Goal: Task Accomplishment & Management: Complete application form

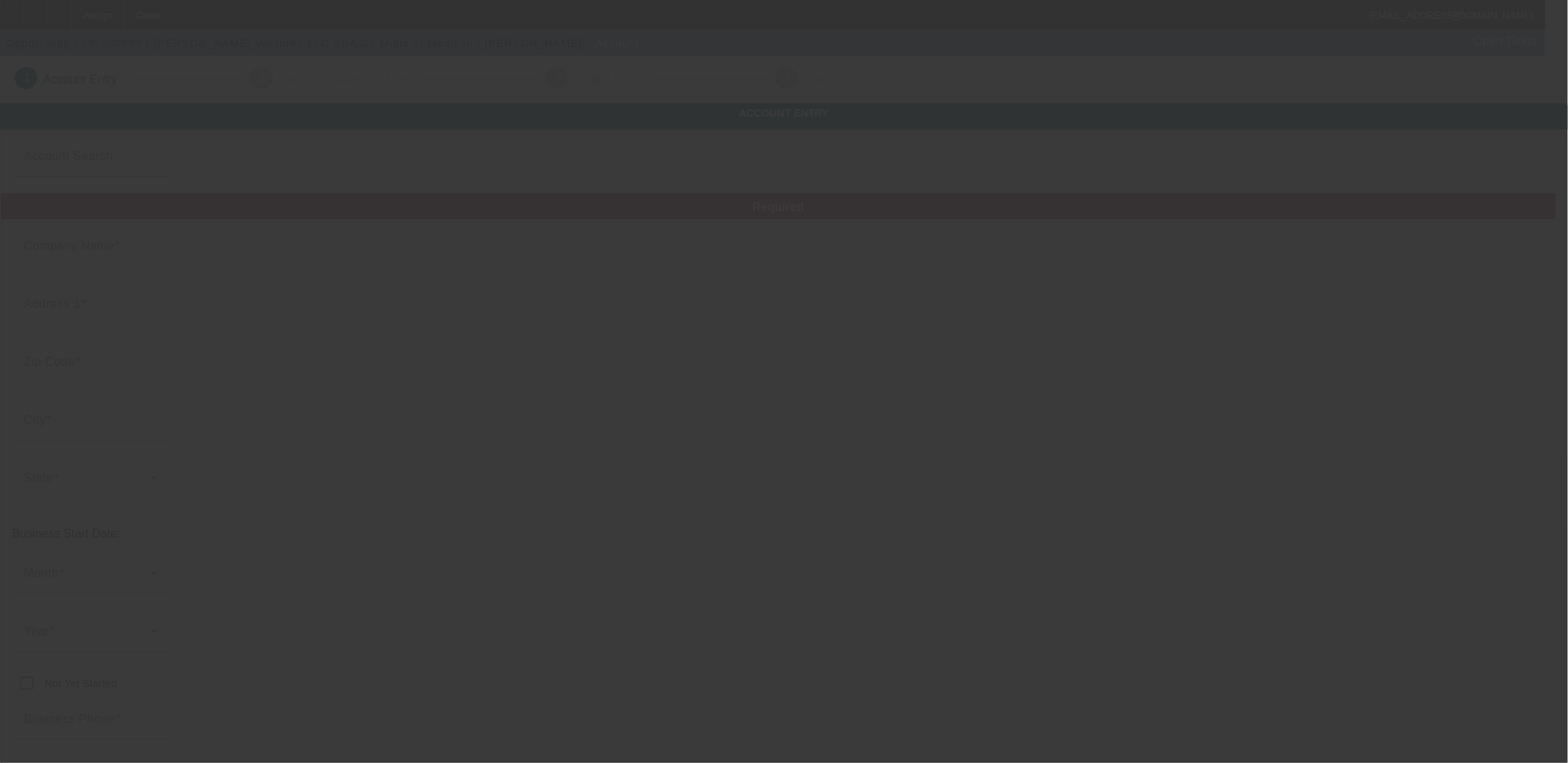
type input "[PERSON_NAME] Ventures LLC"
type input "[PHONE_NUMBER]"
type input "Go Minis of Madison"
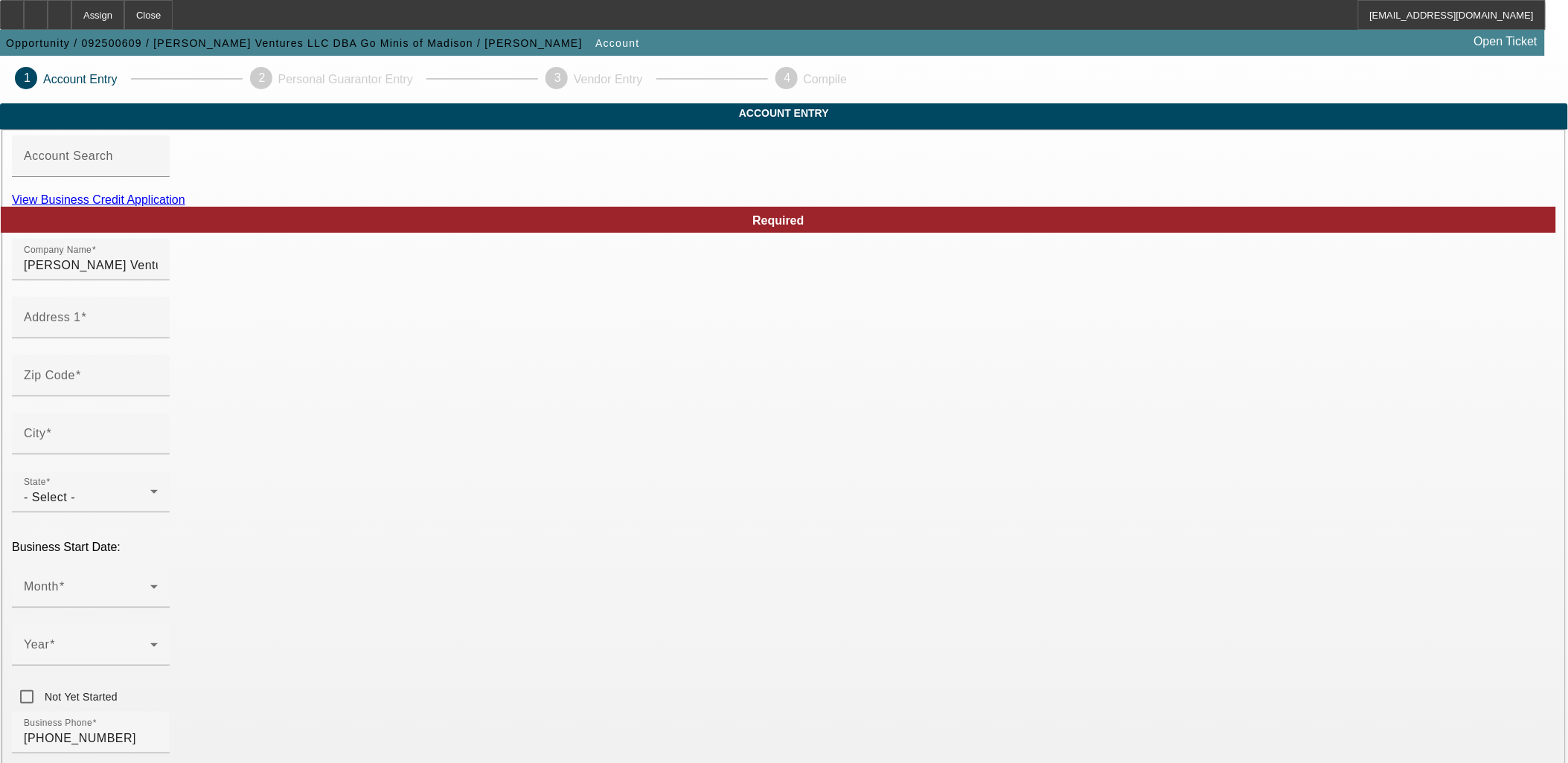
click at [185, 206] on link "View Business Credit Application" at bounding box center [98, 199] width 173 height 12
click at [36, 10] on icon at bounding box center [36, 10] width 0 height 0
drag, startPoint x: 488, startPoint y: 292, endPoint x: 312, endPoint y: 269, distance: 177.5
click at [185, 206] on link "View Business Credit Application" at bounding box center [98, 199] width 173 height 12
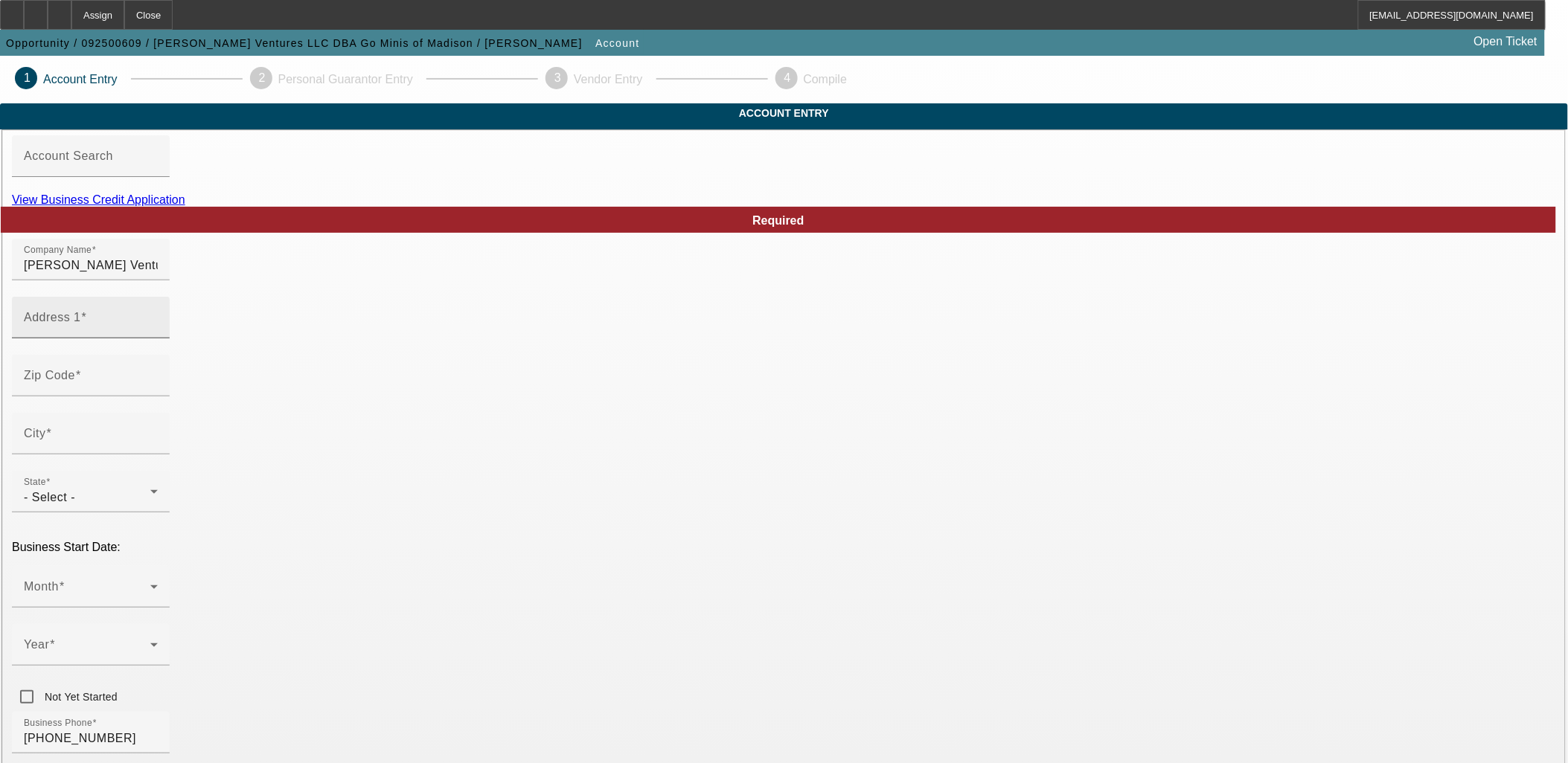
click at [158, 333] on input "Address 1" at bounding box center [91, 324] width 134 height 18
type input "25 Maple Grive Ct"
type input "M"
type input "53719"
type input "Dane"
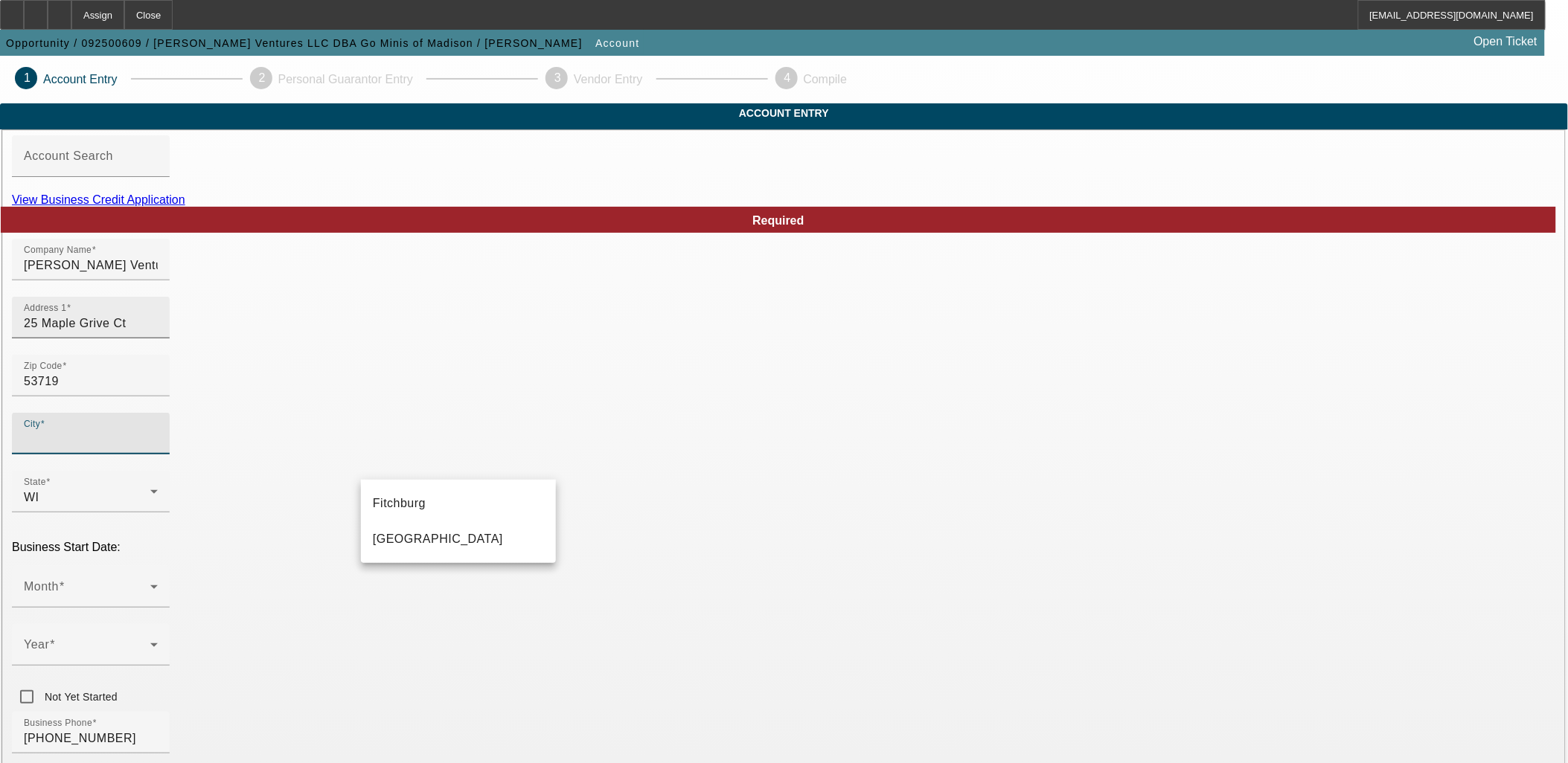
click at [158, 333] on input "25 Maple Grive Ct" at bounding box center [91, 324] width 134 height 18
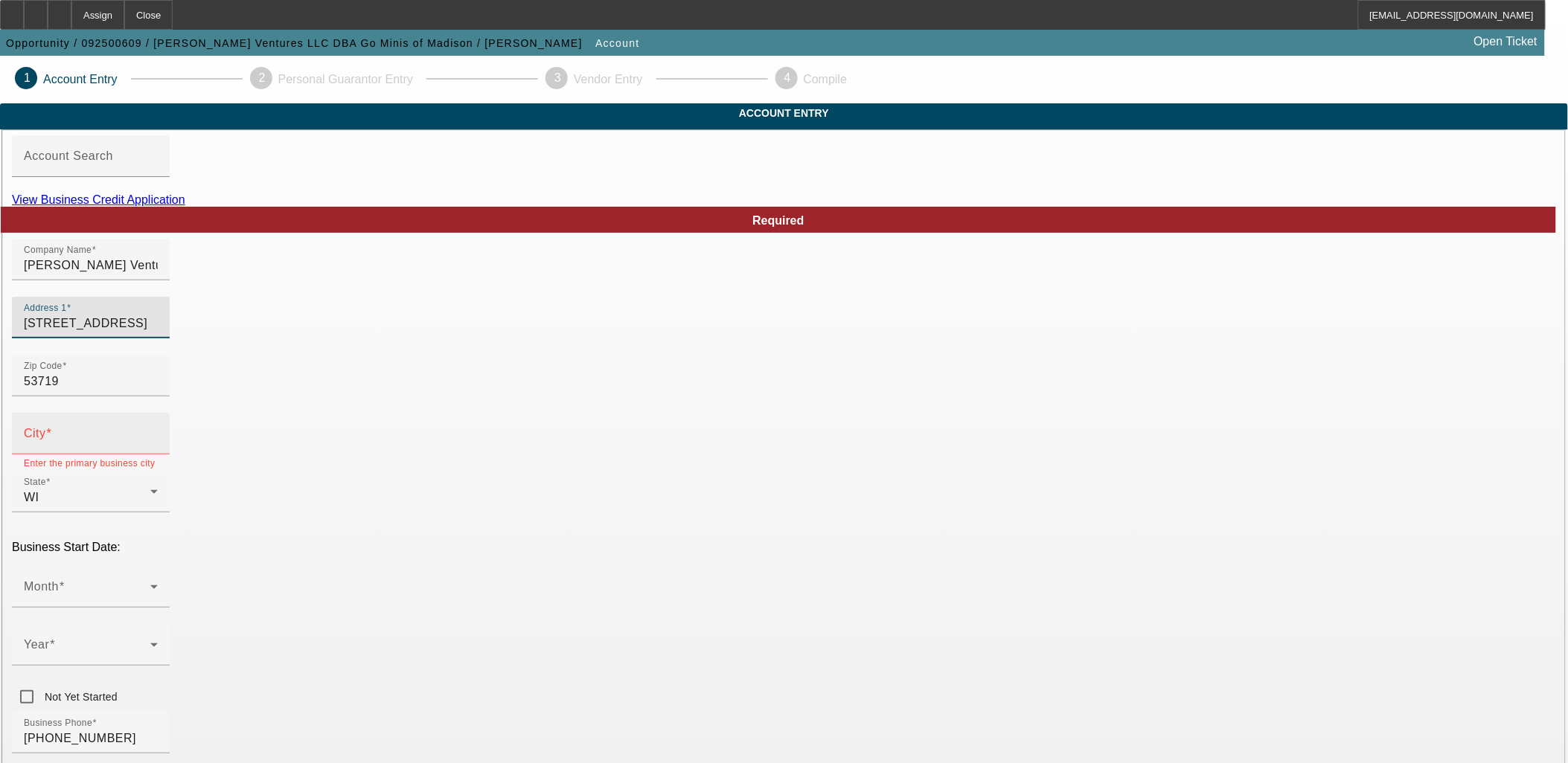
type input "25 Maple Grove Ct"
click at [46, 439] on mat-label "City" at bounding box center [35, 433] width 22 height 12
click at [158, 448] on input "City" at bounding box center [91, 440] width 134 height 18
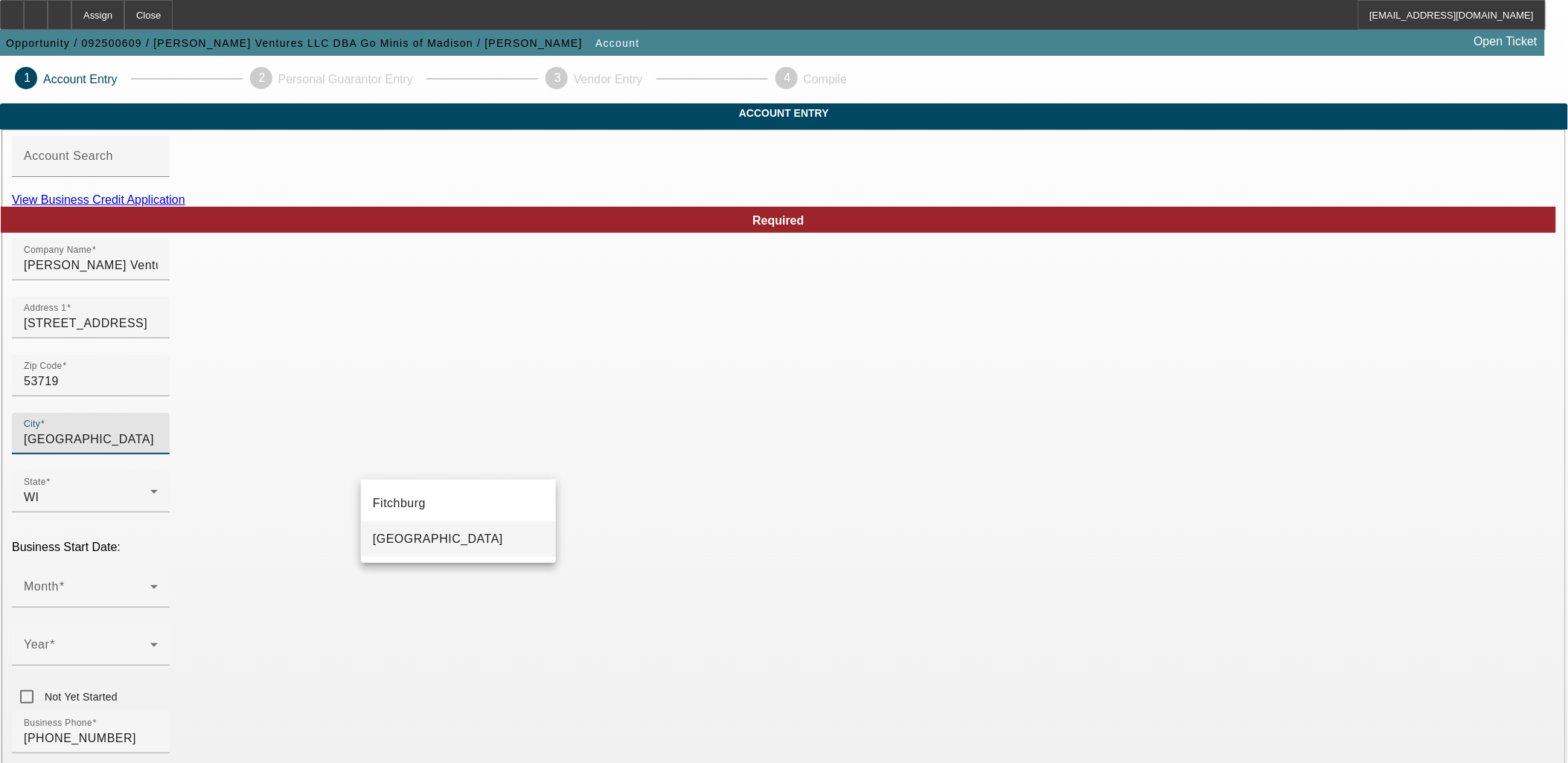
type input "Madison"
click at [397, 539] on span "Madison" at bounding box center [438, 538] width 131 height 12
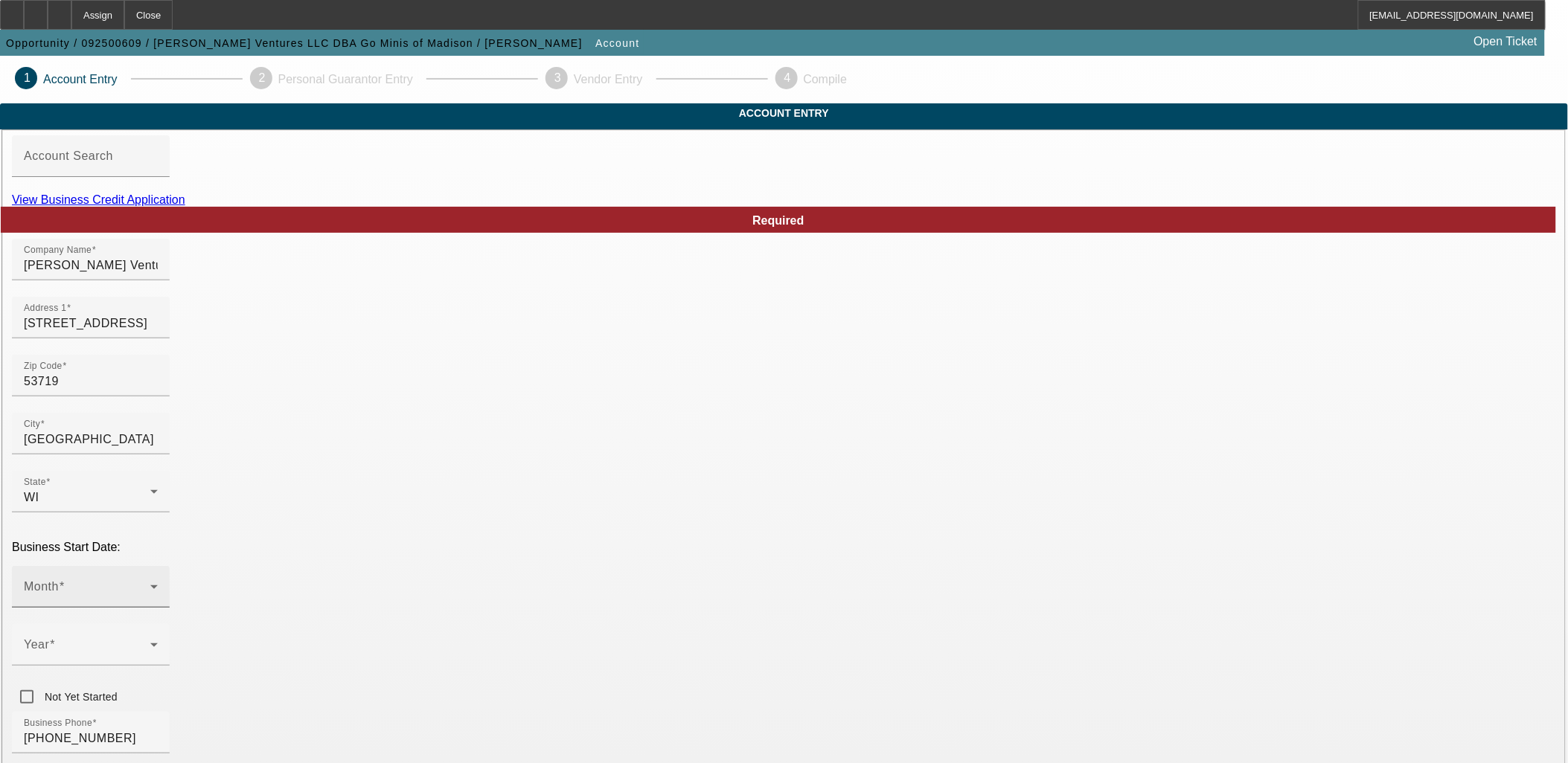
click at [158, 566] on div "Month" at bounding box center [91, 587] width 134 height 41
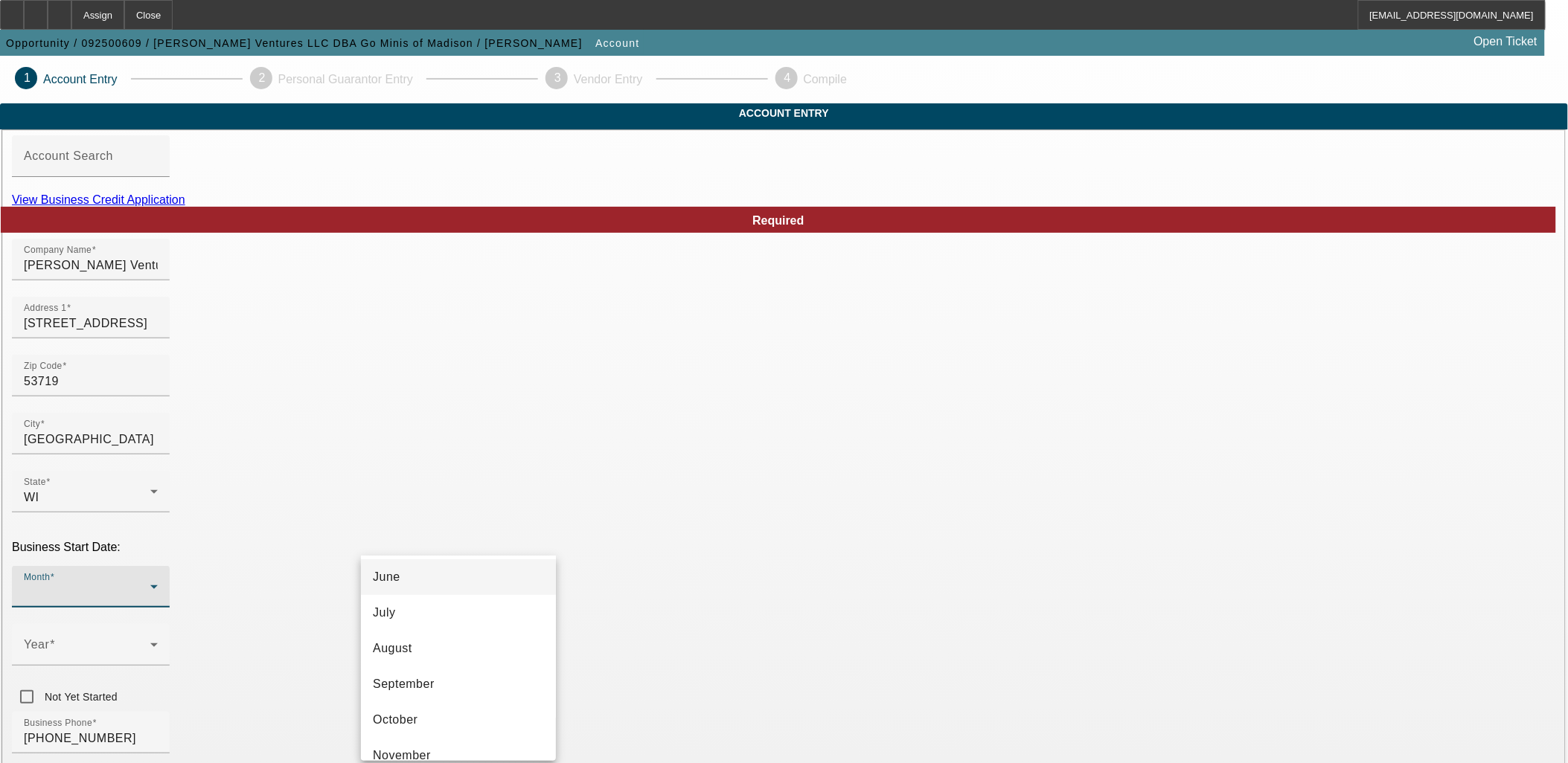
scroll to position [188, 0]
click at [396, 650] on mat-option "July" at bounding box center [459, 642] width 195 height 36
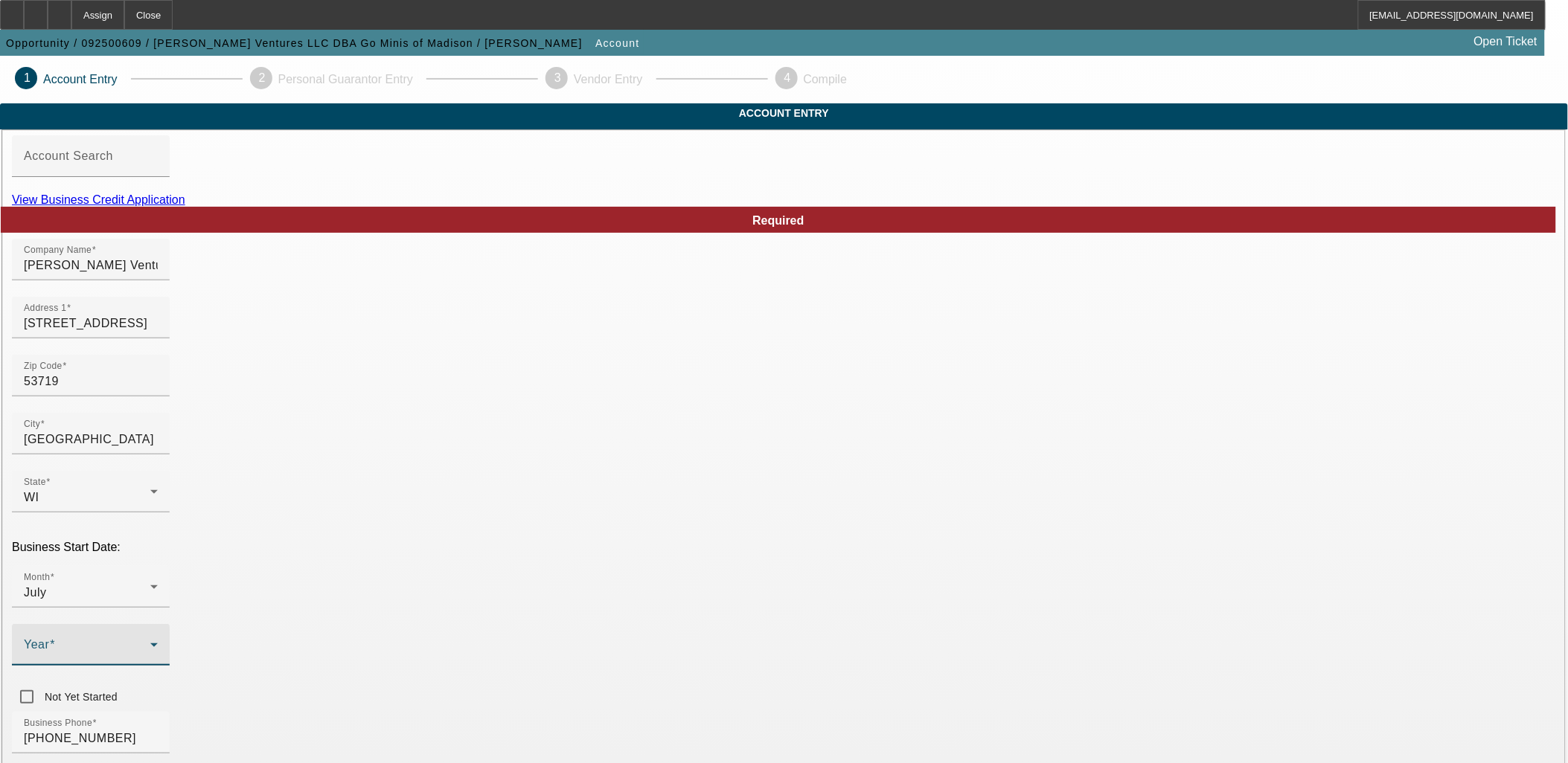
click at [150, 642] on span at bounding box center [87, 652] width 126 height 18
click at [609, 740] on span "2021" at bounding box center [604, 748] width 28 height 18
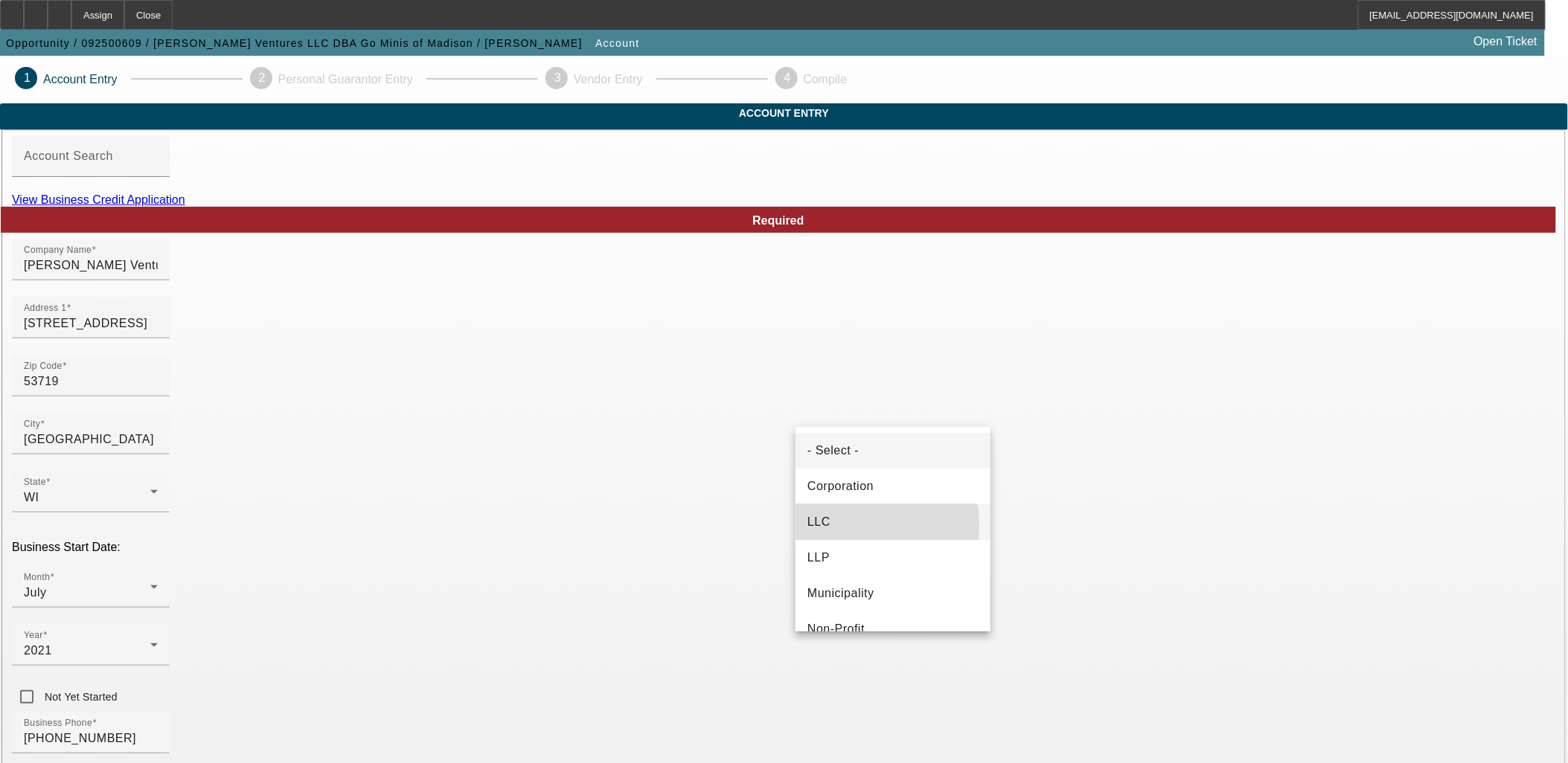
click at [853, 526] on mat-option "LLC" at bounding box center [893, 522] width 195 height 36
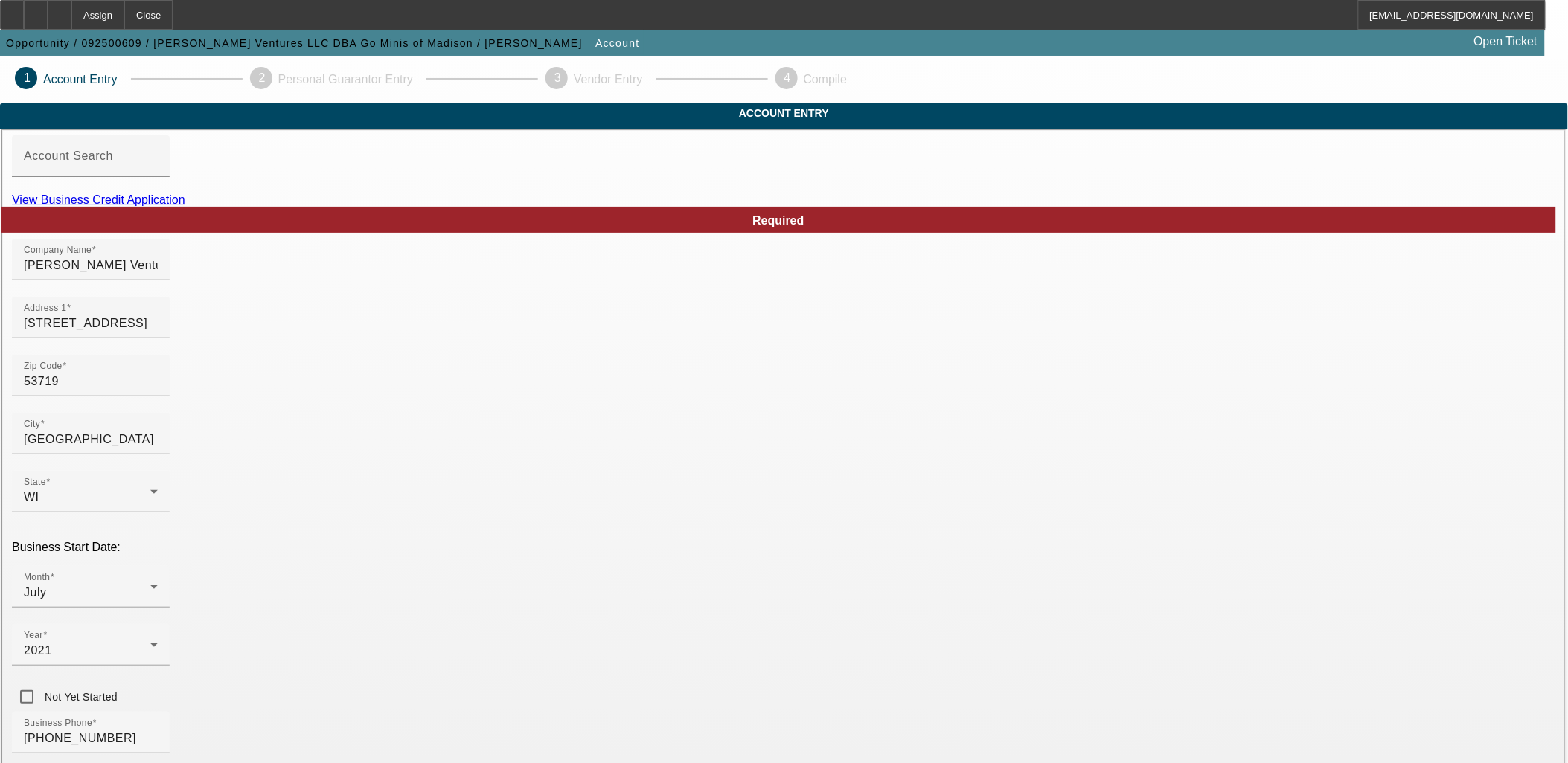
type input "871531293"
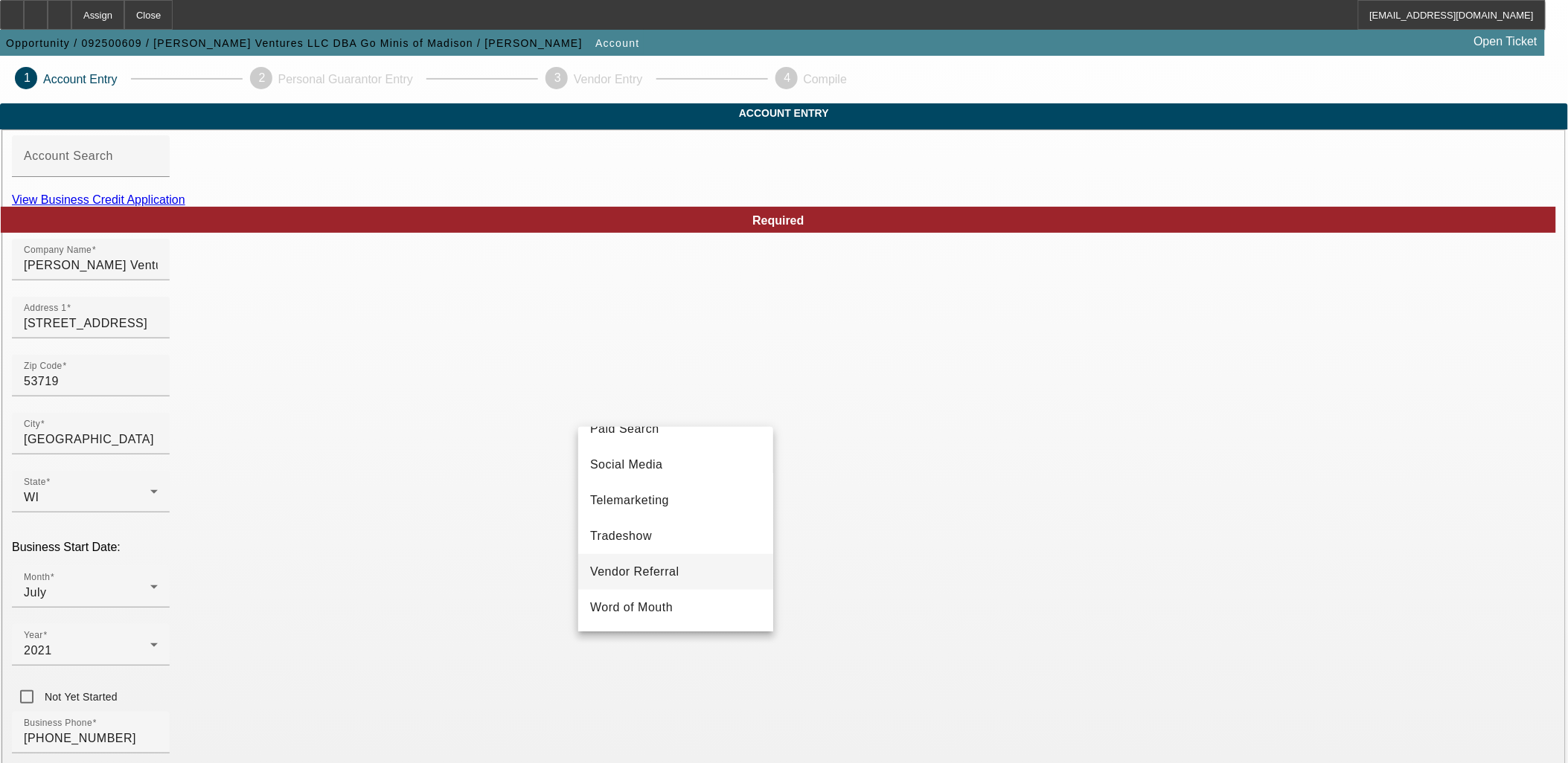
scroll to position [528, 0]
drag, startPoint x: 663, startPoint y: 576, endPoint x: 658, endPoint y: 656, distance: 80.2
click at [660, 576] on span "Vendor Referral" at bounding box center [634, 572] width 89 height 18
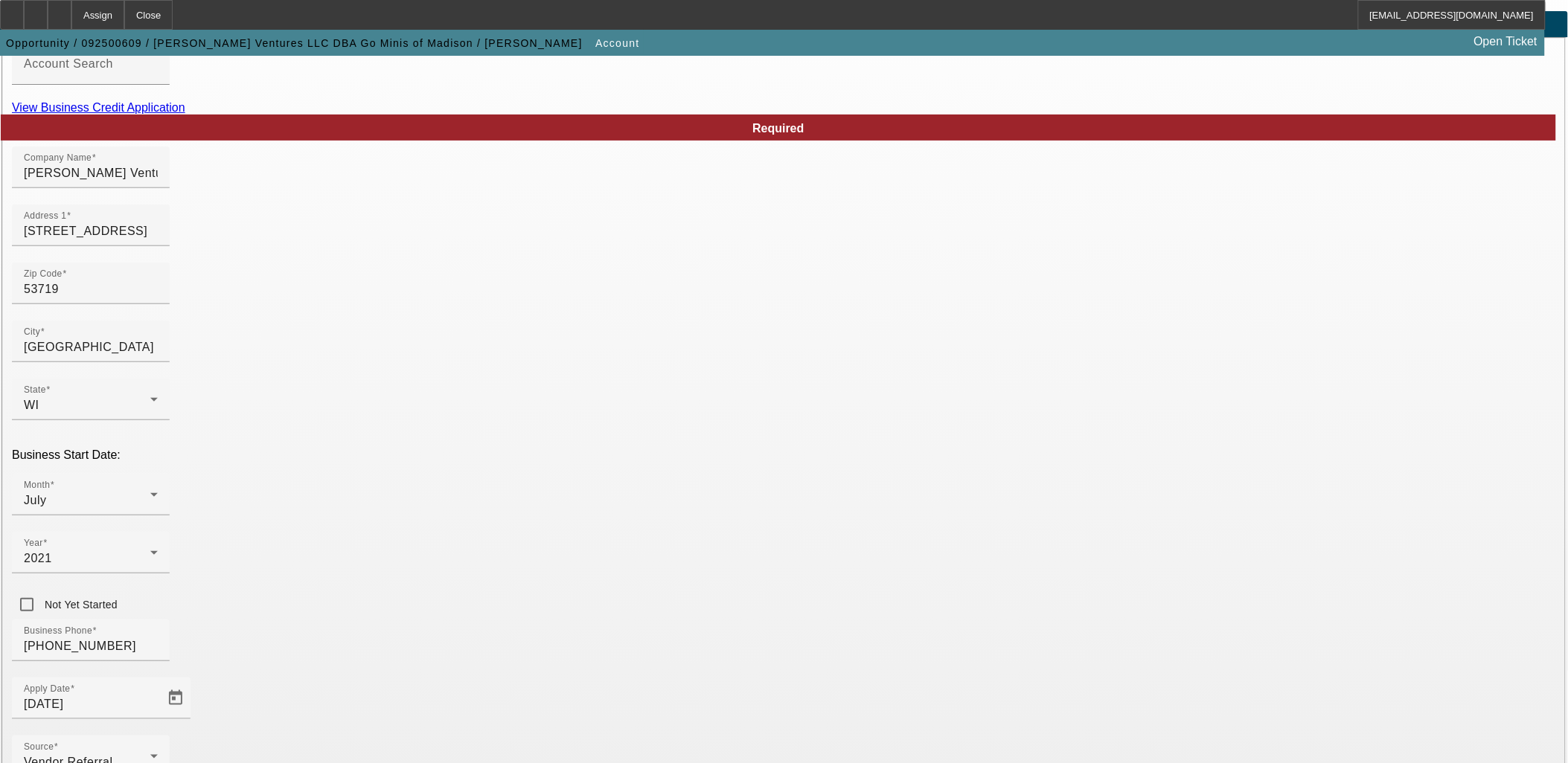
scroll to position [184, 0]
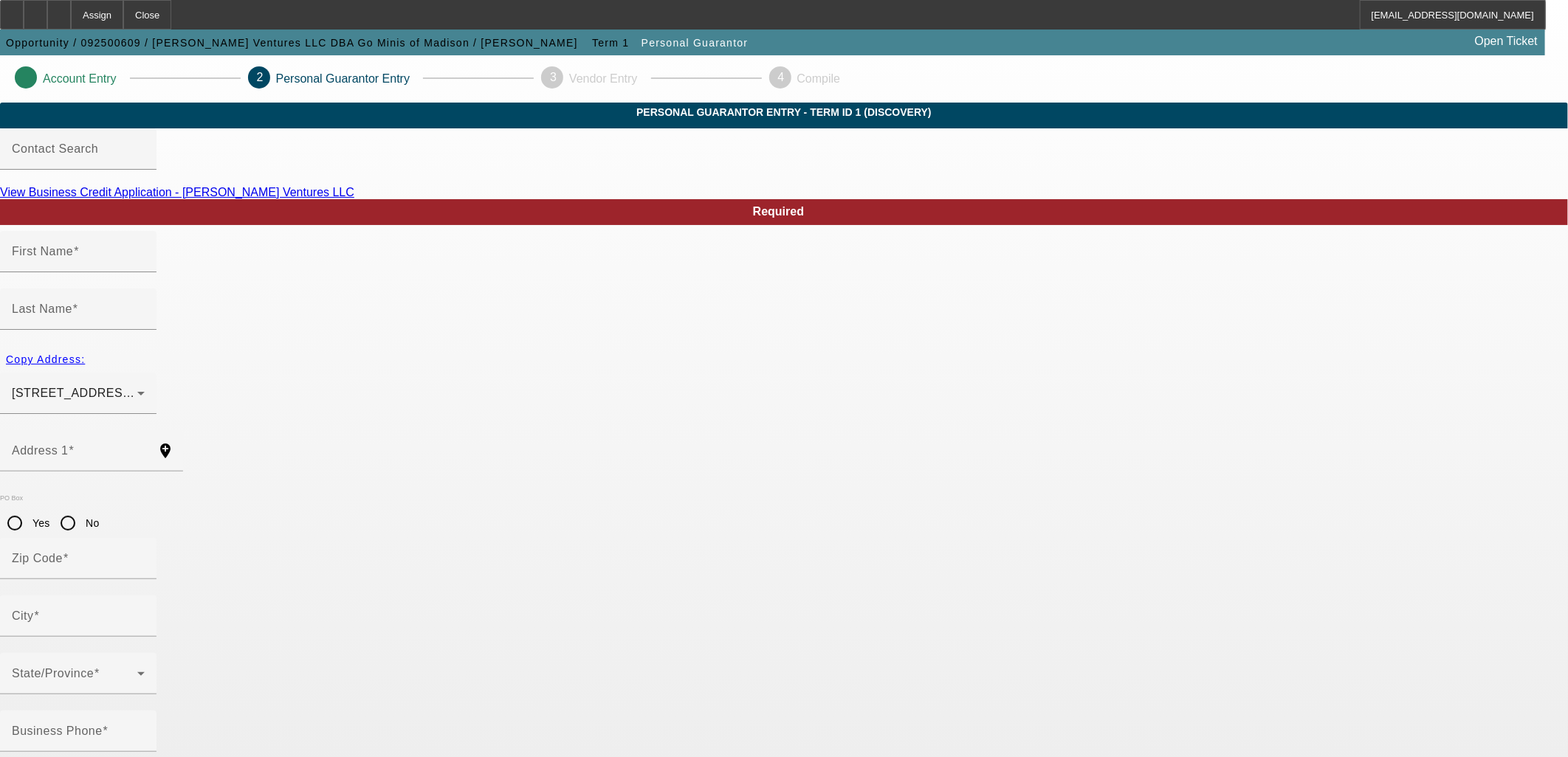
type input "Nickolas"
type input "Burke"
type input "25 Maple Grove Ct."
radio input "true"
type input "53719"
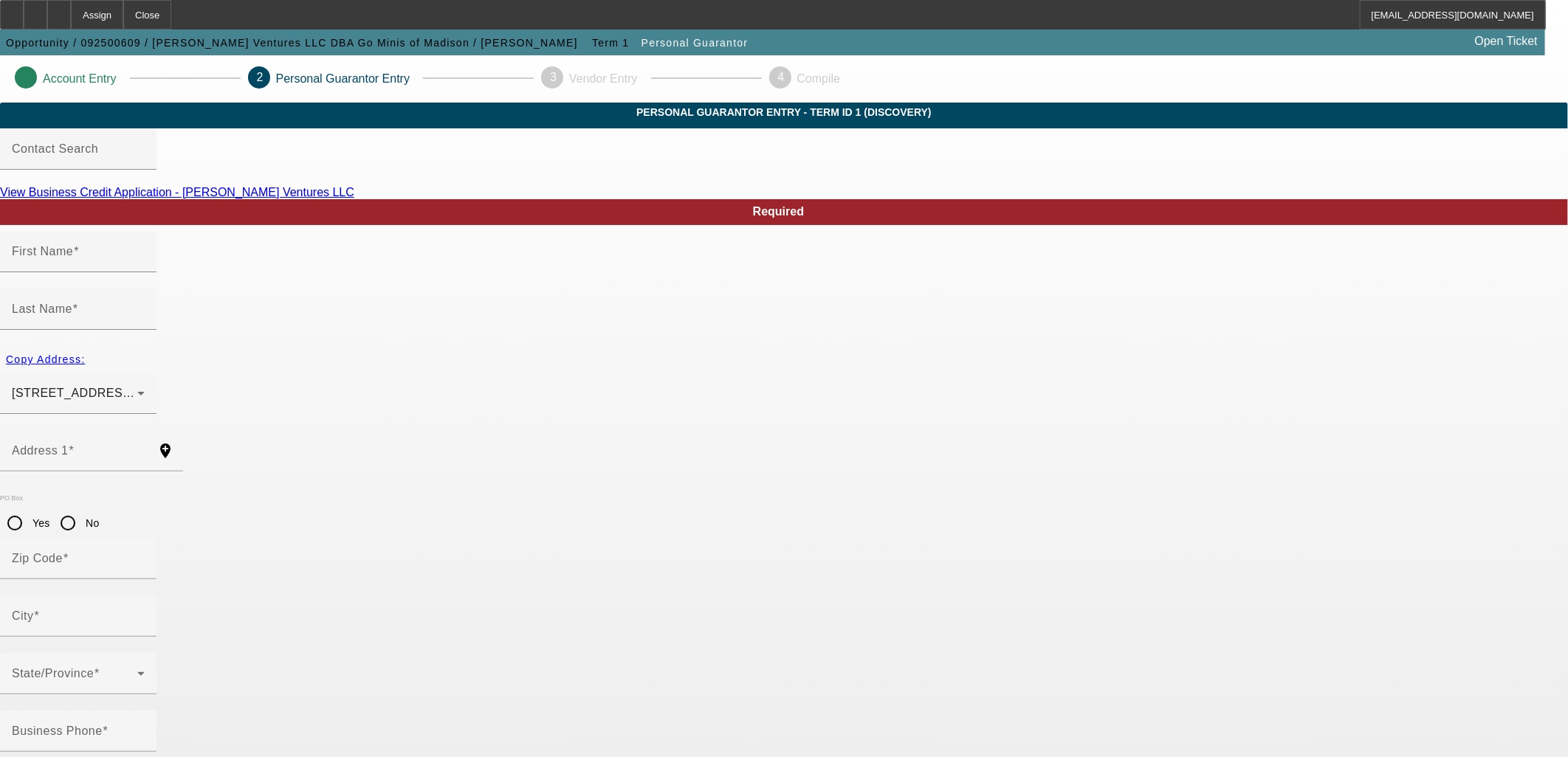
type input "Madison"
type input "[PHONE_NUMBER]"
type input "100"
type input "478-94-7683"
type input "[EMAIL_ADDRESS][DOMAIN_NAME]"
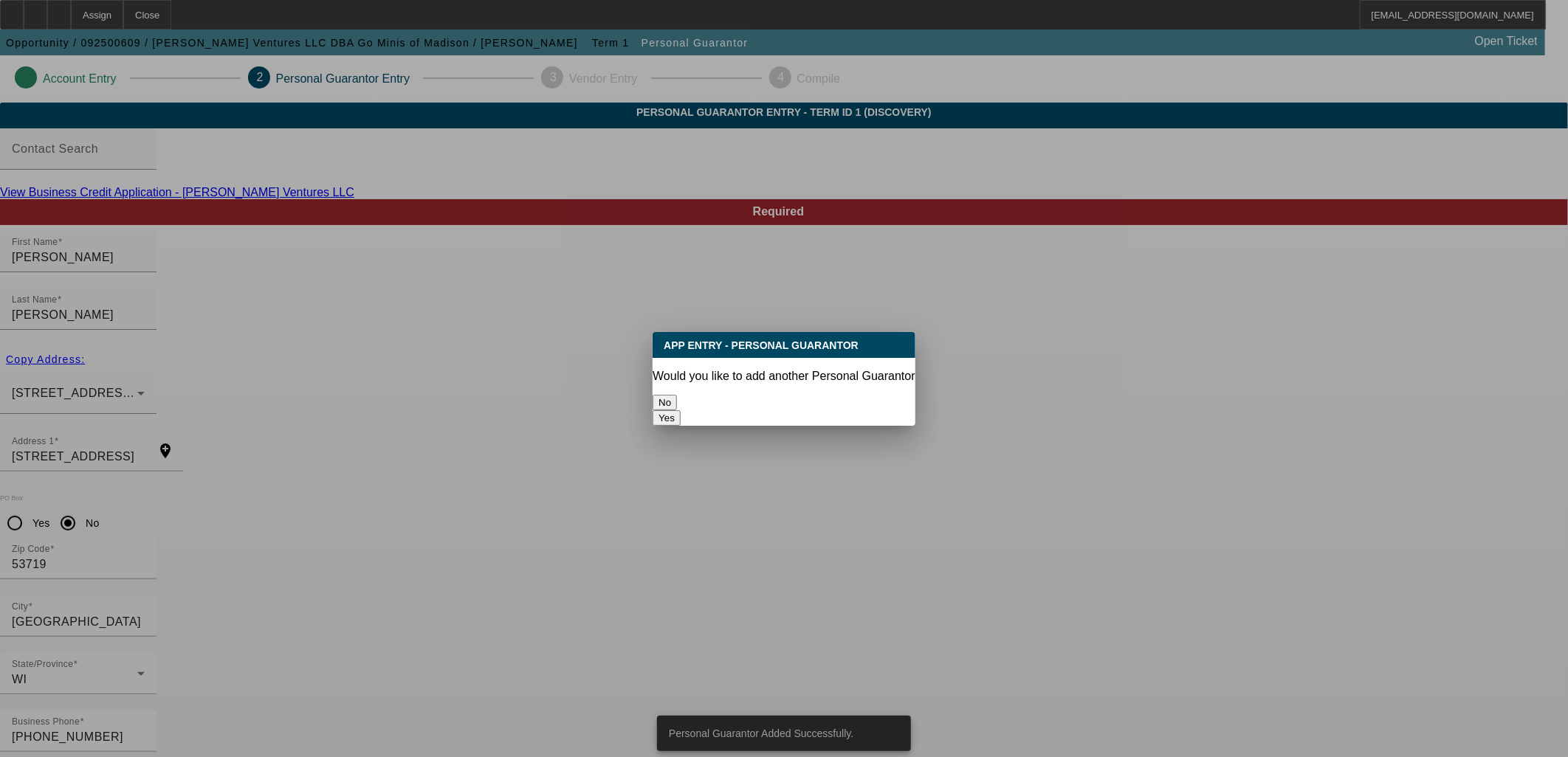
click at [677, 395] on button "No" at bounding box center [664, 402] width 25 height 16
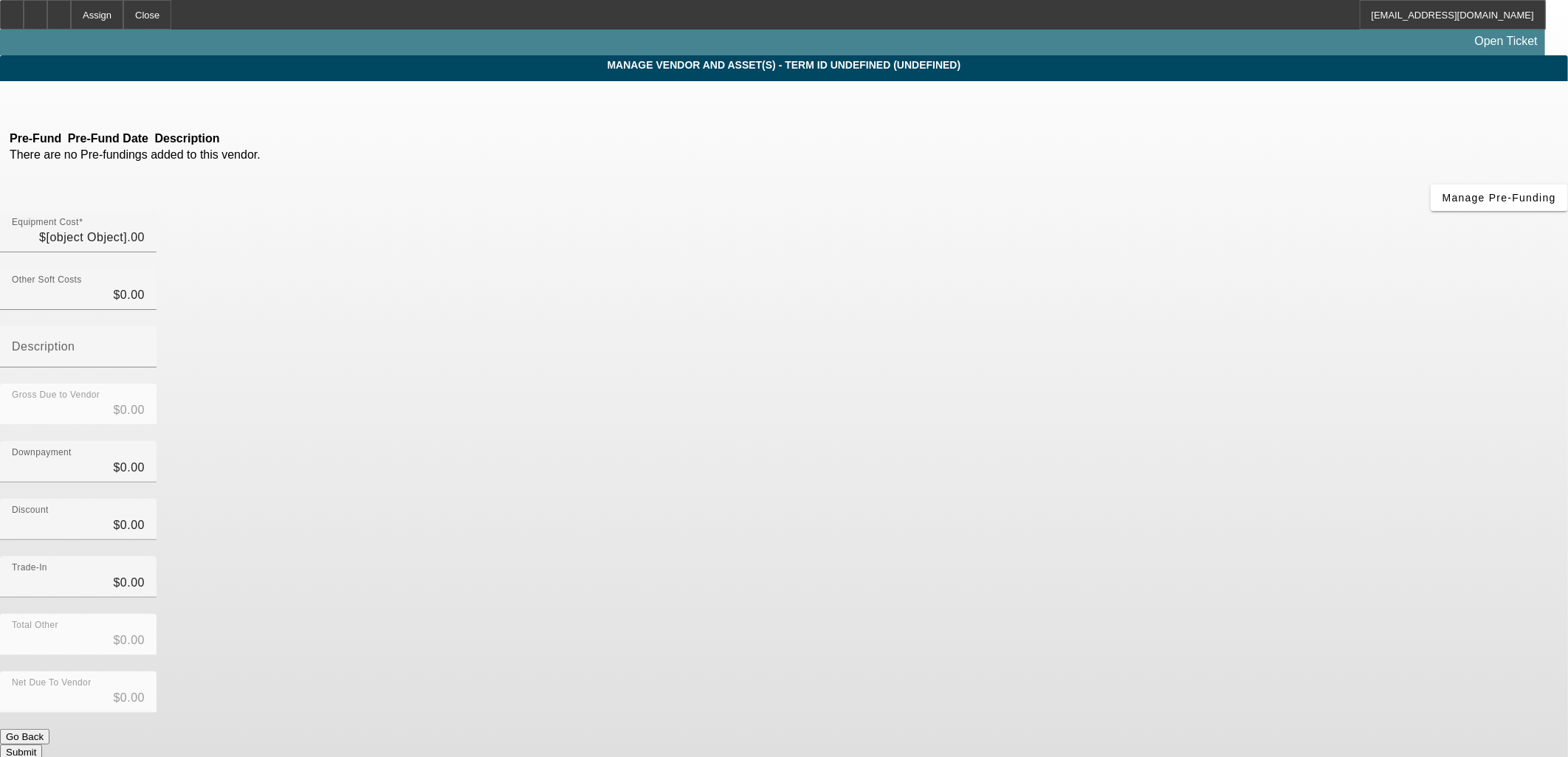
type input "$45,000.00"
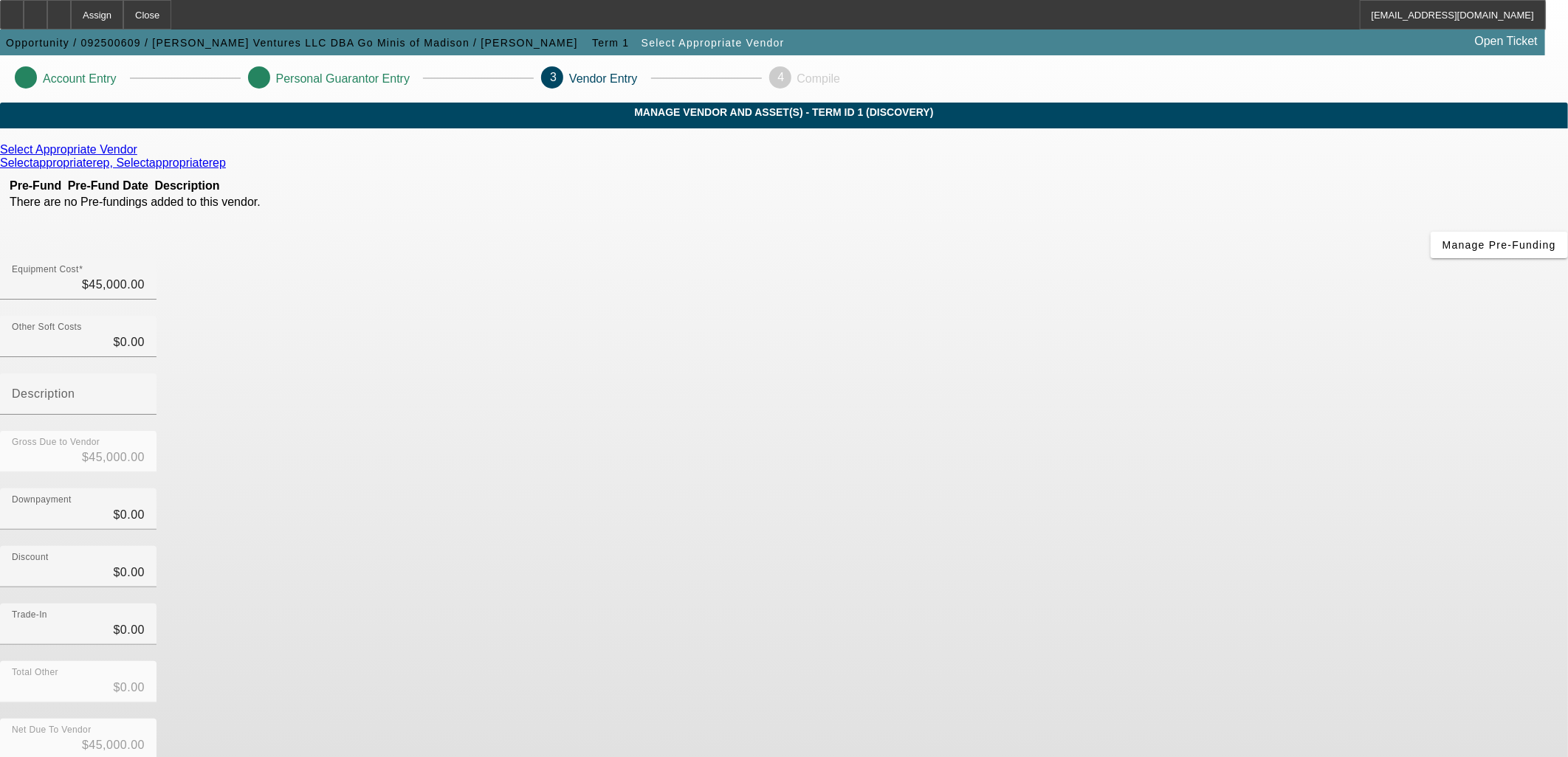
click at [141, 156] on icon at bounding box center [141, 149] width 0 height 12
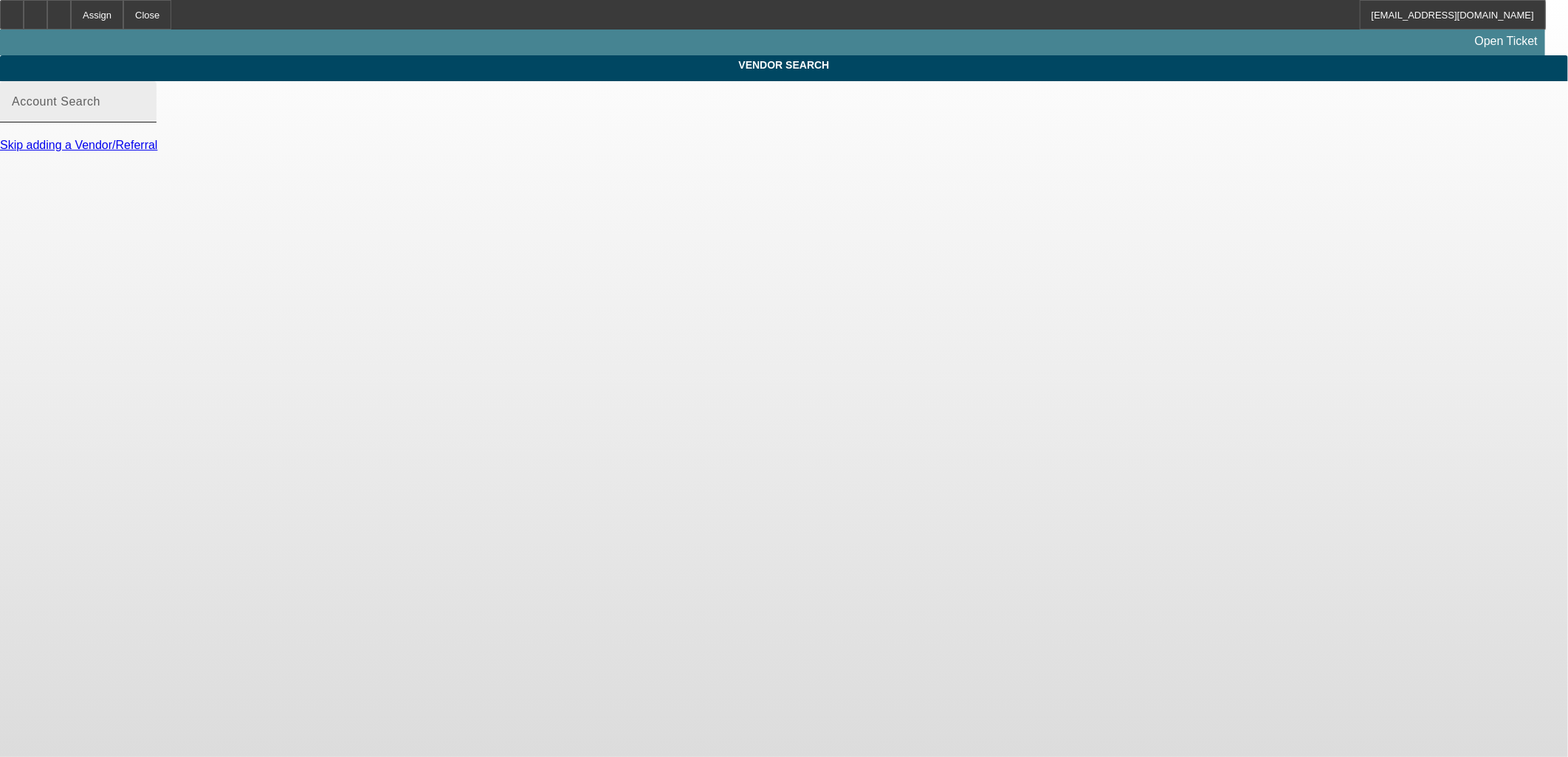
click at [101, 108] on mat-label "Account Search" at bounding box center [56, 101] width 88 height 12
click at [145, 116] on input "Account Search" at bounding box center [78, 108] width 133 height 18
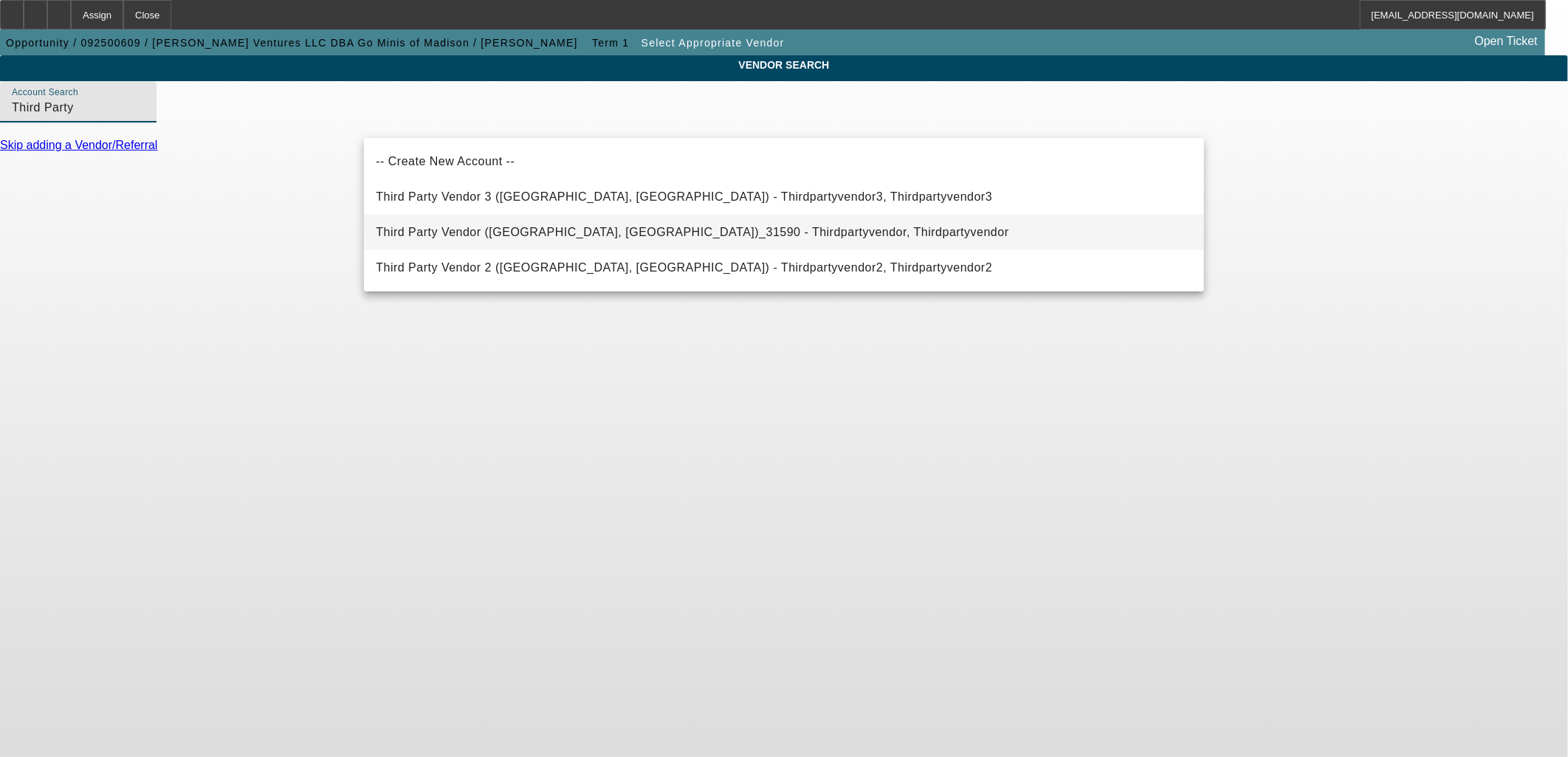
click at [499, 224] on span "Third Party Vendor (Northbrook, IL)_31590 - Thirdpartyvendor, Thirdpartyvendor" at bounding box center [692, 233] width 632 height 18
type input "Third Party Vendor (Northbrook, IL)_31590 - Thirdpartyvendor, Thirdpartyvendor"
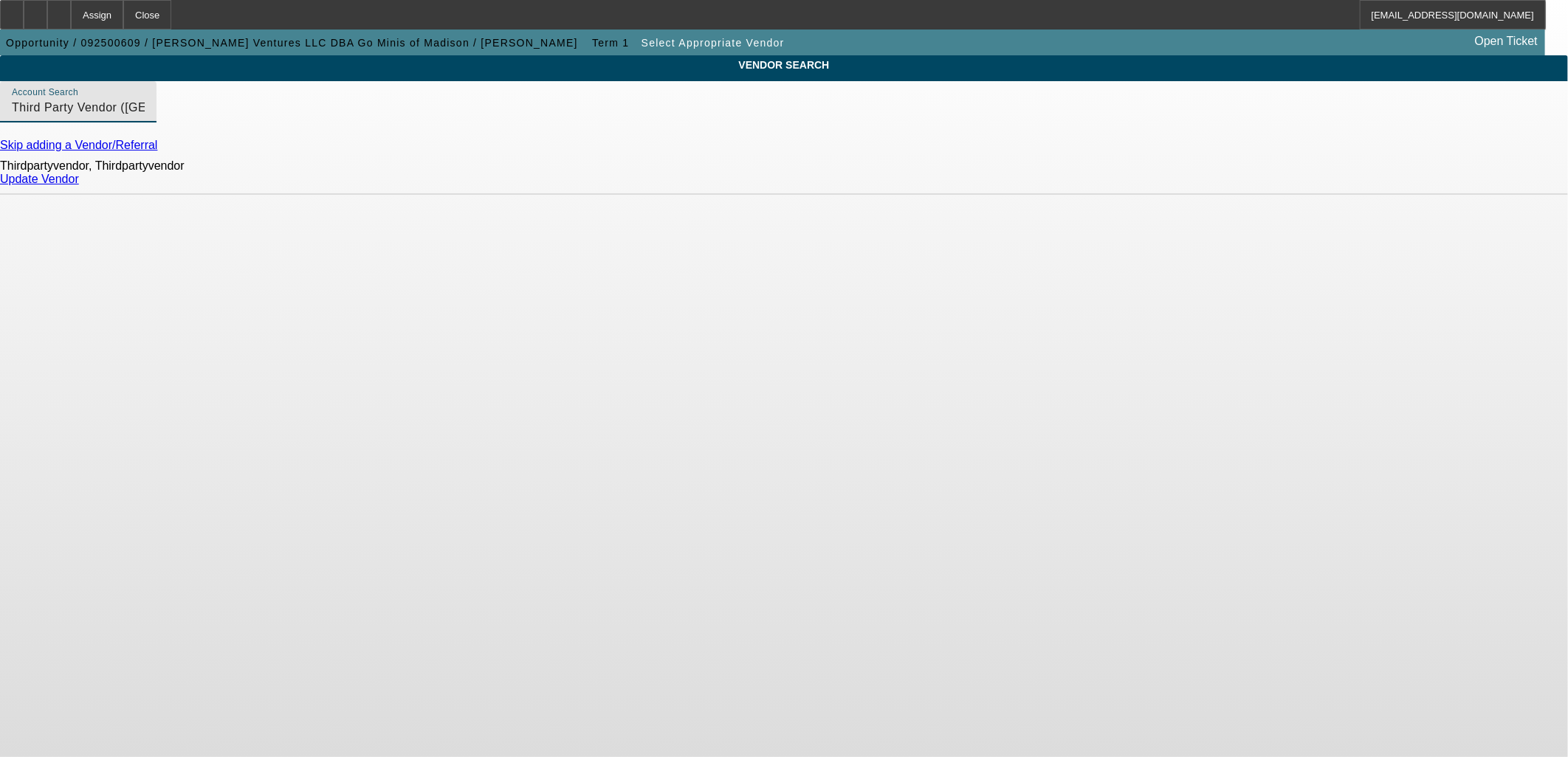
click at [1182, 179] on div "Thirdpartyvendor, Thirdpartyvendor Update Vendor" at bounding box center [784, 174] width 1568 height 43
click at [79, 185] on link "Update Vendor" at bounding box center [39, 179] width 79 height 12
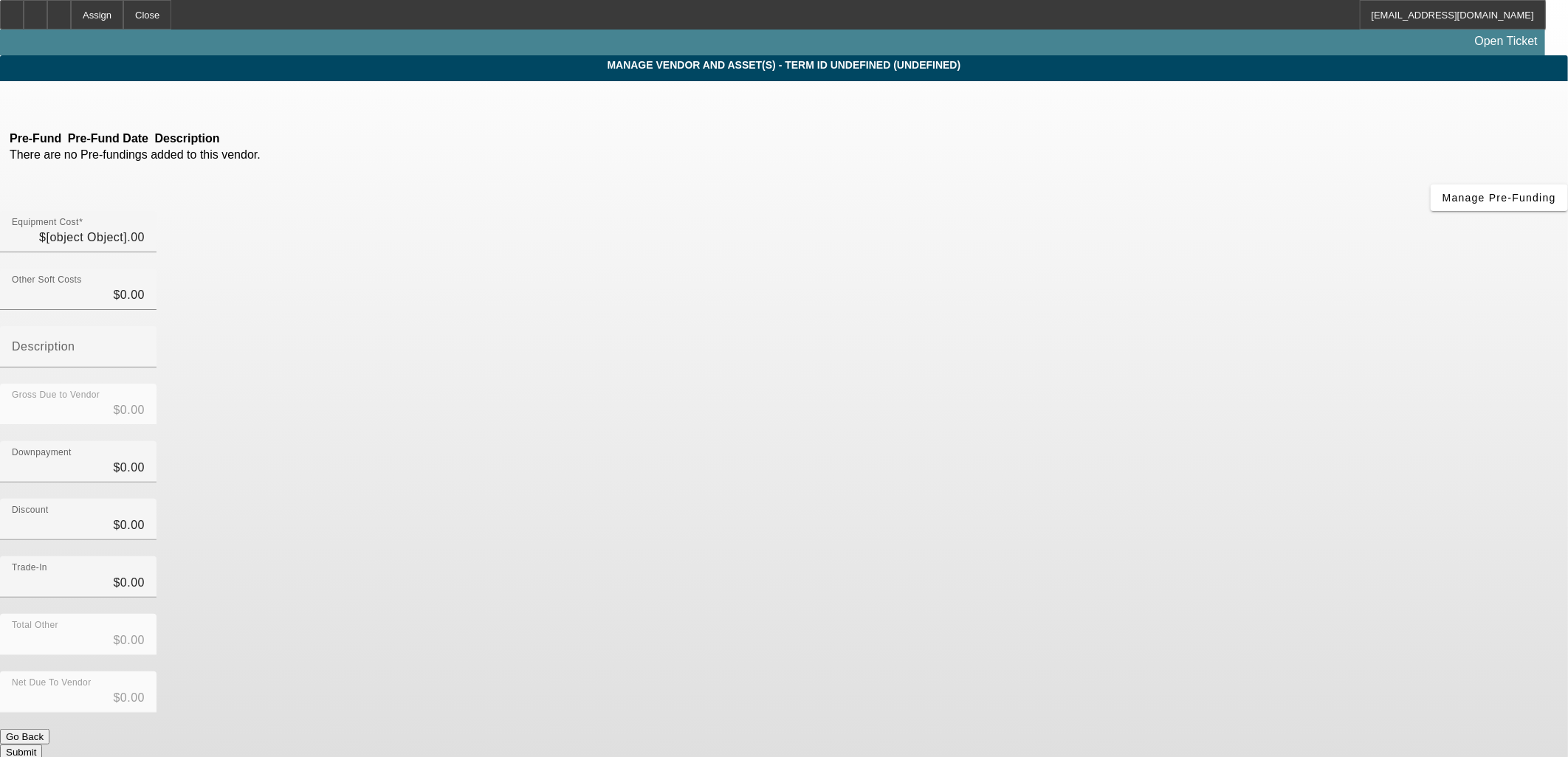
type input "$45,000.00"
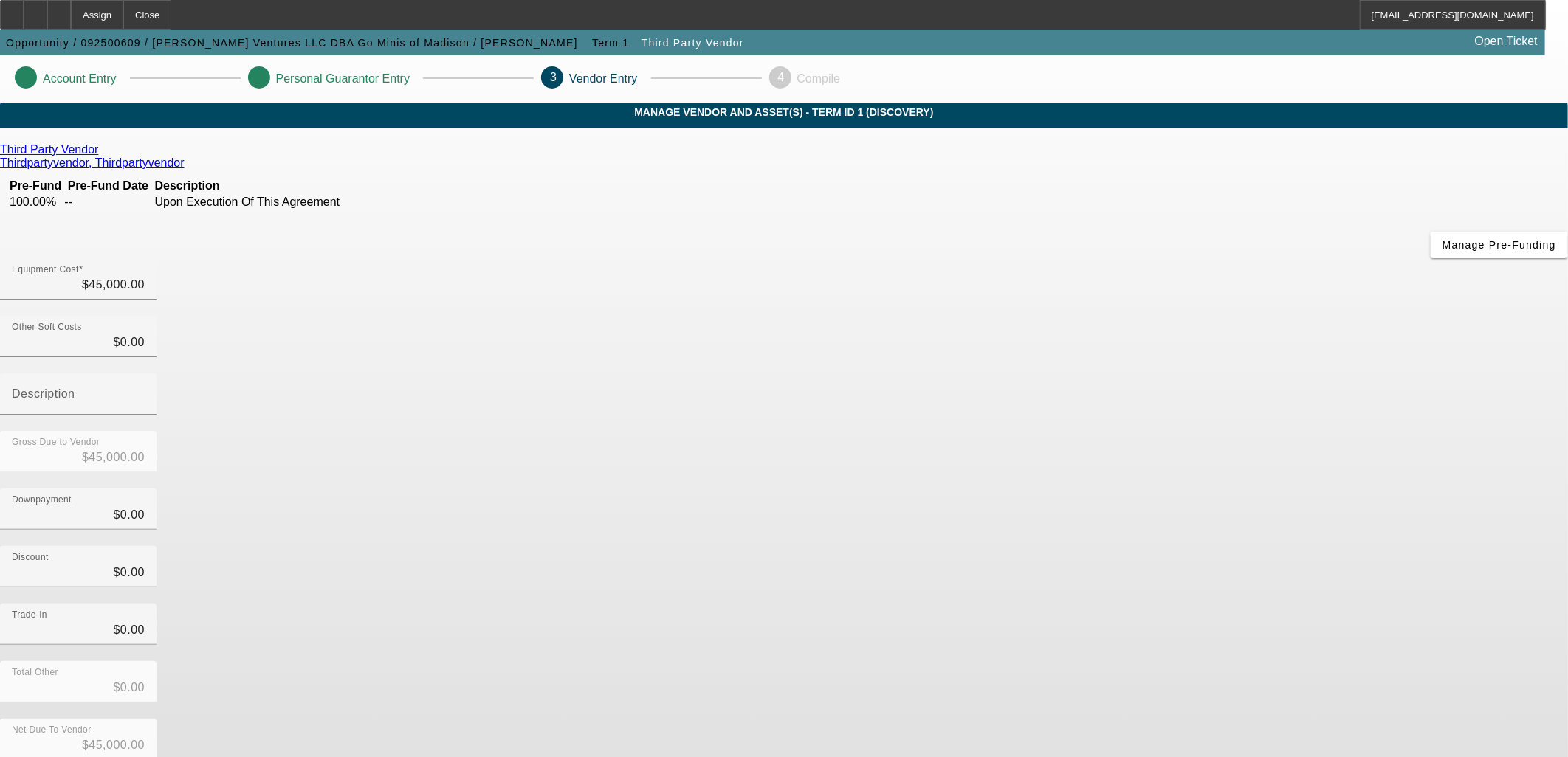
click at [1025, 488] on div "Downpayment $0.00" at bounding box center [784, 517] width 1568 height 57
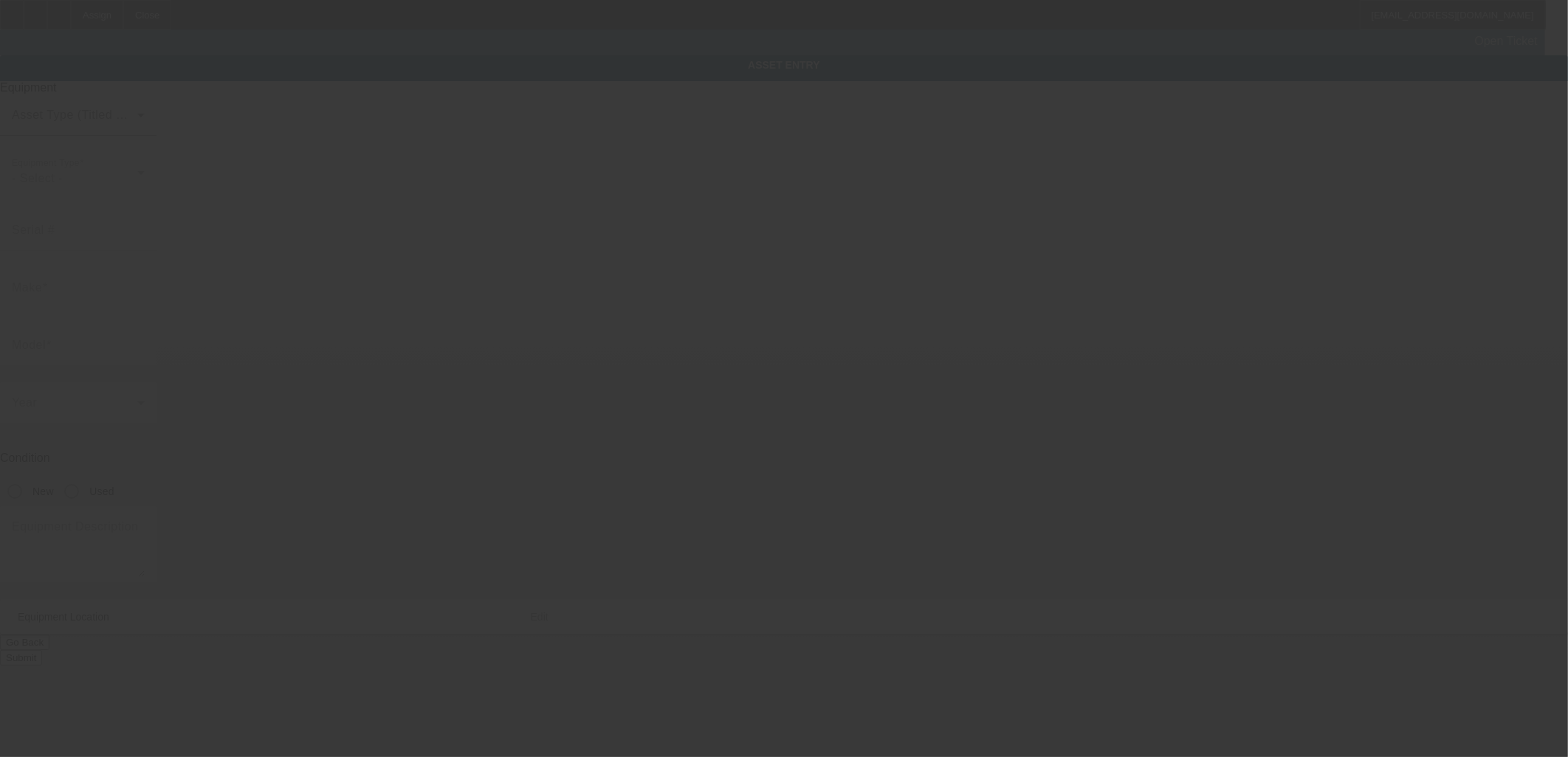
type textarea "2019 Frieghtliner M2 Flatbed Tow Truck; Make: Freightliner; Model: M2"
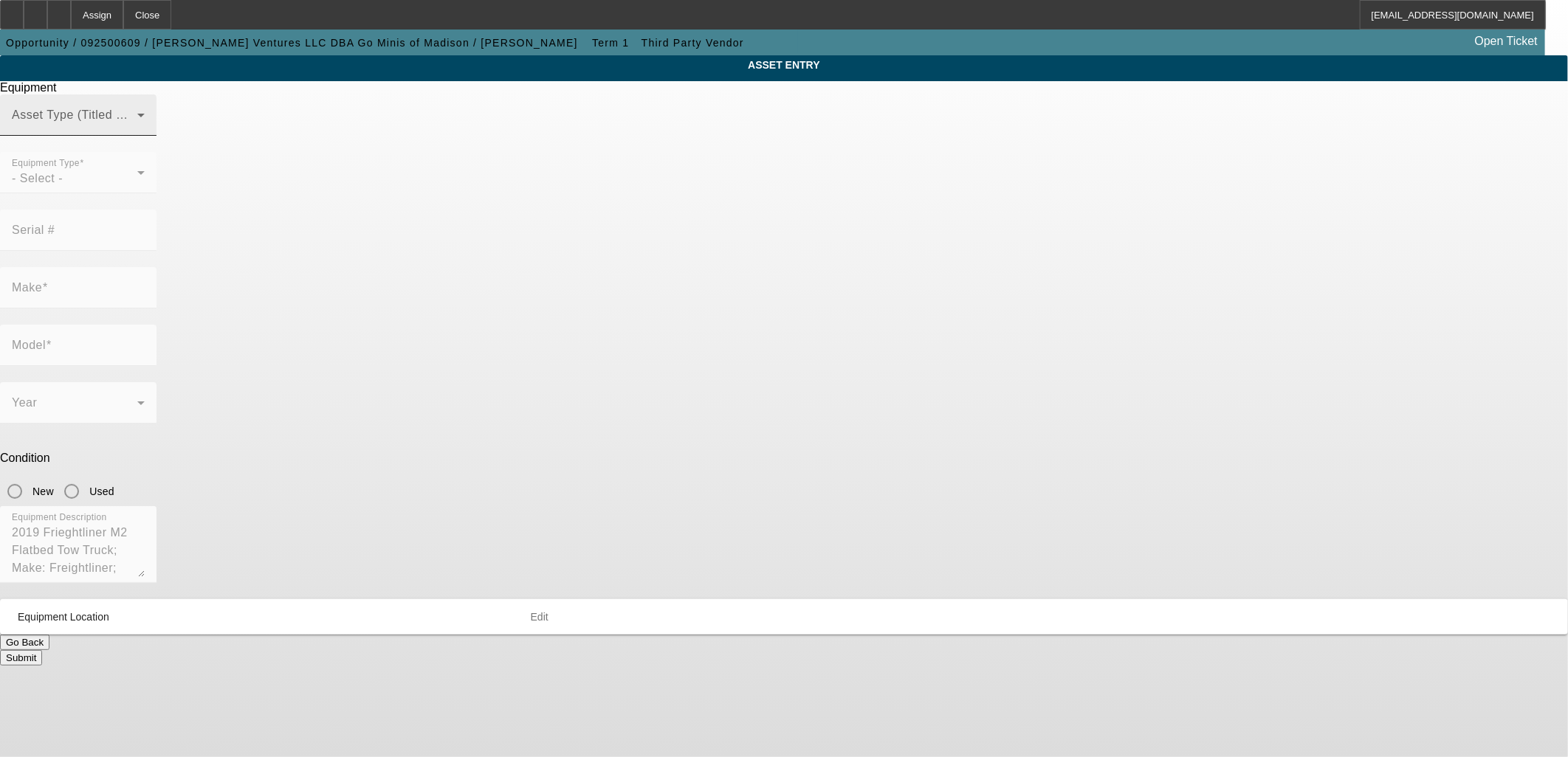
click at [145, 136] on div "Asset Type (Titled or Non-Titled)" at bounding box center [78, 115] width 133 height 41
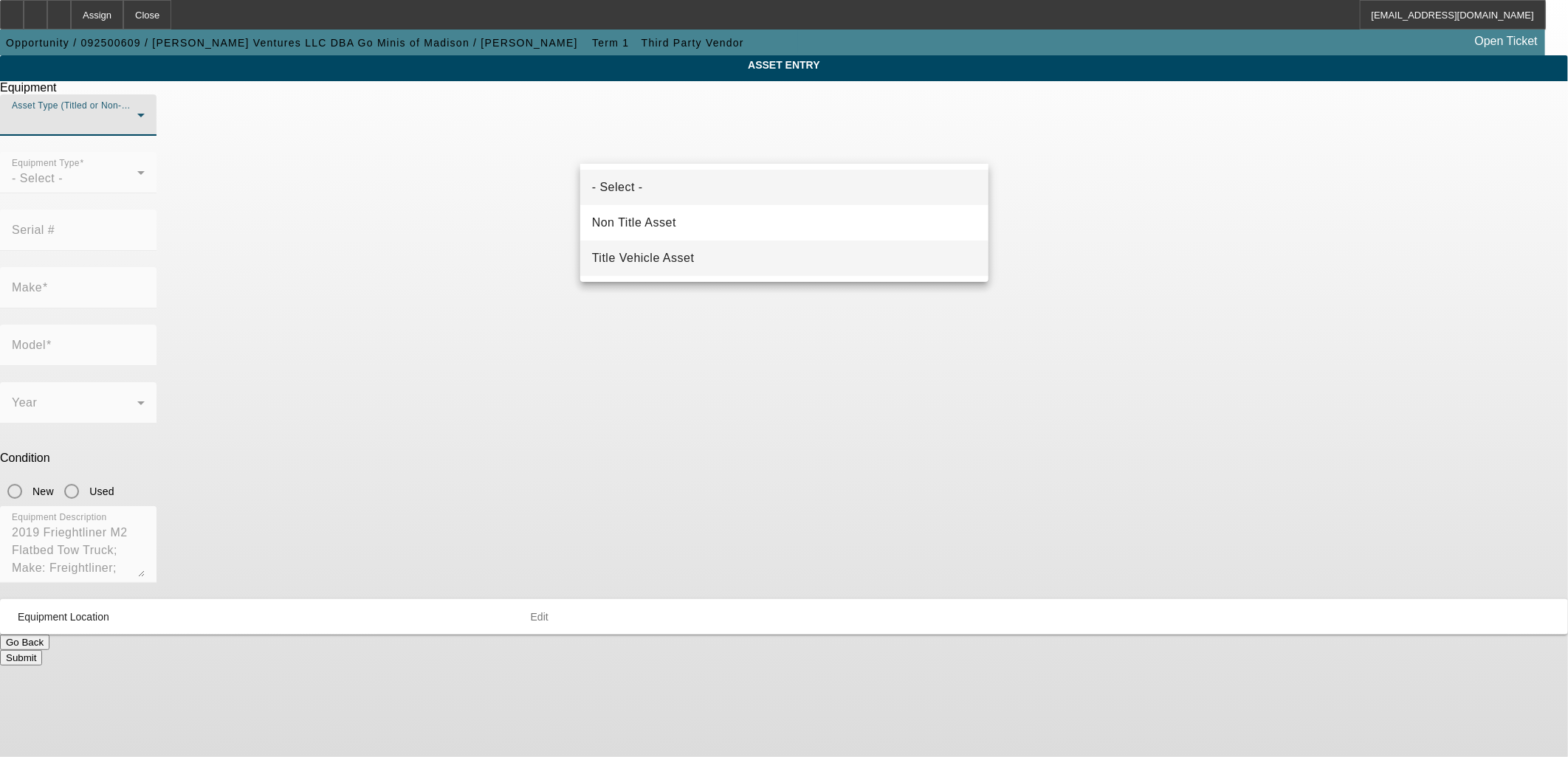
click at [687, 259] on span "Title Vehicle Asset" at bounding box center [643, 259] width 102 height 18
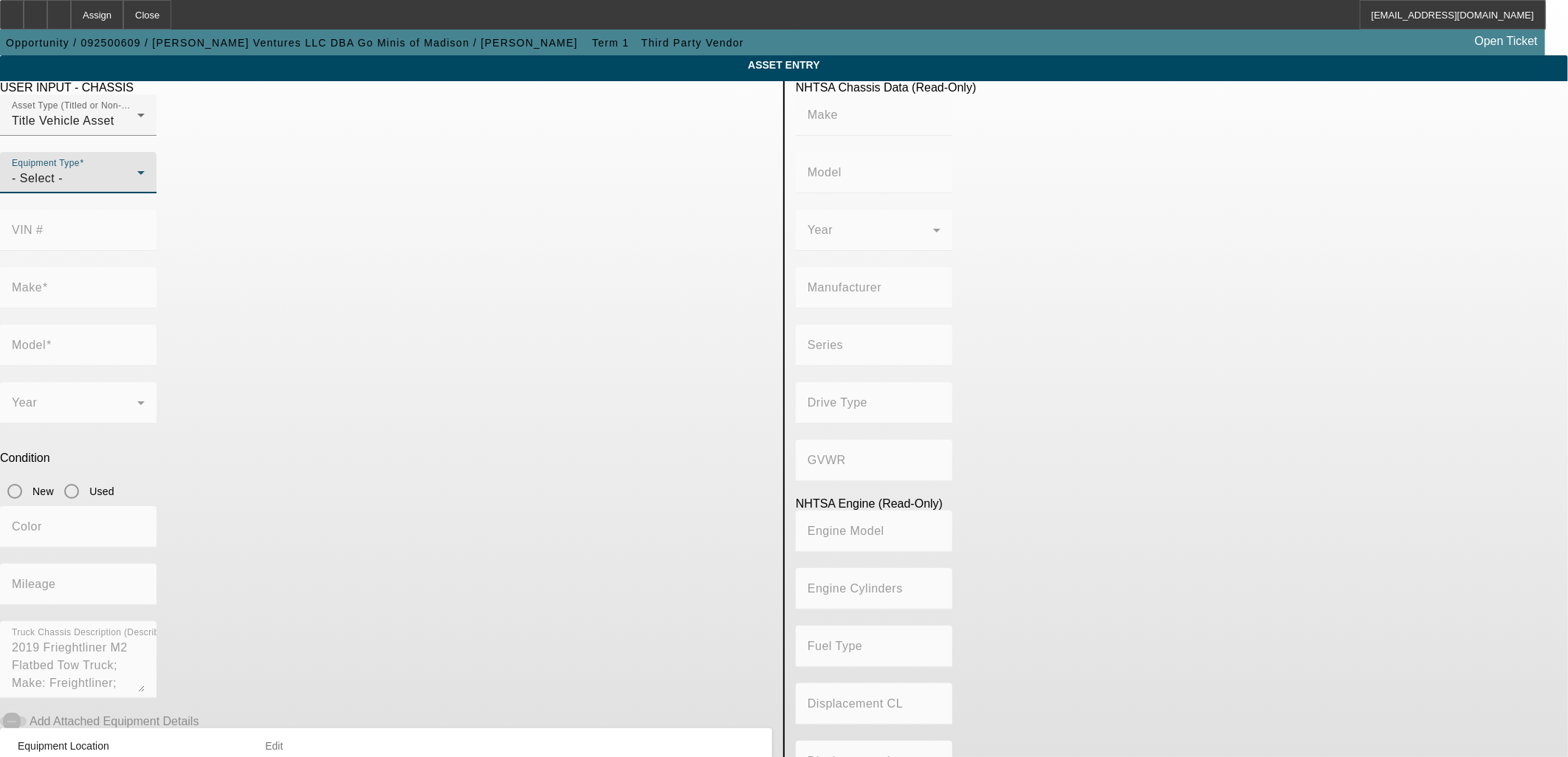
click at [138, 188] on div "- Select -" at bounding box center [74, 179] width 125 height 18
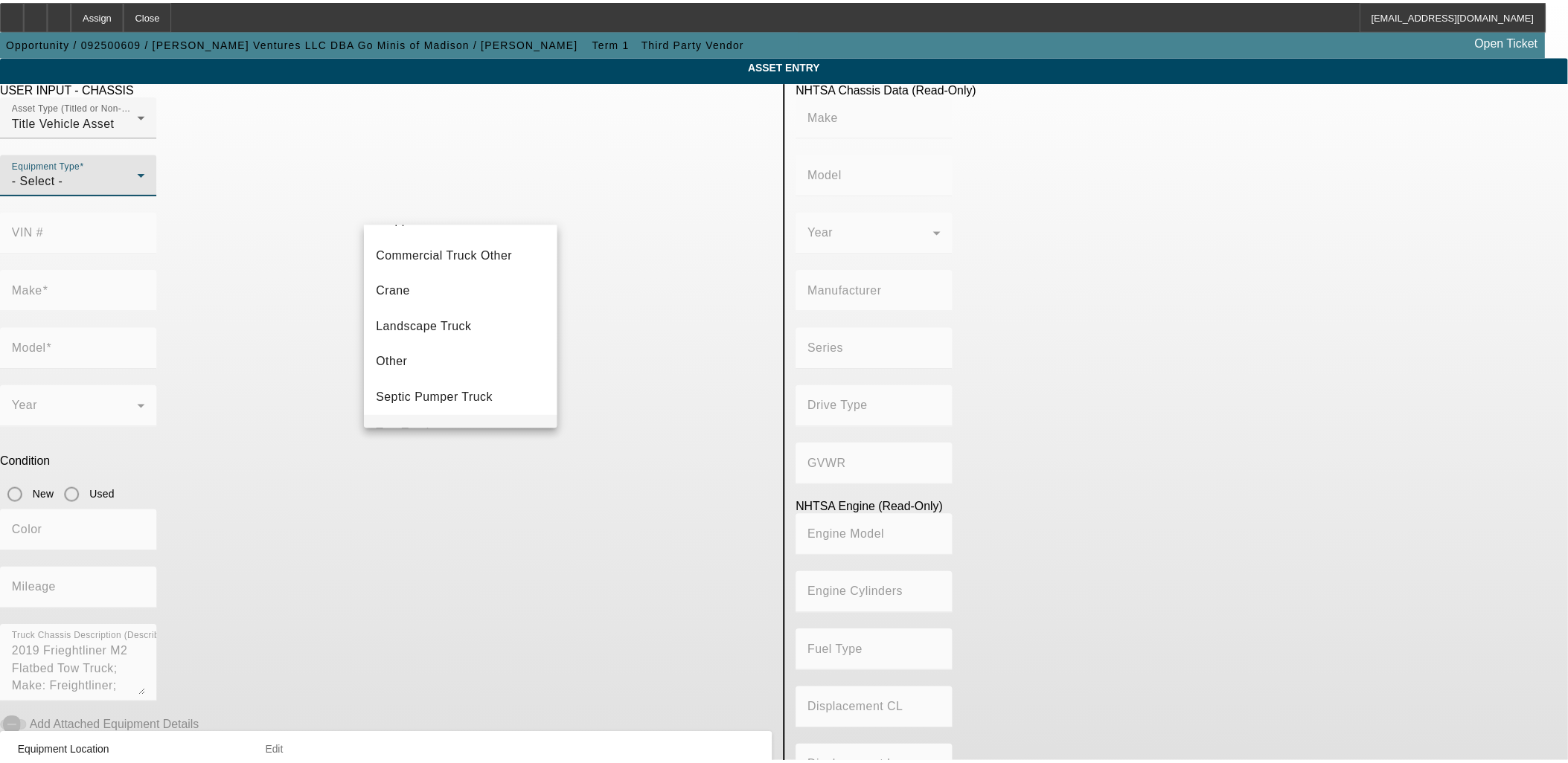
scroll to position [164, 0]
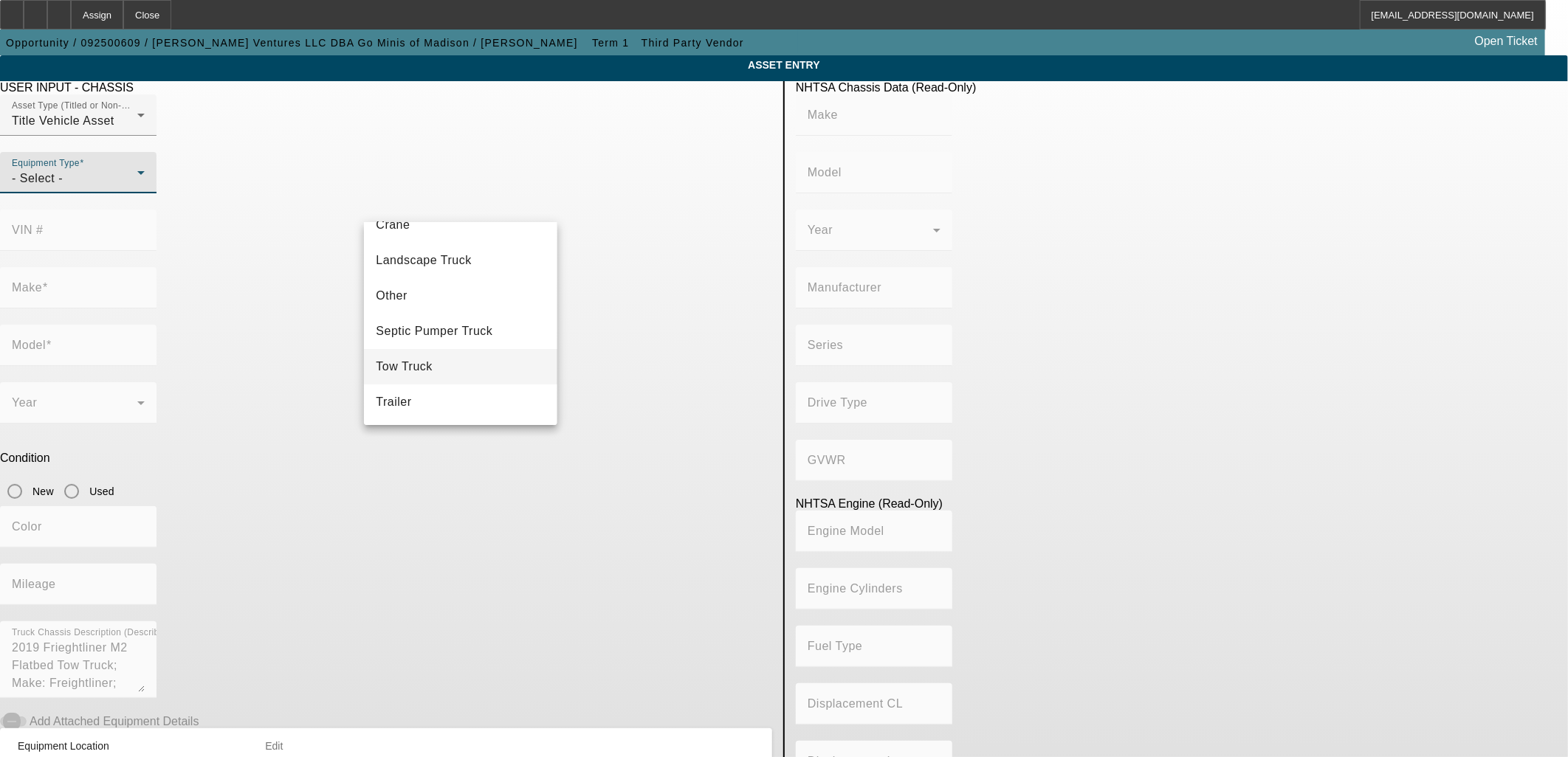
click at [446, 360] on mat-option "Tow Truck" at bounding box center [460, 366] width 193 height 35
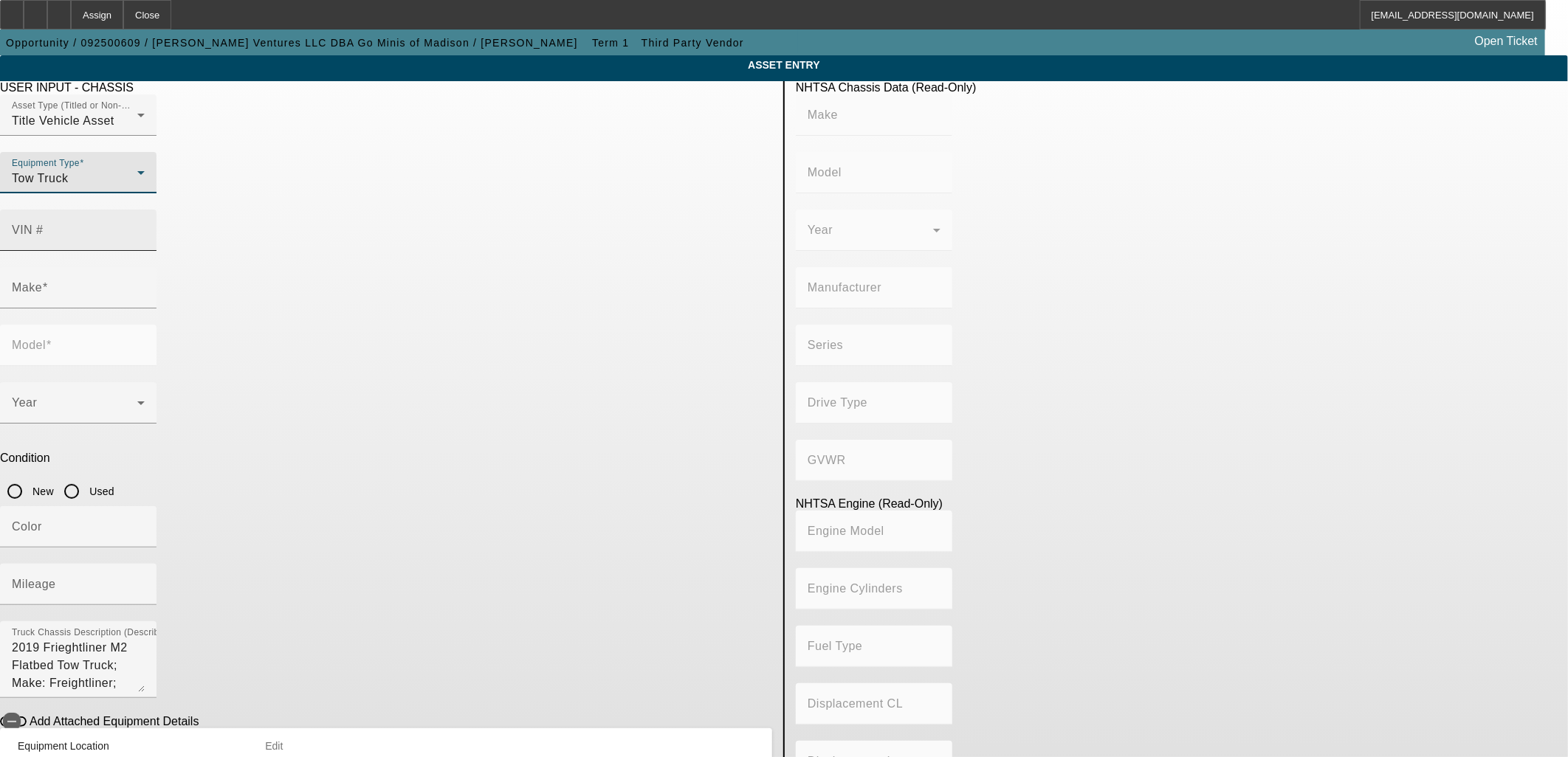
click at [145, 228] on input "VIN #" at bounding box center [78, 237] width 133 height 18
type input "1fvacwfc5khkl8998"
type input "FREIGHTLINER"
type input "M2"
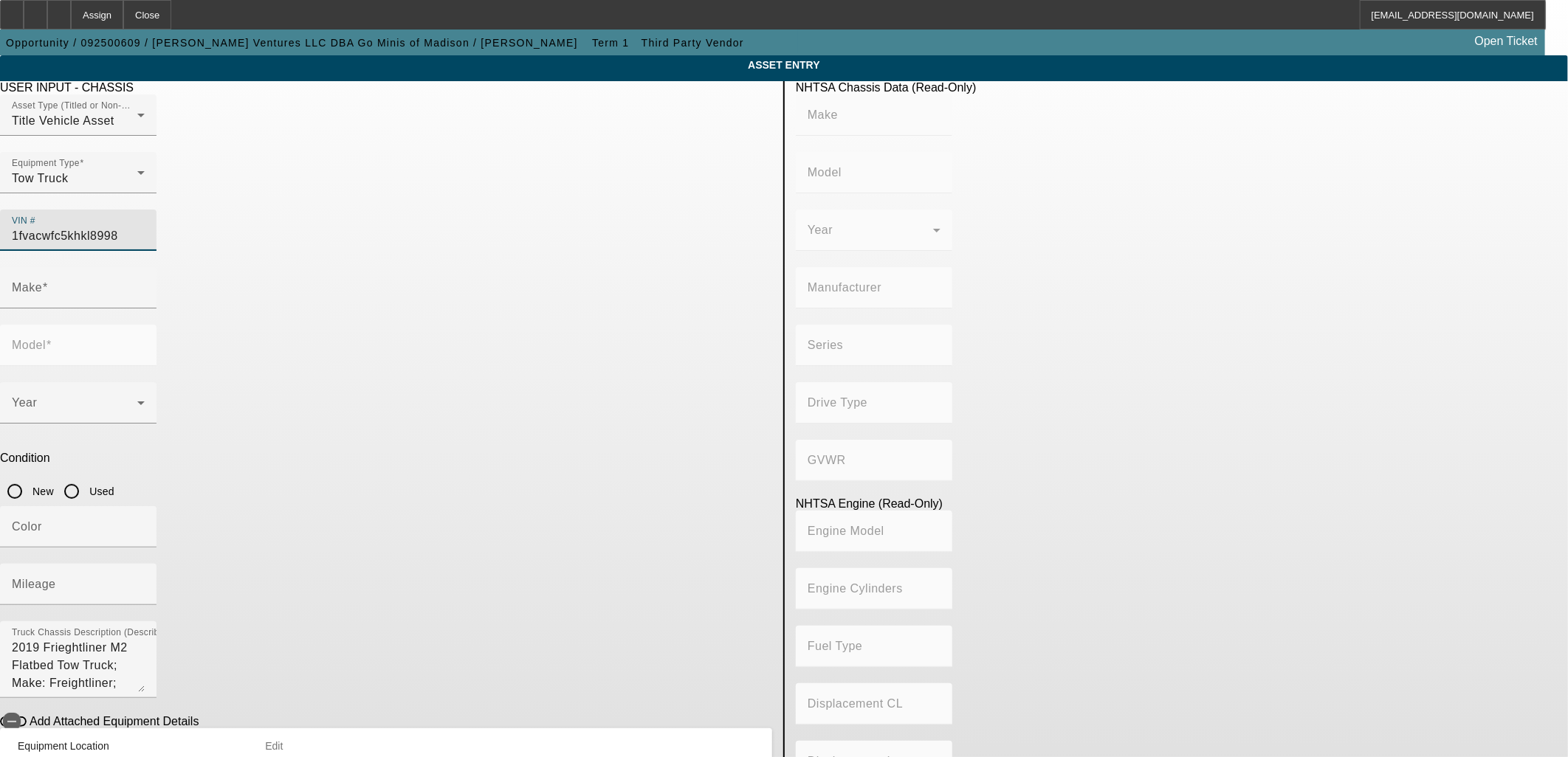
type input "DAIMLER TRUCK NORTH AMERICA LLC"
type input "106 Medium Duty"
type input "4x2"
type input "Class 6: 19,501 - 26,000 lb (8,845 - 11,794 kg)"
type input "Cummins B6.7"
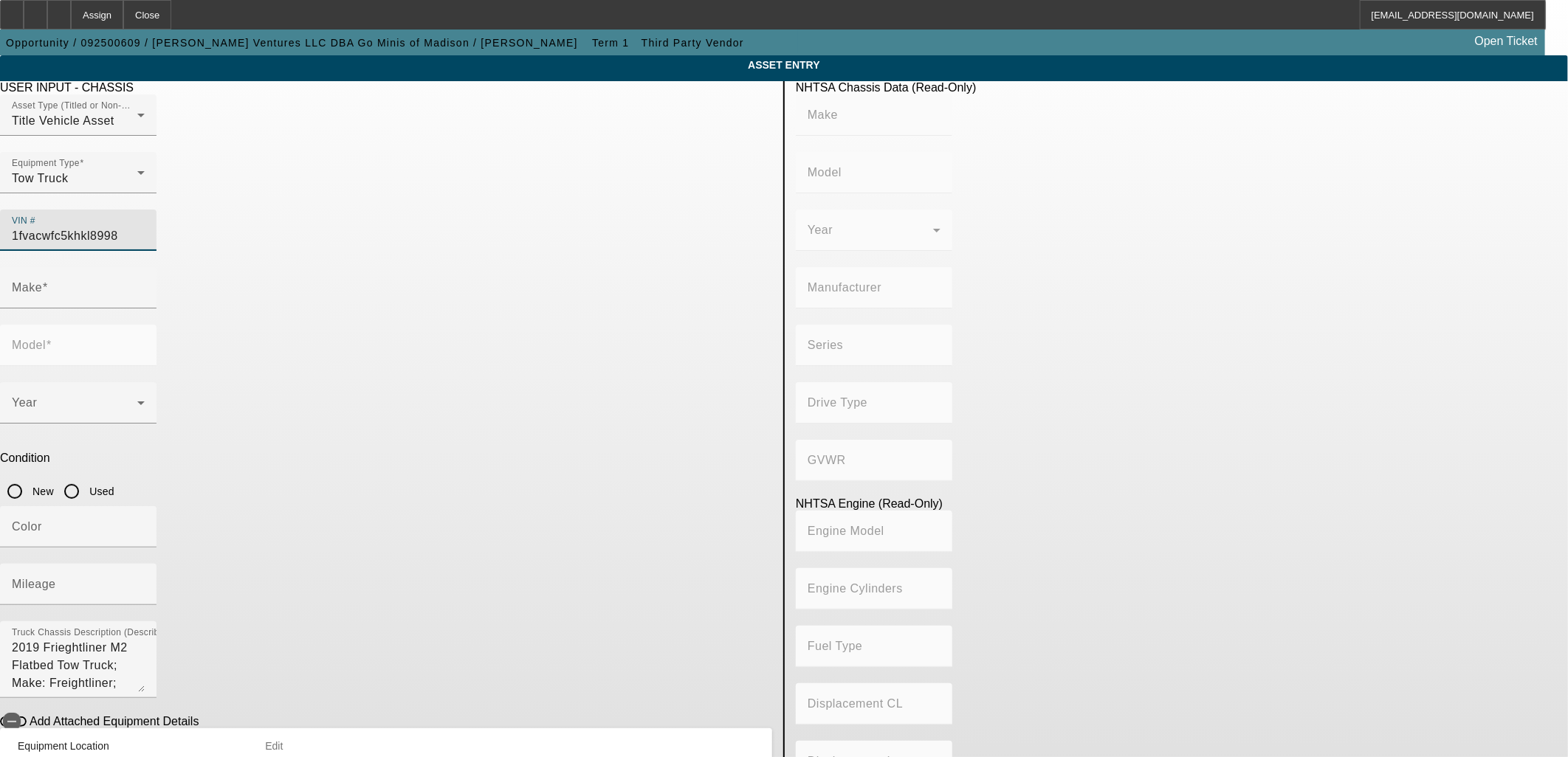
type input "6"
type input "Diesel"
type input "408.85908543470"
type input "6.7"
type input "FREIGHTLINER"
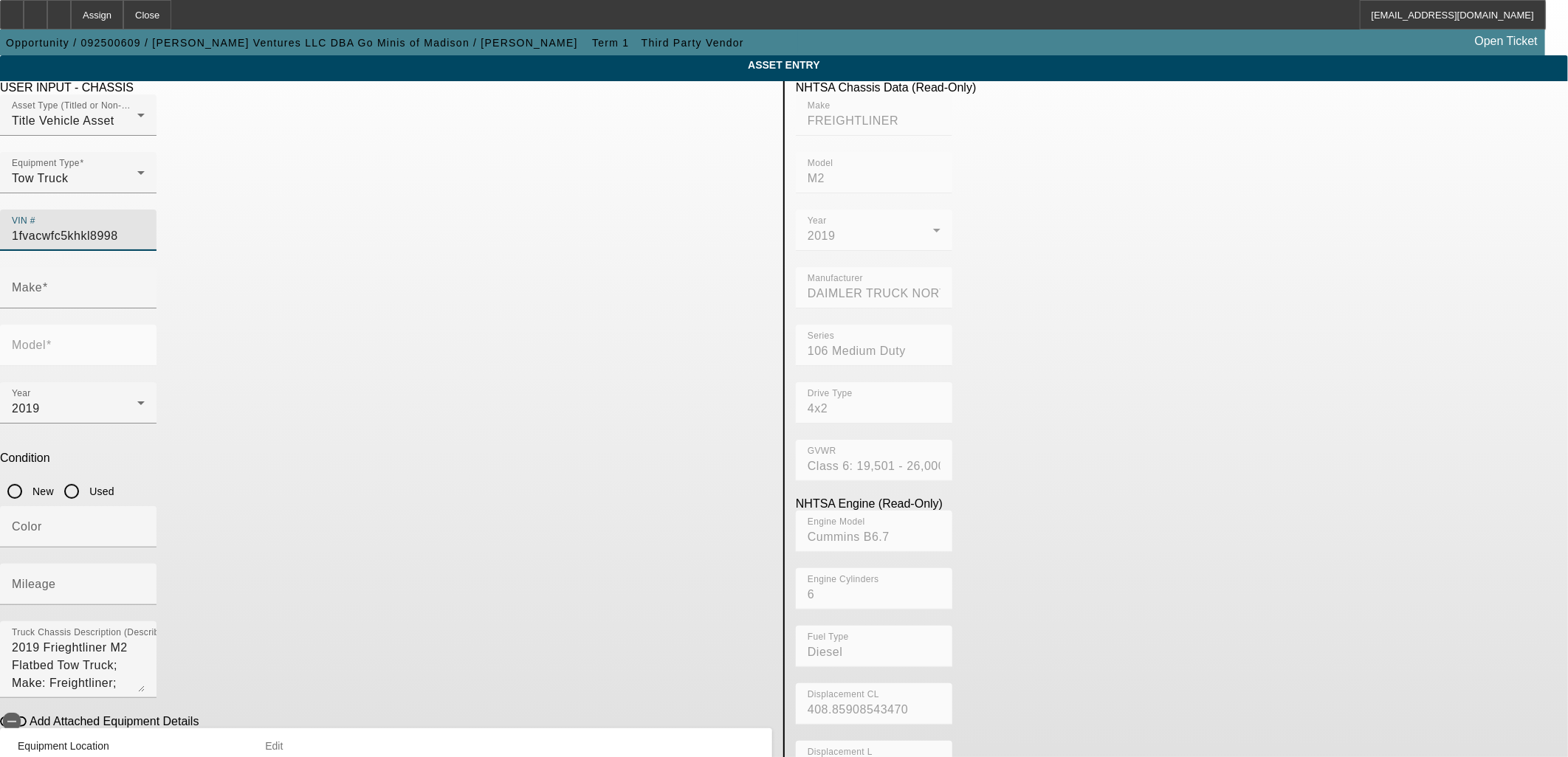
type input "M2"
type input "[US_VEHICLE_IDENTIFICATION_NUMBER]"
click at [86, 477] on input "Used" at bounding box center [71, 492] width 29 height 29
radio input "true"
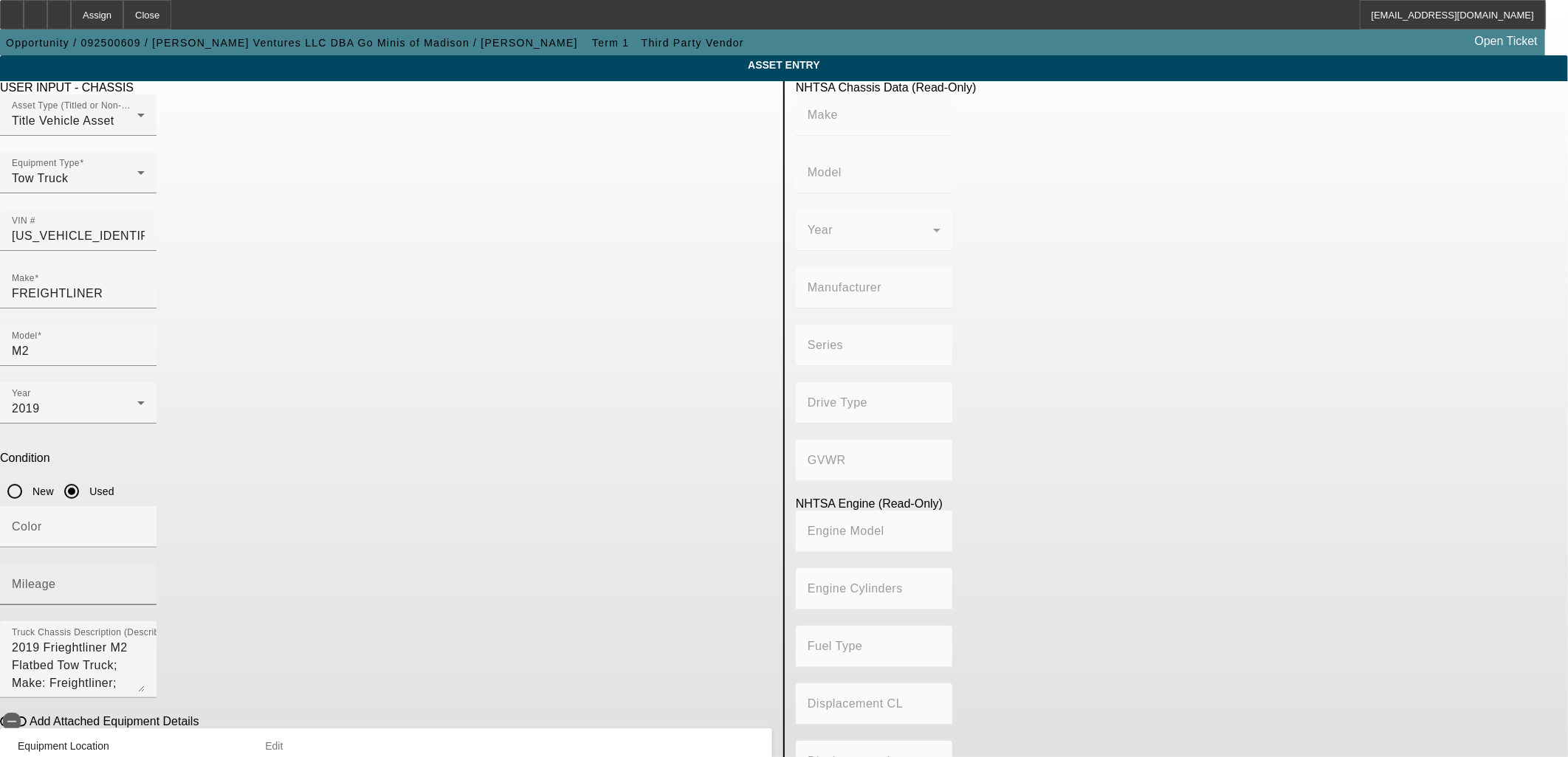
click at [145, 582] on input "Mileage" at bounding box center [78, 591] width 133 height 18
type input "FREIGHTLINER"
type input "M2"
type input "DAIMLER TRUCK NORTH AMERICA LLC"
type input "106 Medium Duty"
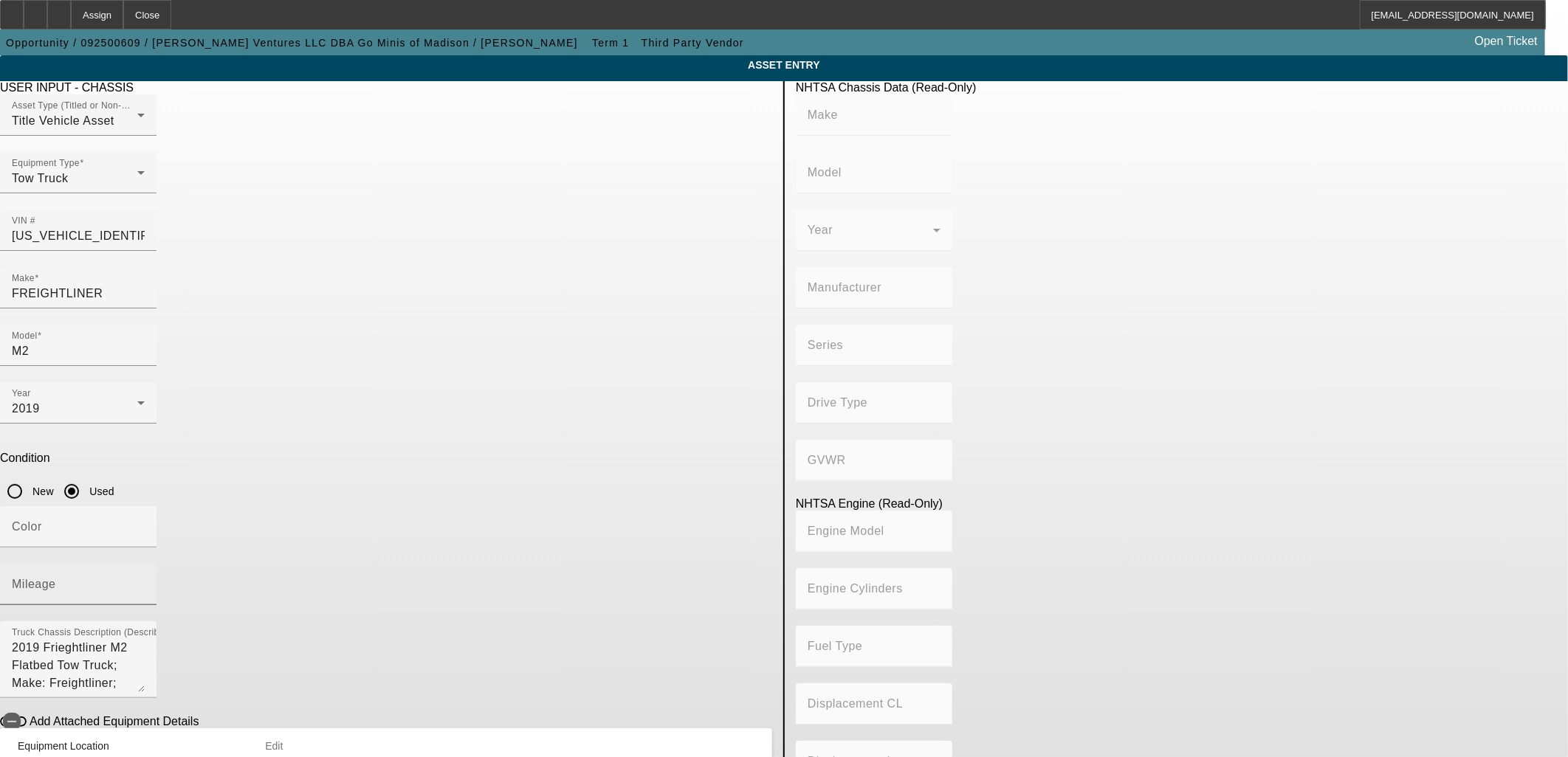
type input "4x2"
type input "Class 6: 19,501 - 26,000 lb (8,845 - 11,794 kg)"
type input "Cummins B6.7"
type input "6"
type input "Diesel"
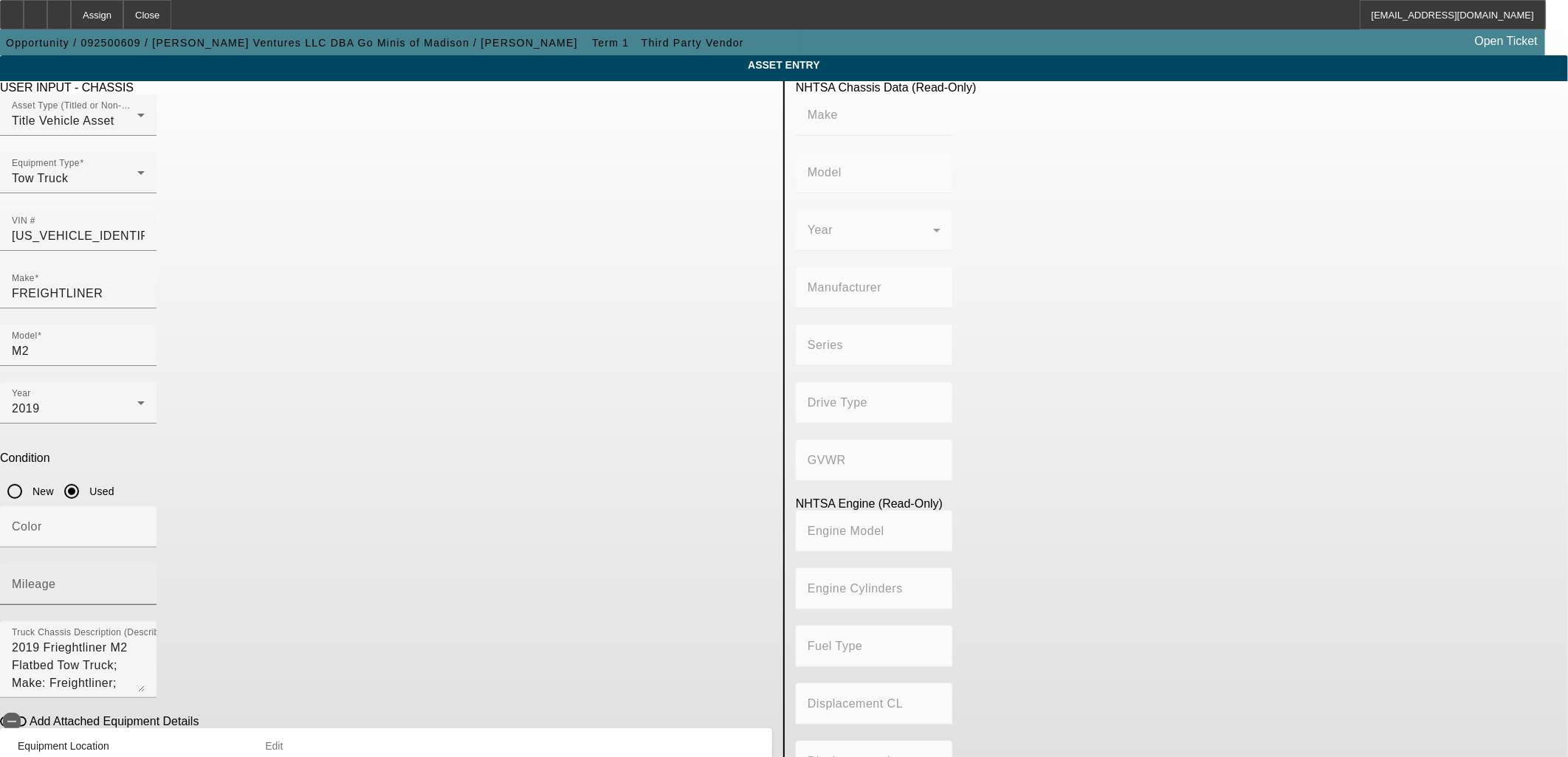
type input "408.85908543470"
type input "6.7"
type input "350000"
click at [217, 490] on app-asset-collateral-manage "ASSET ENTRY Delete asset USER INPUT - CHASSIS Asset Type (Titled or Non-Titled)…" at bounding box center [784, 465] width 1568 height 818
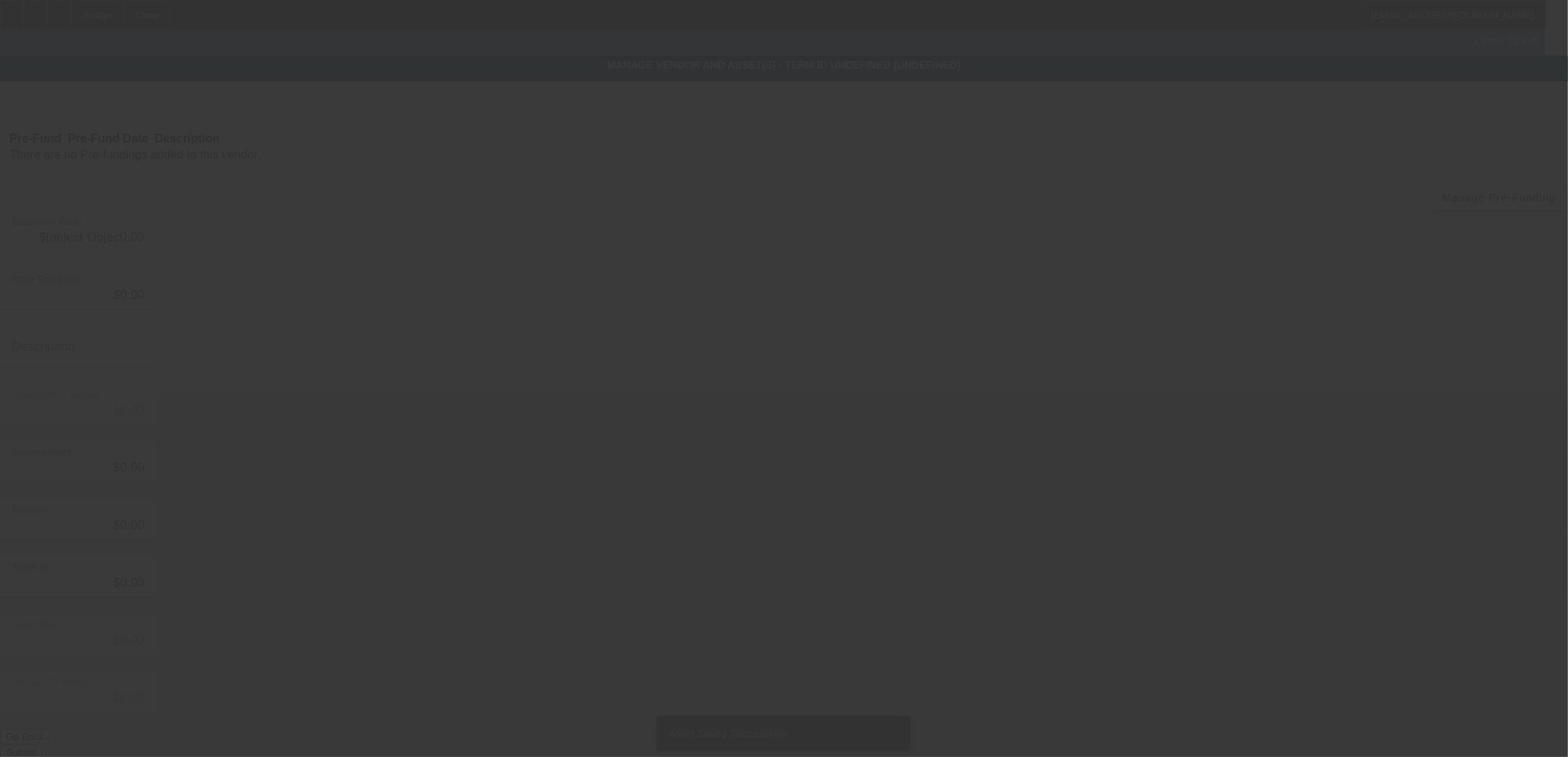
type input "$45,000.00"
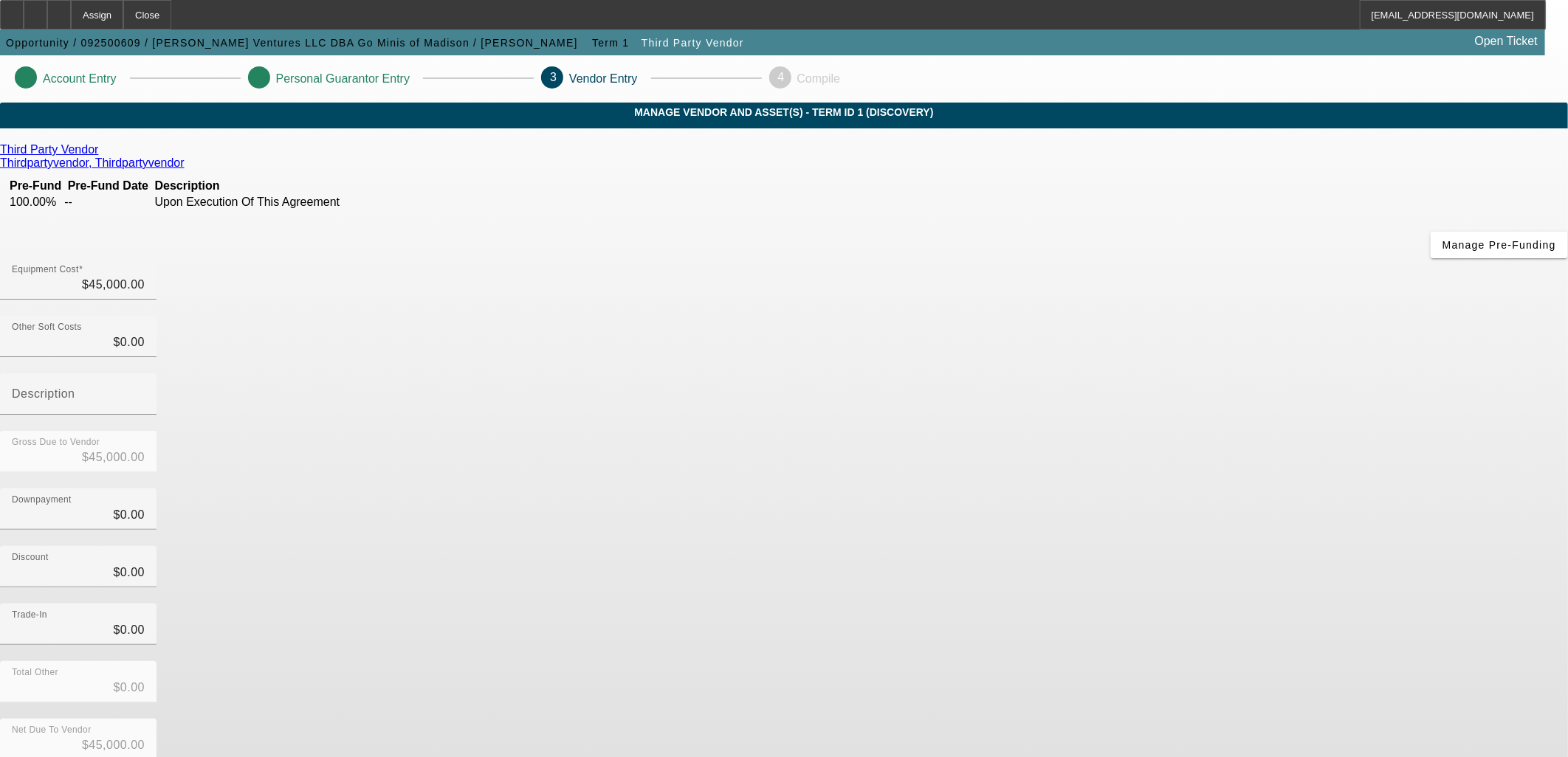
click at [681, 488] on div "Third Party Vendor Thirdpartyvendor, Thirdpartyvendor Pre-Fund Pre-Fund Date De…" at bounding box center [784, 468] width 1568 height 649
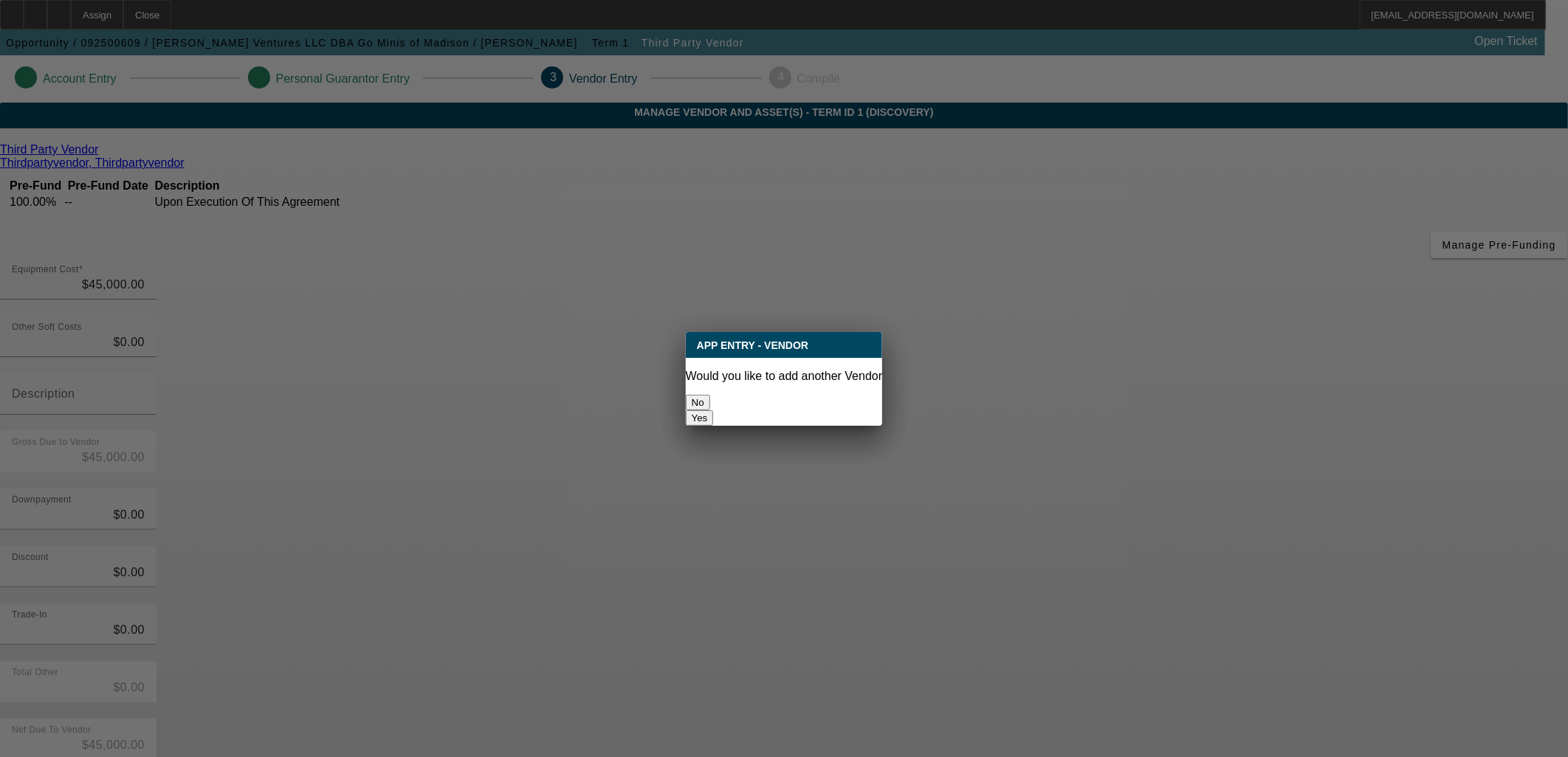
click at [710, 395] on button "No" at bounding box center [698, 402] width 25 height 16
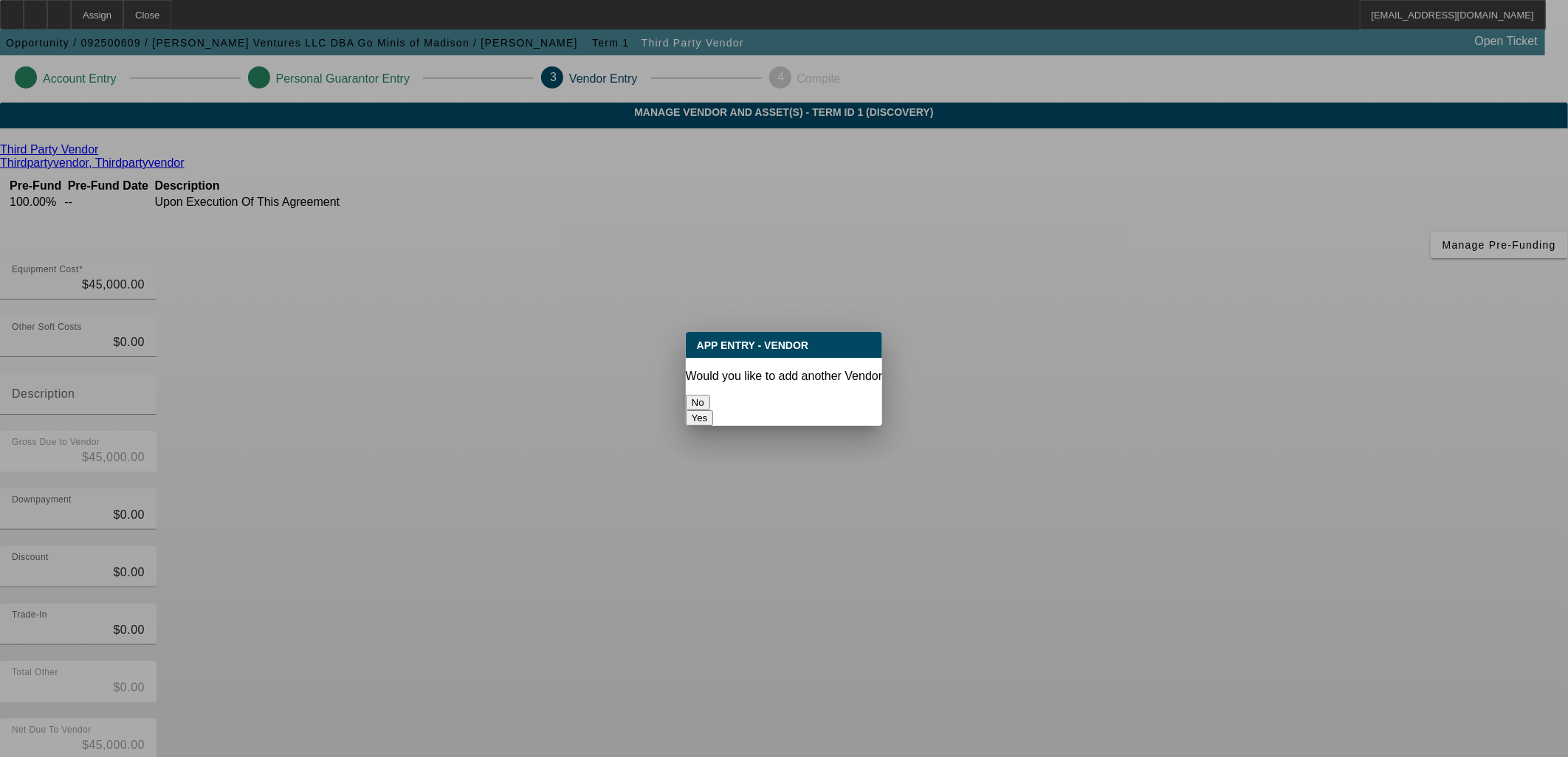
click at [710, 395] on button "No" at bounding box center [698, 402] width 25 height 16
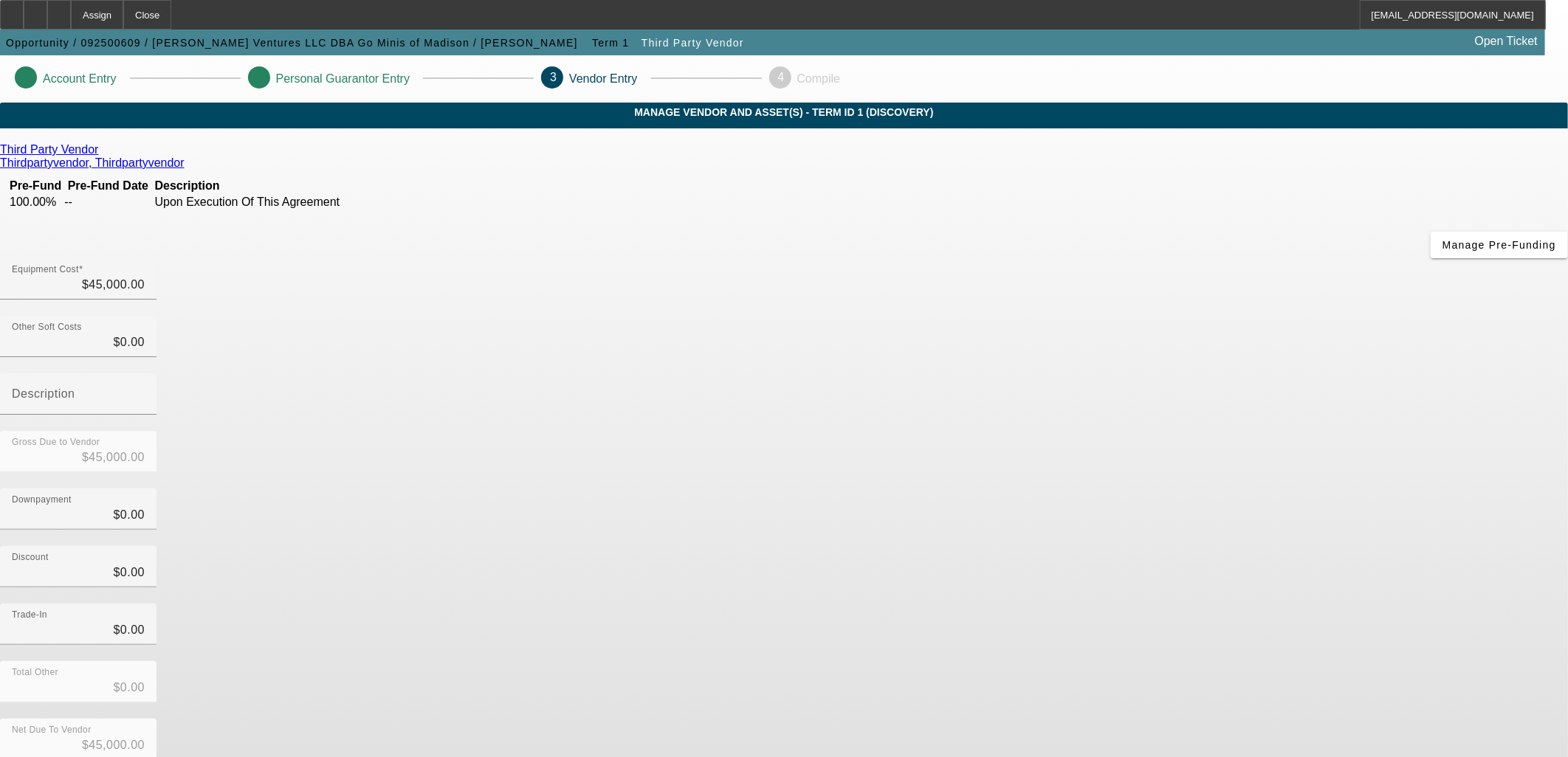
click at [755, 394] on div "Third Party Vendor Thirdpartyvendor, Thirdpartyvendor Pre-Fund Pre-Fund Date De…" at bounding box center [784, 468] width 1568 height 649
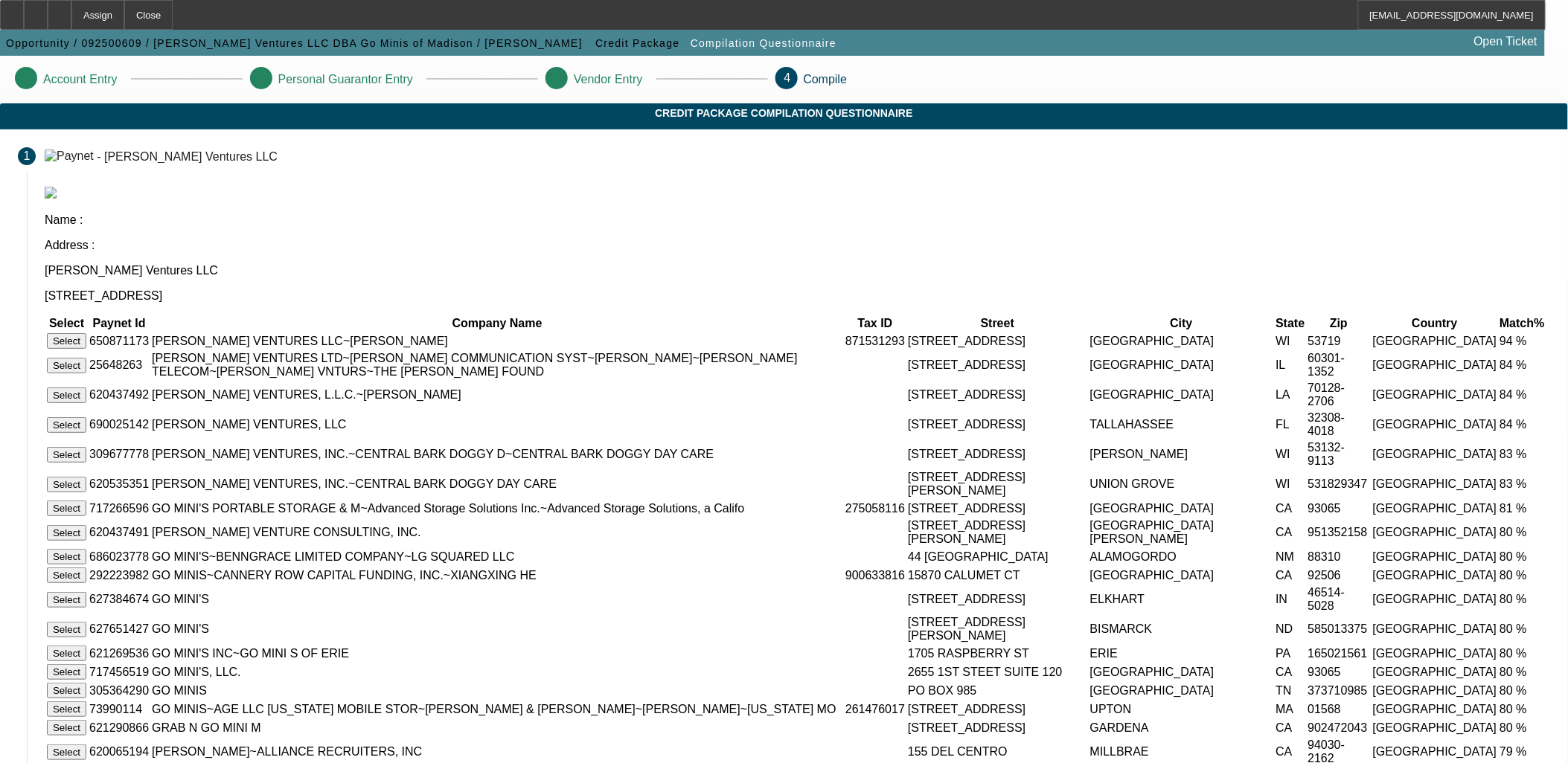
click at [87, 334] on button "Select" at bounding box center [67, 341] width 40 height 16
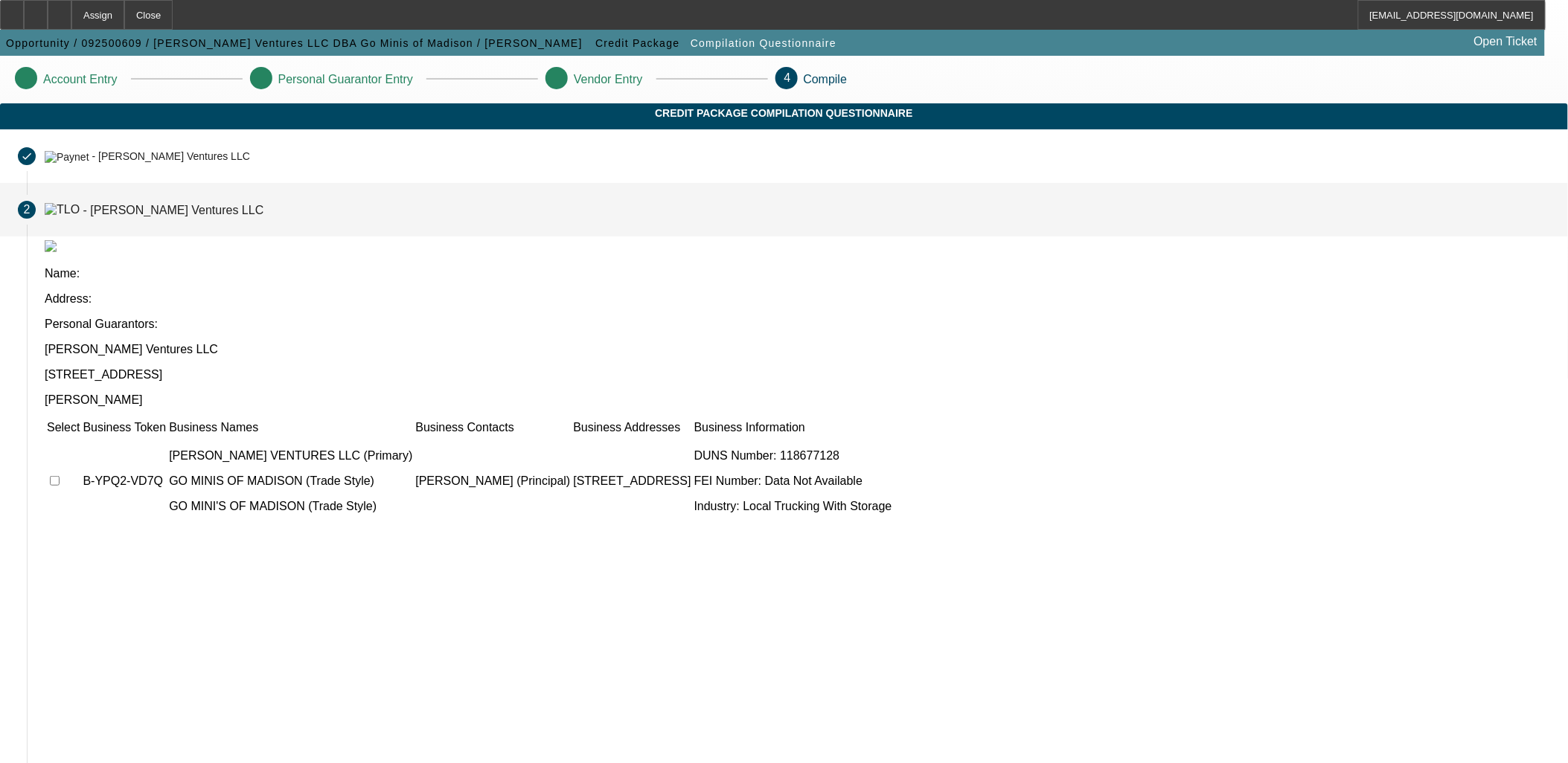
scroll to position [56, 0]
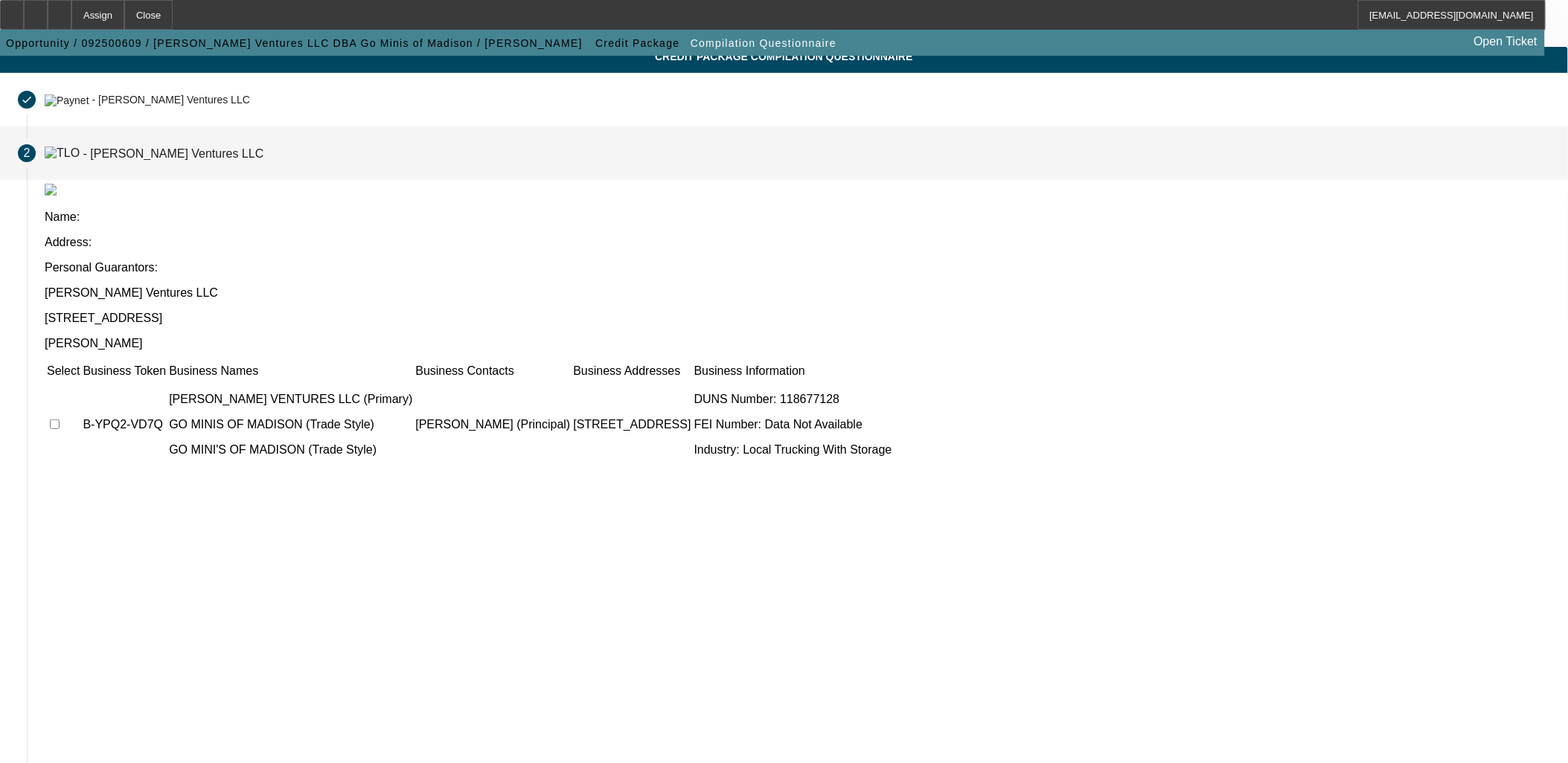
click at [80, 380] on td at bounding box center [63, 424] width 34 height 89
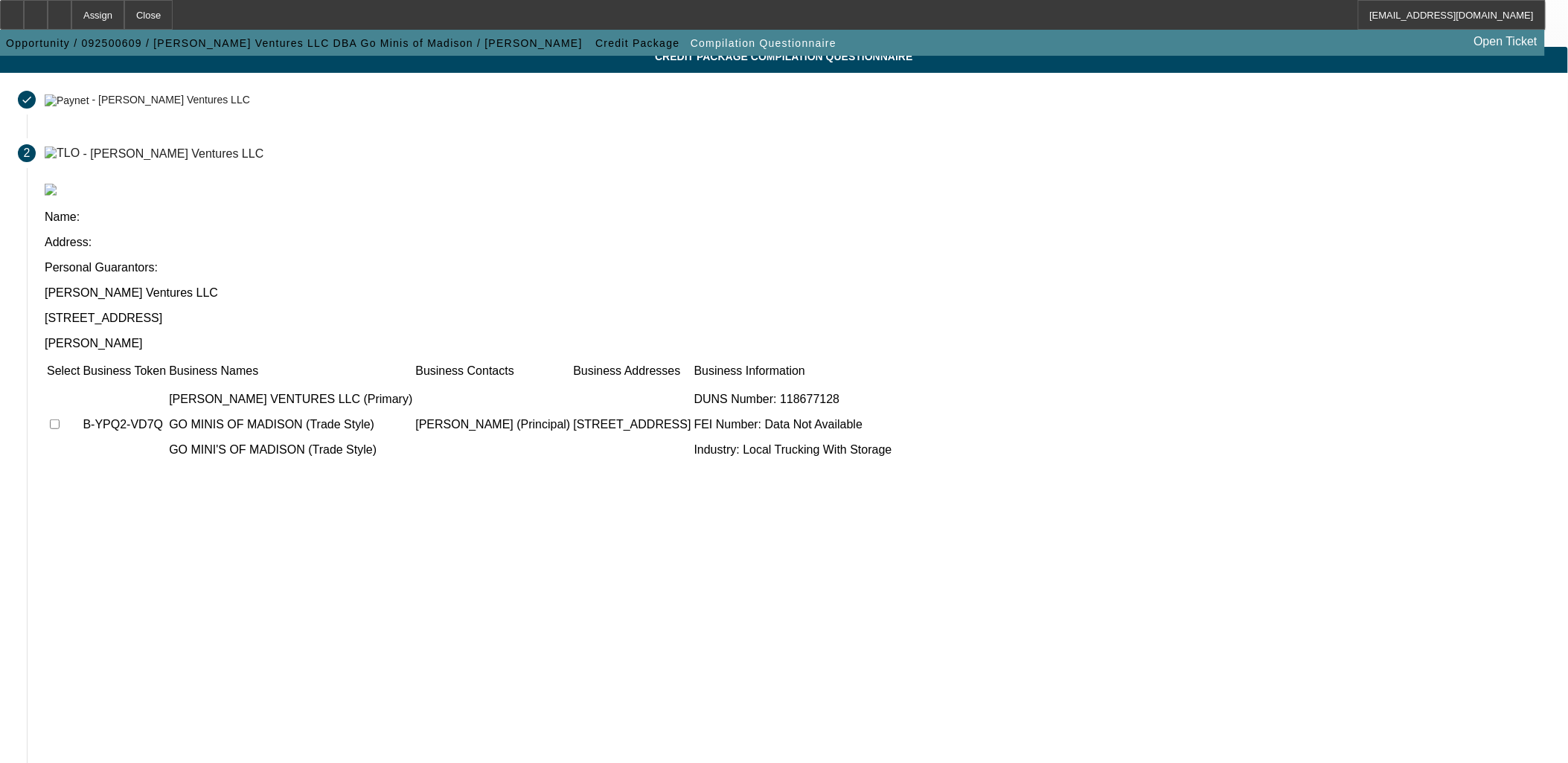
click at [59, 419] on input "checkbox" at bounding box center [55, 424] width 10 height 10
checkbox input "true"
click at [505, 398] on div "Select Business Token Business Names Business Contacts Business Addresses Busin…" at bounding box center [797, 567] width 1506 height 410
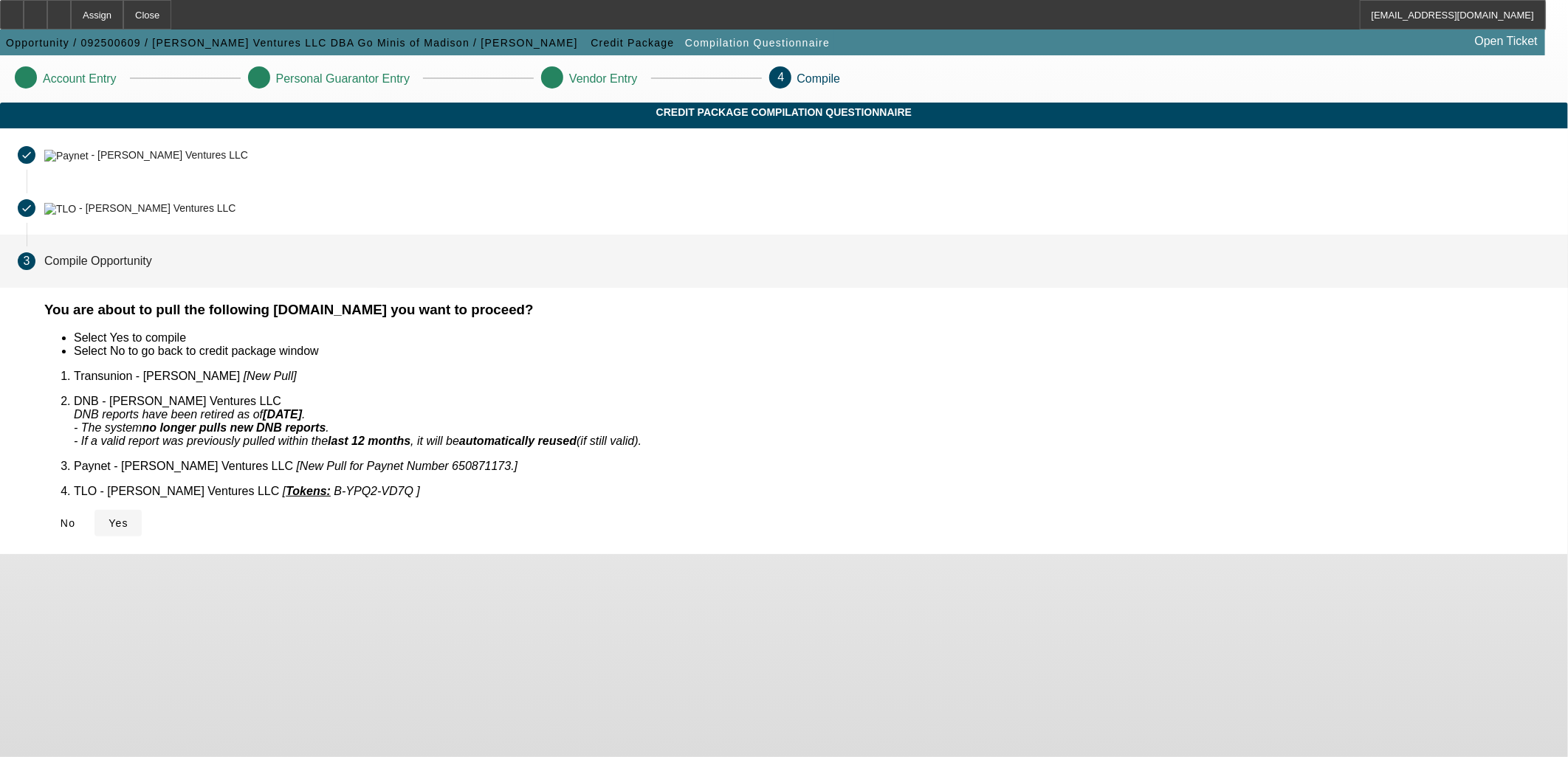
click at [142, 505] on span at bounding box center [118, 523] width 48 height 35
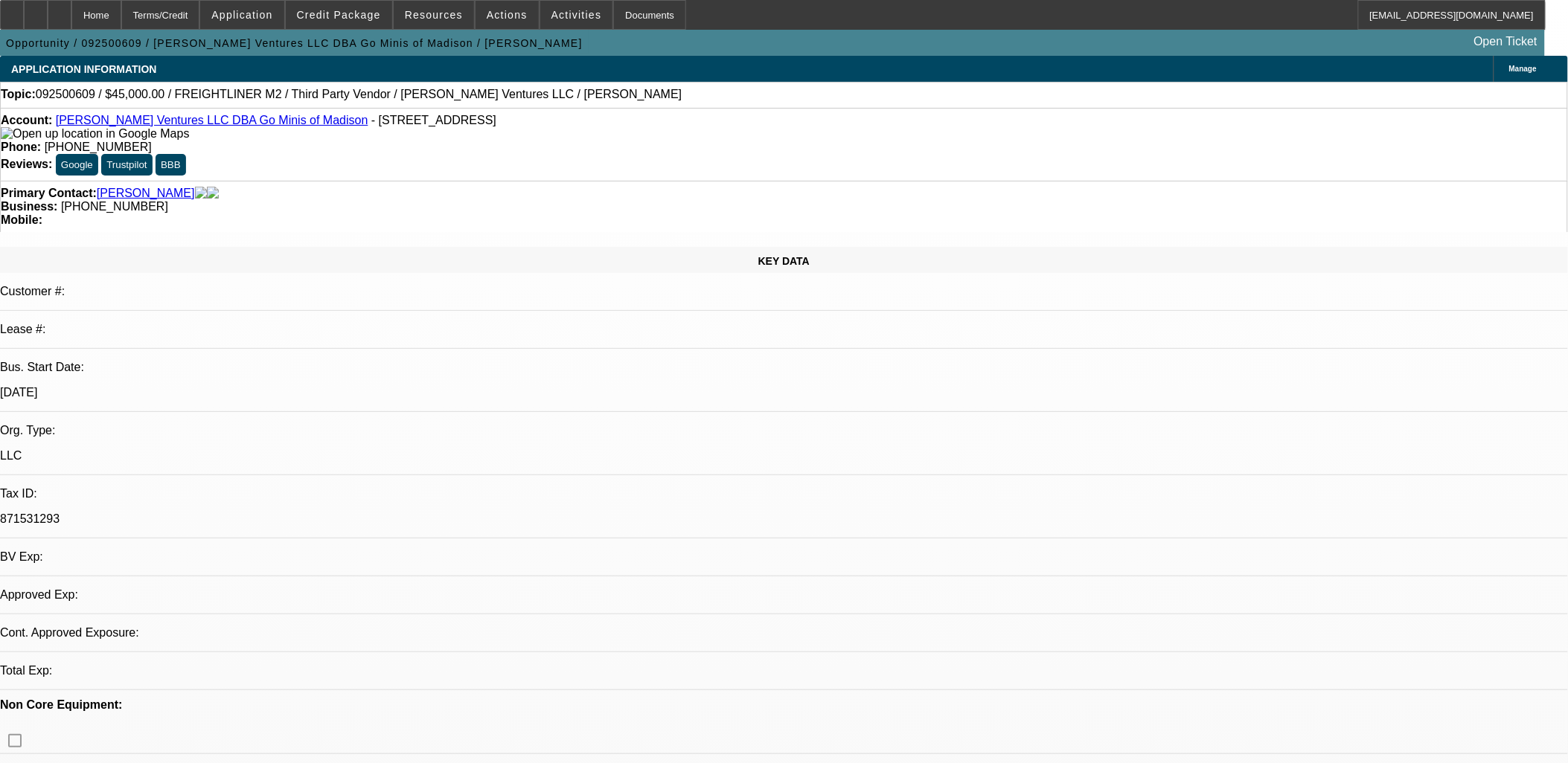
select select "0"
select select "2"
select select "0.1"
select select "1"
select select "2"
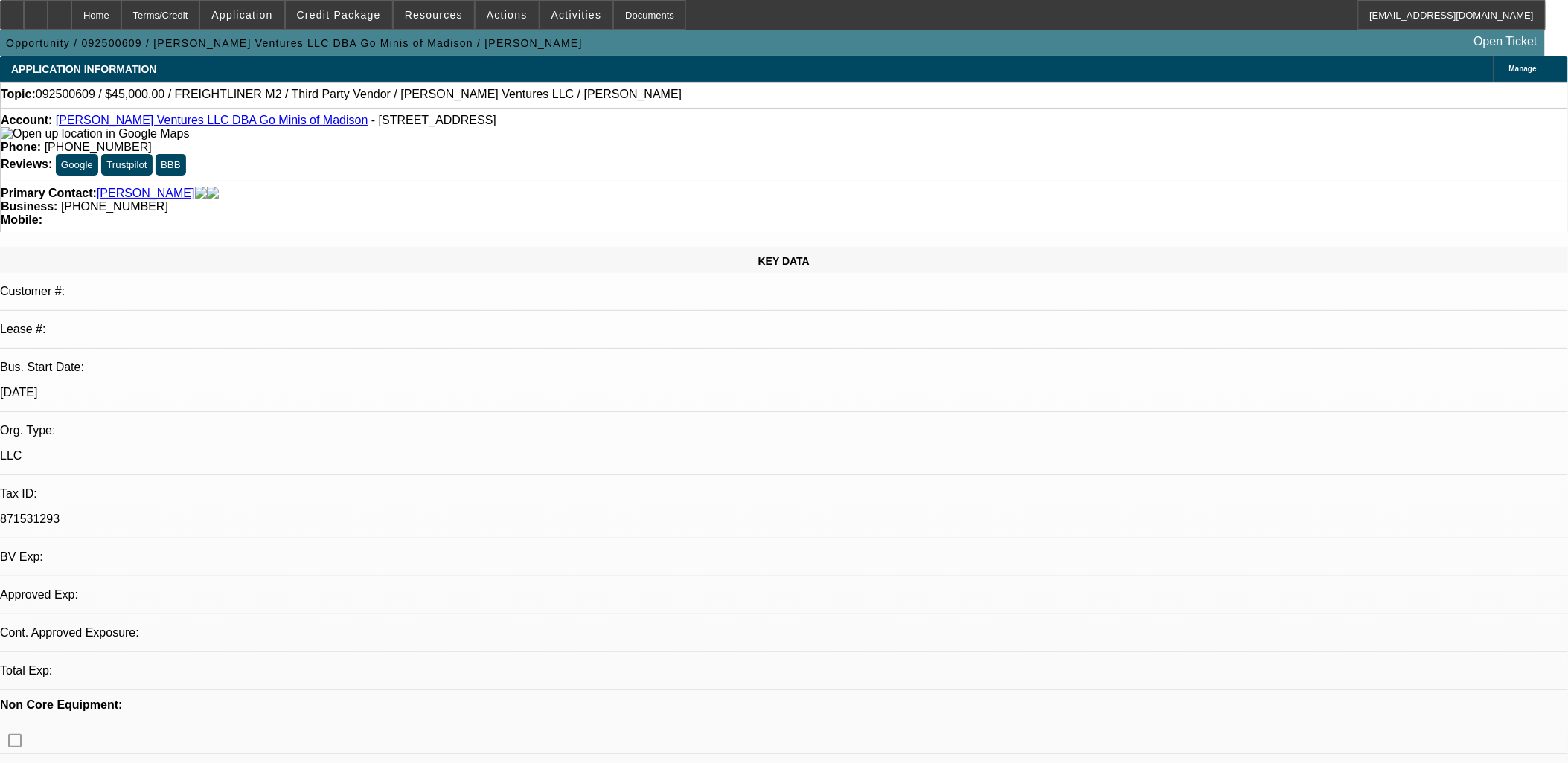
select select "4"
click at [71, 21] on div at bounding box center [59, 15] width 24 height 30
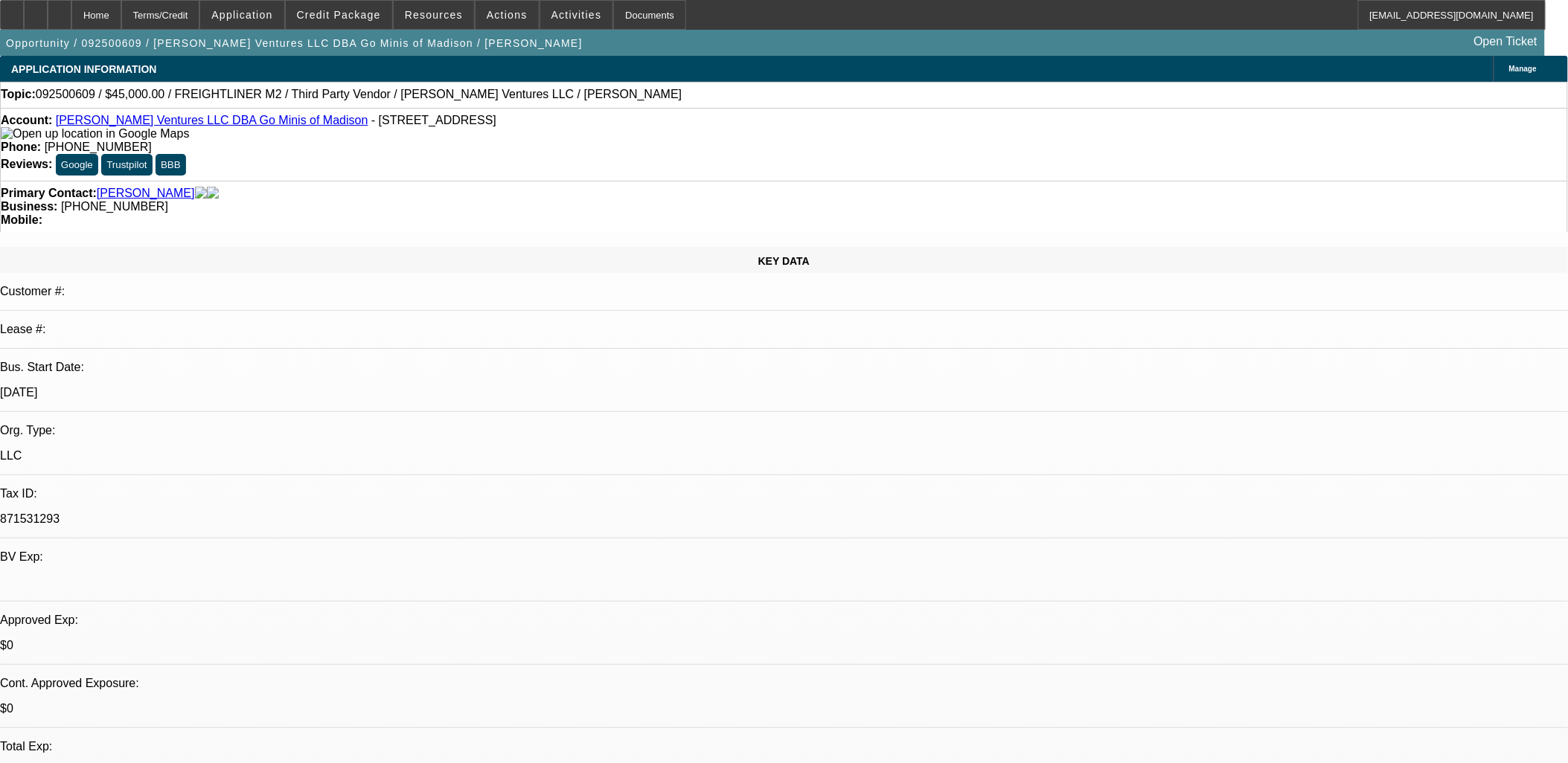
select select "0"
select select "2"
select select "0.1"
select select "4"
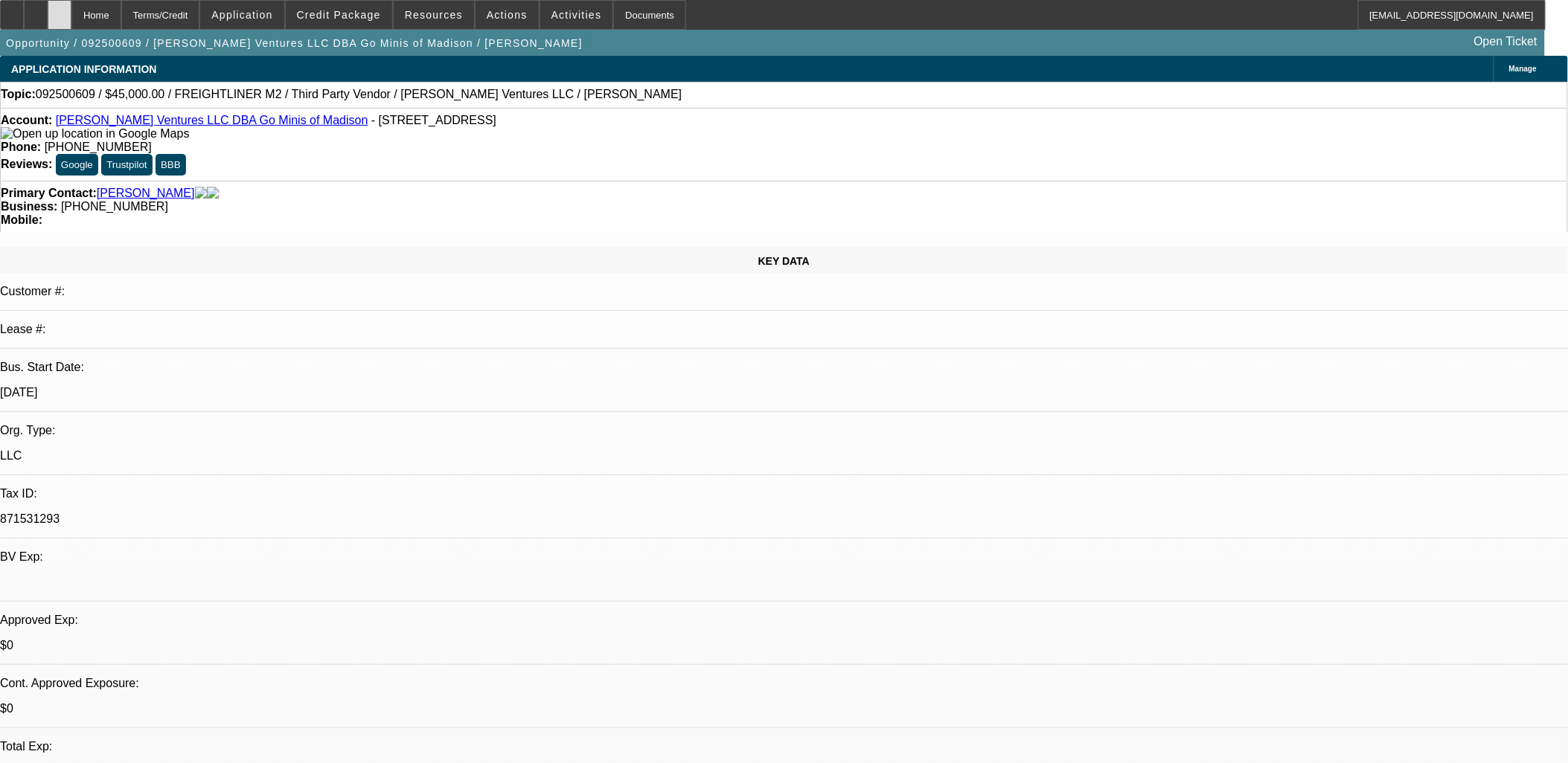
click at [71, 13] on div at bounding box center [59, 15] width 24 height 30
select select "0"
select select "2"
select select "0.1"
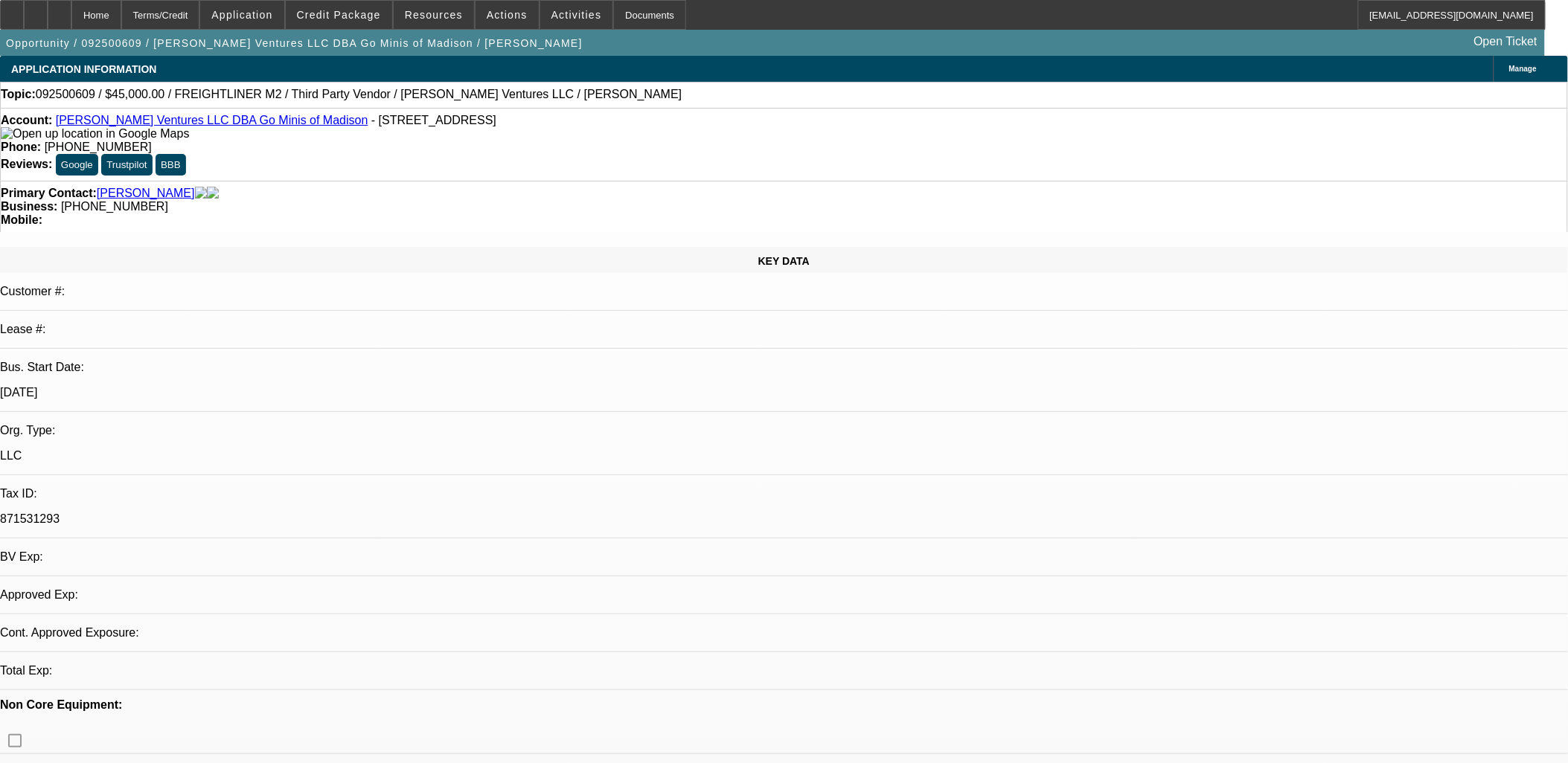
select select "4"
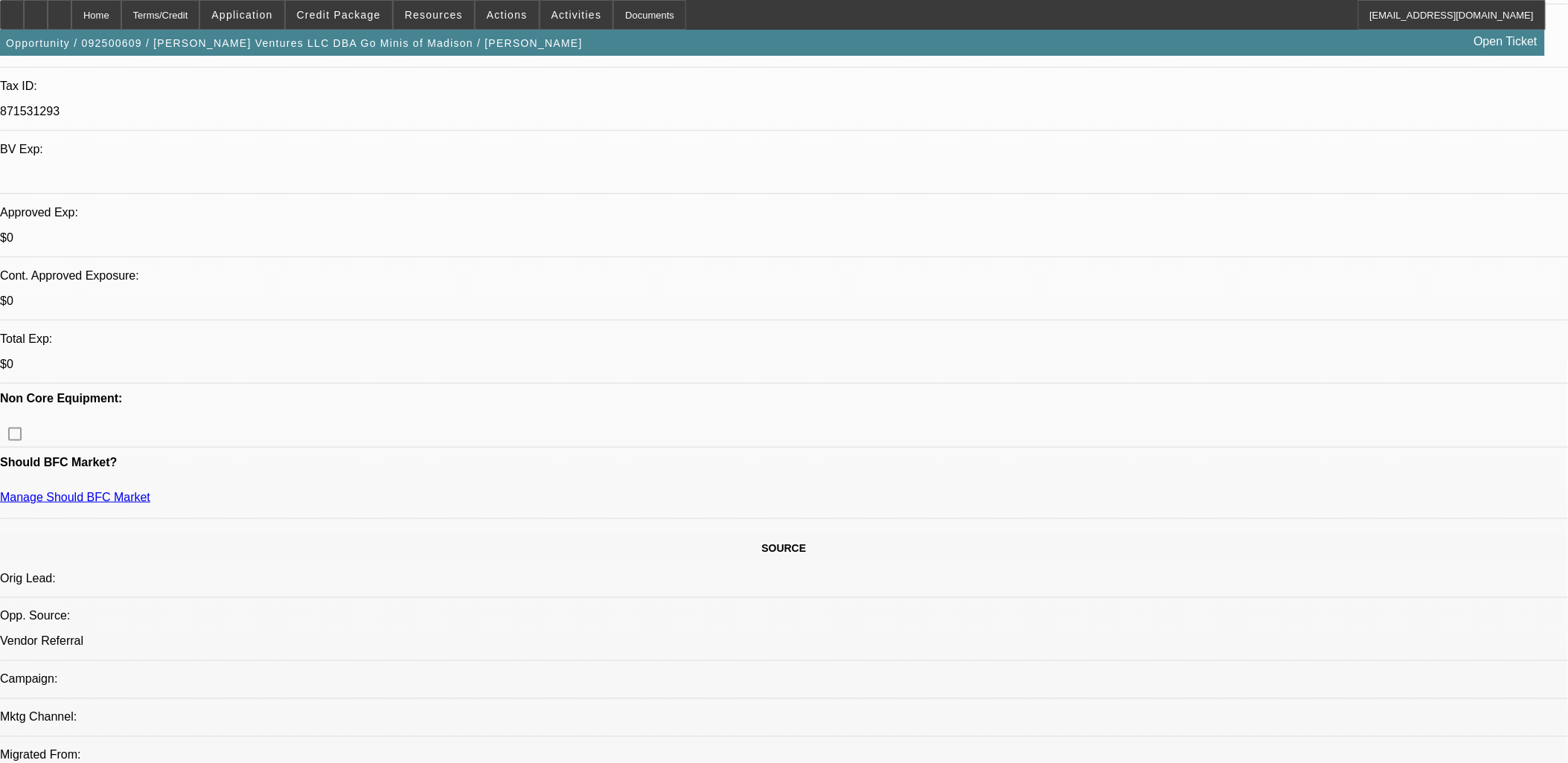
scroll to position [495, 0]
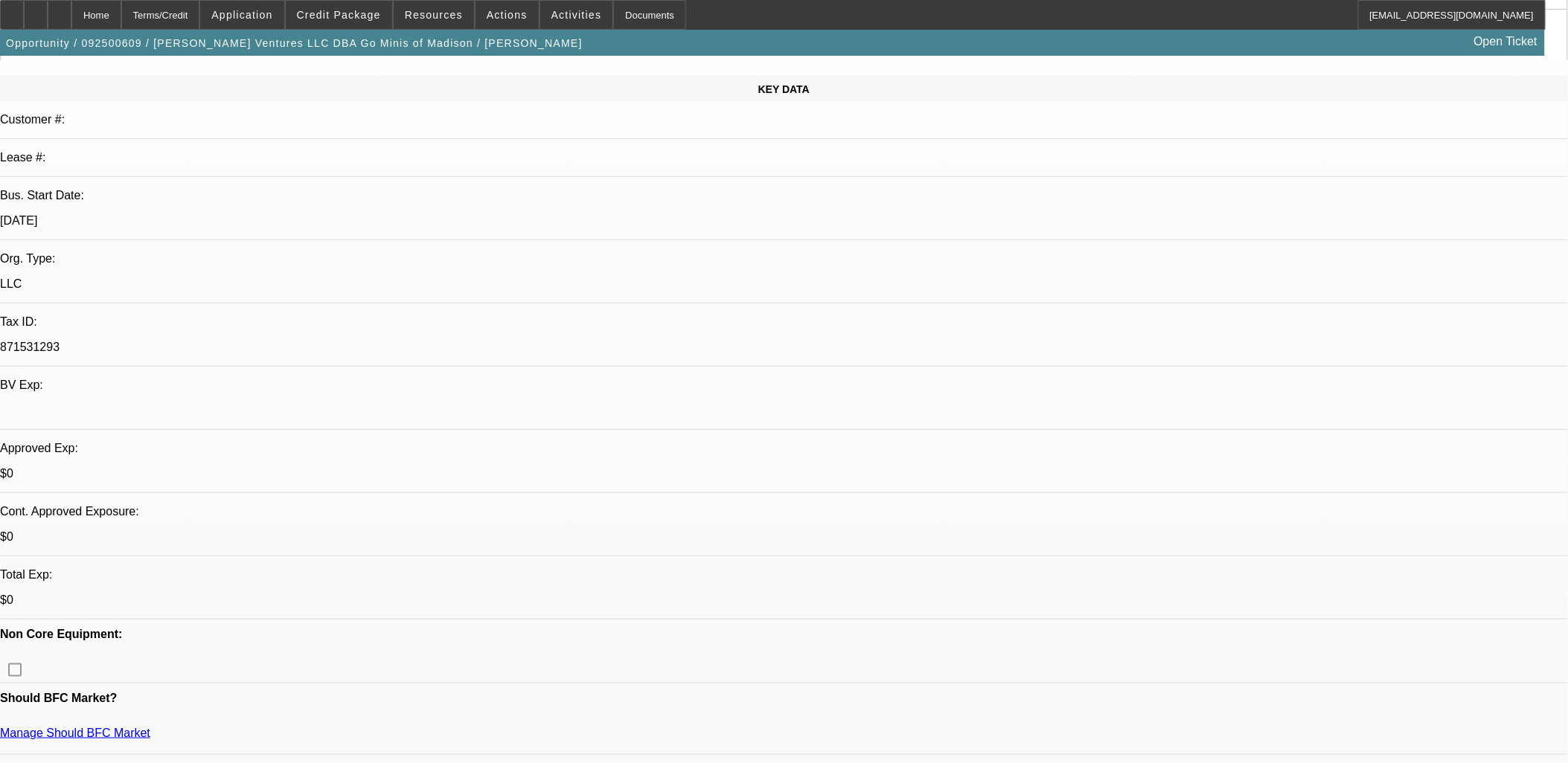
scroll to position [248, 0]
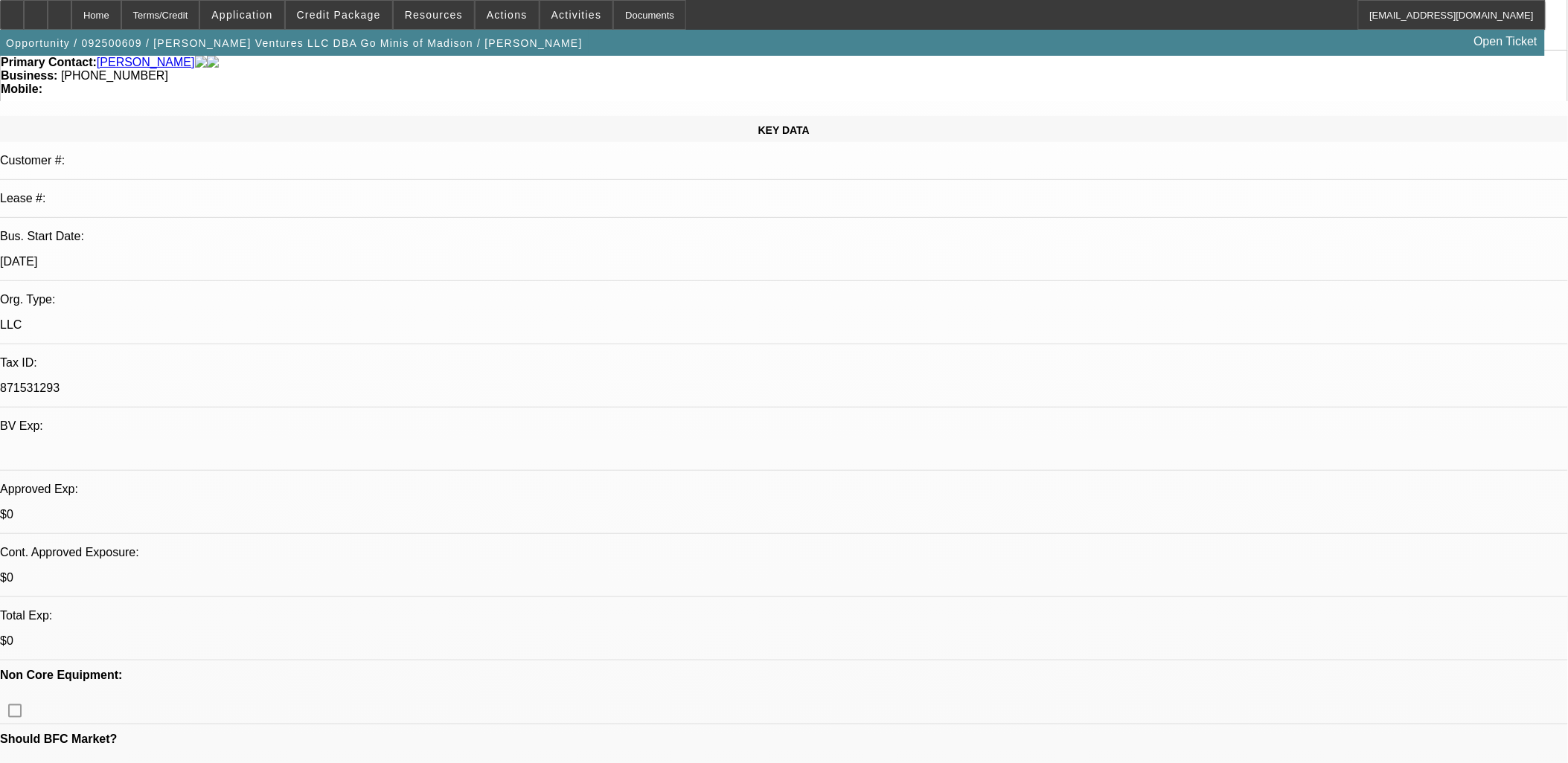
scroll to position [0, 0]
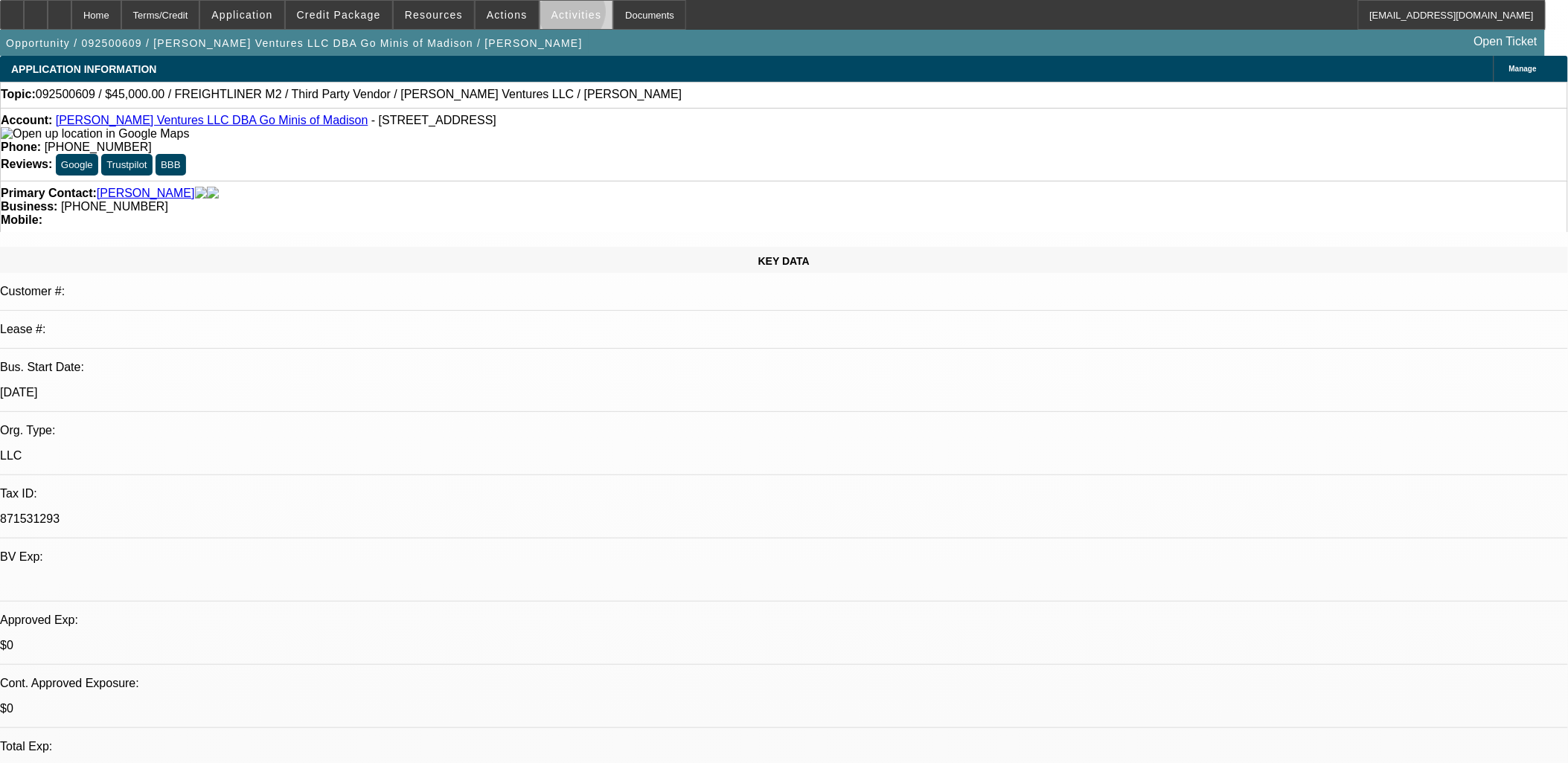
click at [558, 16] on span "Activities" at bounding box center [577, 15] width 50 height 12
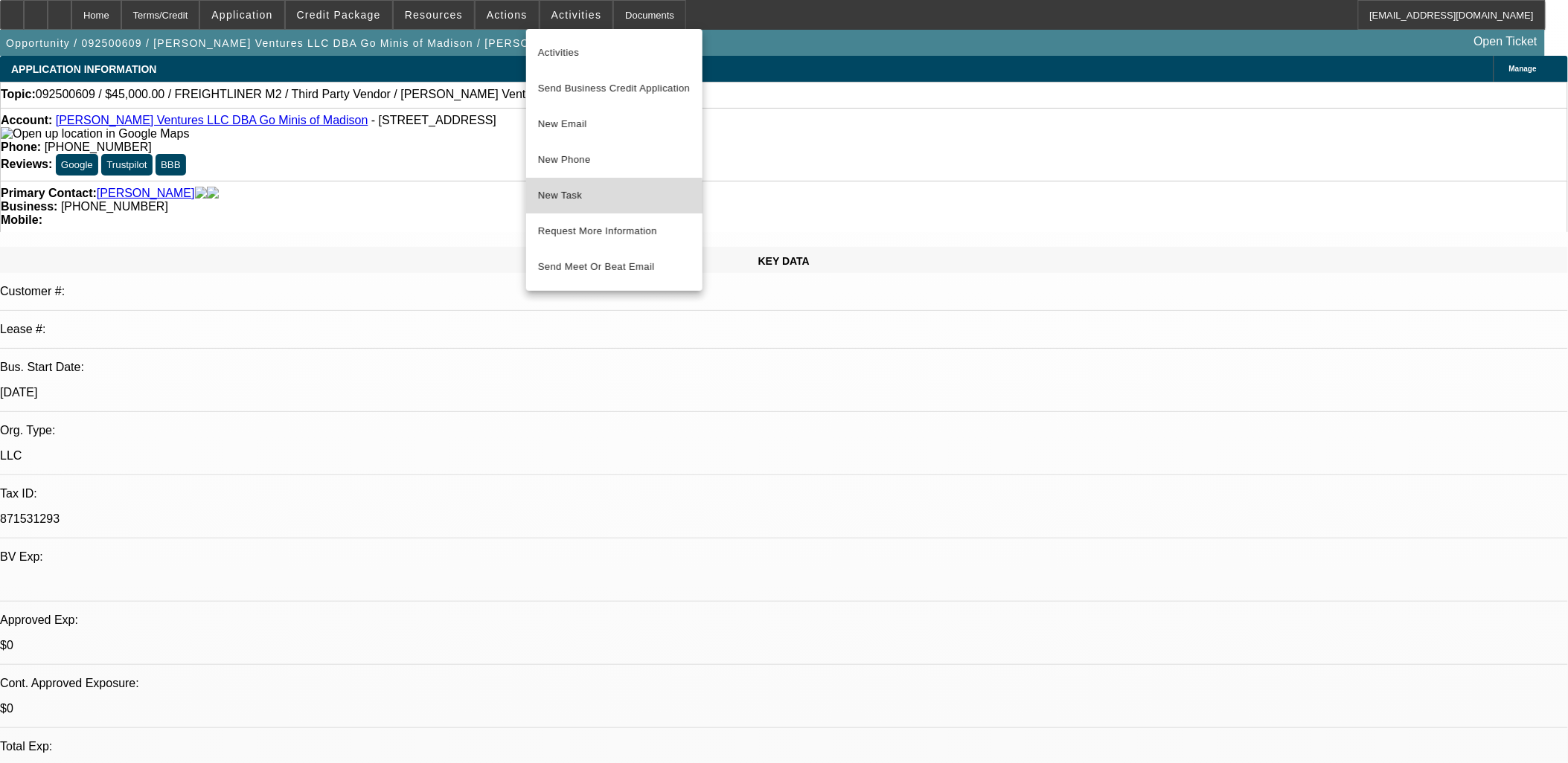
click at [587, 199] on span "New Task" at bounding box center [614, 196] width 153 height 18
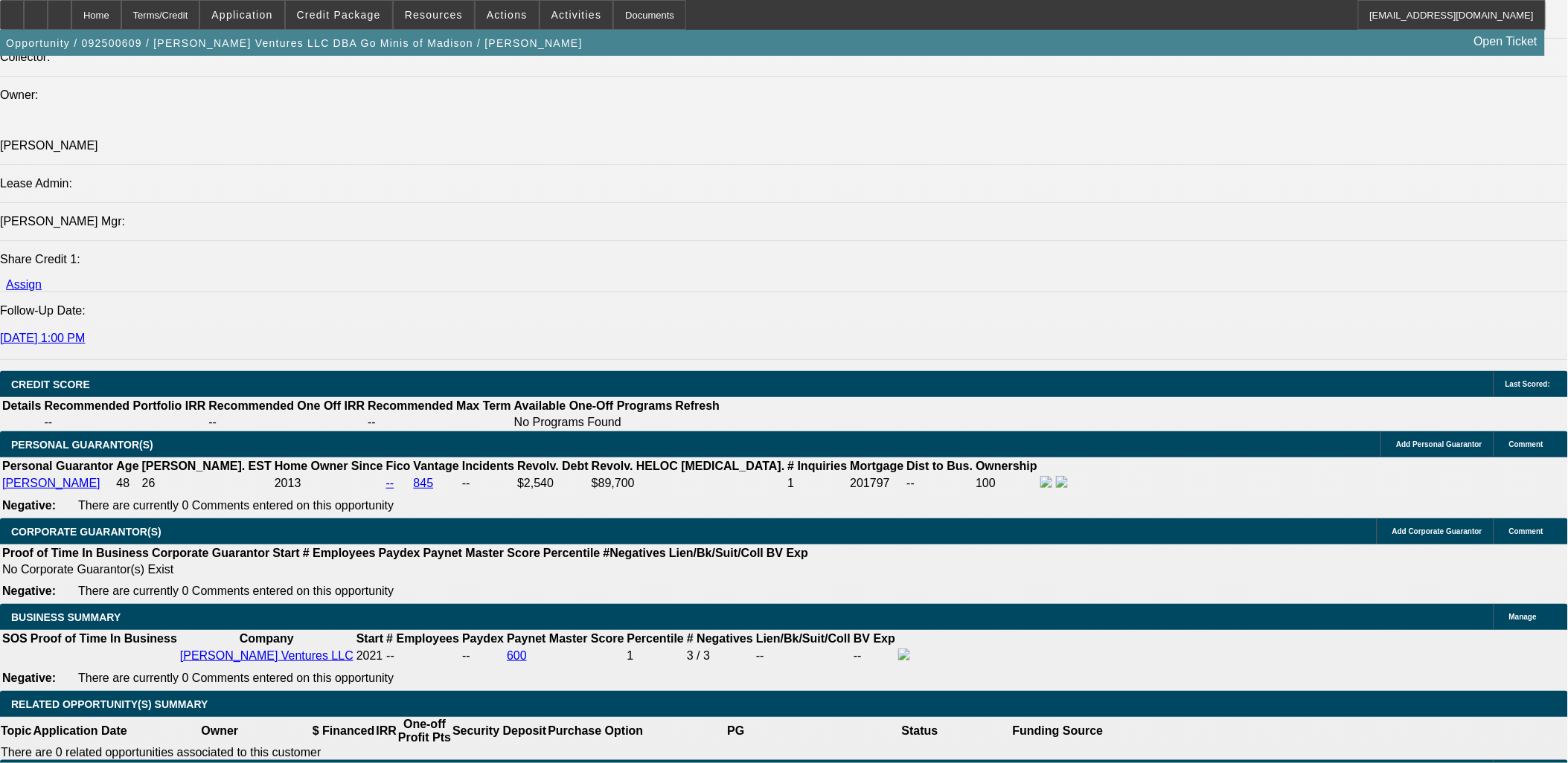
scroll to position [1901, 0]
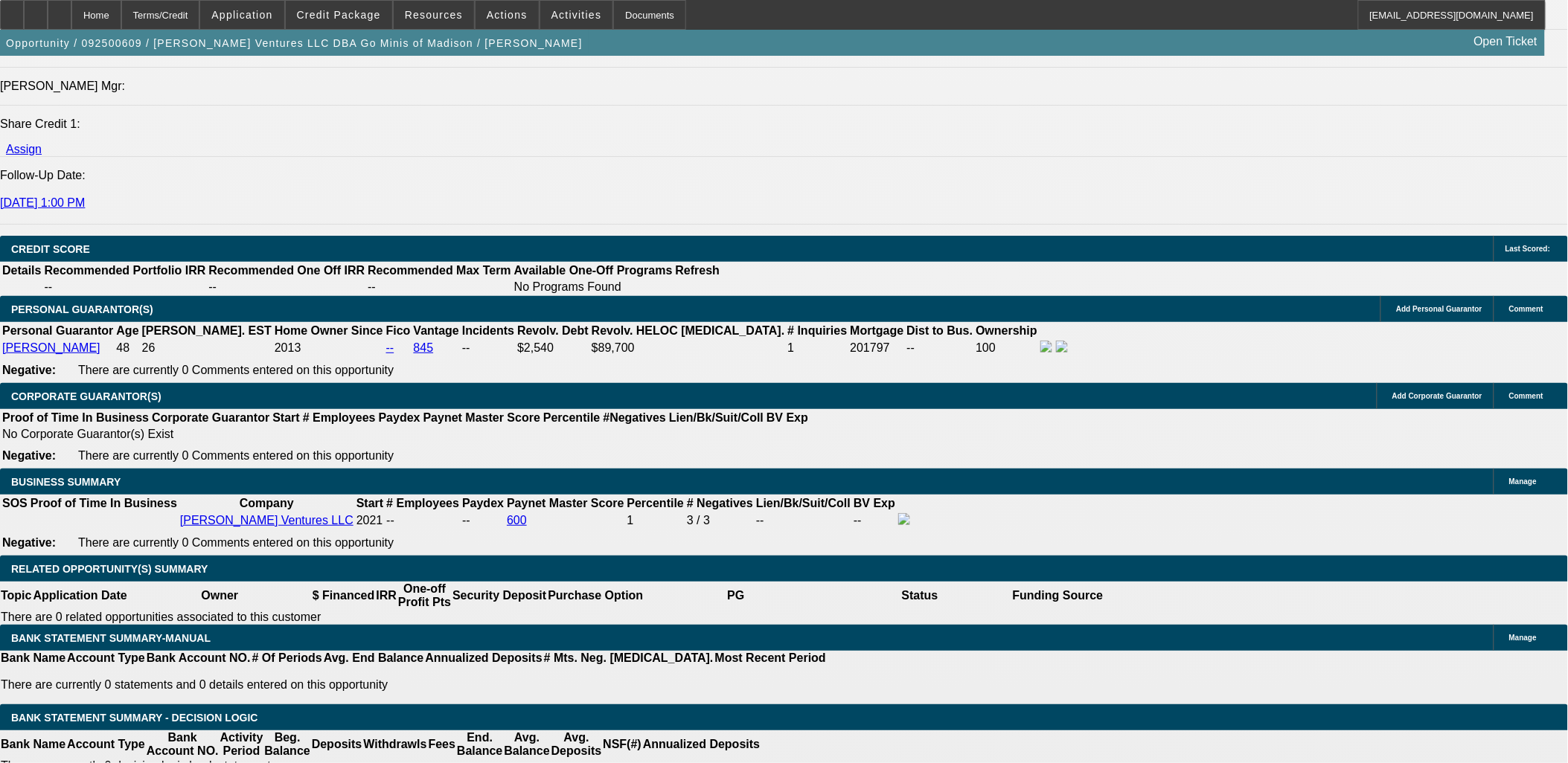
type input "$0.00"
type input "UNKNOWN"
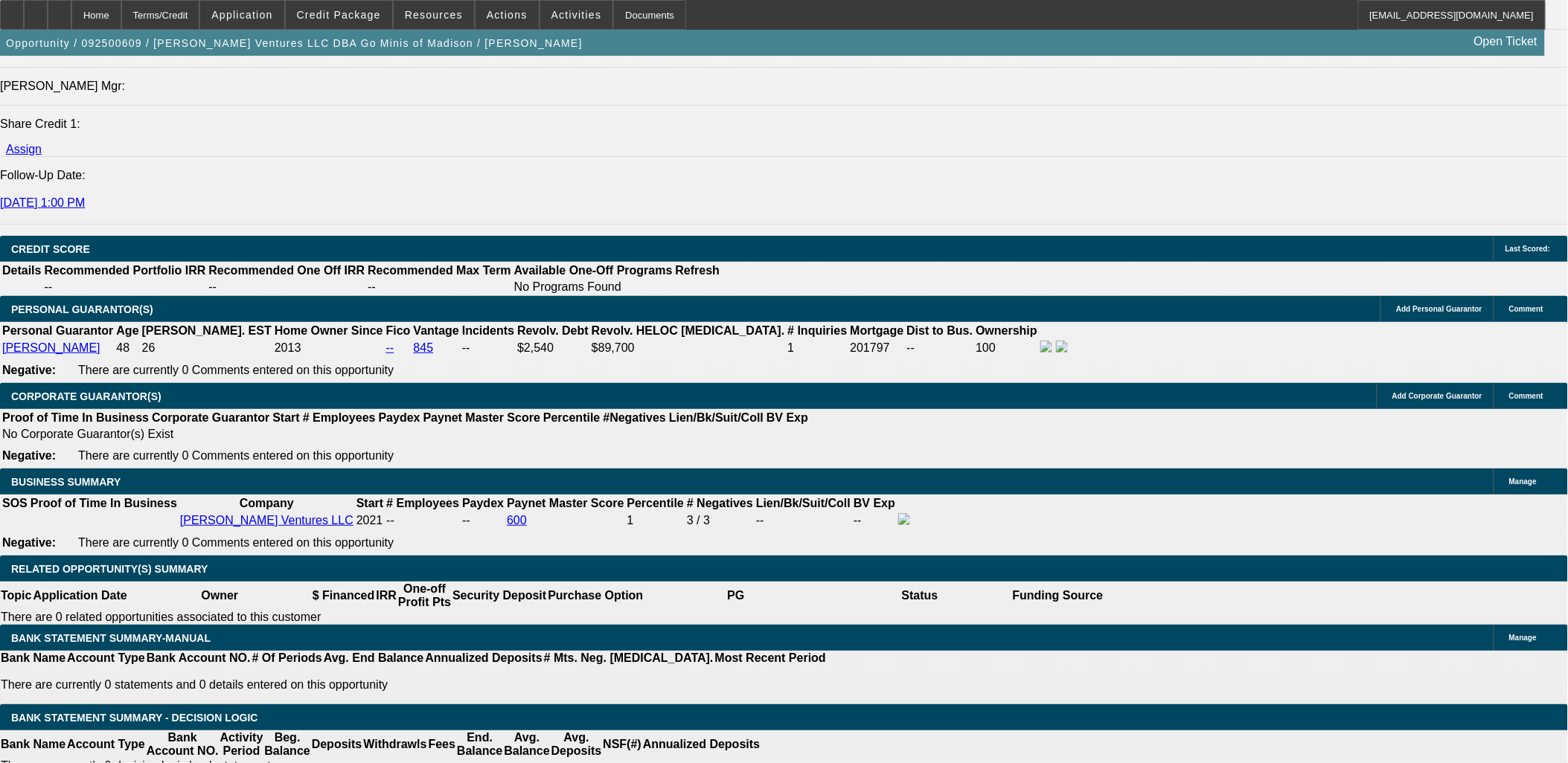
type input "36"
type input "10"
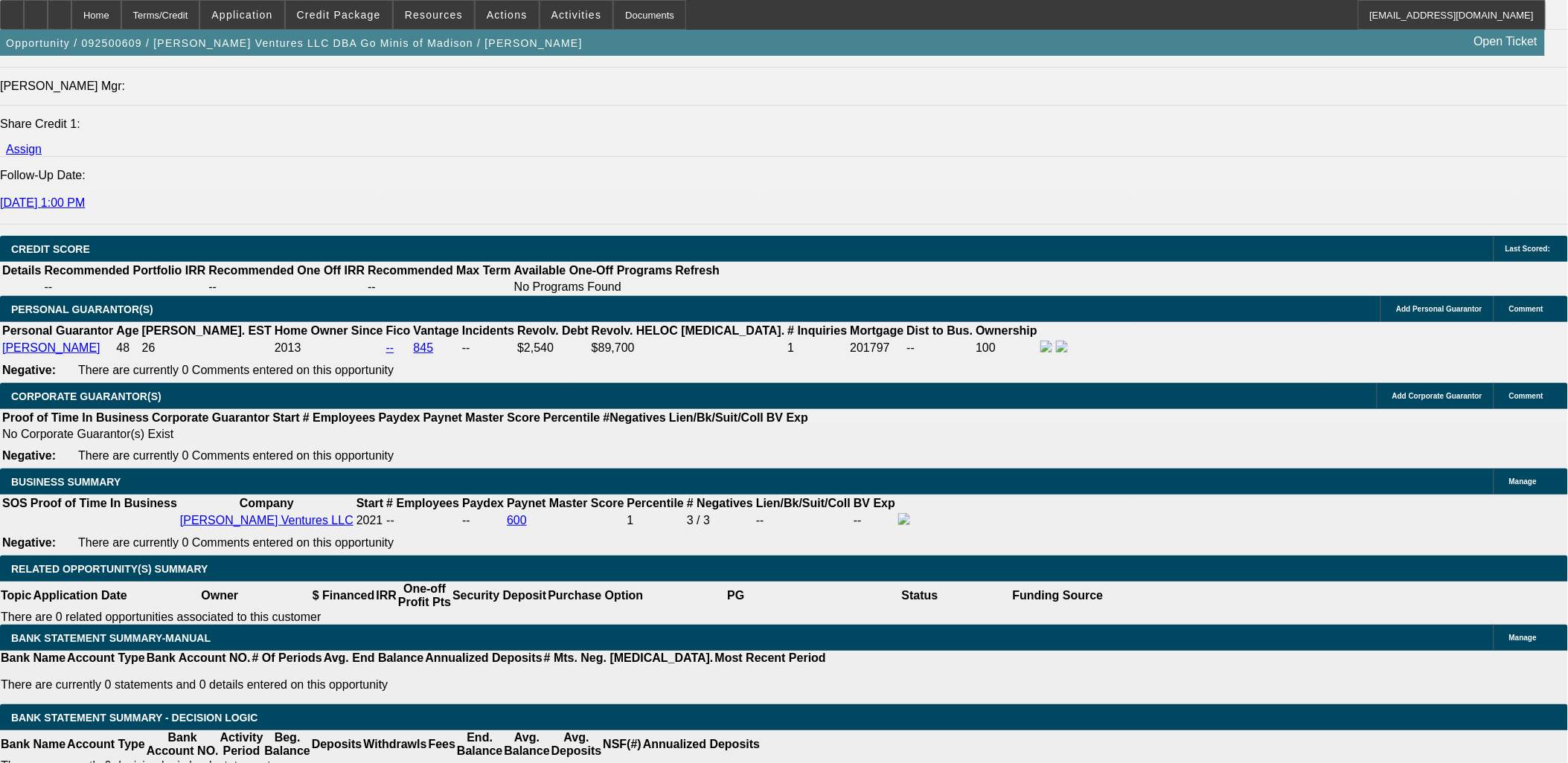
type input "$2,538.72"
type input "$1,269.36"
type input "$2,904.04"
type input "$1,452.02"
type input "10"
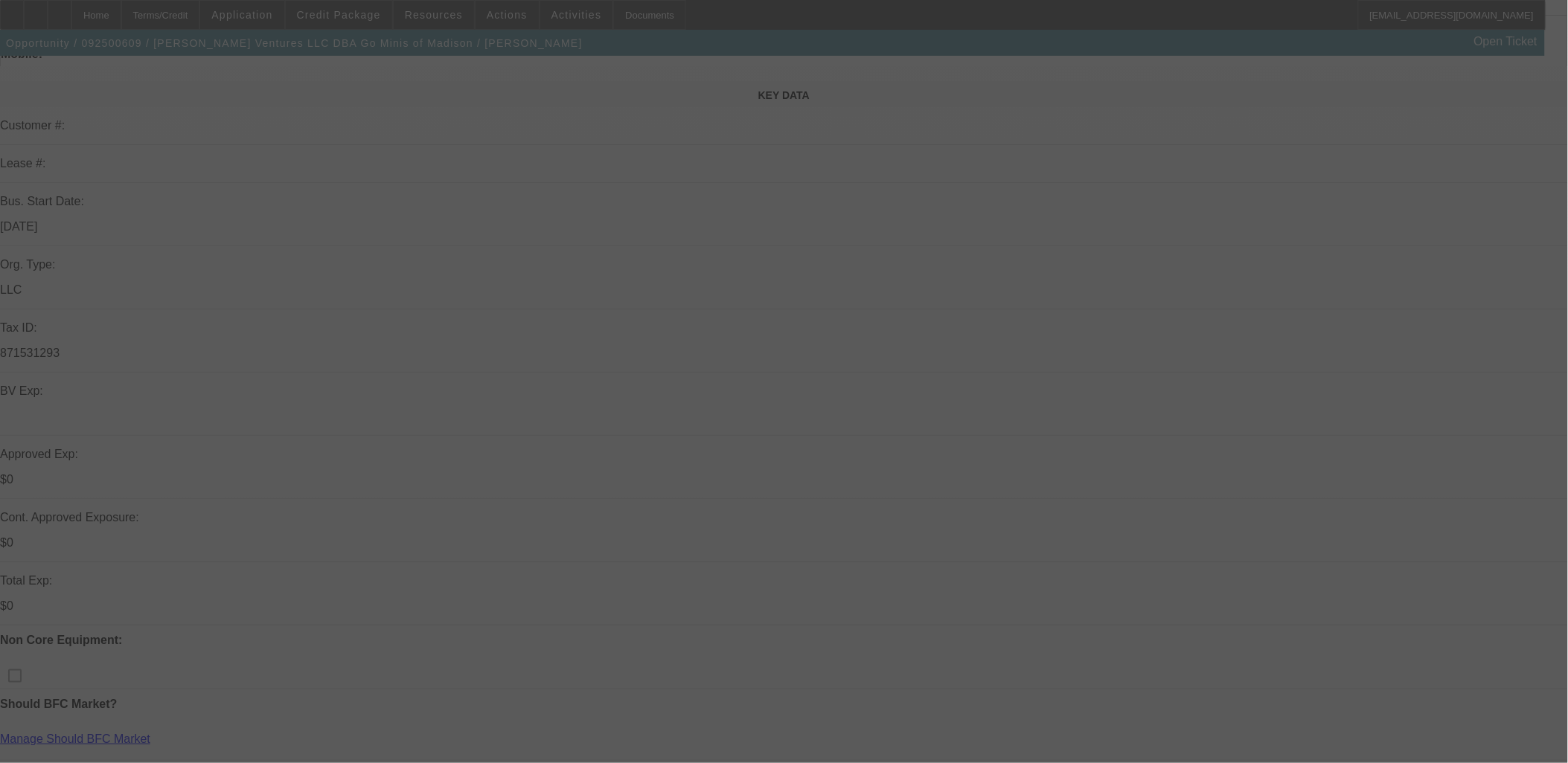
scroll to position [165, 0]
select select "0"
select select "2"
select select "0.1"
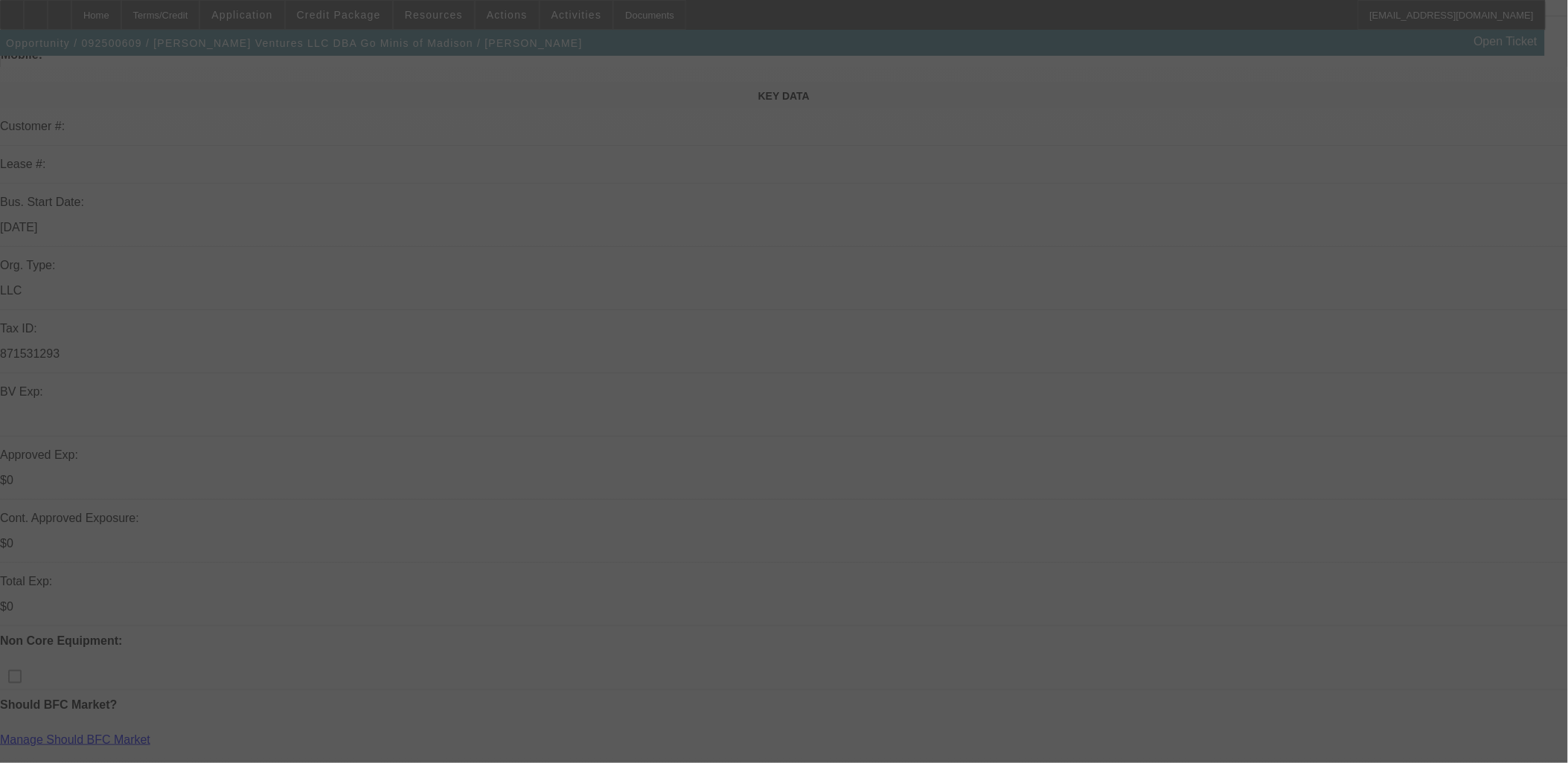
select select "4"
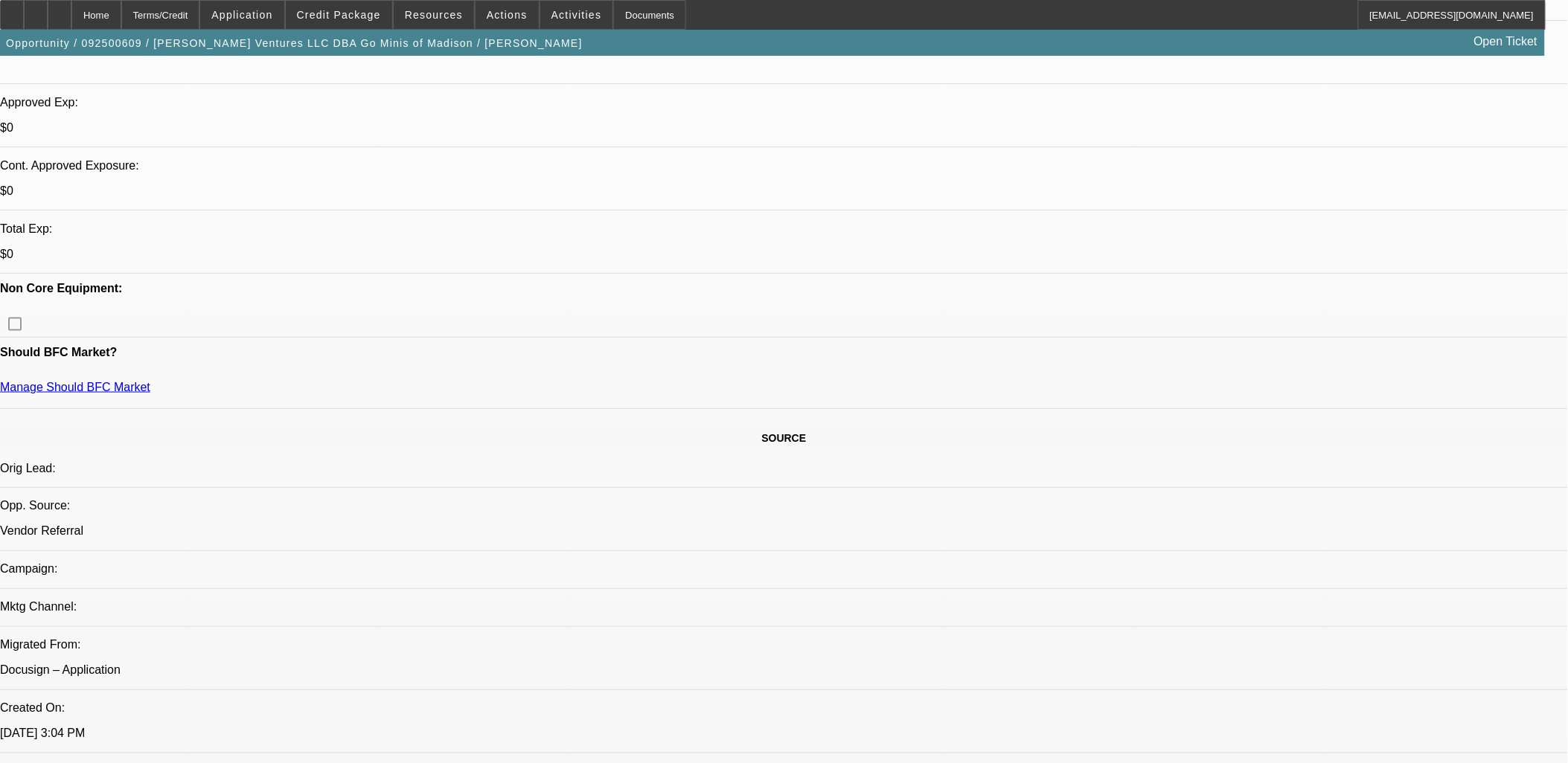
scroll to position [495, 0]
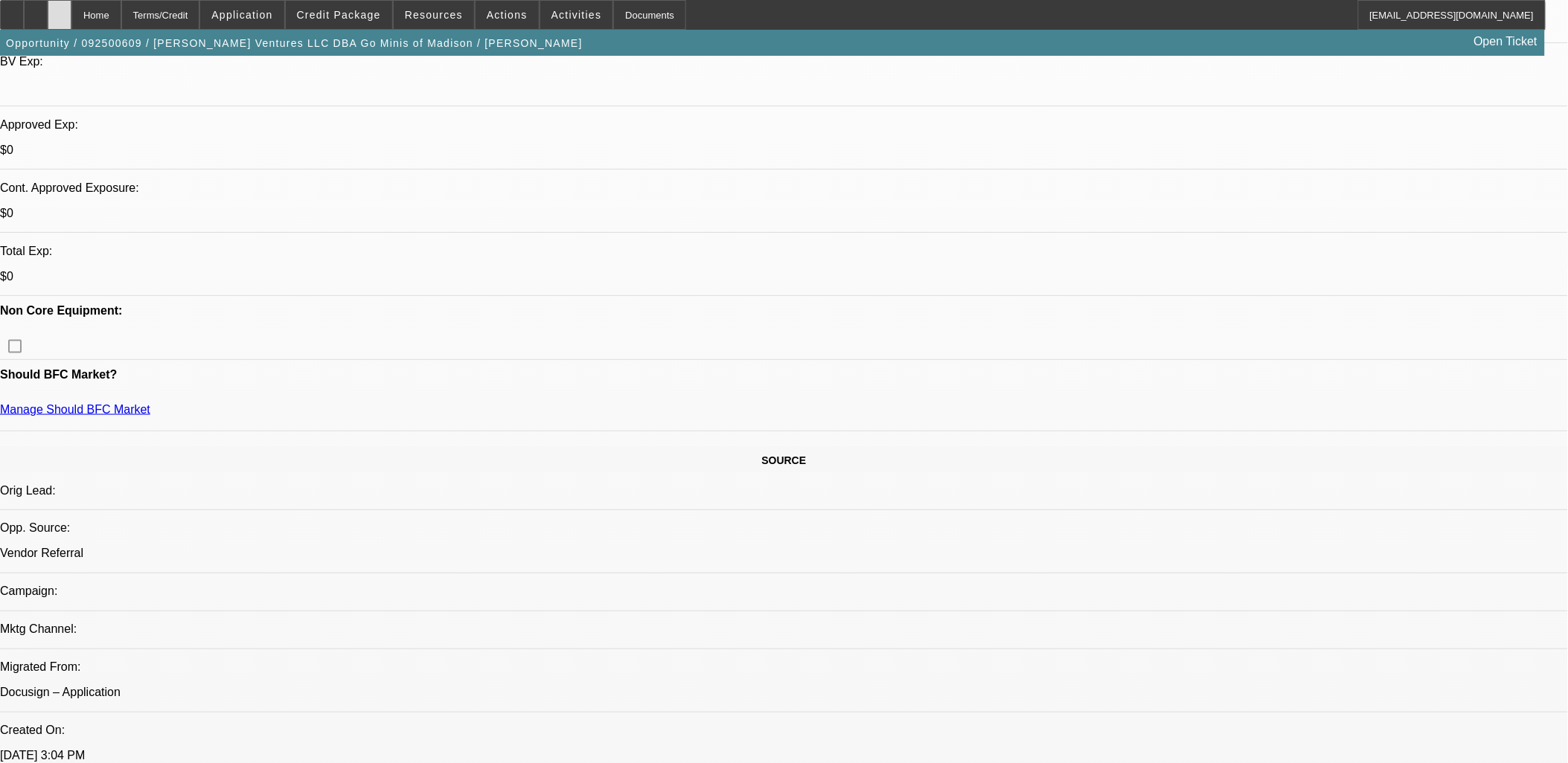
click at [71, 11] on div at bounding box center [59, 15] width 24 height 30
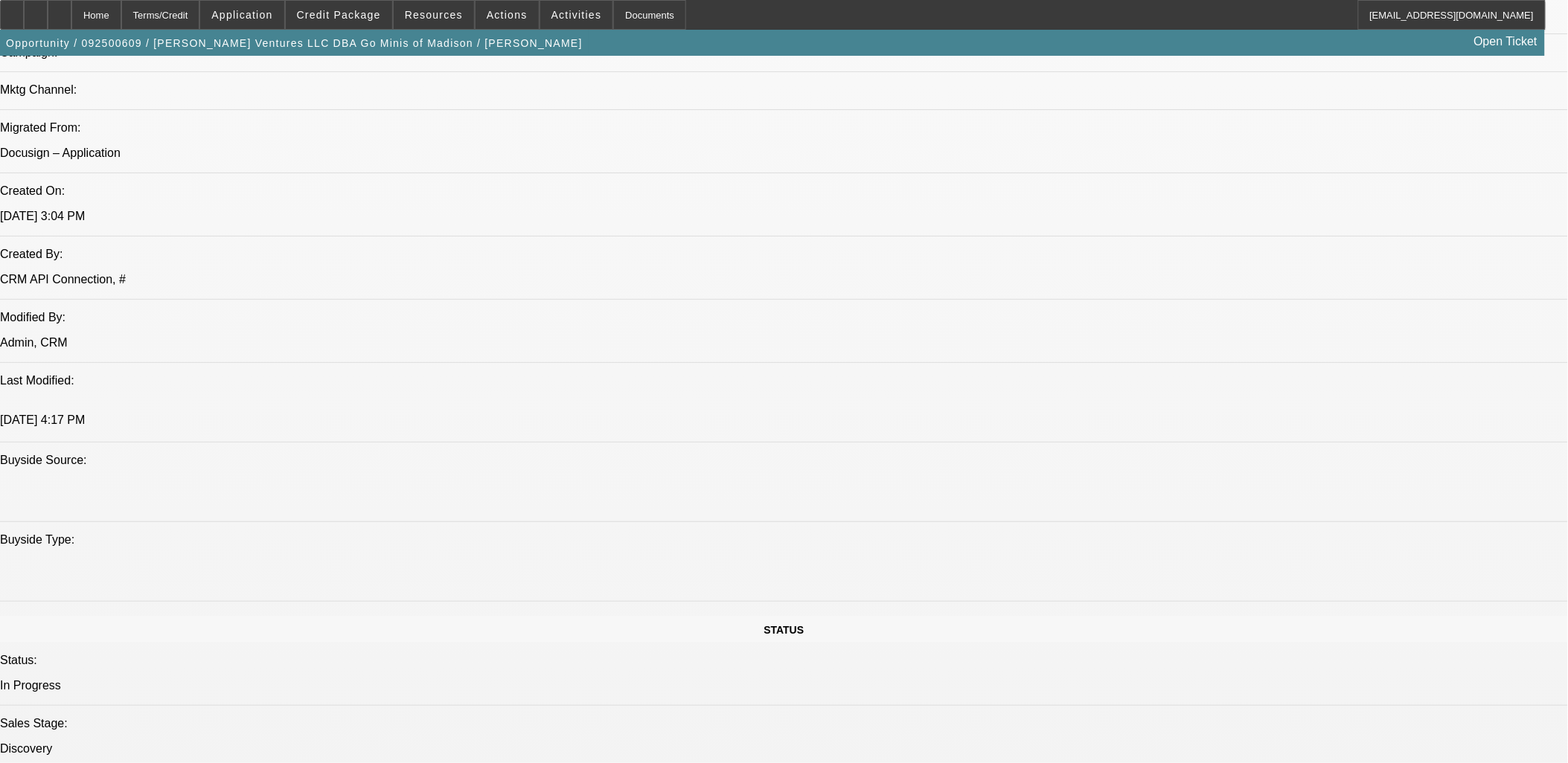
select select "0"
select select "2"
select select "0.1"
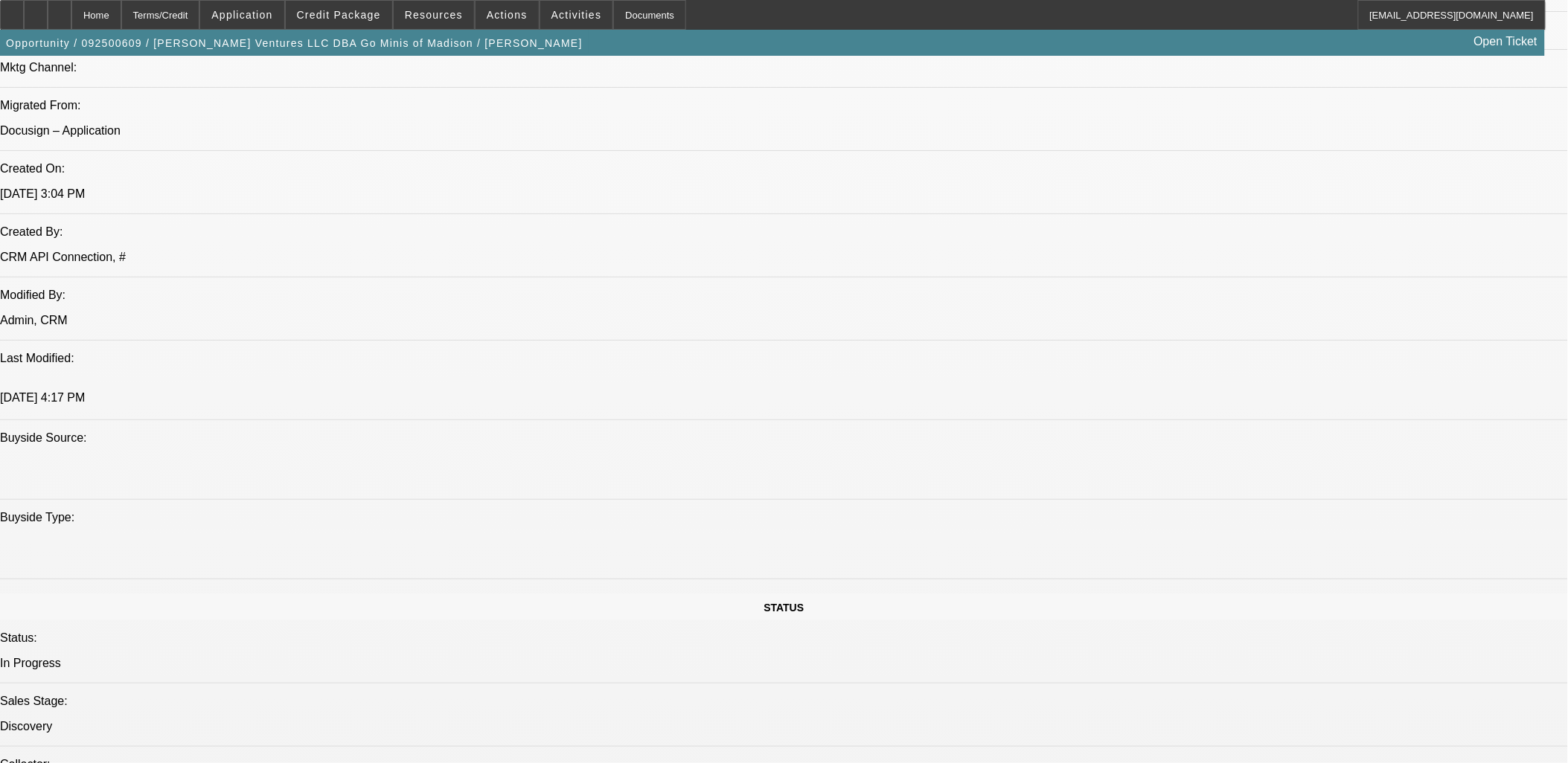
select select "1"
select select "2"
select select "4"
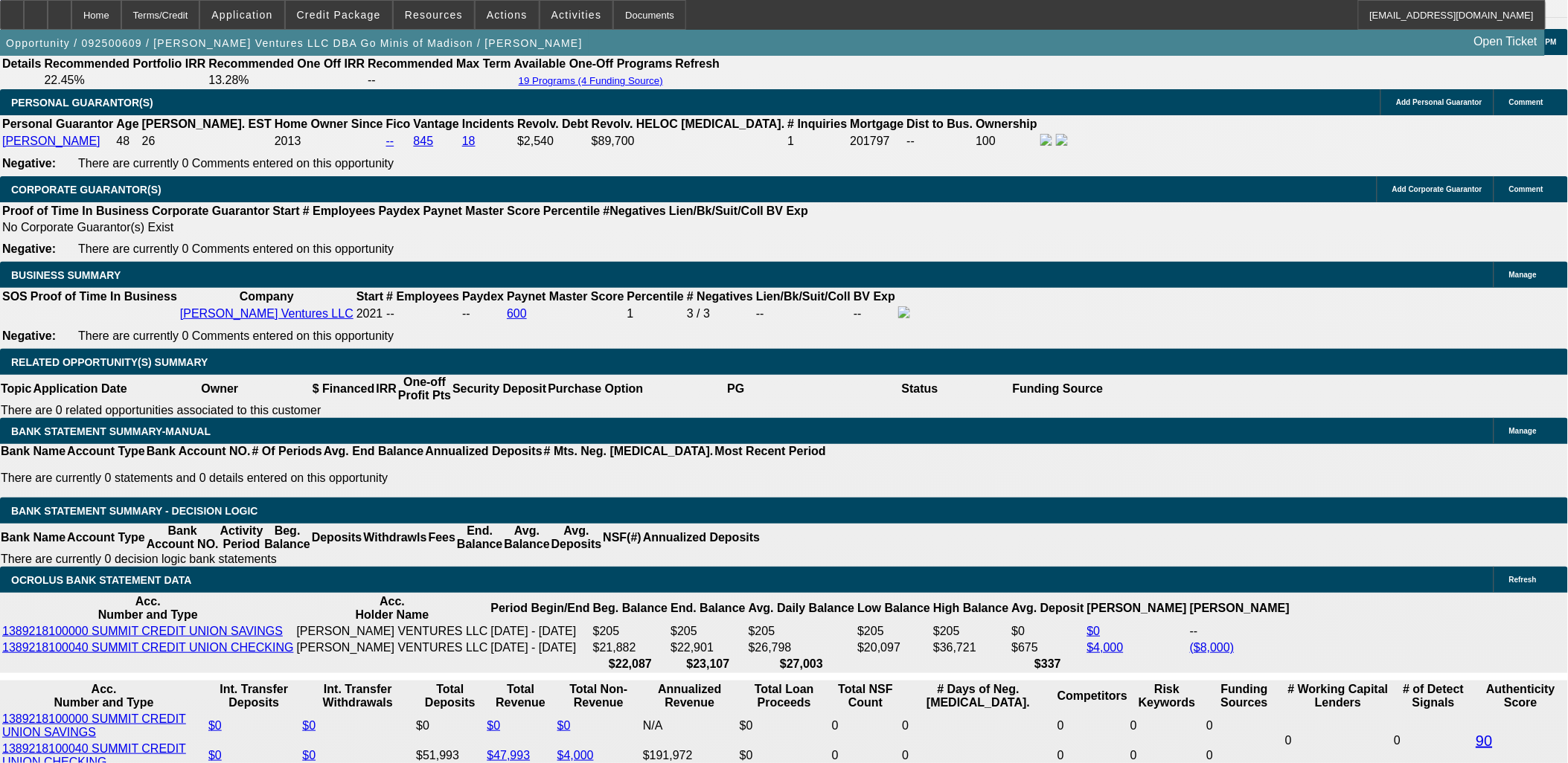
scroll to position [2193, 0]
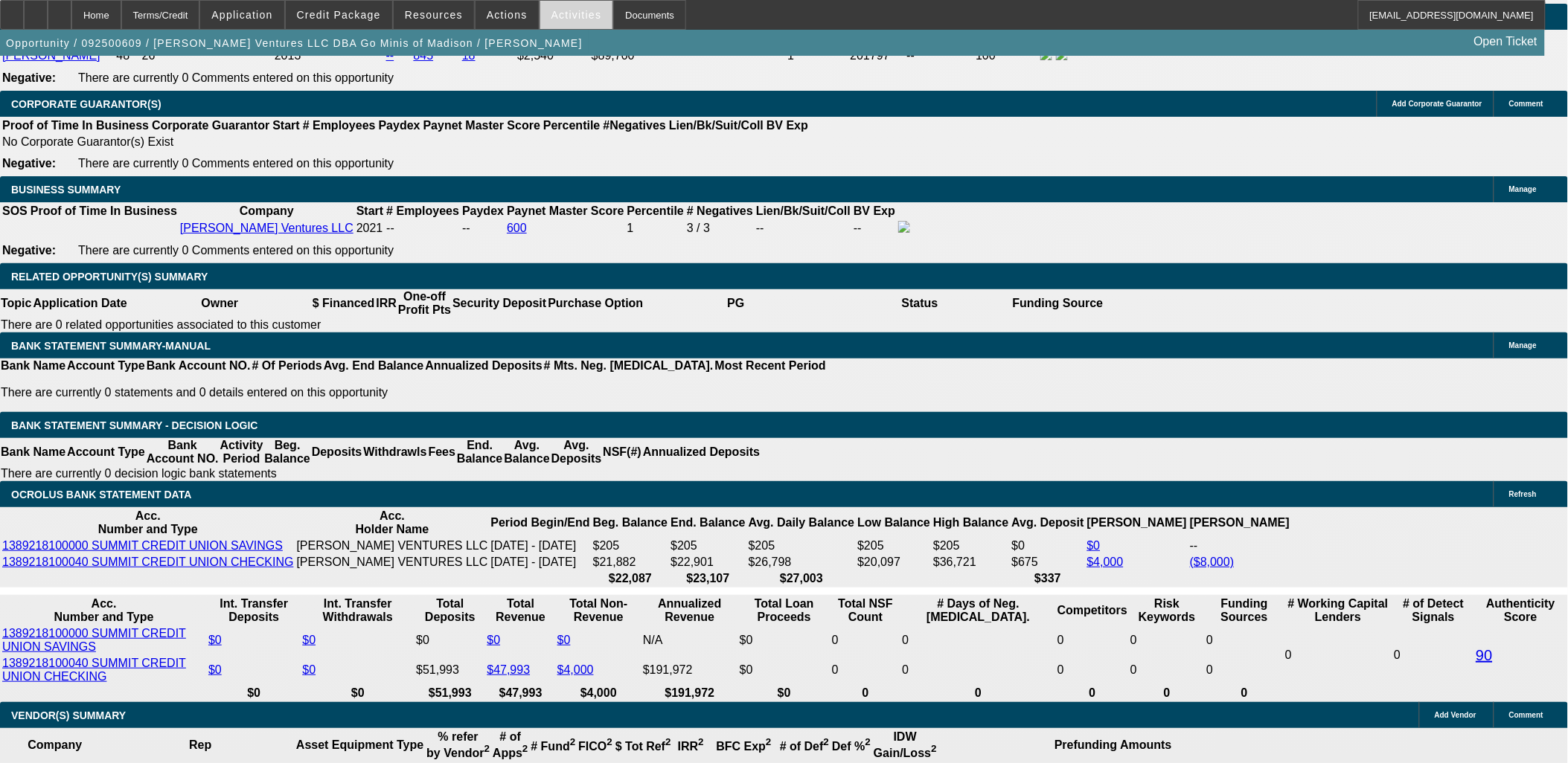
click at [552, 18] on span "Activities" at bounding box center [577, 15] width 50 height 12
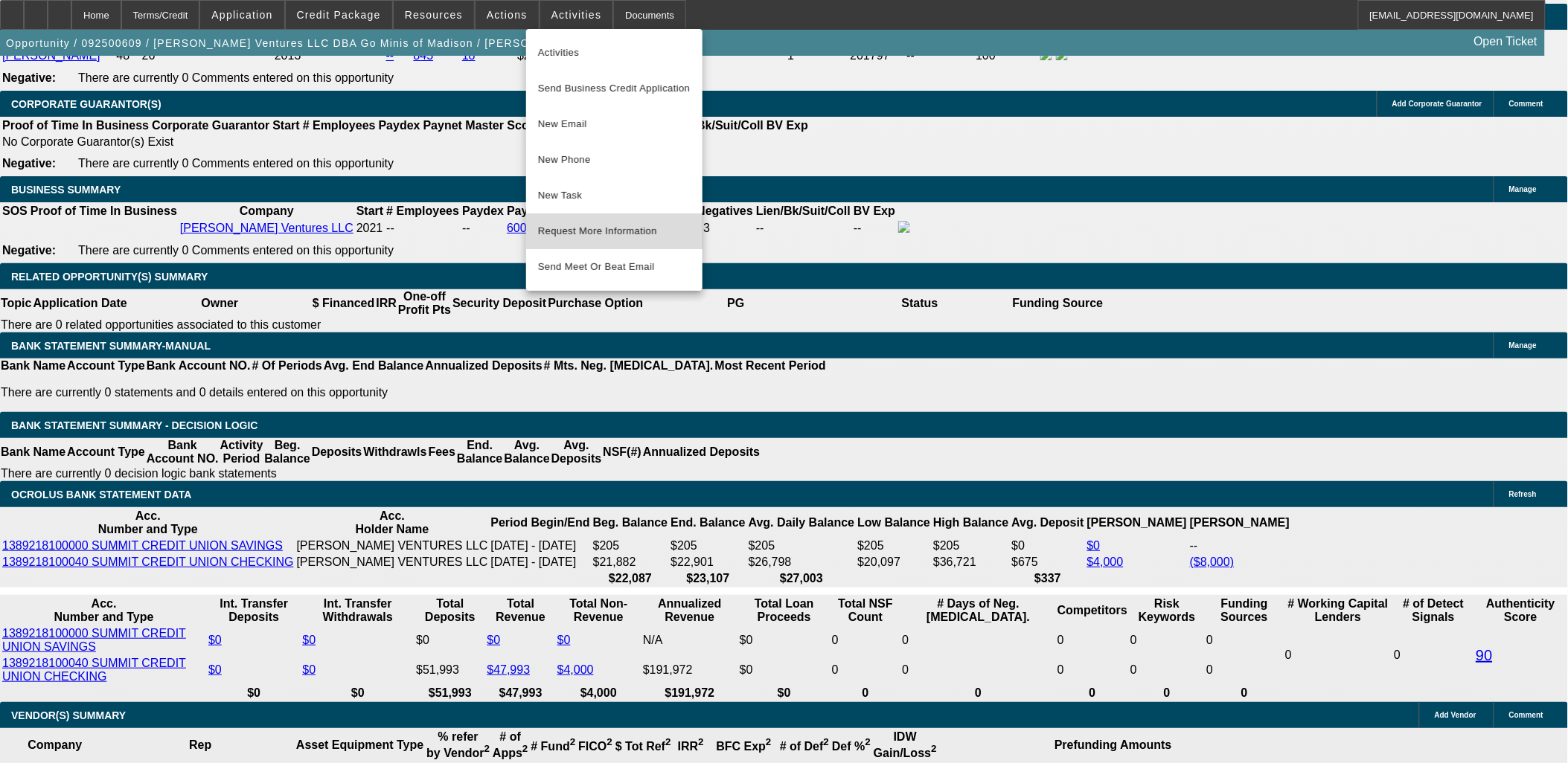
click at [616, 230] on span "Request More Information" at bounding box center [614, 231] width 153 height 18
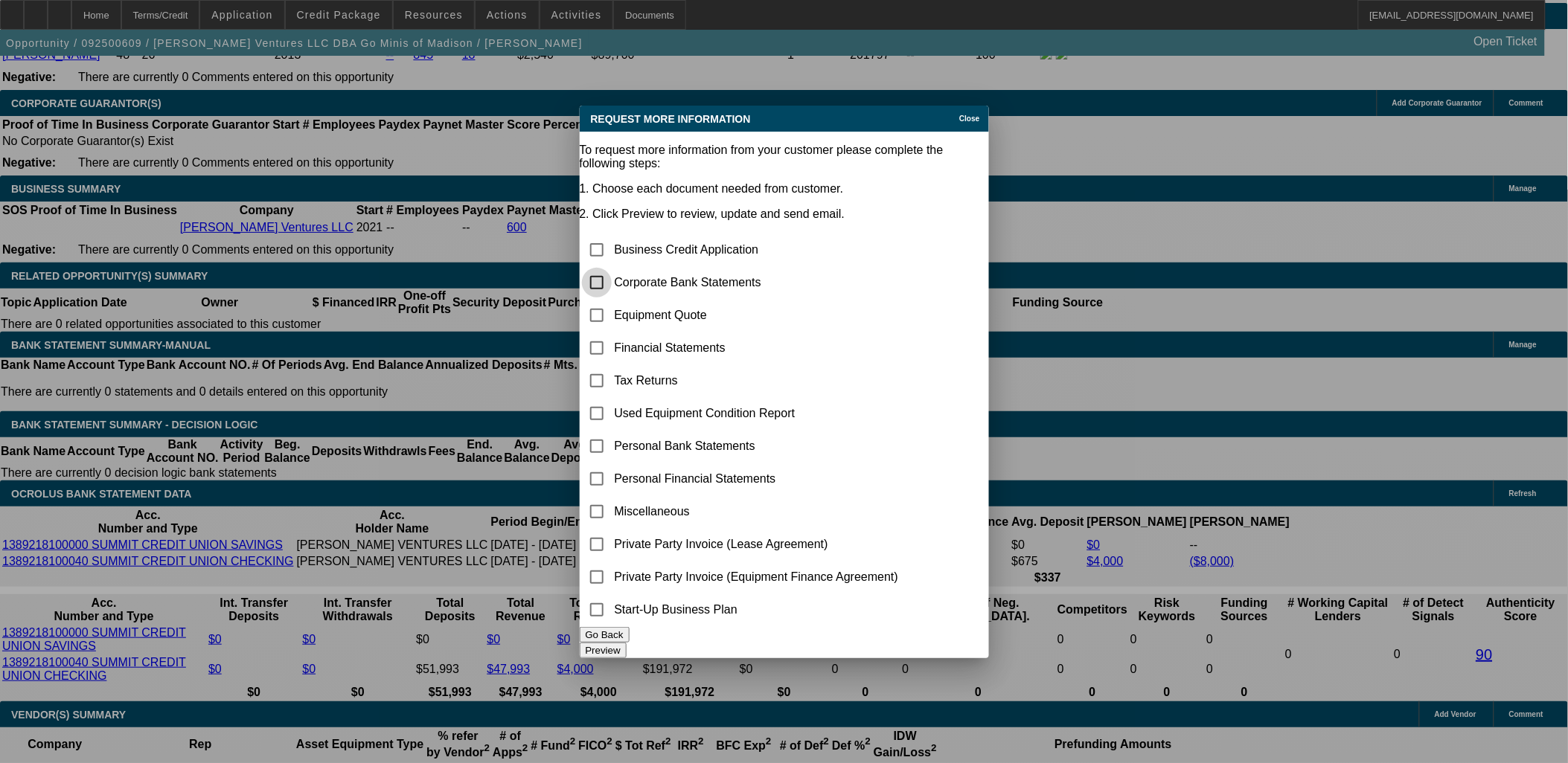
click at [609, 268] on input "checkbox" at bounding box center [597, 282] width 30 height 30
checkbox input "true"
click at [627, 642] on button "Preview" at bounding box center [603, 650] width 47 height 16
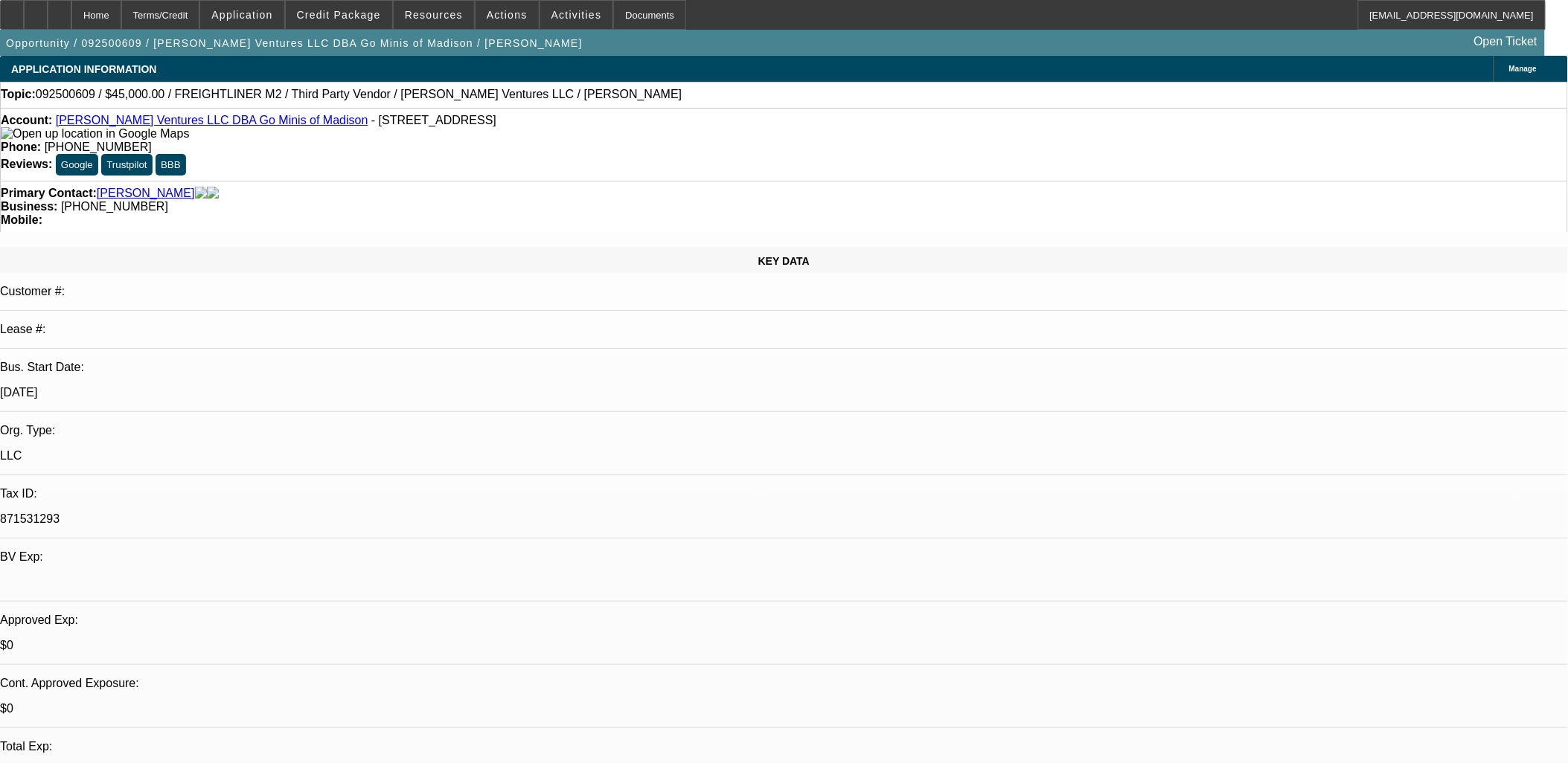
scroll to position [2193, 0]
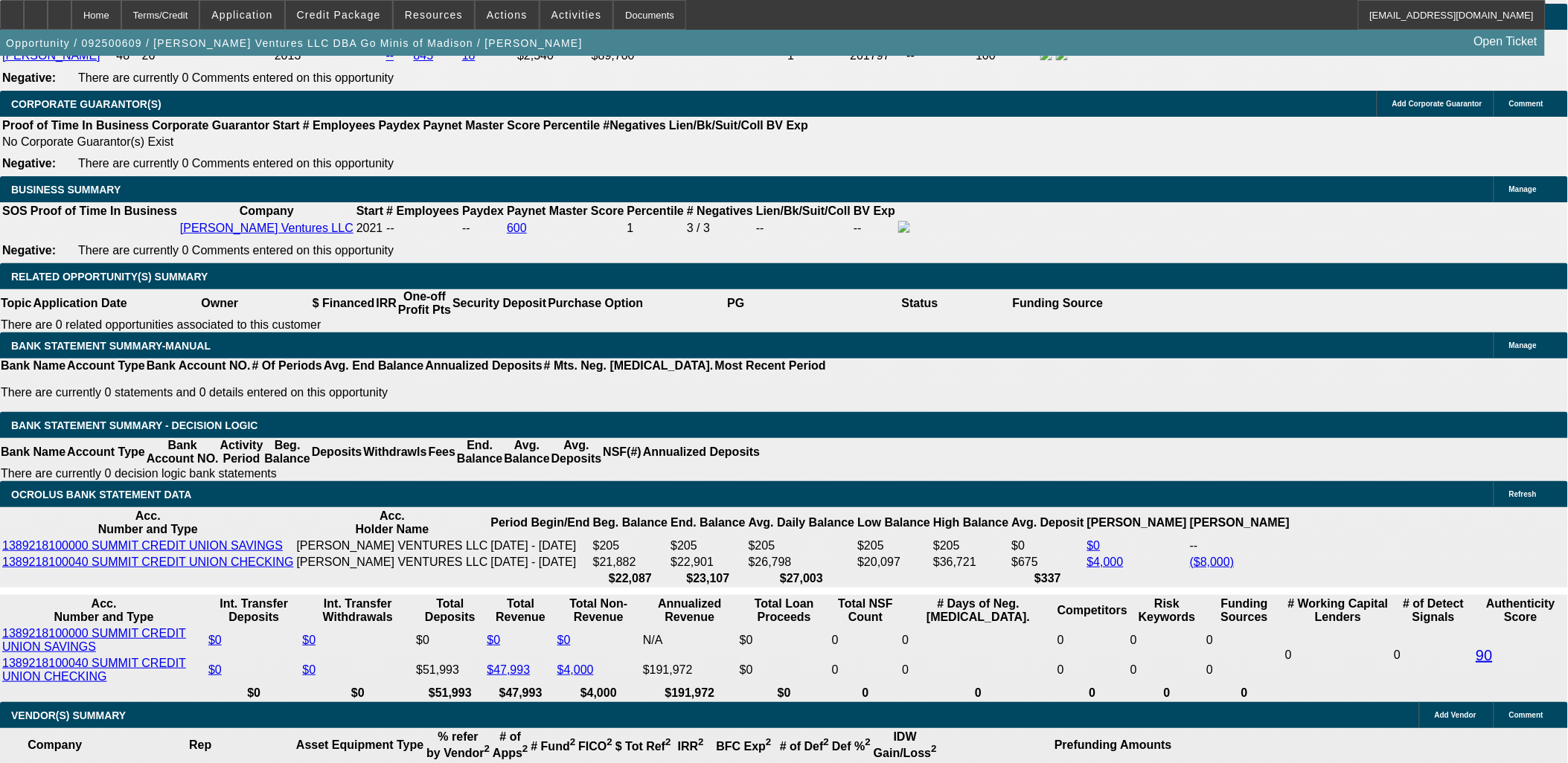
type input "UNKNOWN"
type input "185"
type input "$2,538.72"
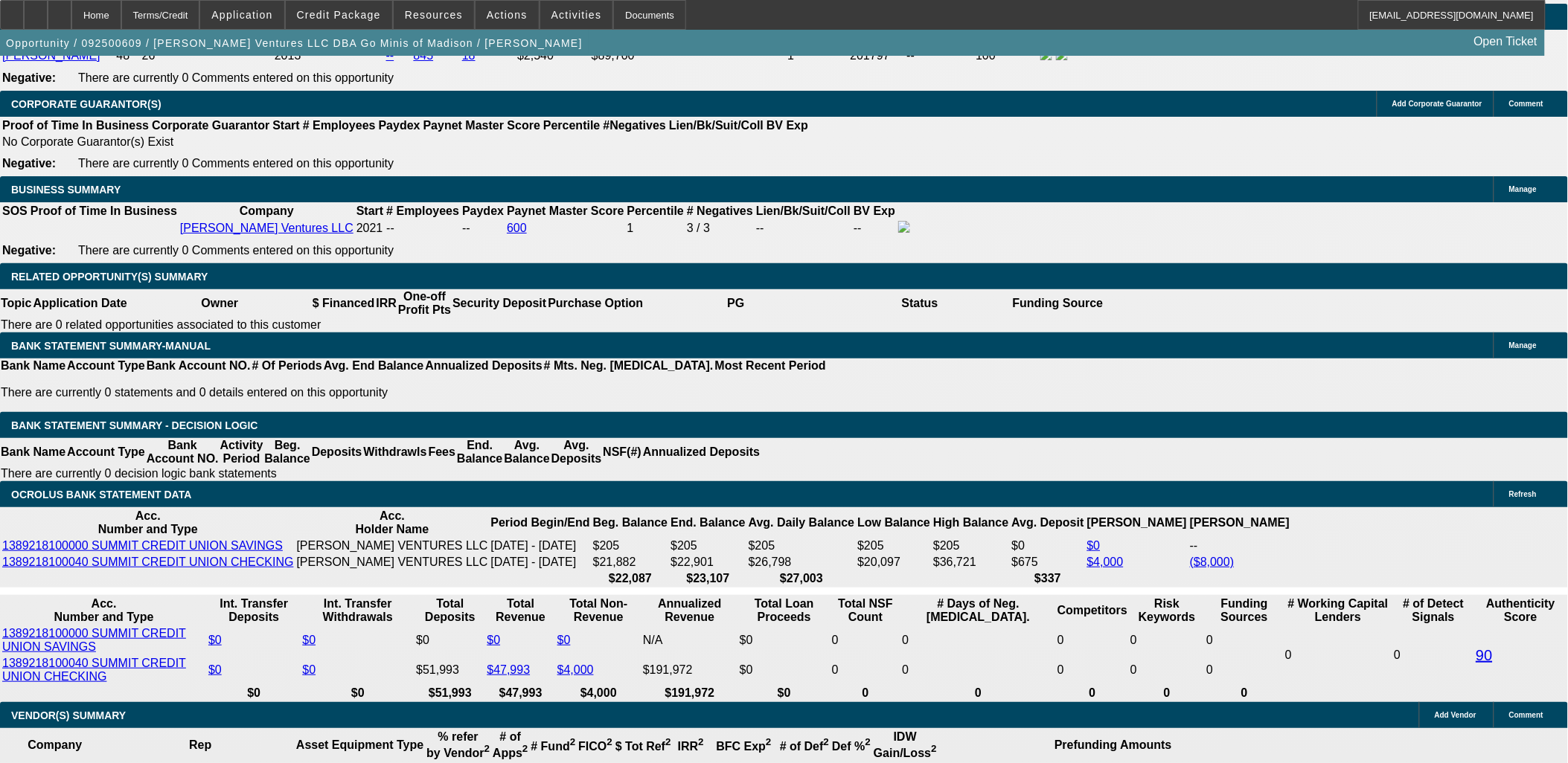
type input "$1,269.36"
type input "$13,955.00"
type input "$6,977.50"
type input "$3,253.72"
type input "$1,626.86"
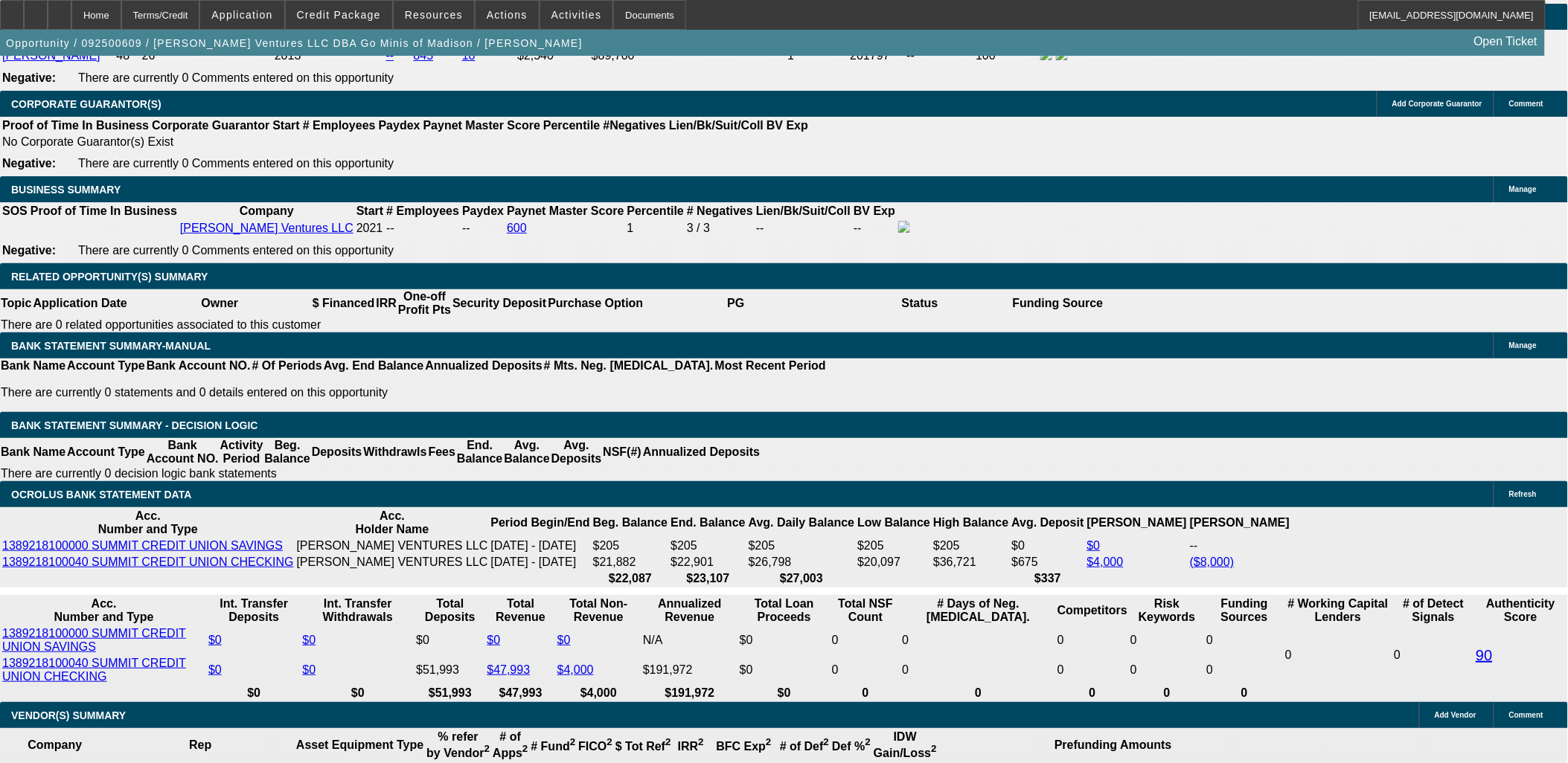
type input "1"
type input "$2,538.72"
type input "$1,269.36"
type input "15"
type input "$3,119.88"
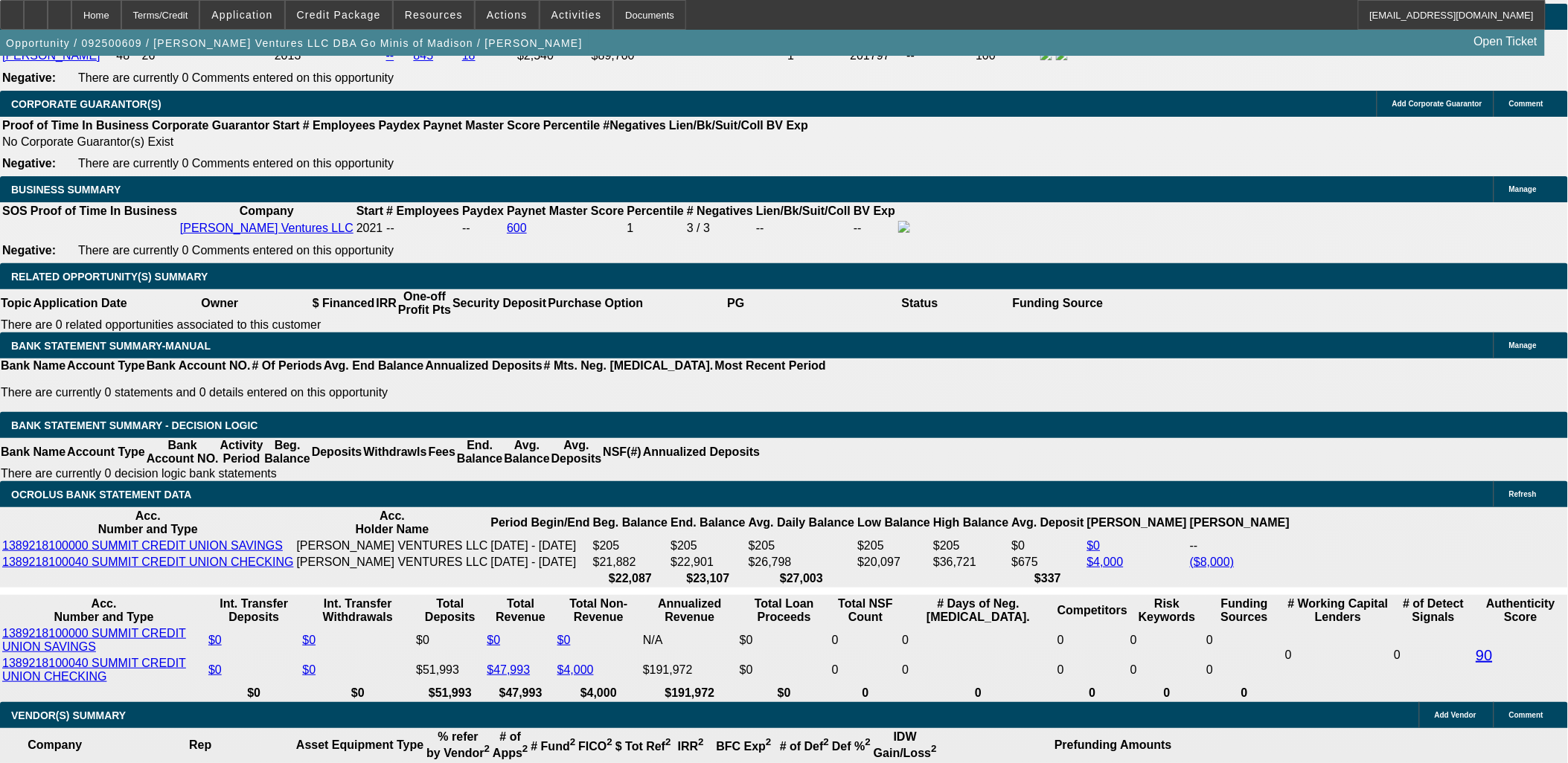
type input "$1,559.94"
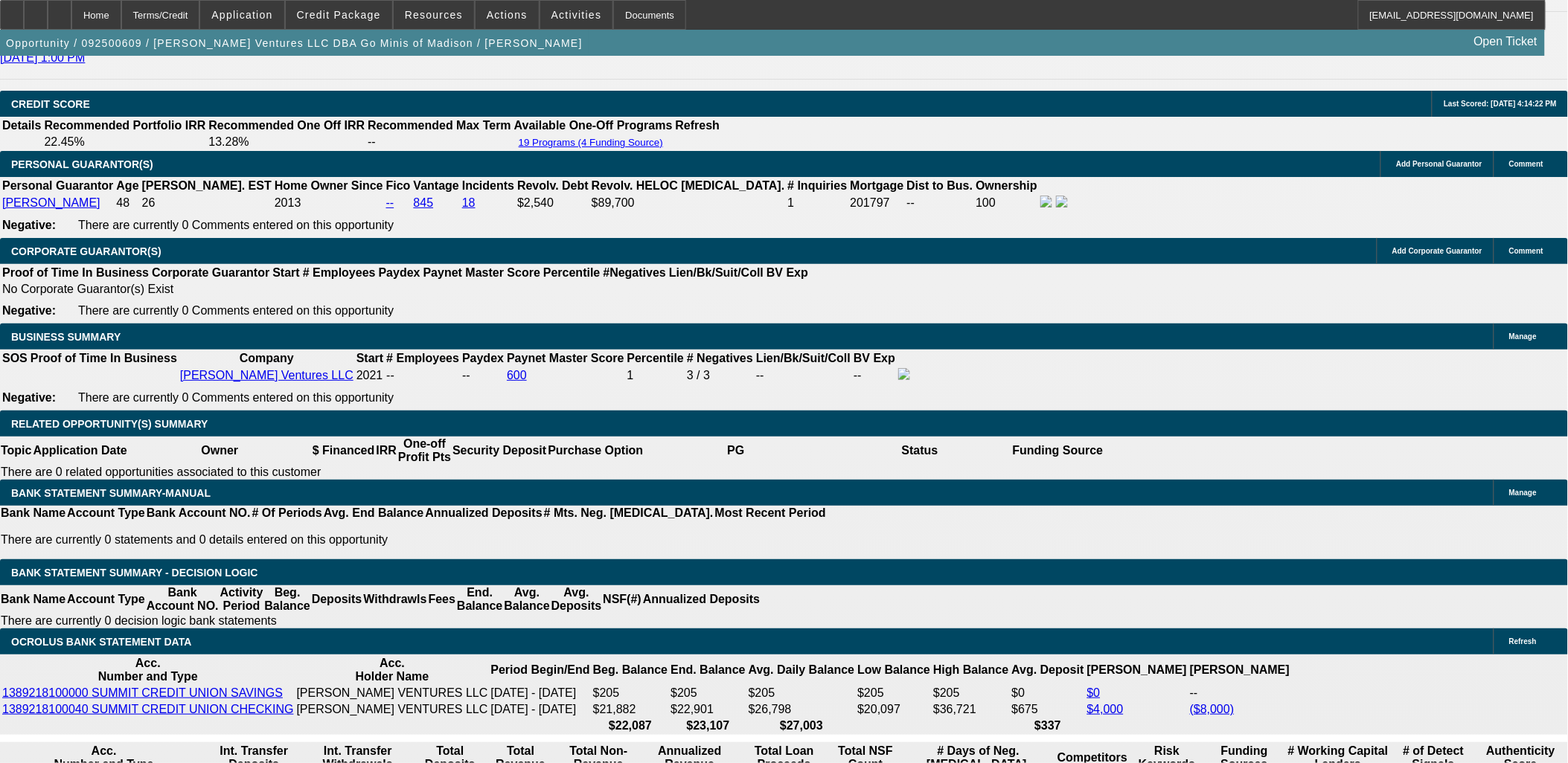
scroll to position [2028, 0]
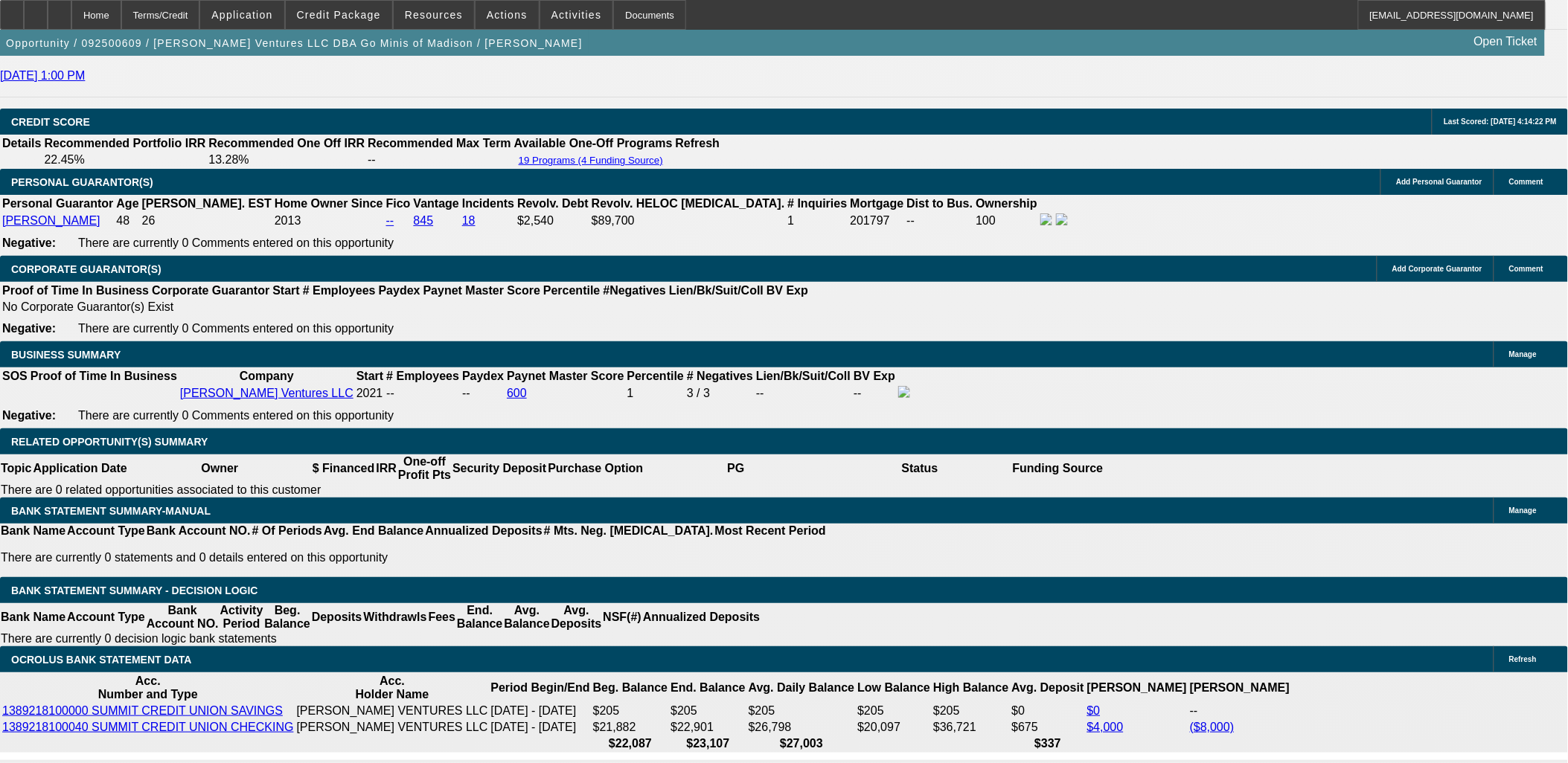
type input "15"
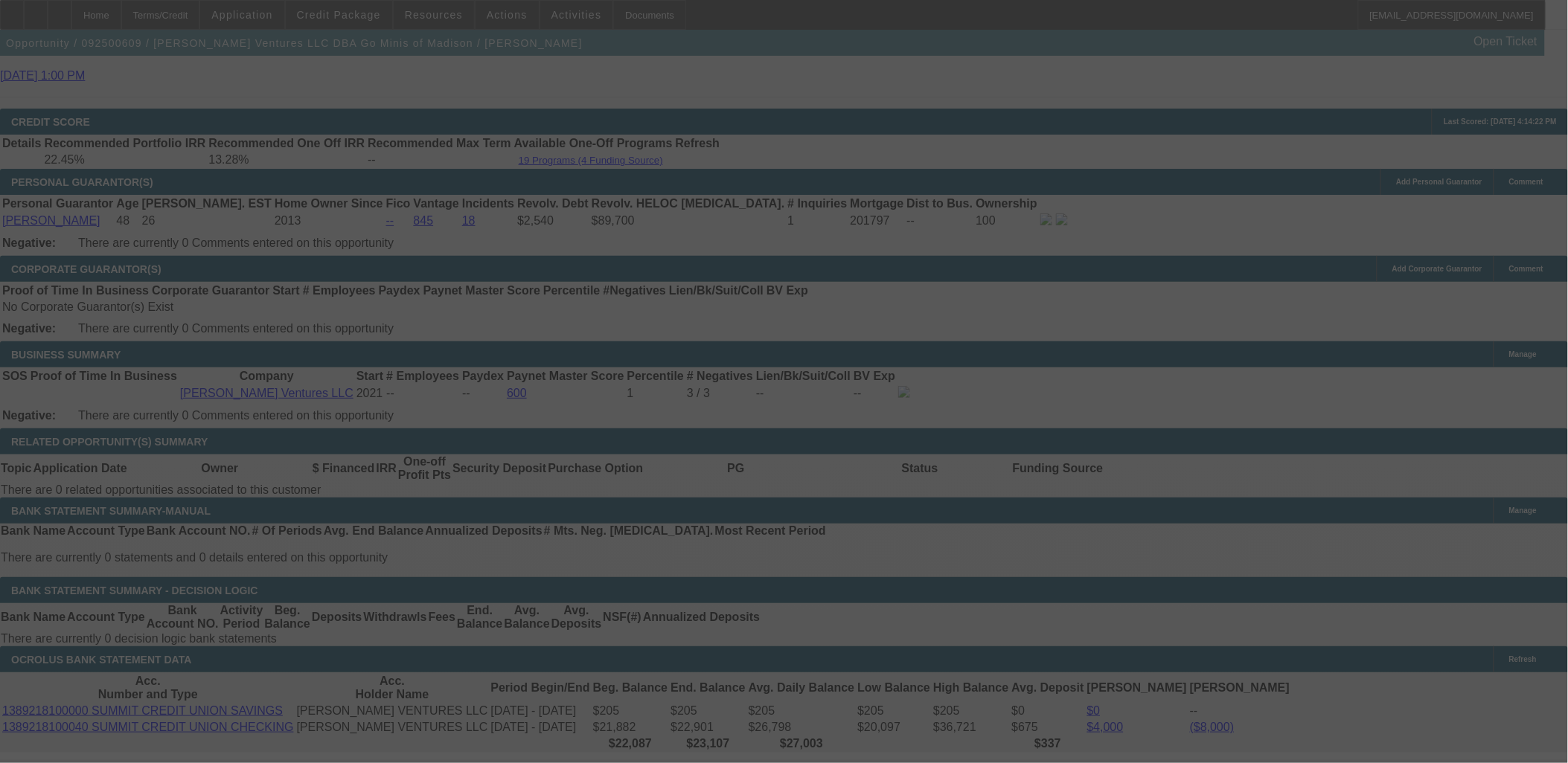
select select "0"
select select "2"
select select "0.1"
select select "4"
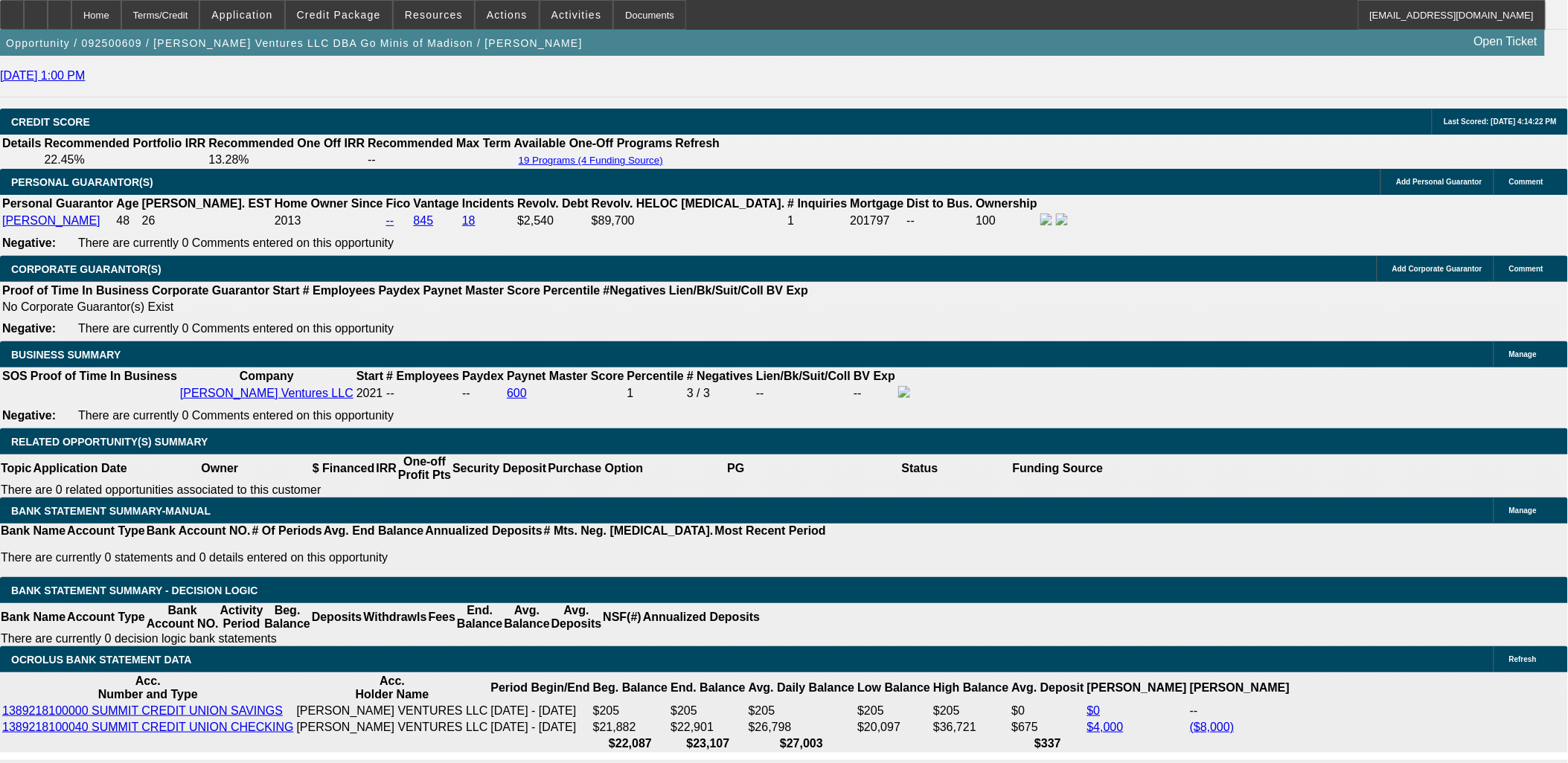
radio input "true"
paste textarea "[PERSON_NAME] Ventures LLC DBA Go Minis of Madison, owned by [PERSON_NAME] ([EM…"
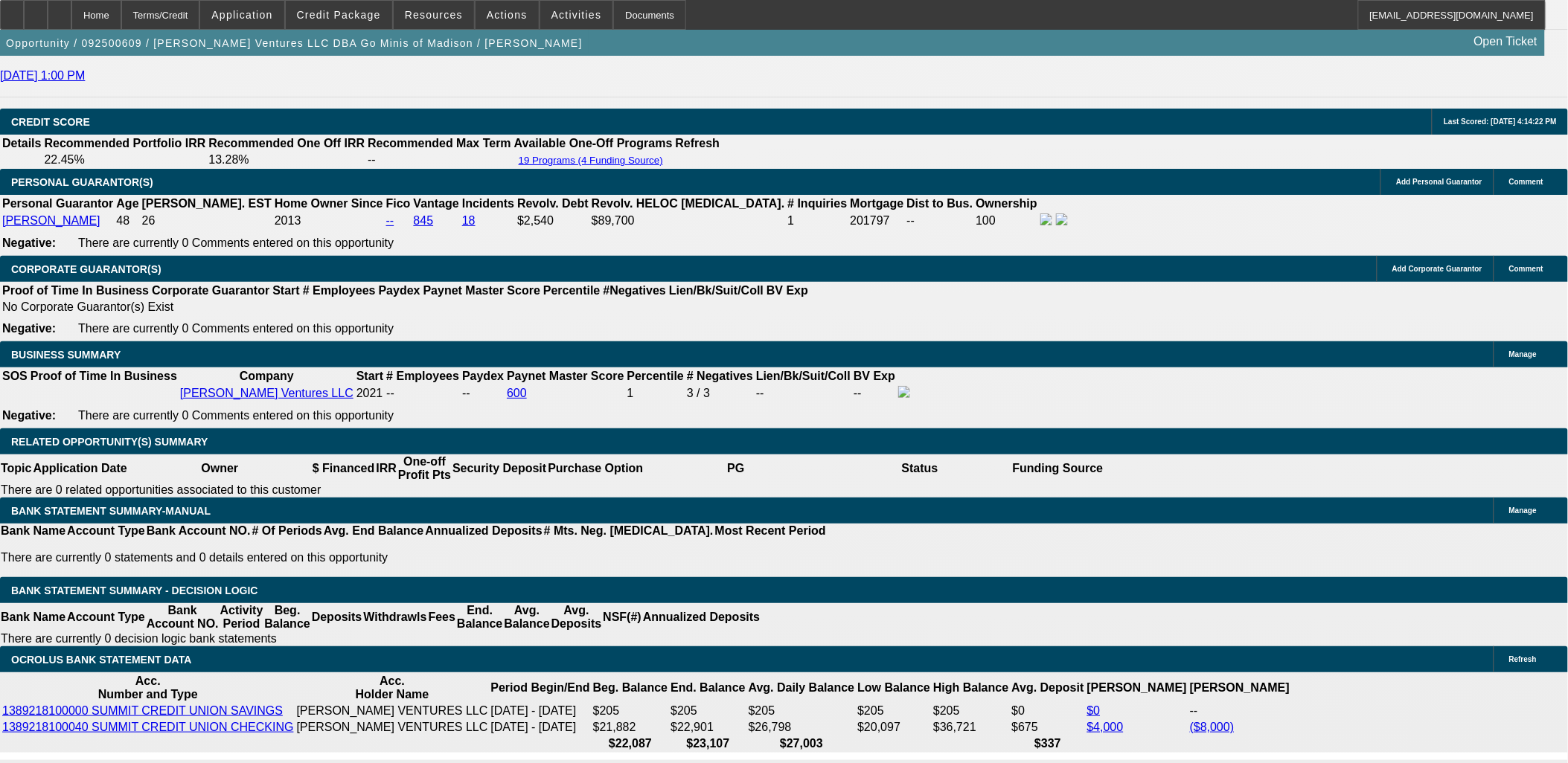
scroll to position [0, 0]
type textarea "[PERSON_NAME] Ventures LLC DBA Go Minis of Madison, owned by [PERSON_NAME], has…"
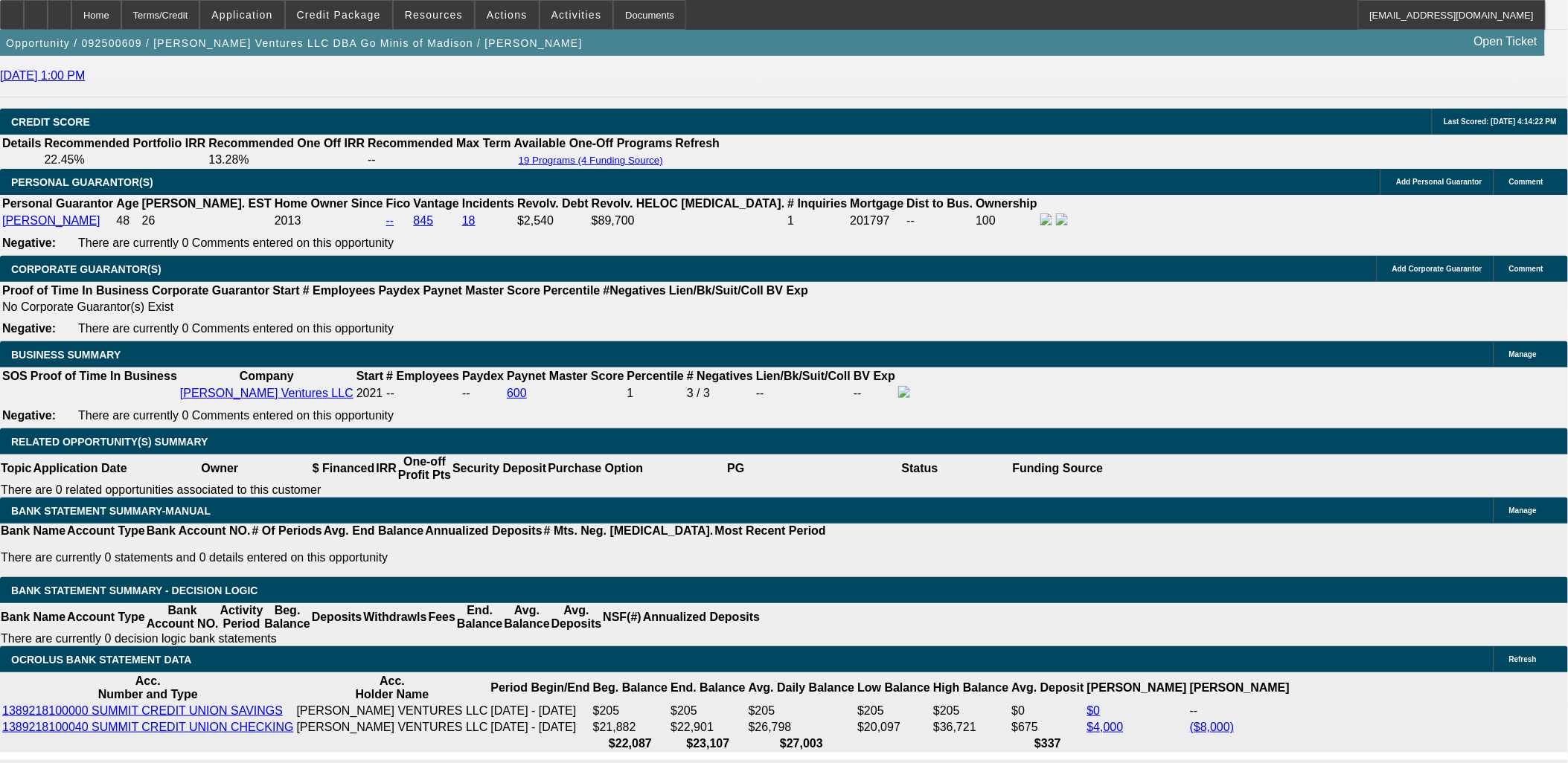
radio input "true"
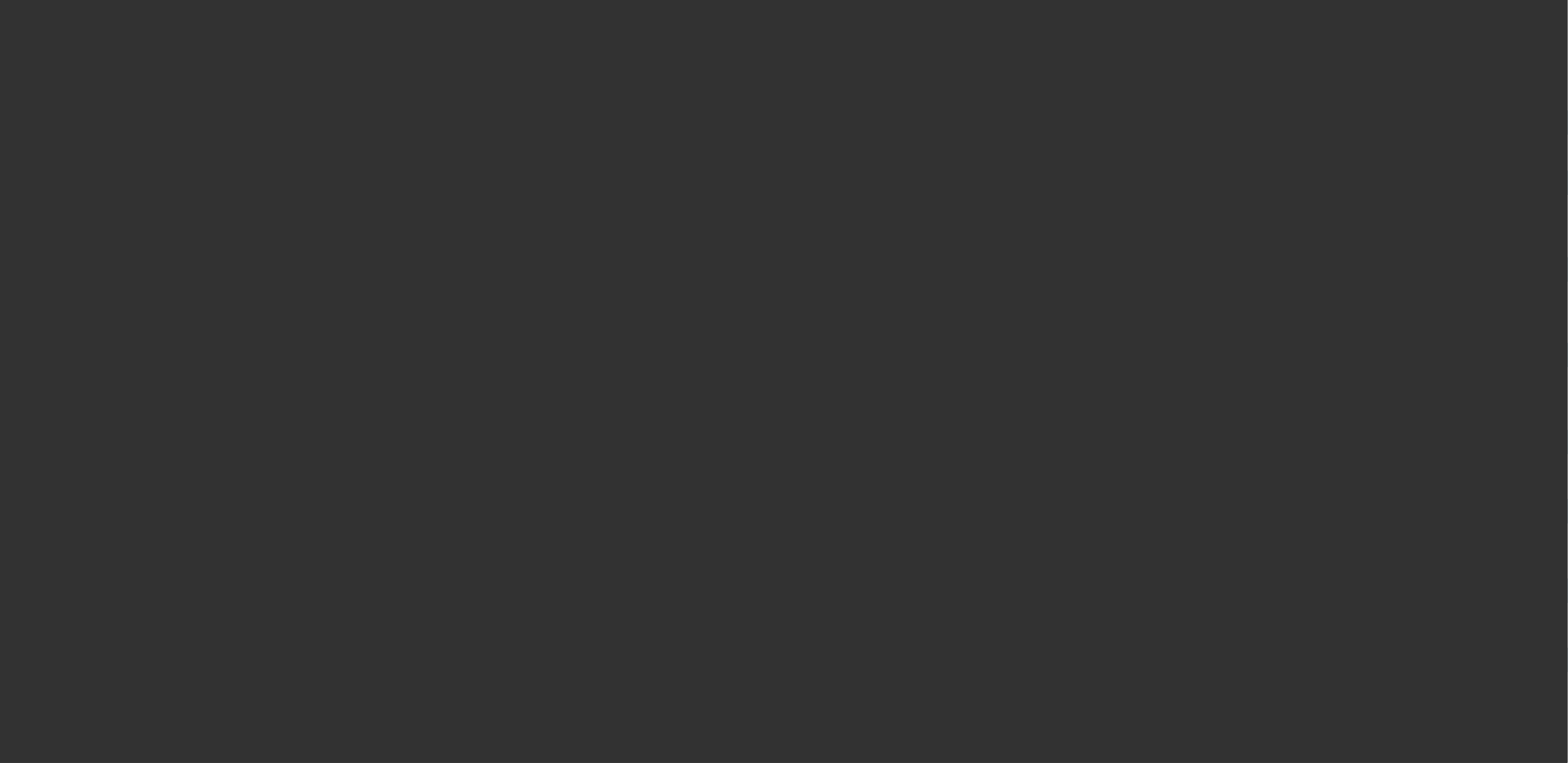
scroll to position [0, 0]
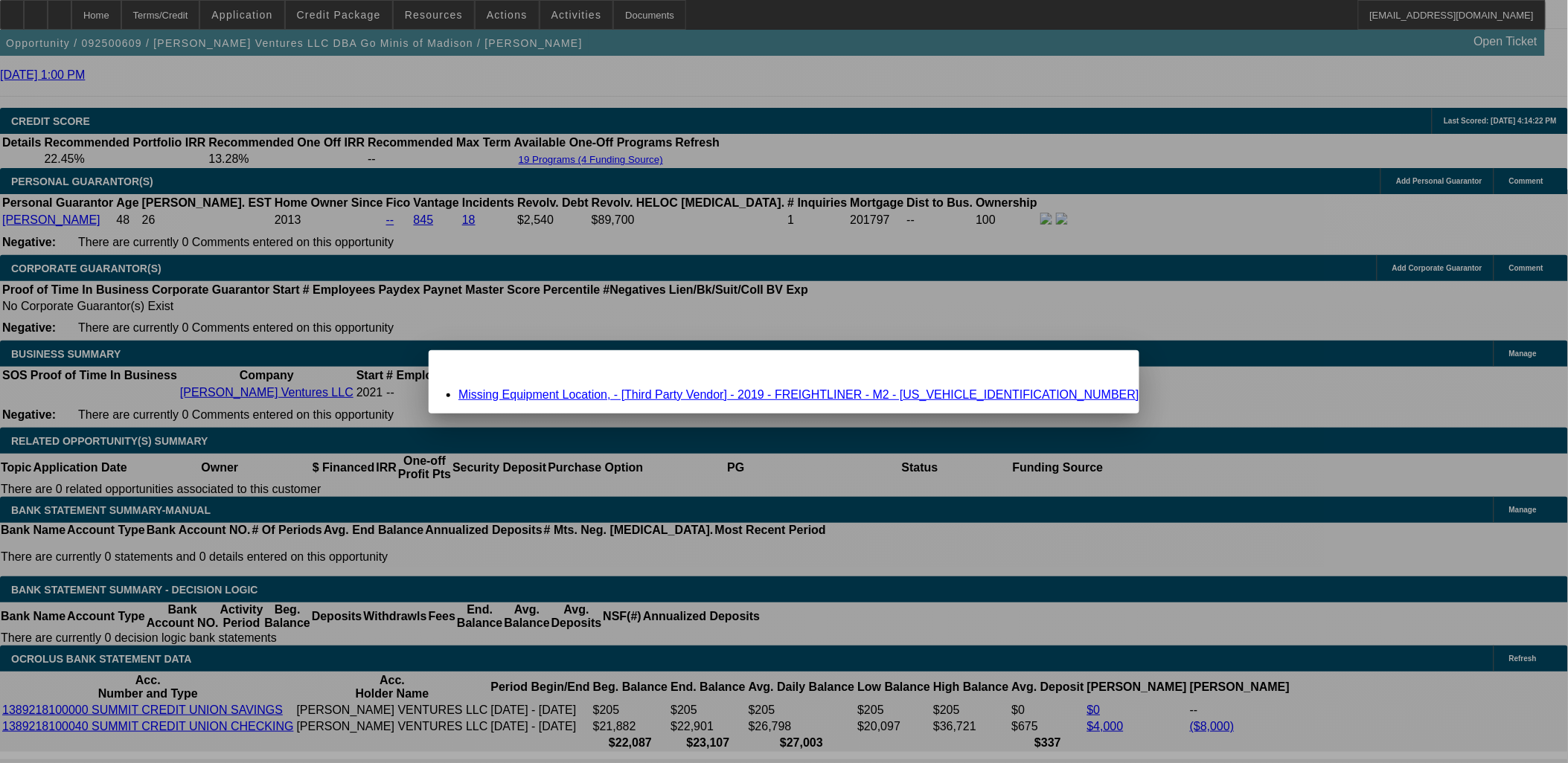
click at [954, 391] on link "Missing Equipment Location, - [Third Party Vendor] - 2019 - FREIGHTLINER - M2 -…" at bounding box center [799, 394] width 681 height 12
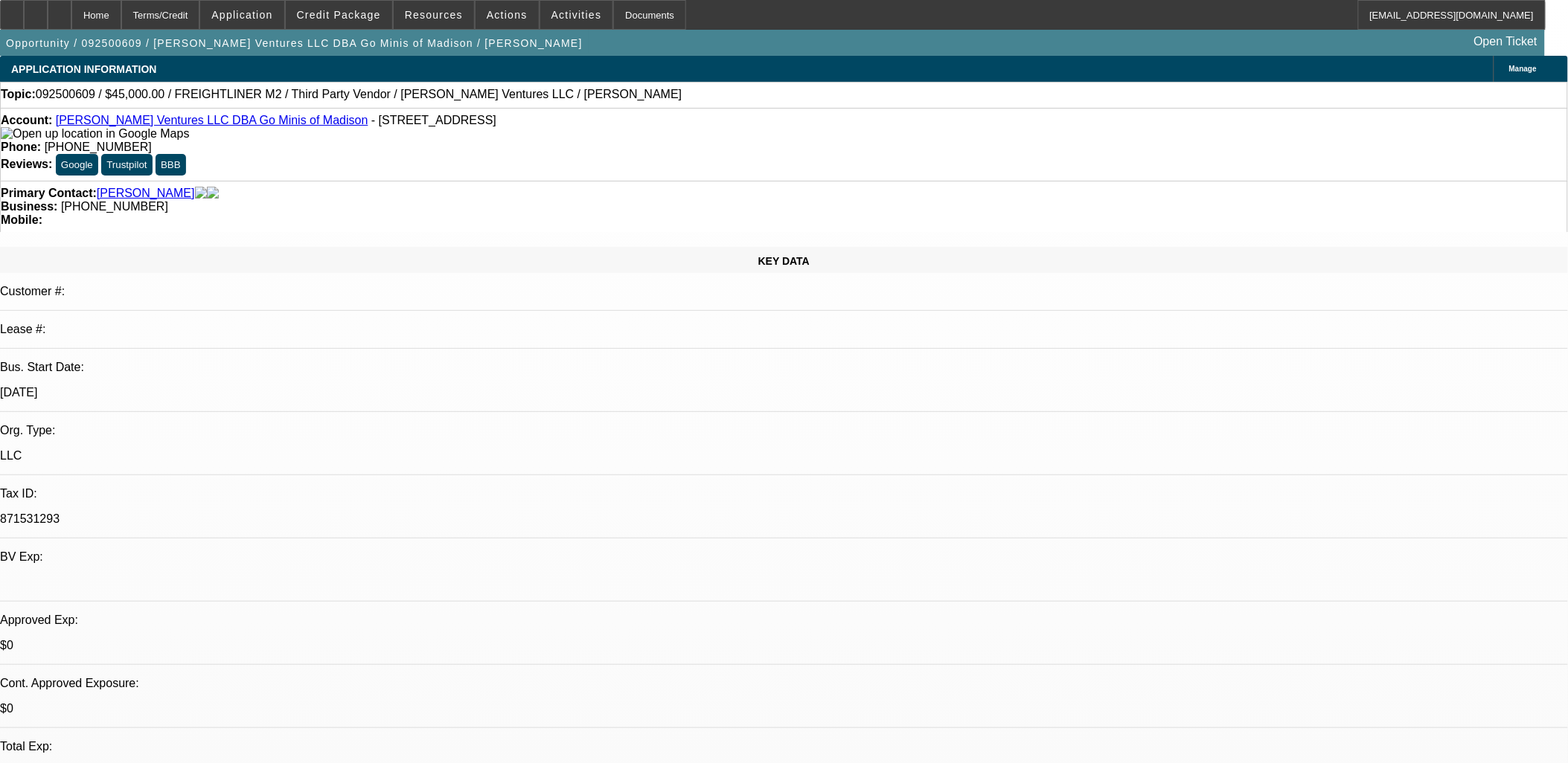
scroll to position [2028, 0]
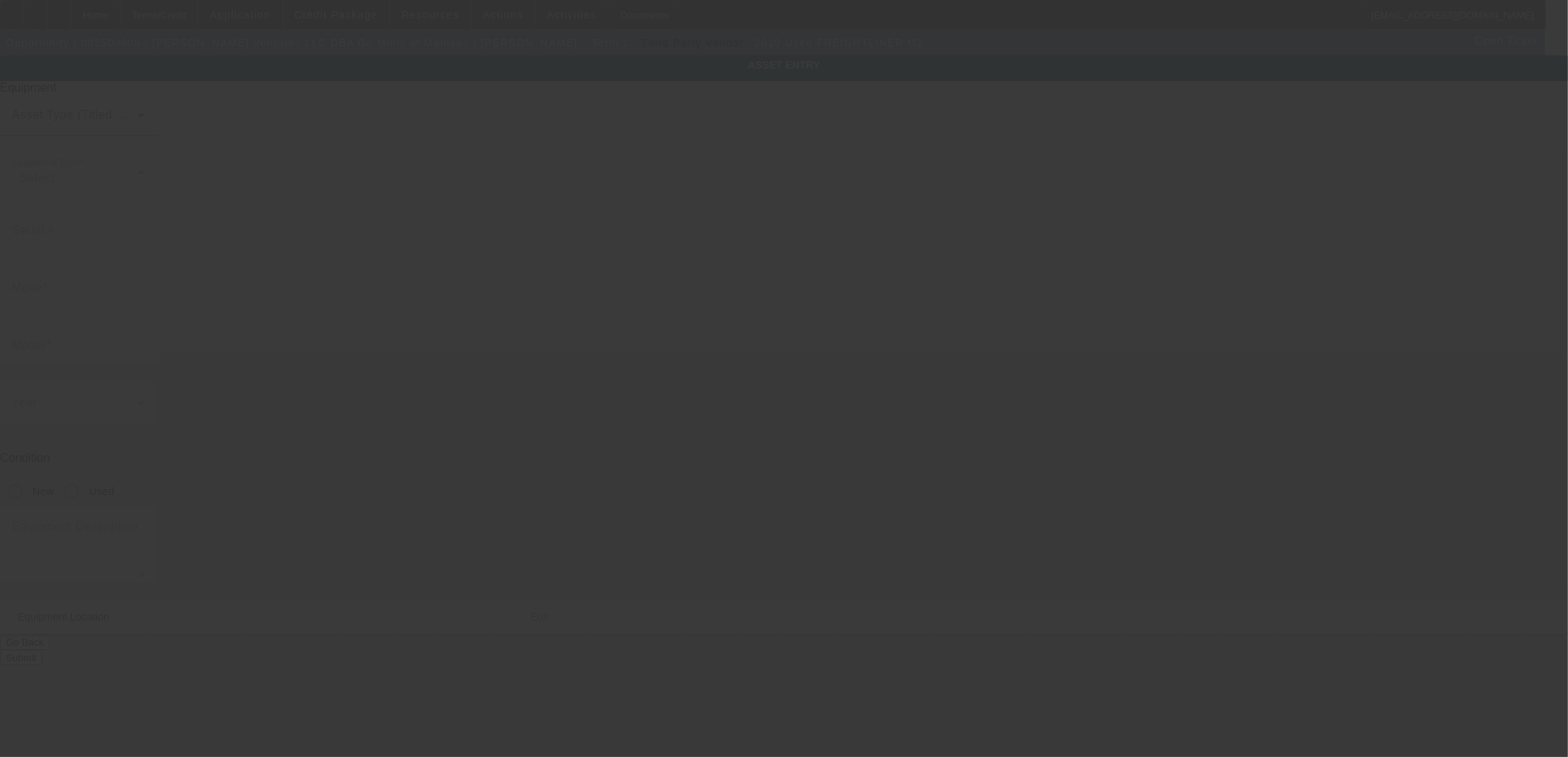
type input "[US_VEHICLE_IDENTIFICATION_NUMBER]"
type input "Freightliner"
type input "M2"
radio input "true"
type textarea "2019 Frieghtliner M2 Flatbed Tow Truck; Make: Freightliner; Model: M2"
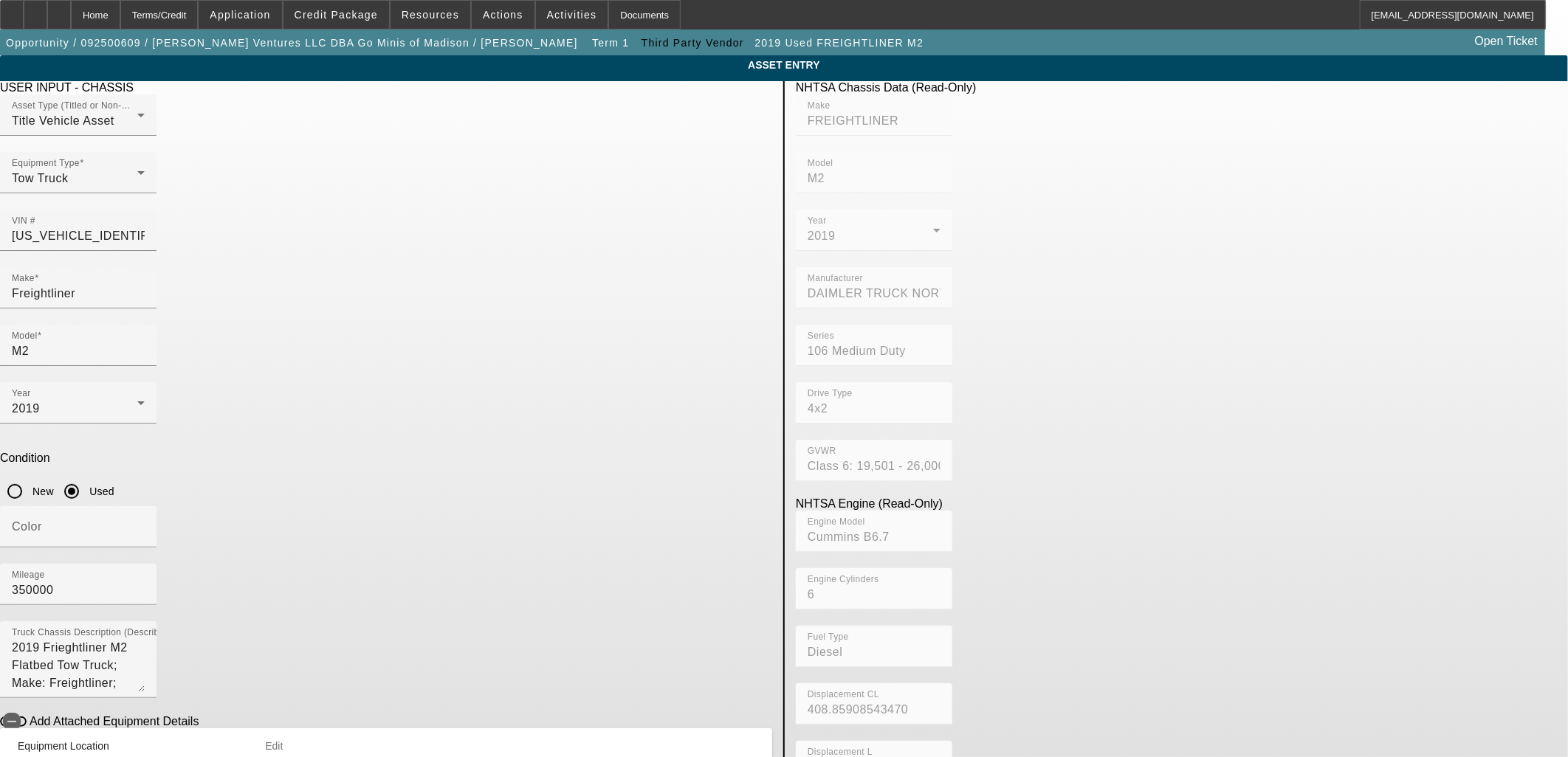
click at [283, 741] on span "Edit" at bounding box center [274, 746] width 18 height 11
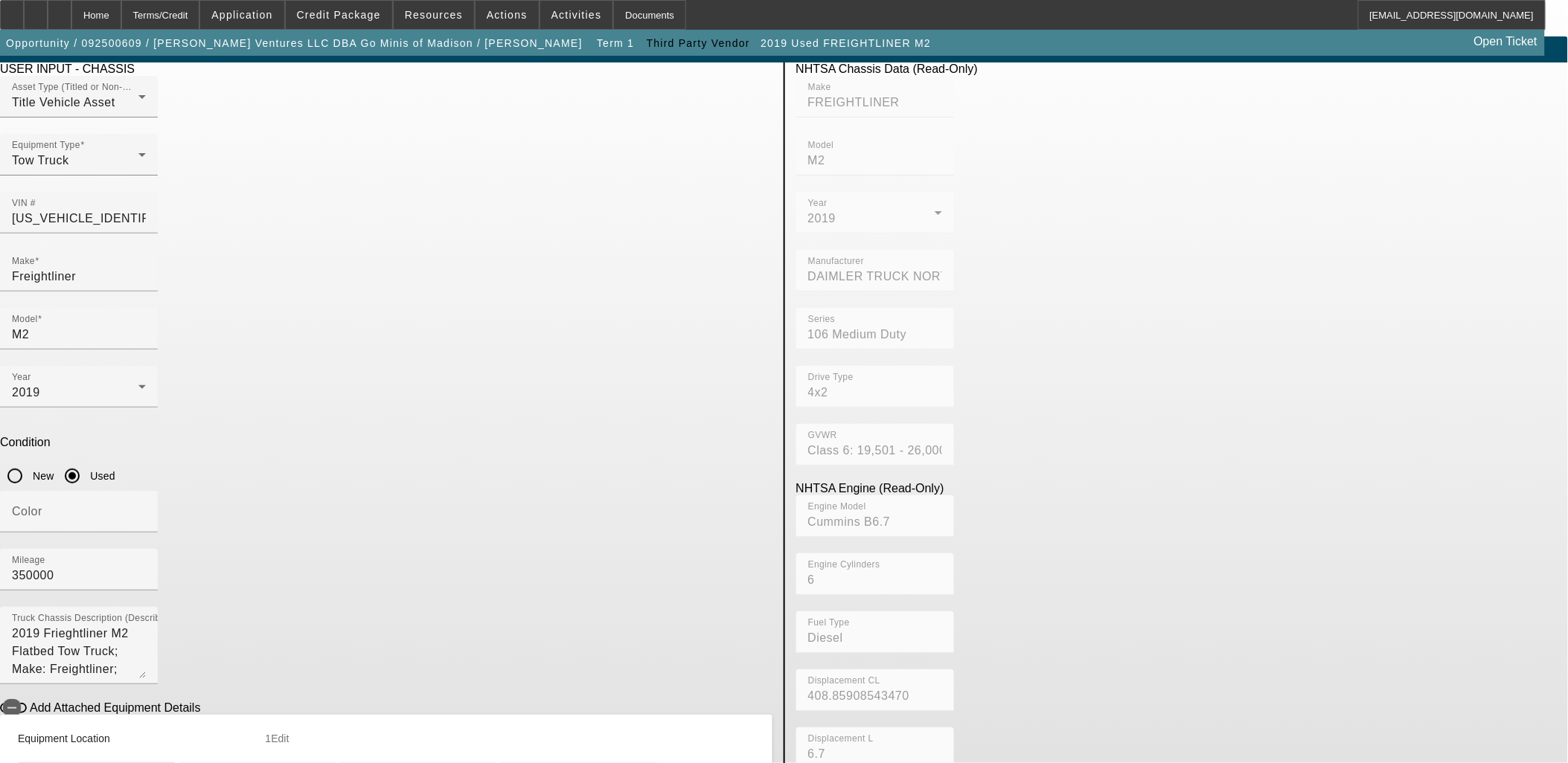
scroll to position [83, 0]
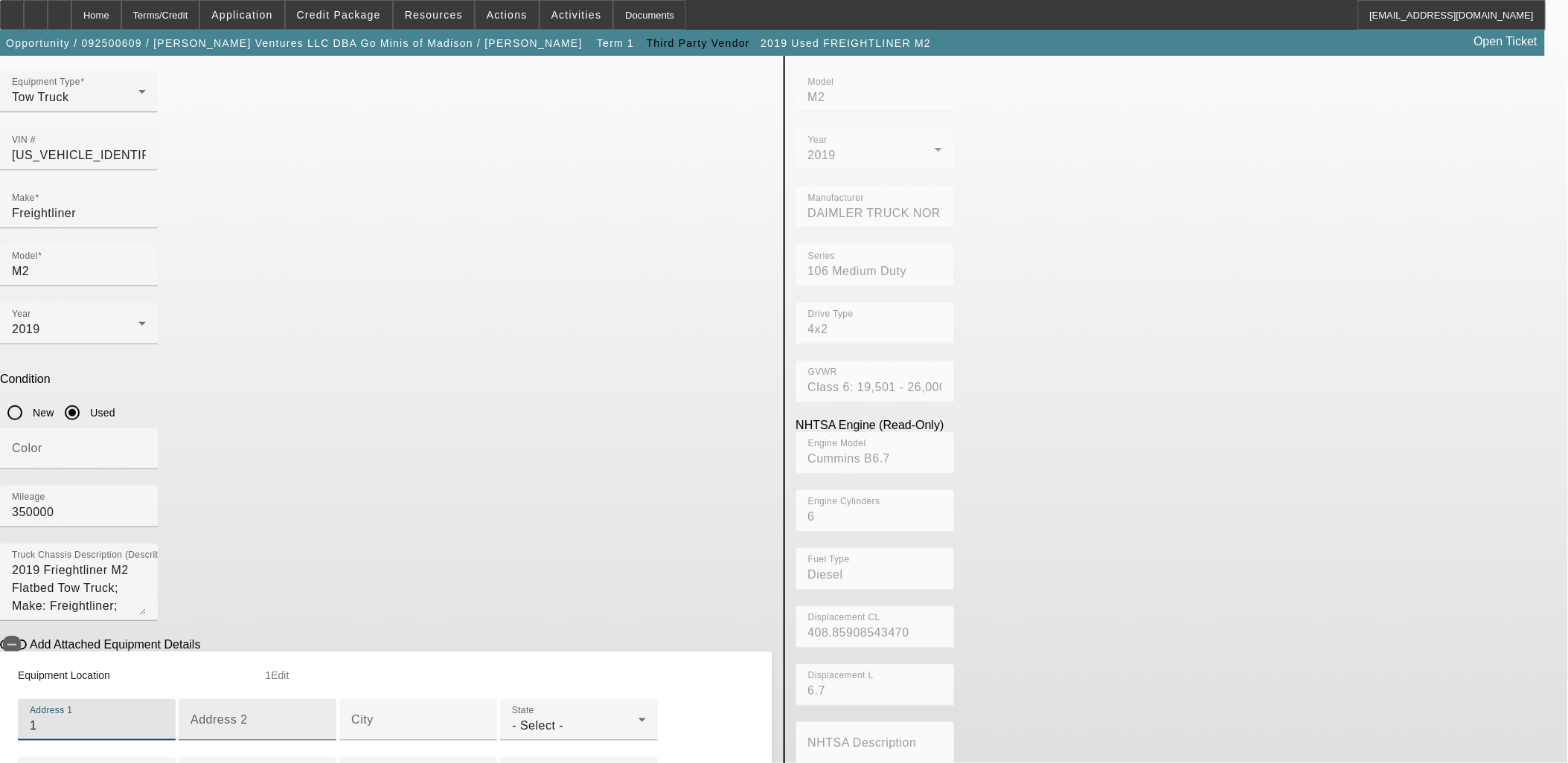
type input "1"
click at [325, 718] on input "Address 2" at bounding box center [258, 727] width 134 height 18
type input "1"
click at [440, 699] on div "City" at bounding box center [418, 720] width 134 height 41
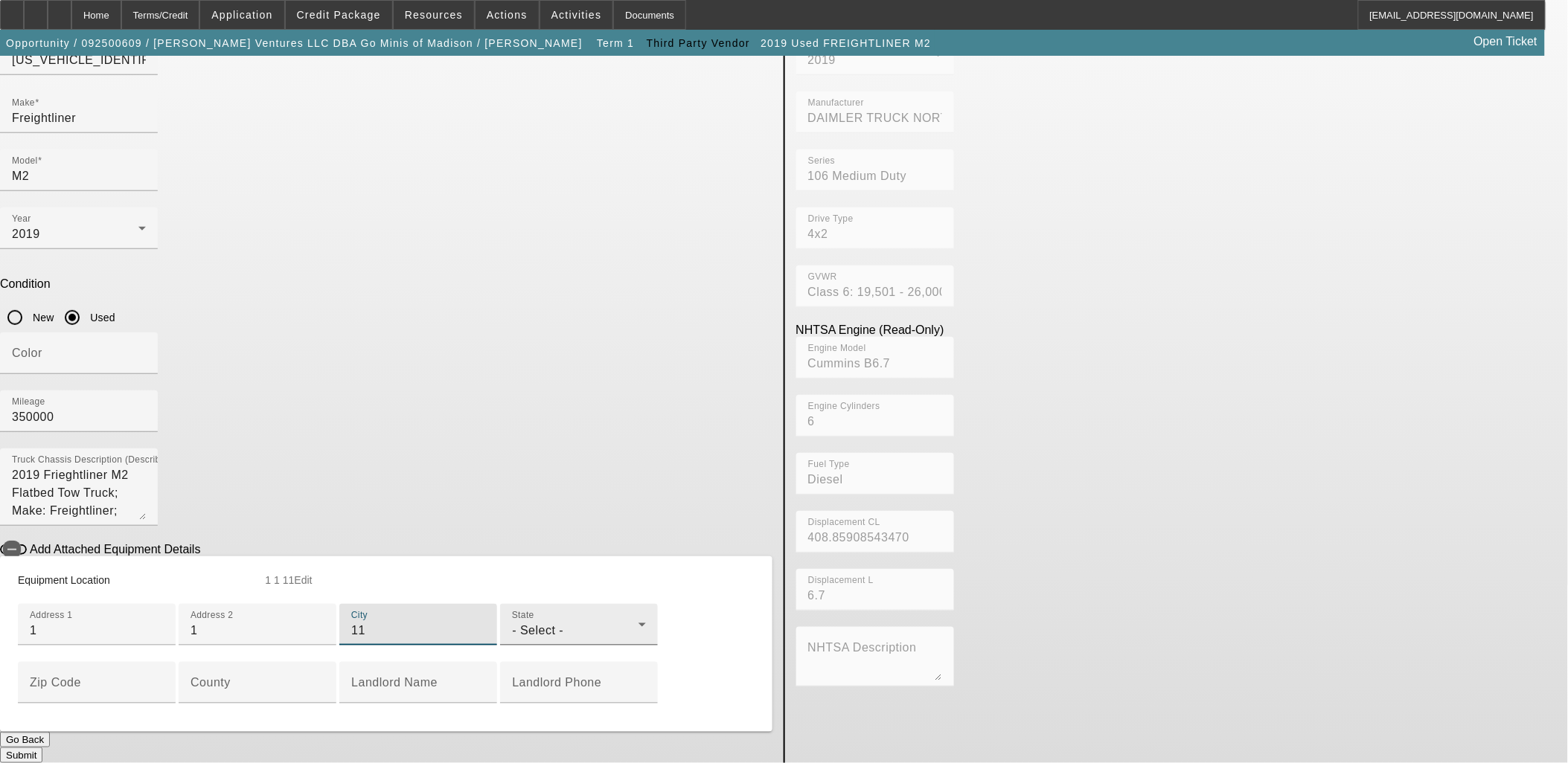
type input "11"
click at [512, 622] on div "- Select -" at bounding box center [575, 631] width 126 height 18
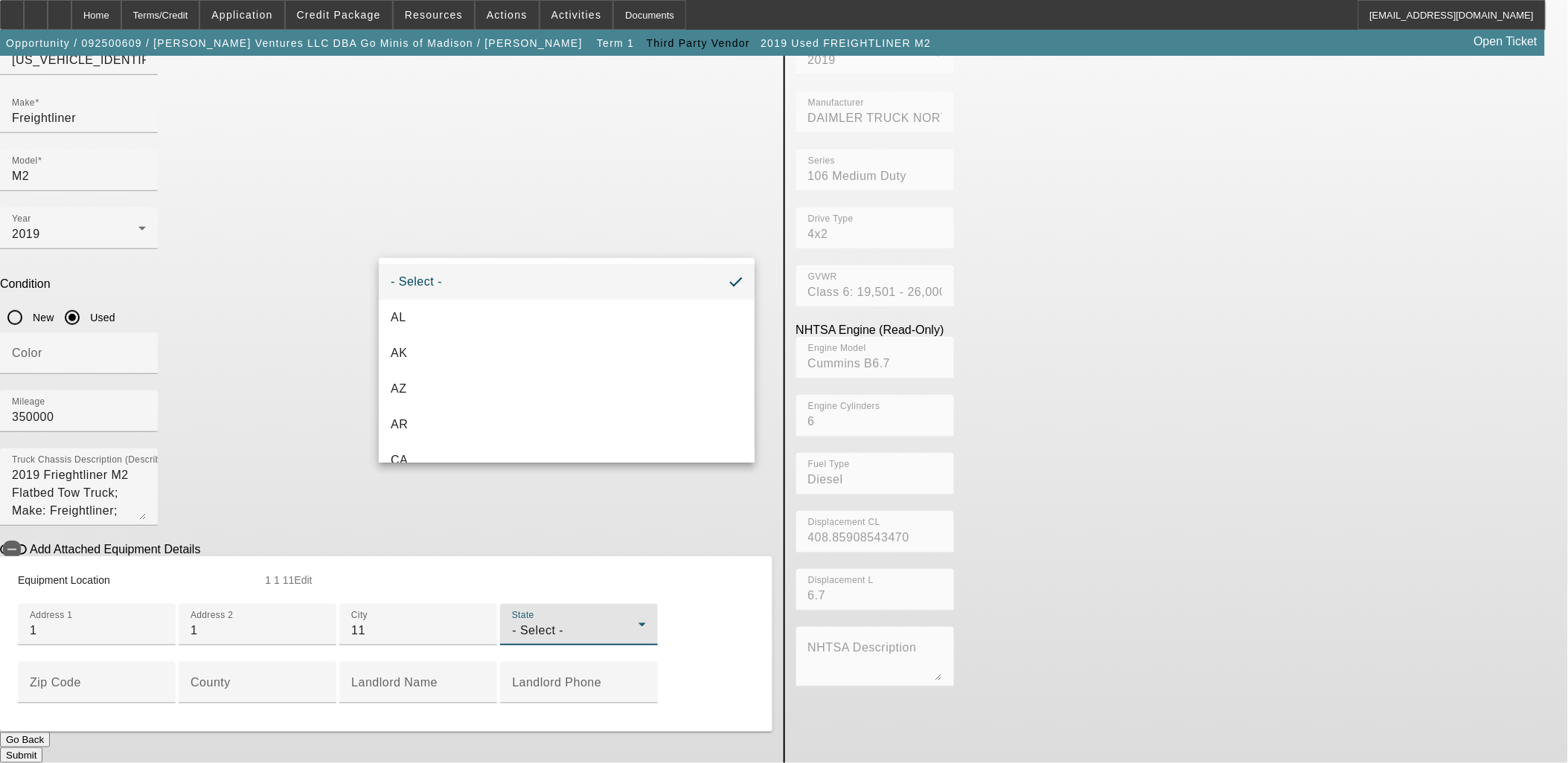
scroll to position [389, 0]
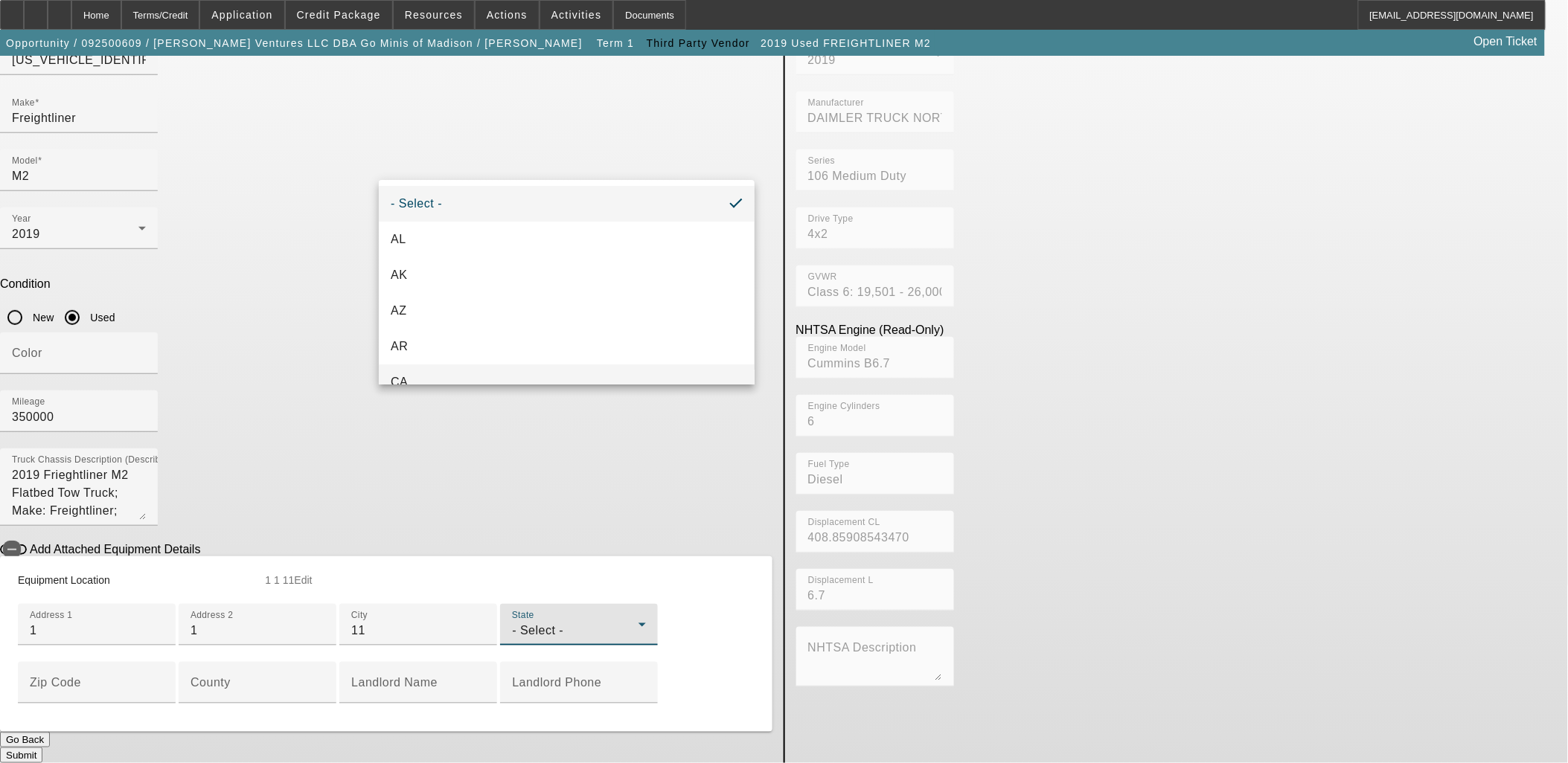
click at [417, 378] on mat-option "CA" at bounding box center [567, 382] width 376 height 36
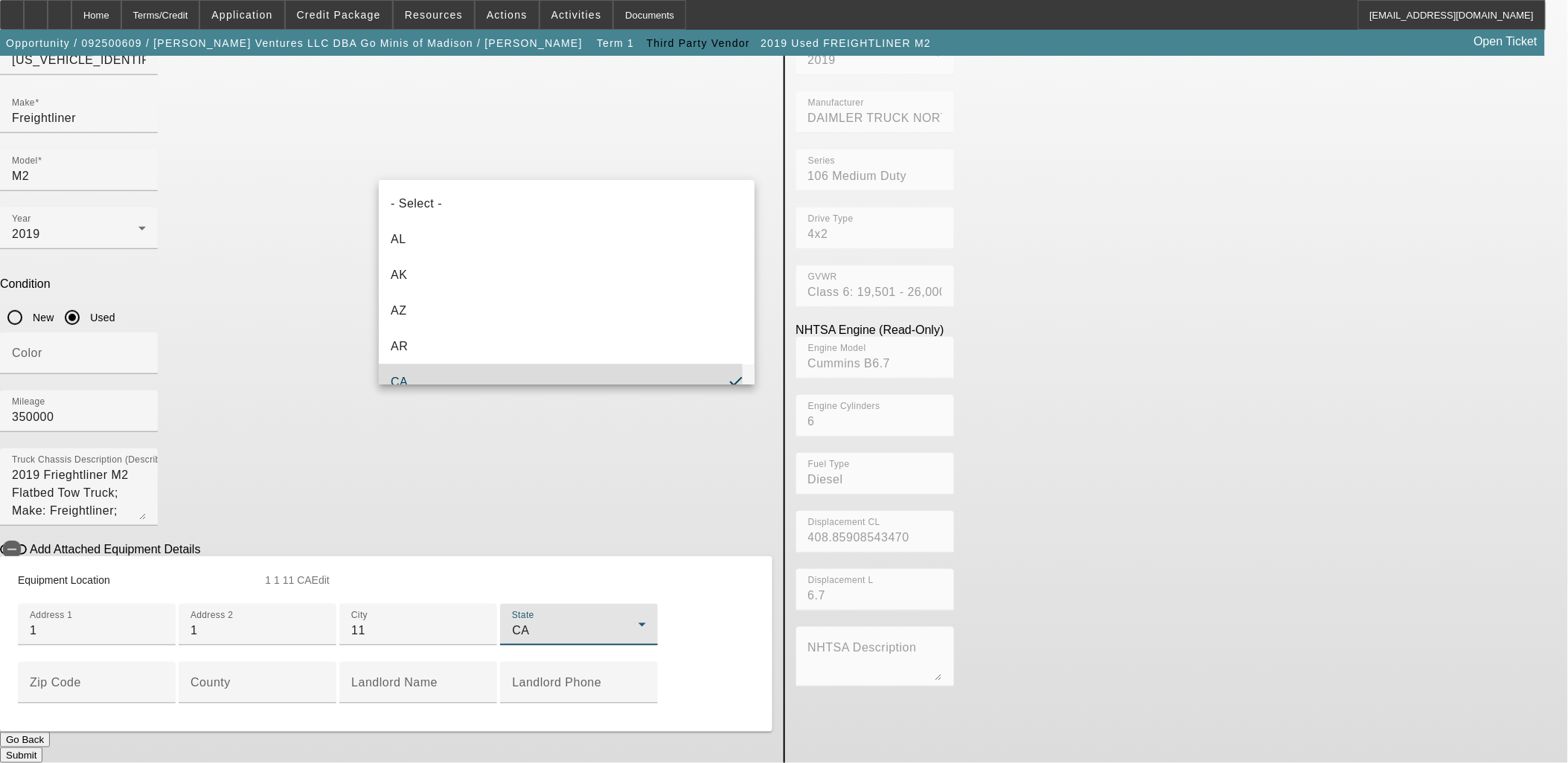
scroll to position [16, 0]
click at [512, 622] on div "CA" at bounding box center [575, 631] width 126 height 18
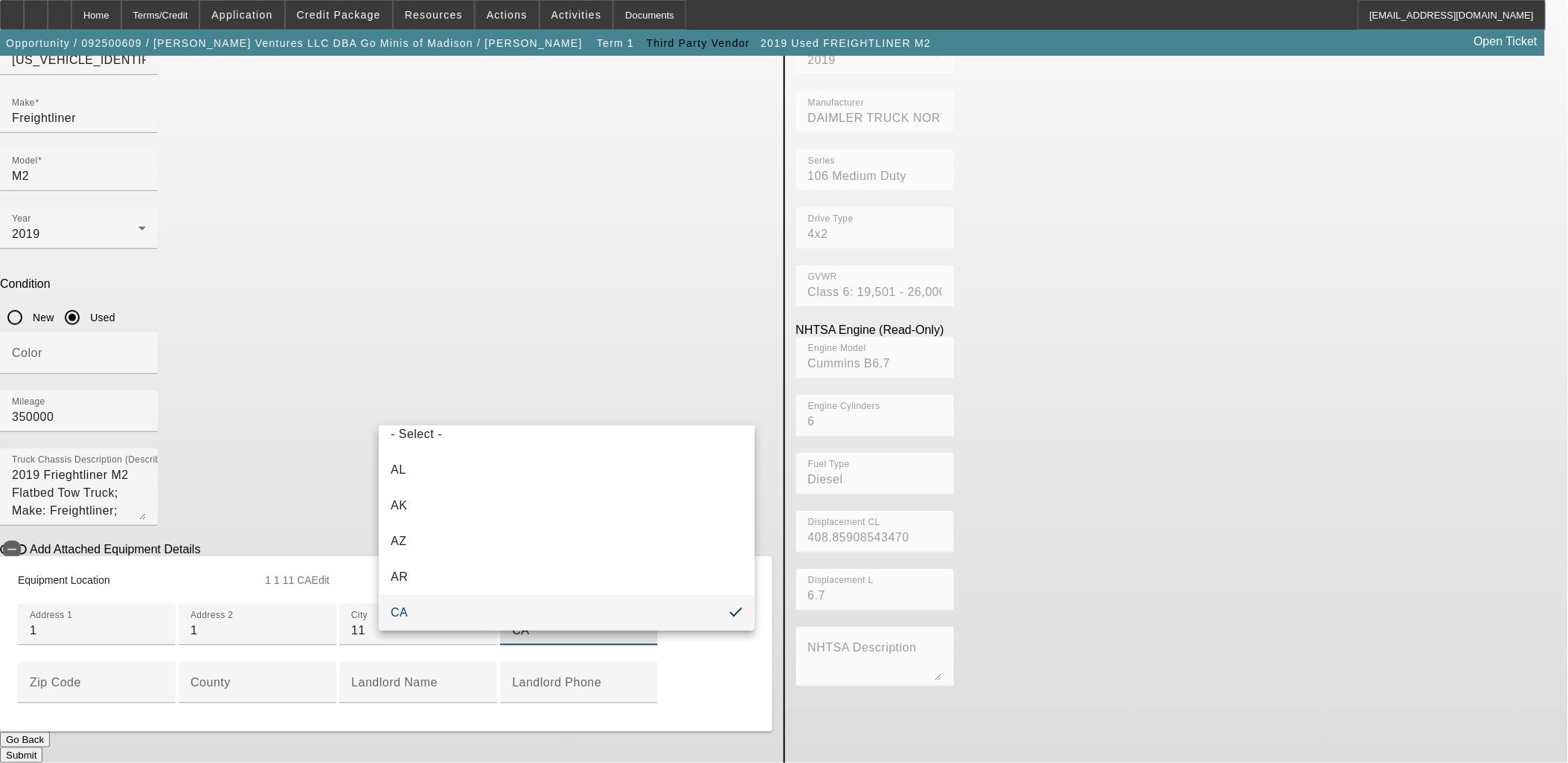
drag, startPoint x: 327, startPoint y: 474, endPoint x: 373, endPoint y: 475, distance: 46.0
click at [329, 470] on div at bounding box center [784, 382] width 1568 height 763
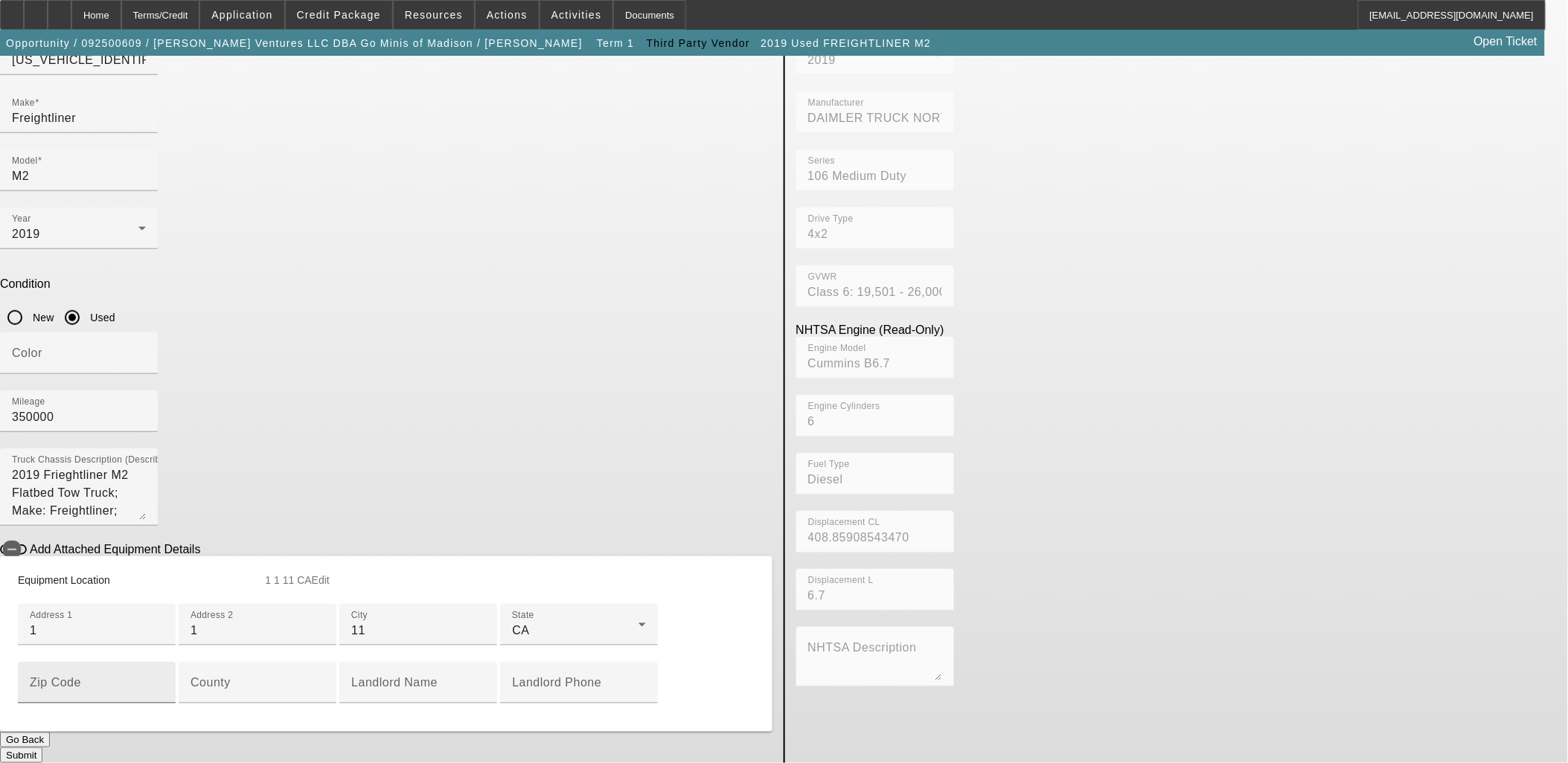
click at [164, 662] on div "Zip Code" at bounding box center [97, 683] width 134 height 41
type input "11111"
click at [42, 748] on button "Submit" at bounding box center [21, 756] width 42 height 16
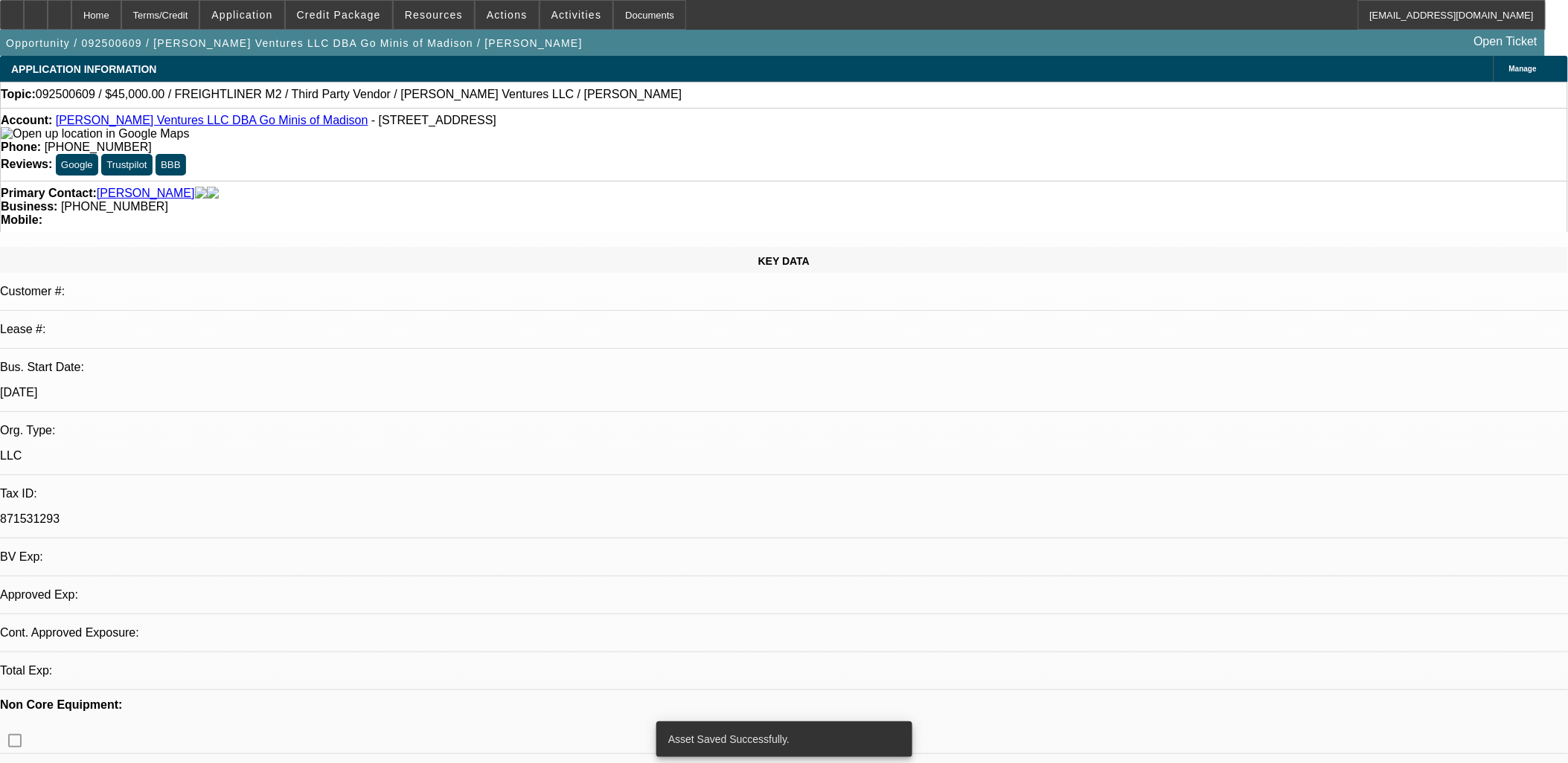
select select "0"
select select "2"
select select "0.1"
select select "4"
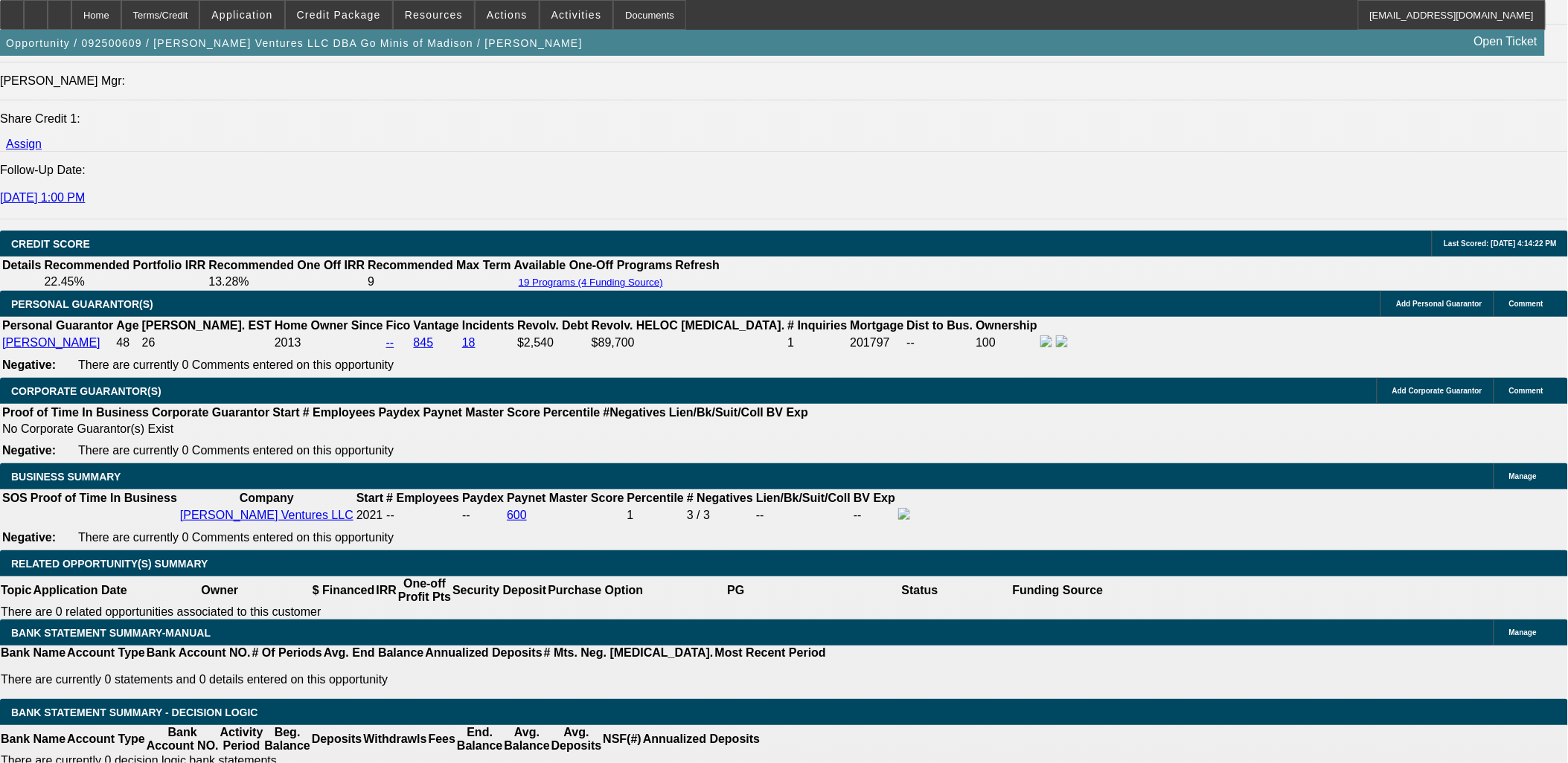
scroll to position [2315, 0]
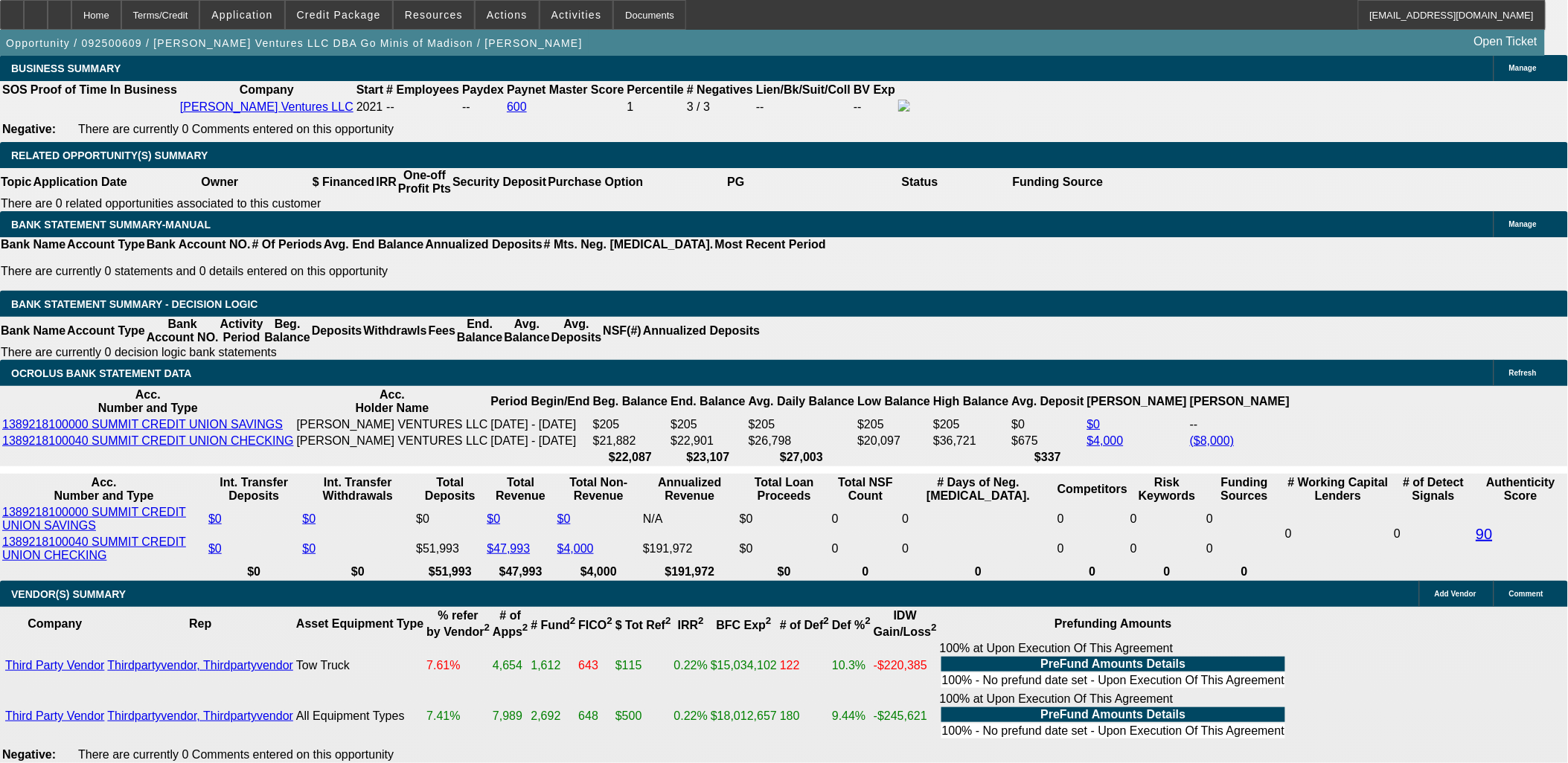
select select "0.1"
type input "$4,500.00"
type input "UNKNOWN"
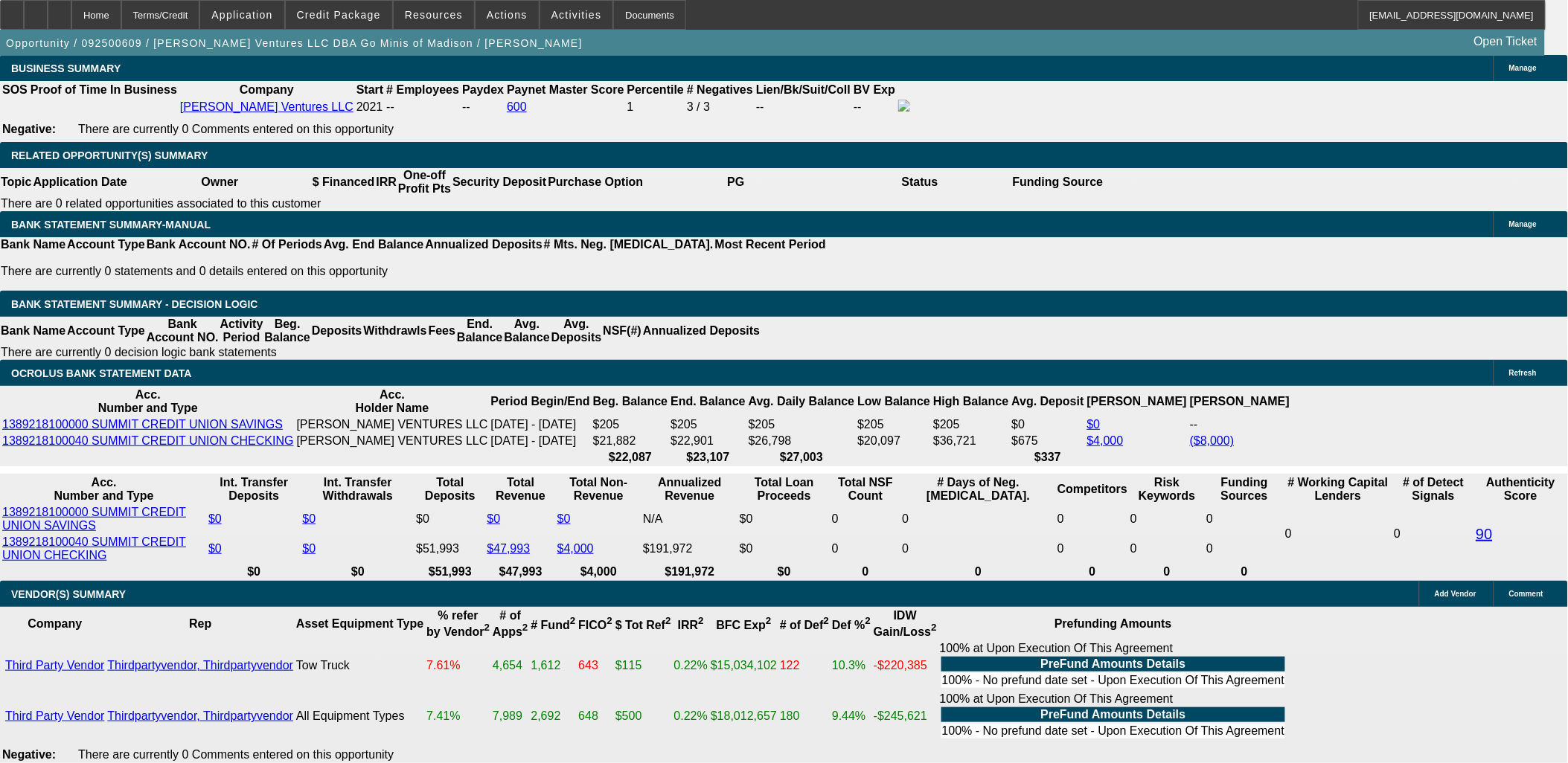
type input "$2,807.90"
type input "$1,403.95"
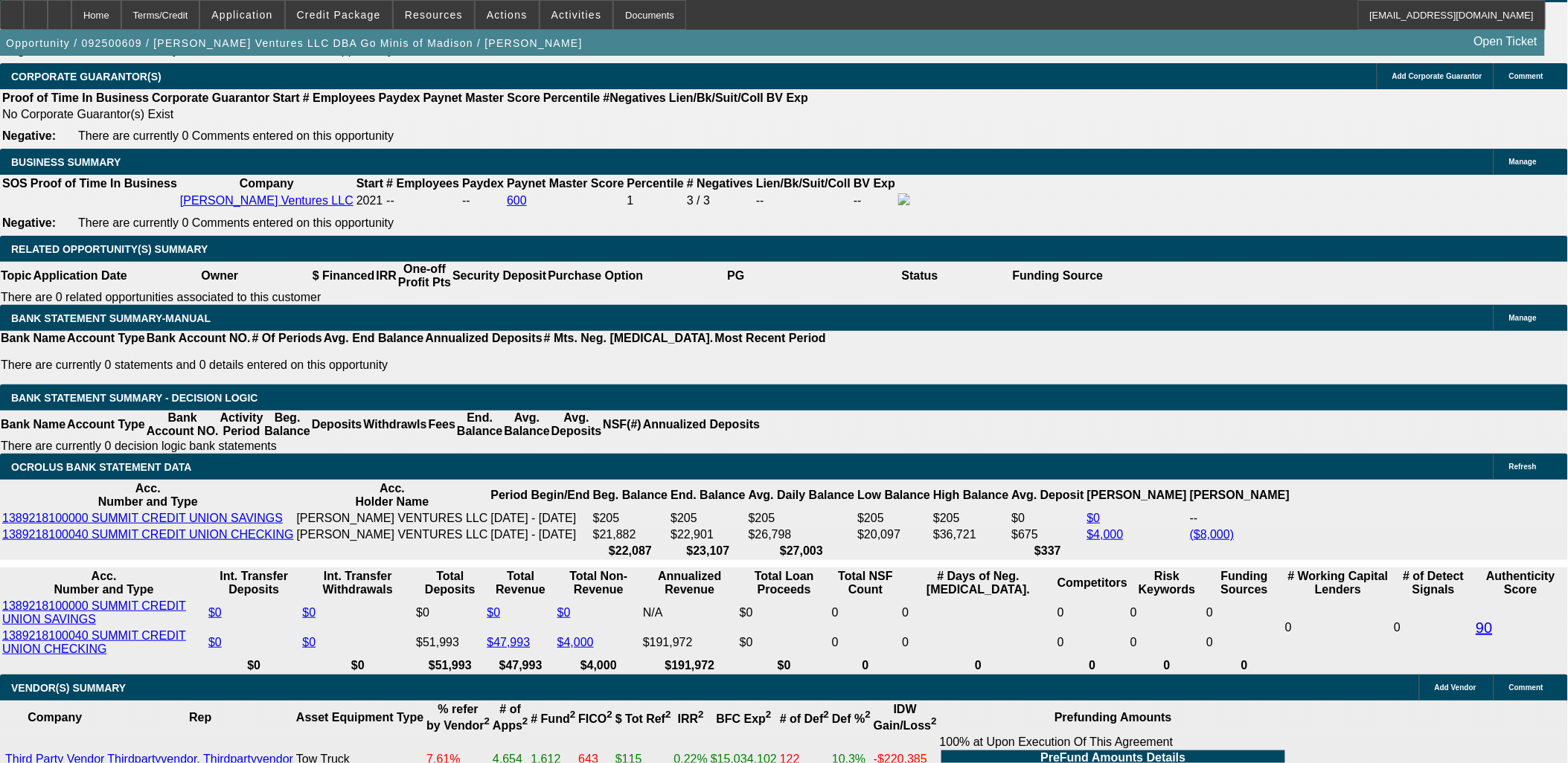
scroll to position [2149, 0]
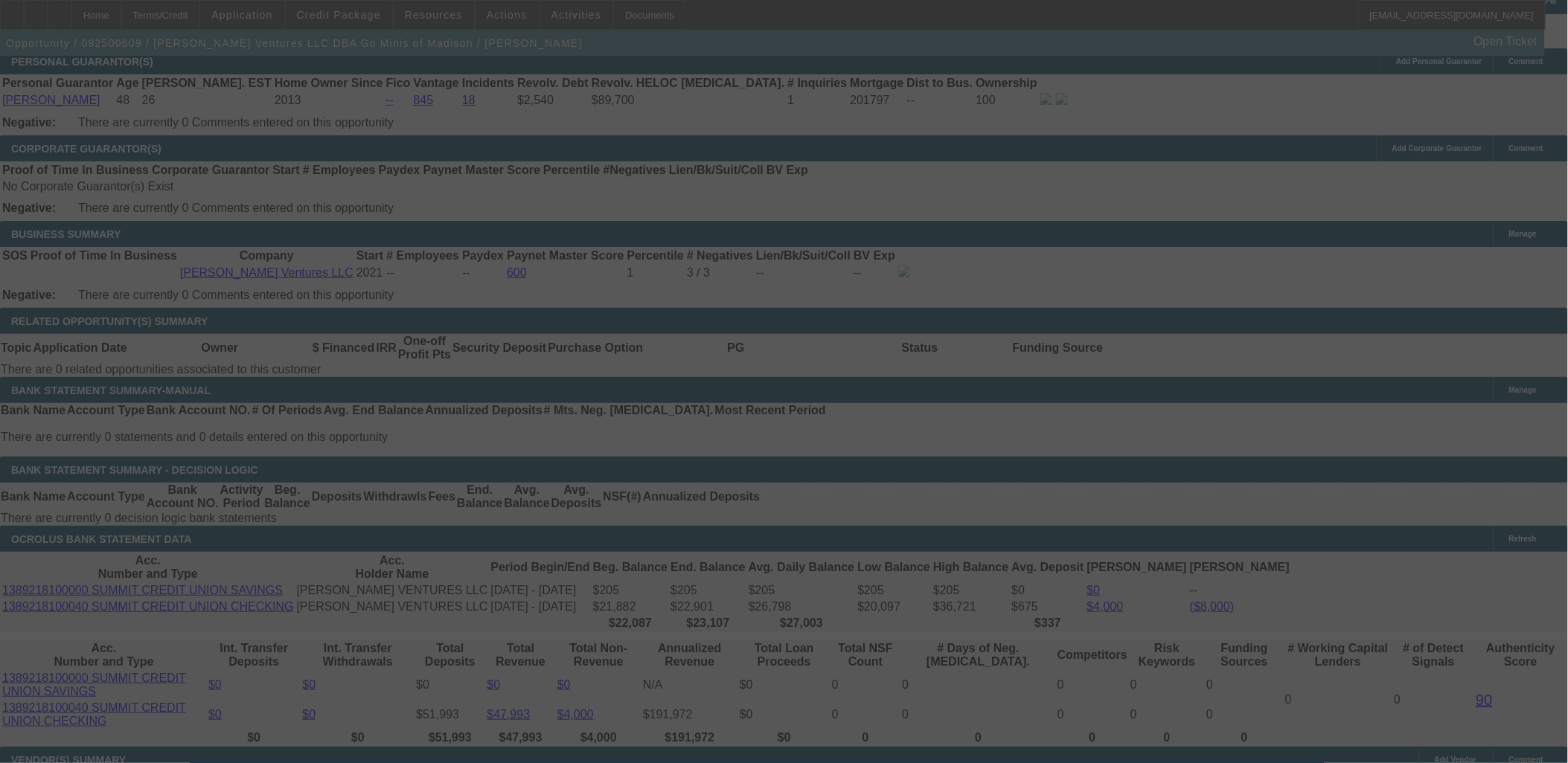
select select "0.1"
select select "2"
select select "0.1"
select select "4"
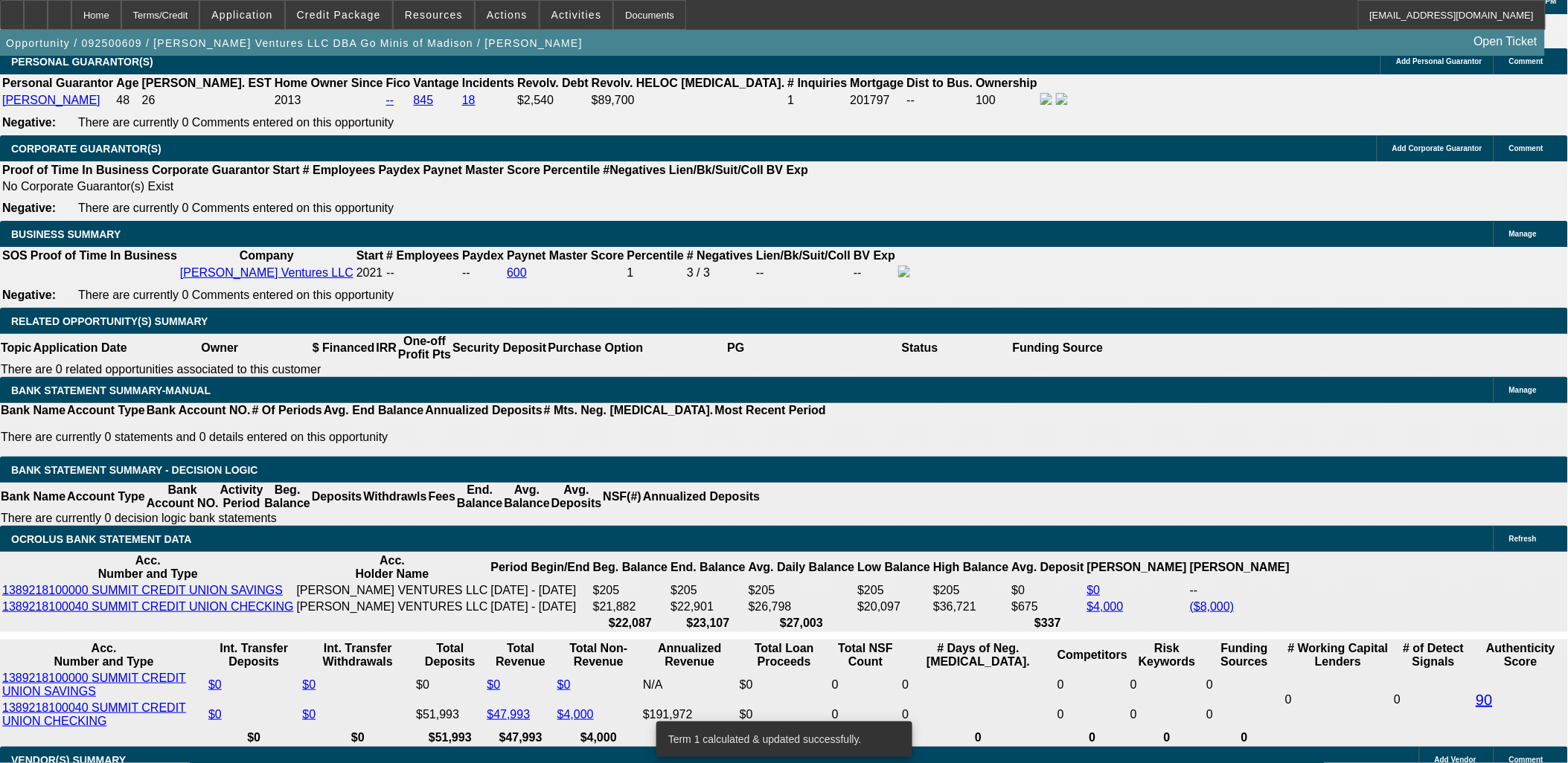
type input "UNKNOWN"
type input "24"
type input "$3,927.42"
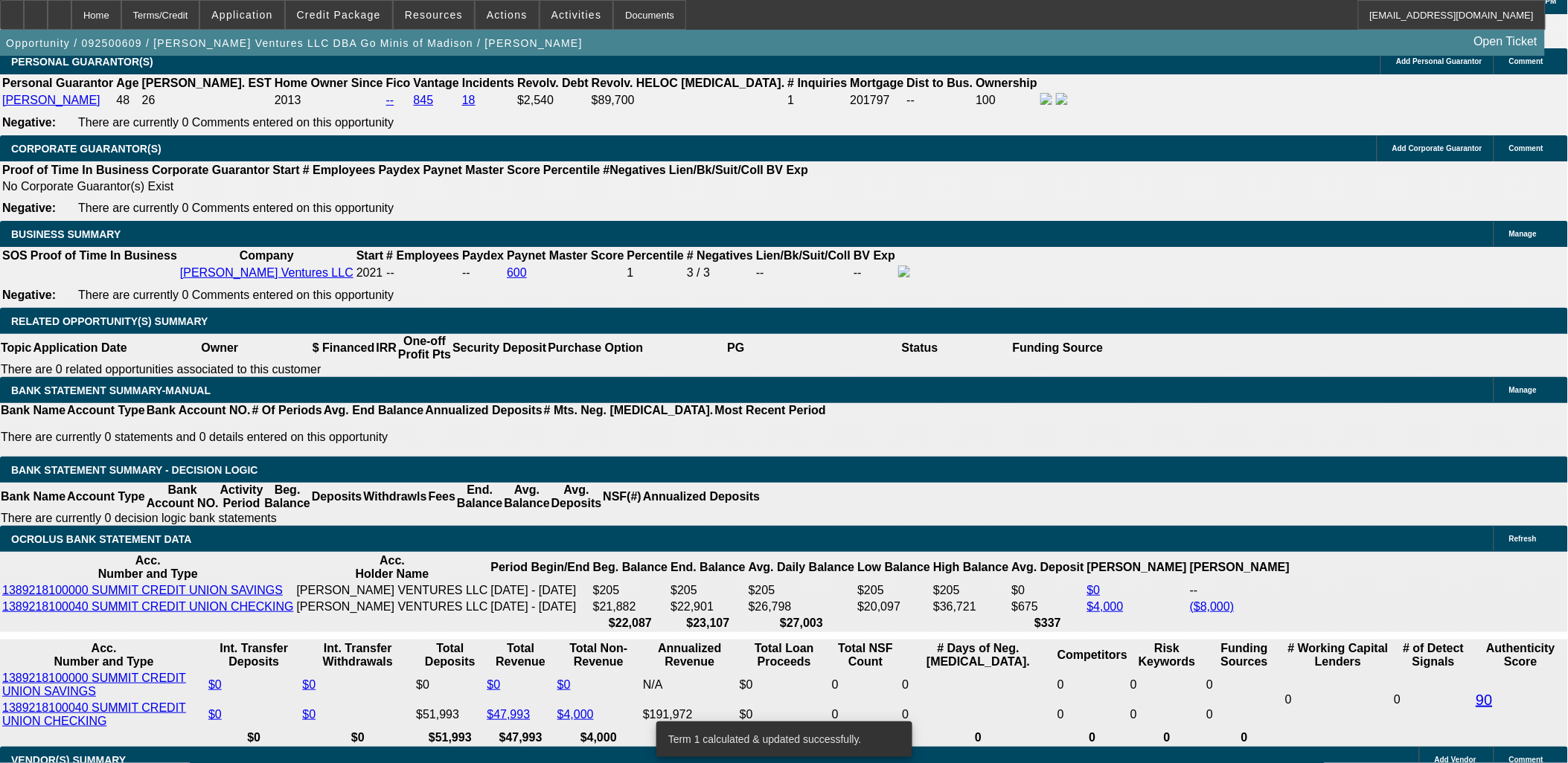
type input "$1,963.71"
type input "$41,260.94"
type input "$20,630.47"
type input "24"
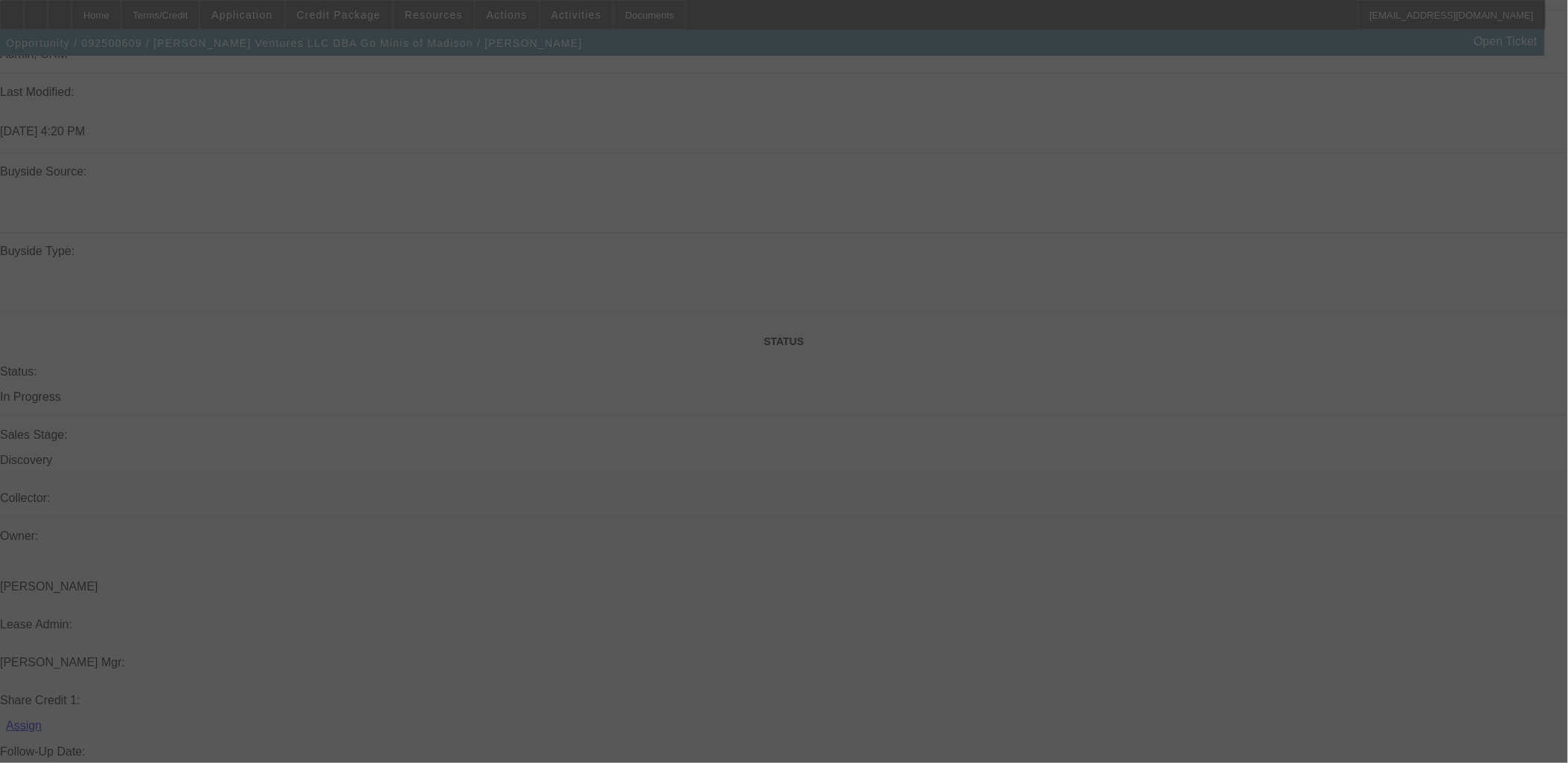
scroll to position [1157, 0]
select select "0.1"
select select "2"
select select "0.1"
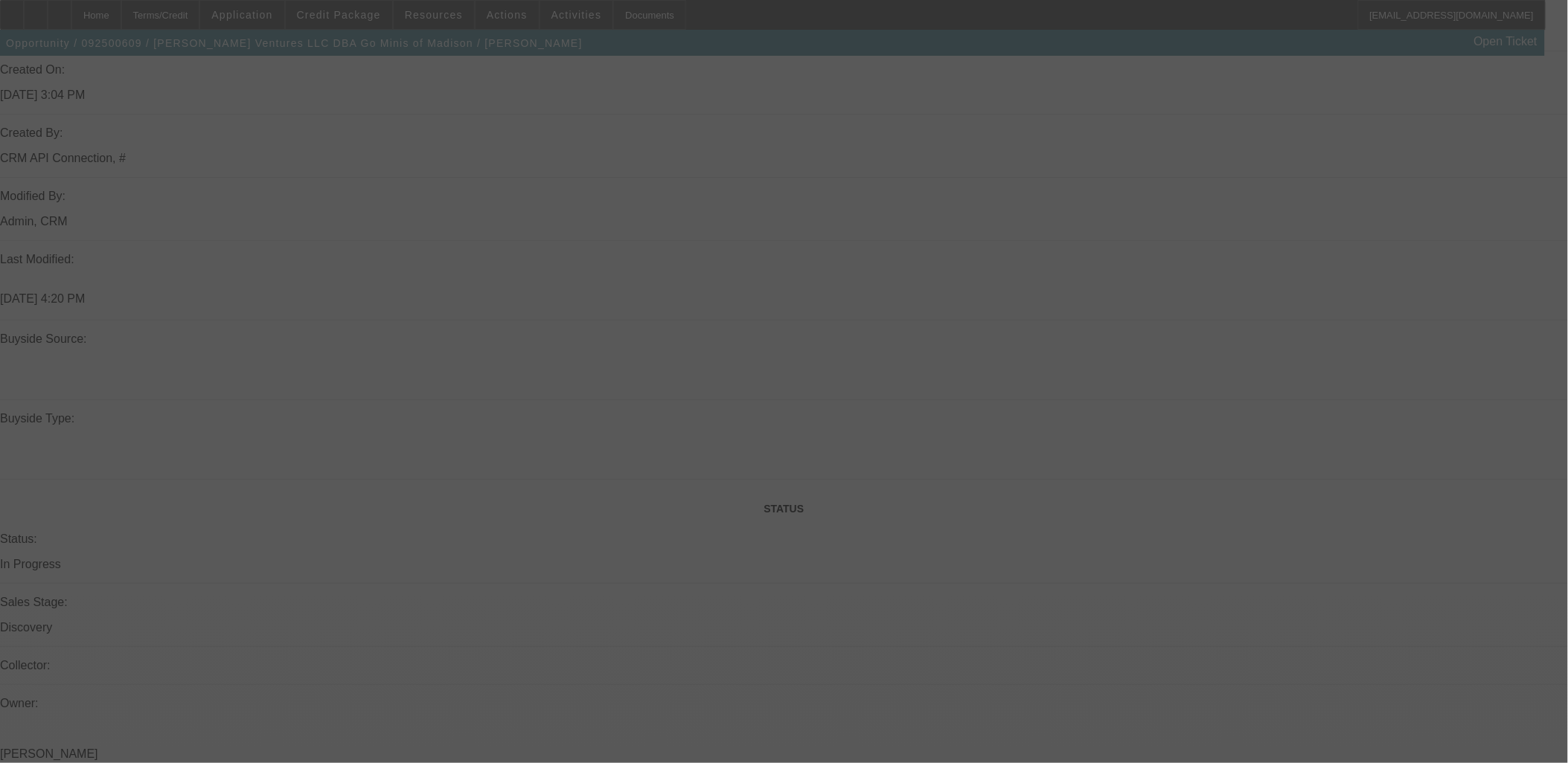
select select "4"
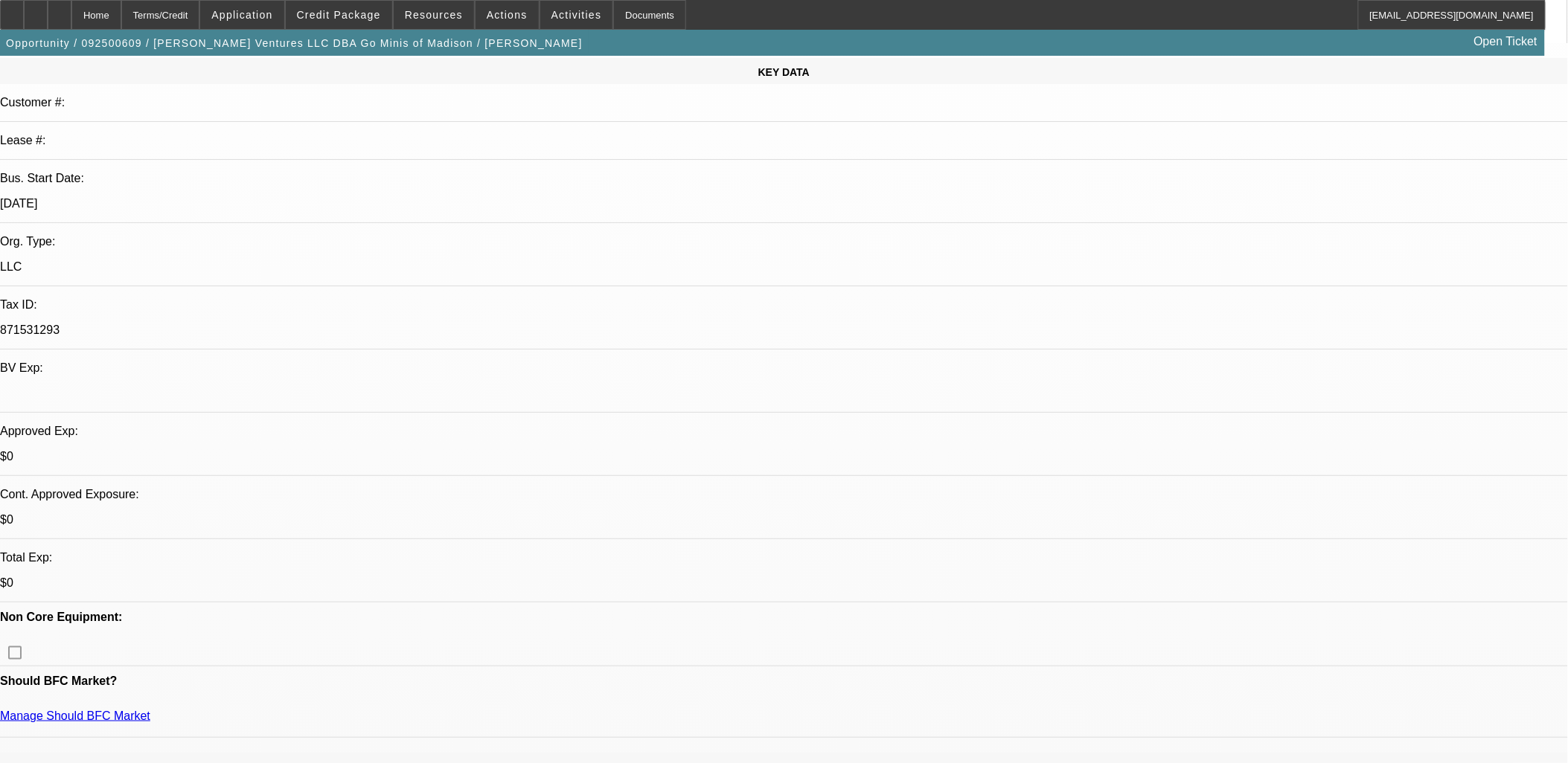
scroll to position [0, 0]
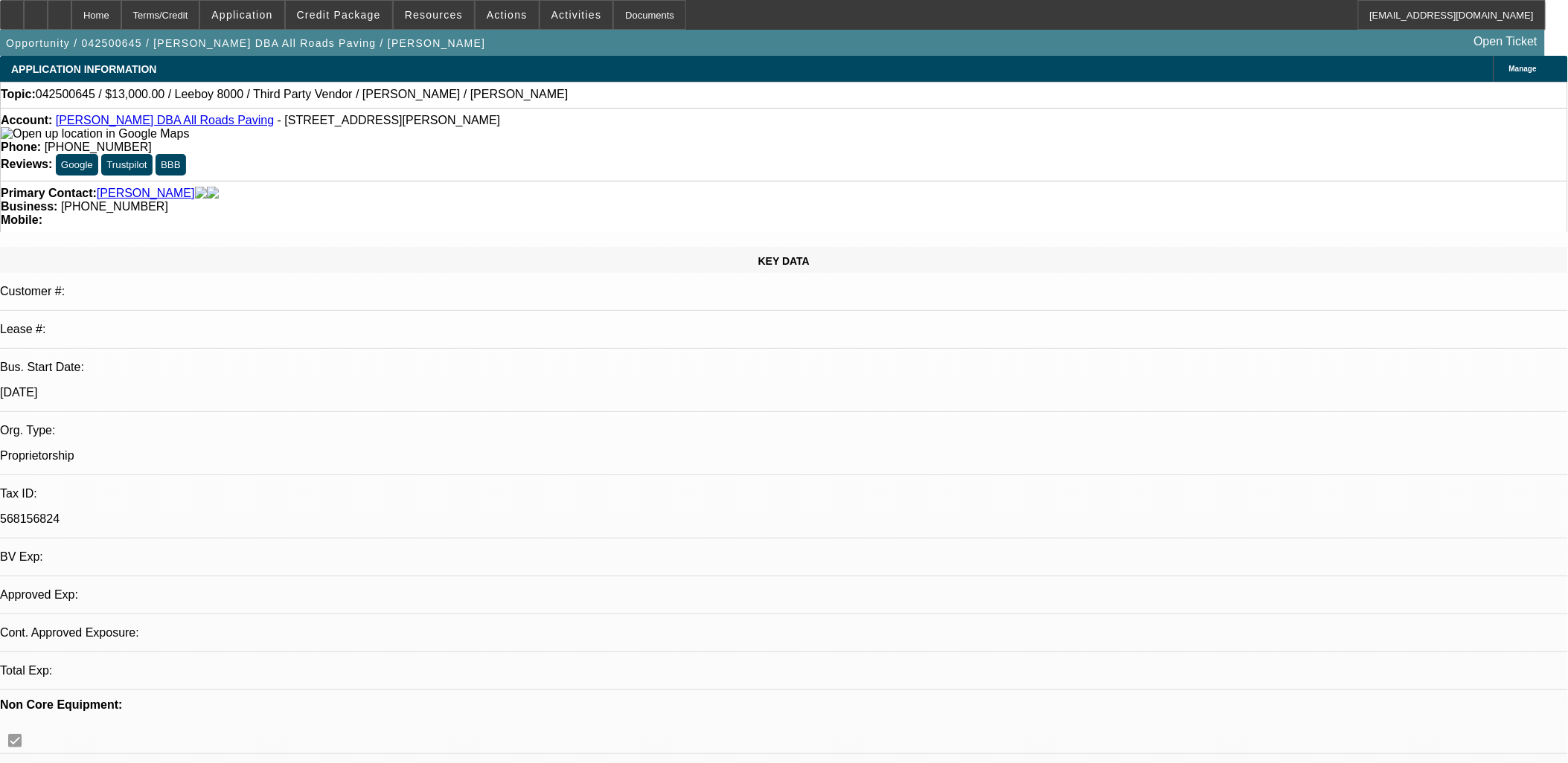
select select "0"
select select "0.1"
select select "0"
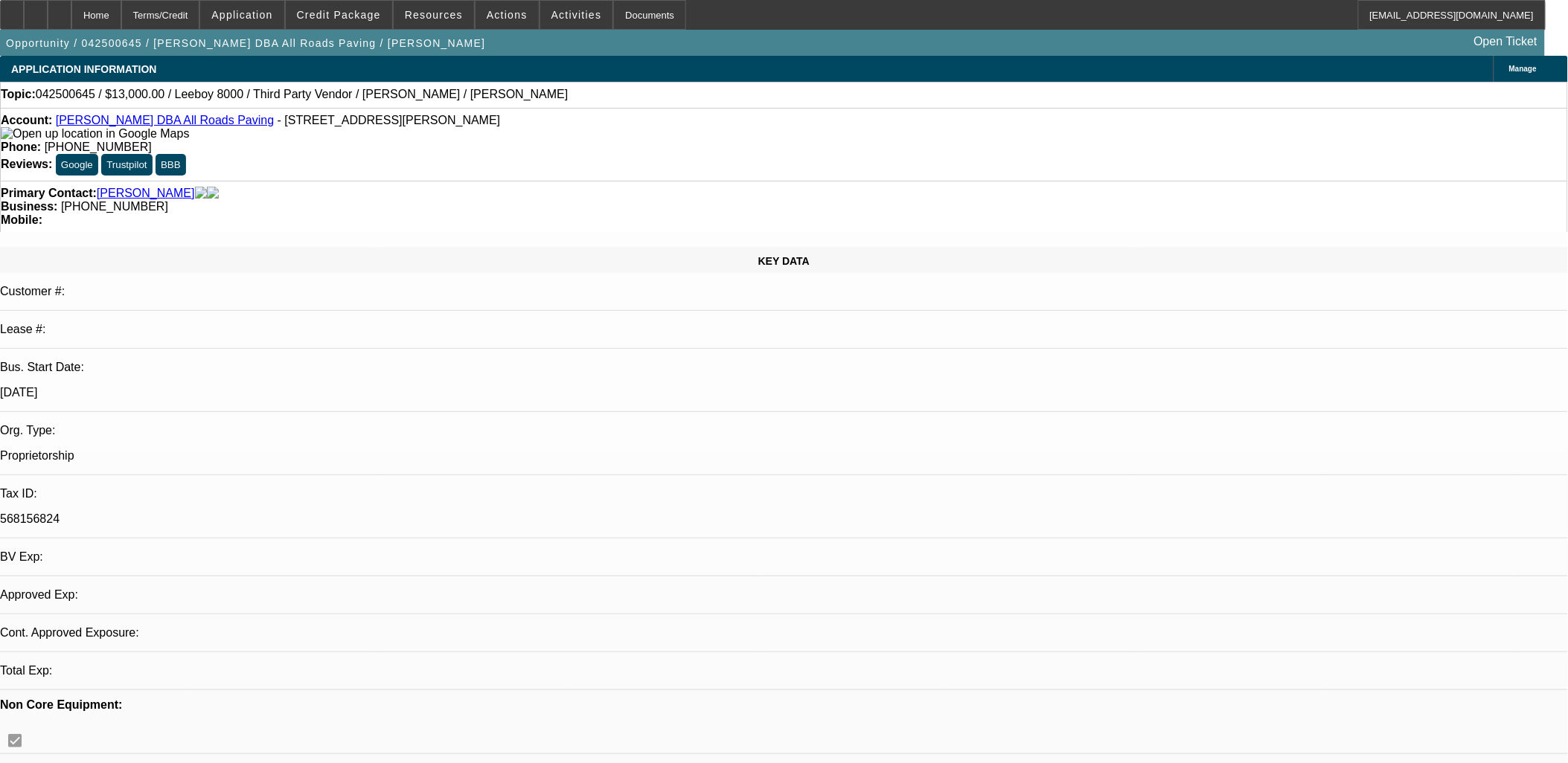
select select "0.1"
select select "0"
select select "0.1"
select select "0"
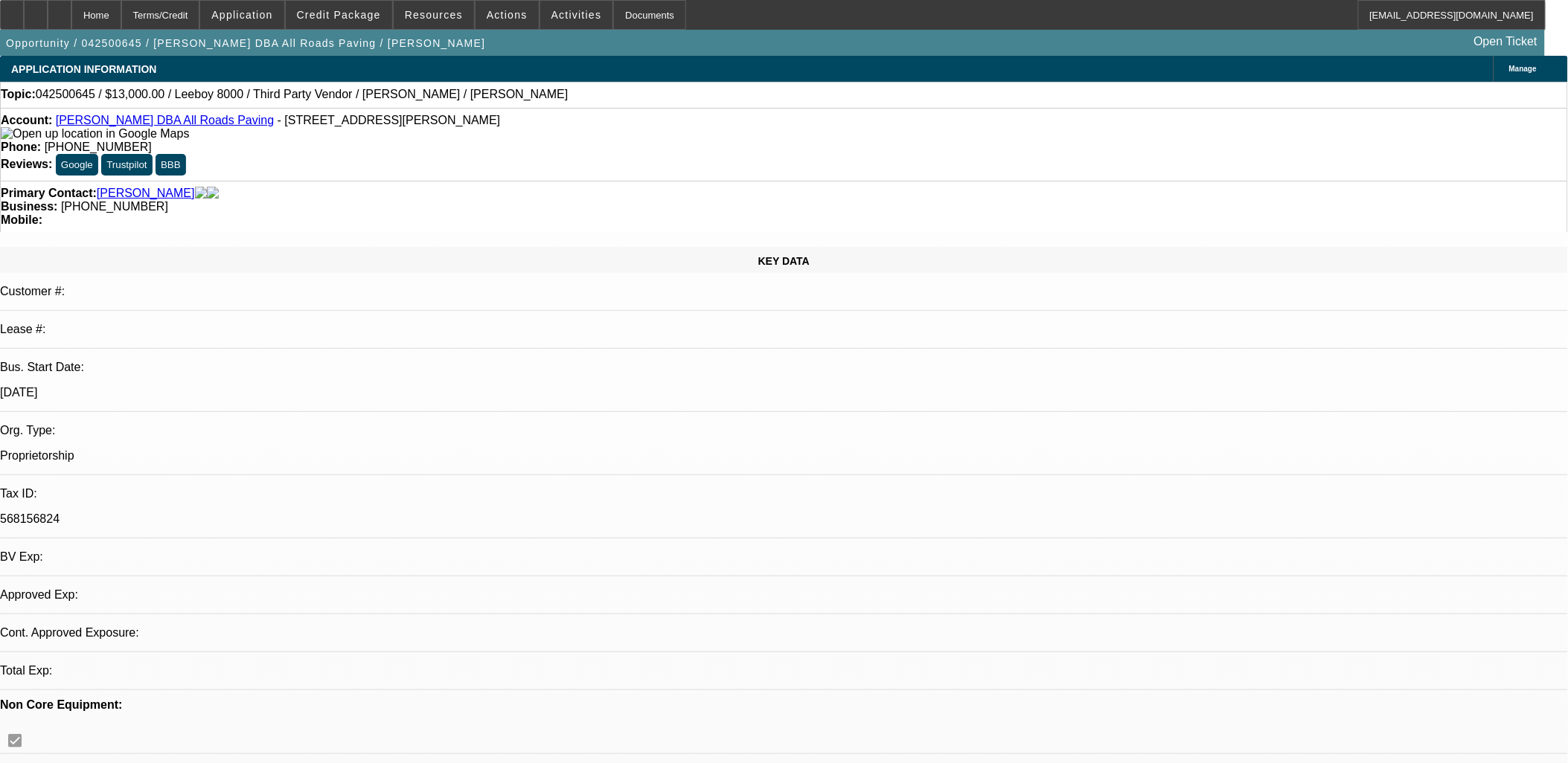
select select "0"
select select "0.1"
select select "1"
select select "3"
select select "5"
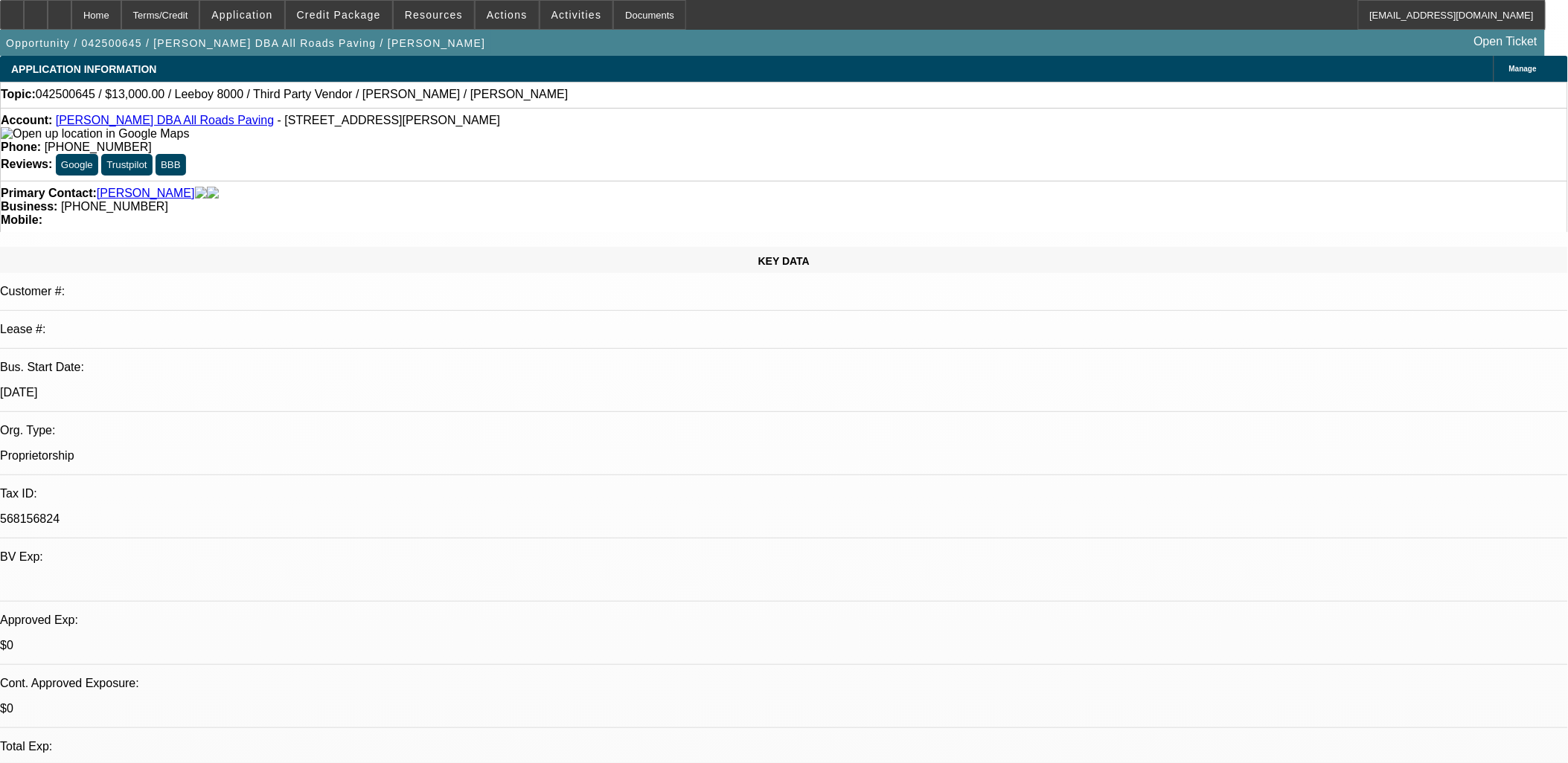
select select "1"
select select "3"
select select "5"
select select "1"
select select "3"
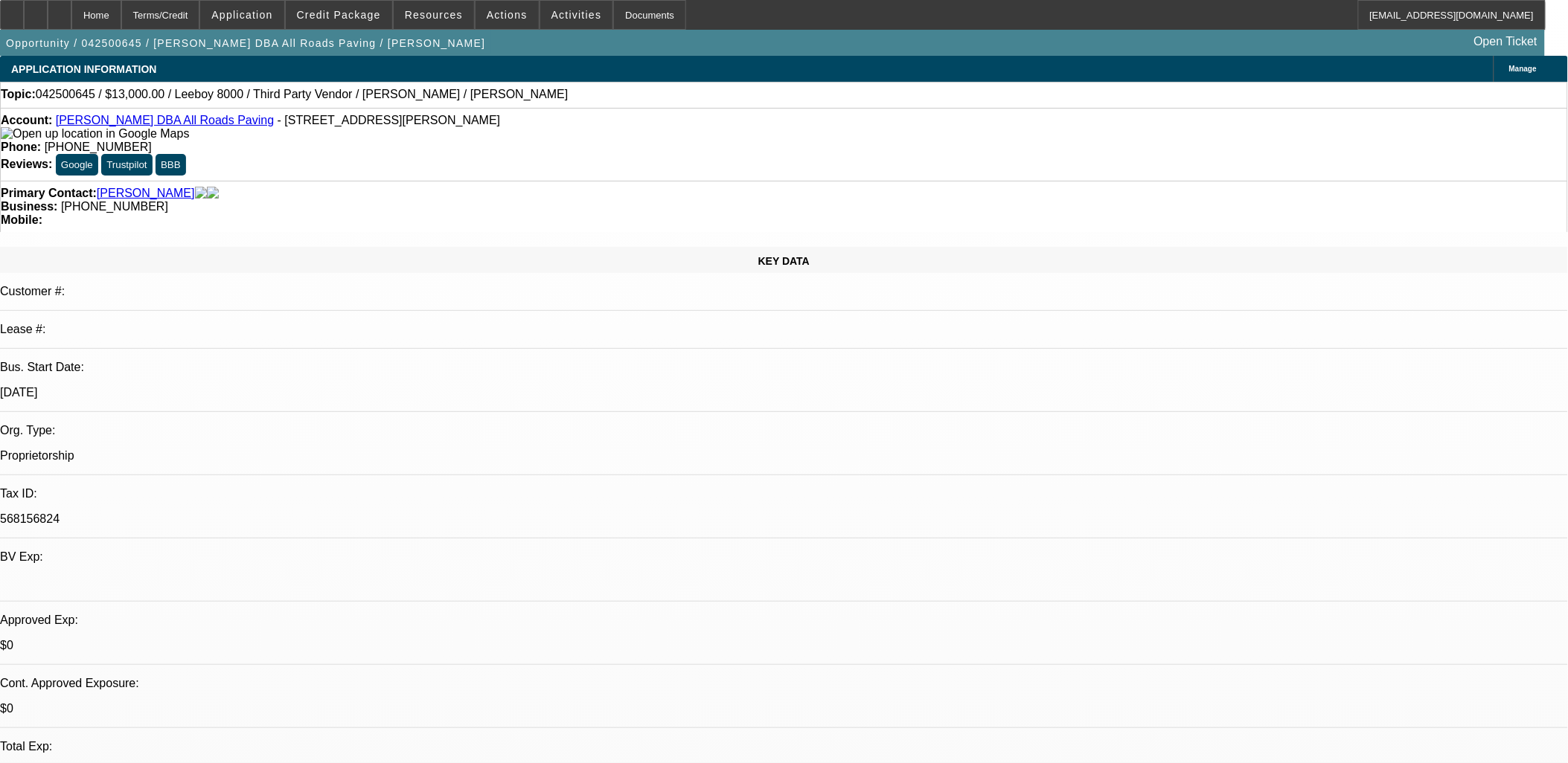
select select "5"
select select "1"
select select "3"
select select "5"
click at [48, 19] on div at bounding box center [36, 15] width 24 height 30
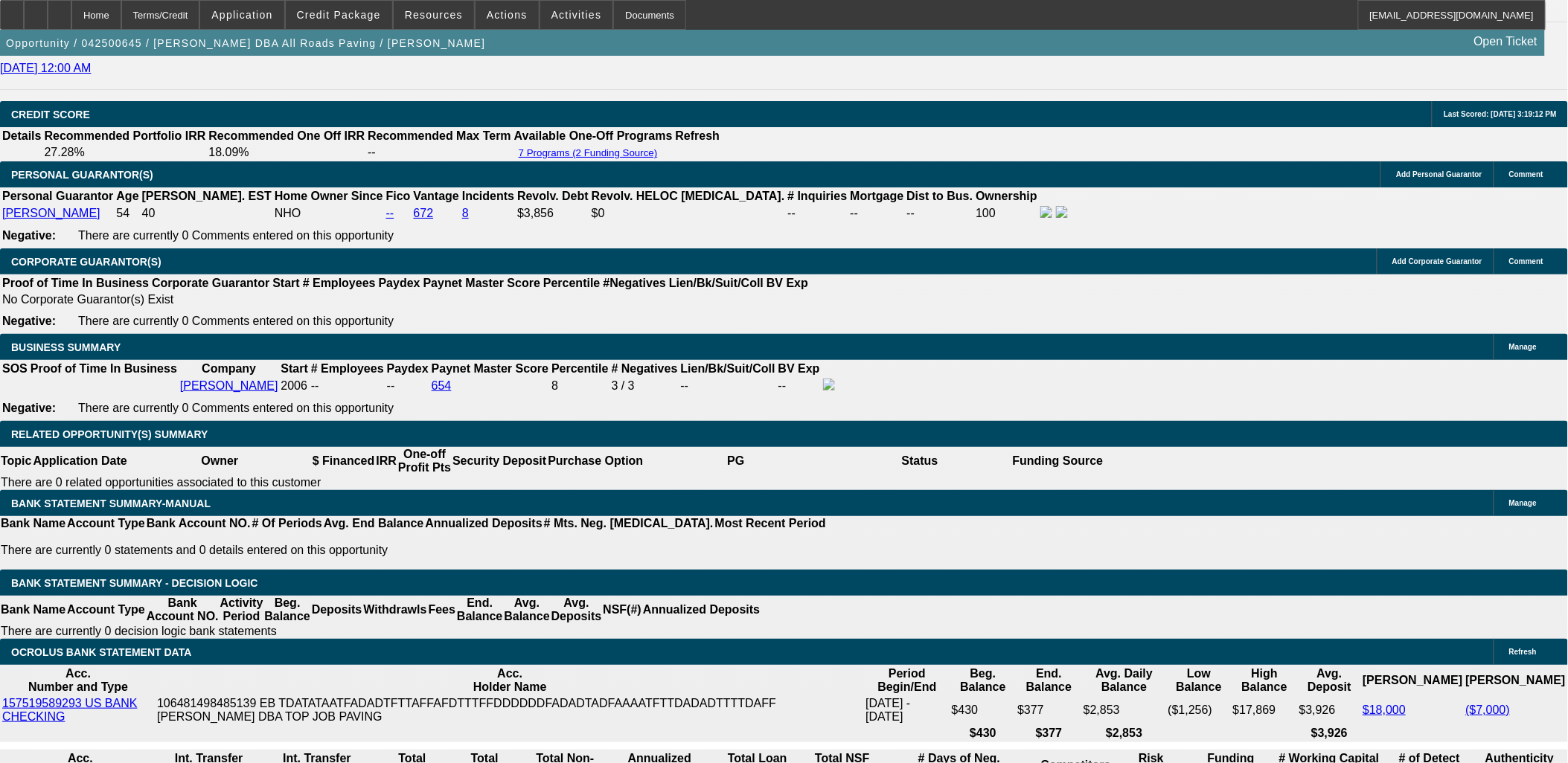
scroll to position [2149, 0]
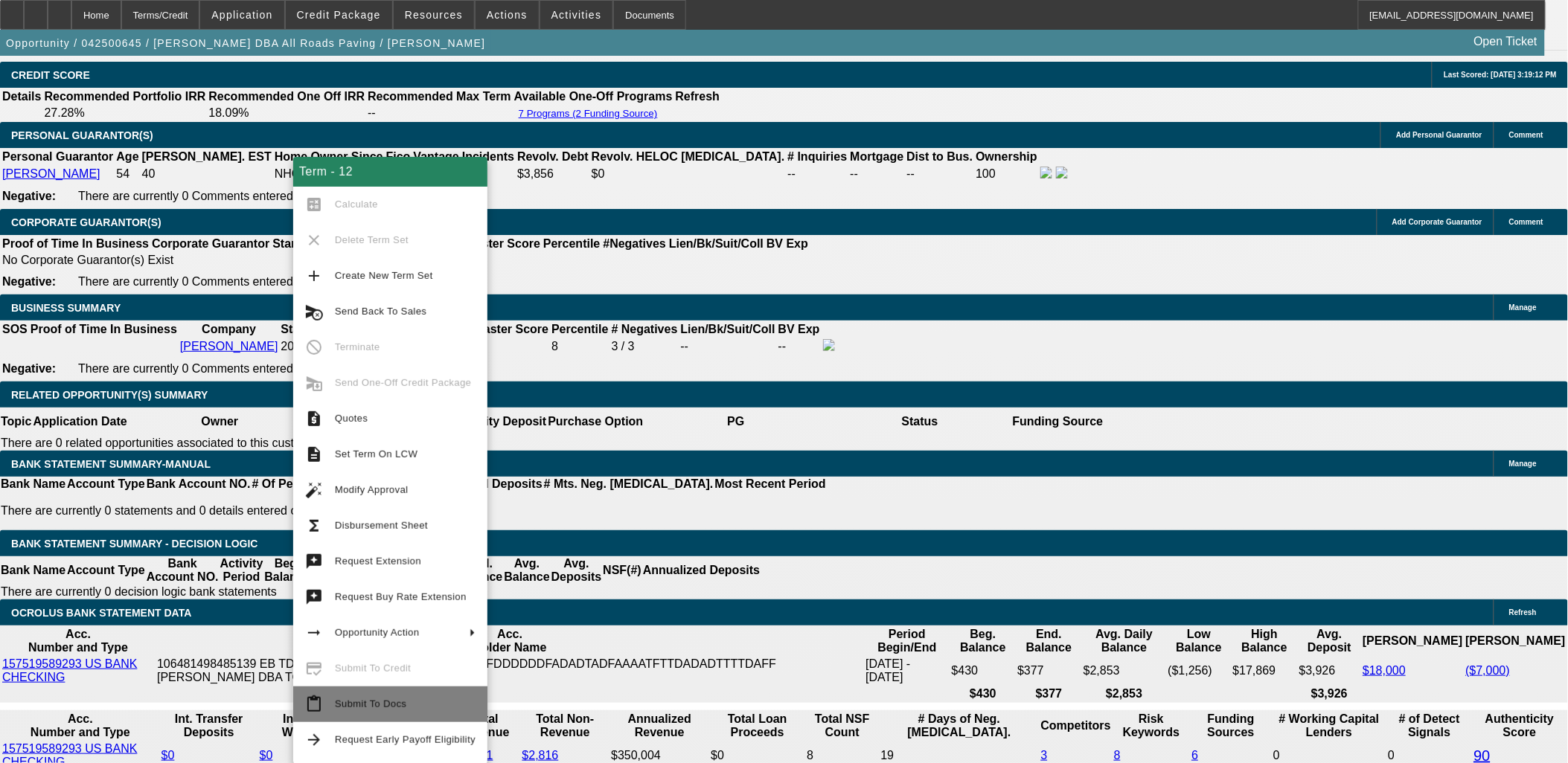
click at [416, 704] on span "Submit To Docs" at bounding box center [405, 704] width 140 height 18
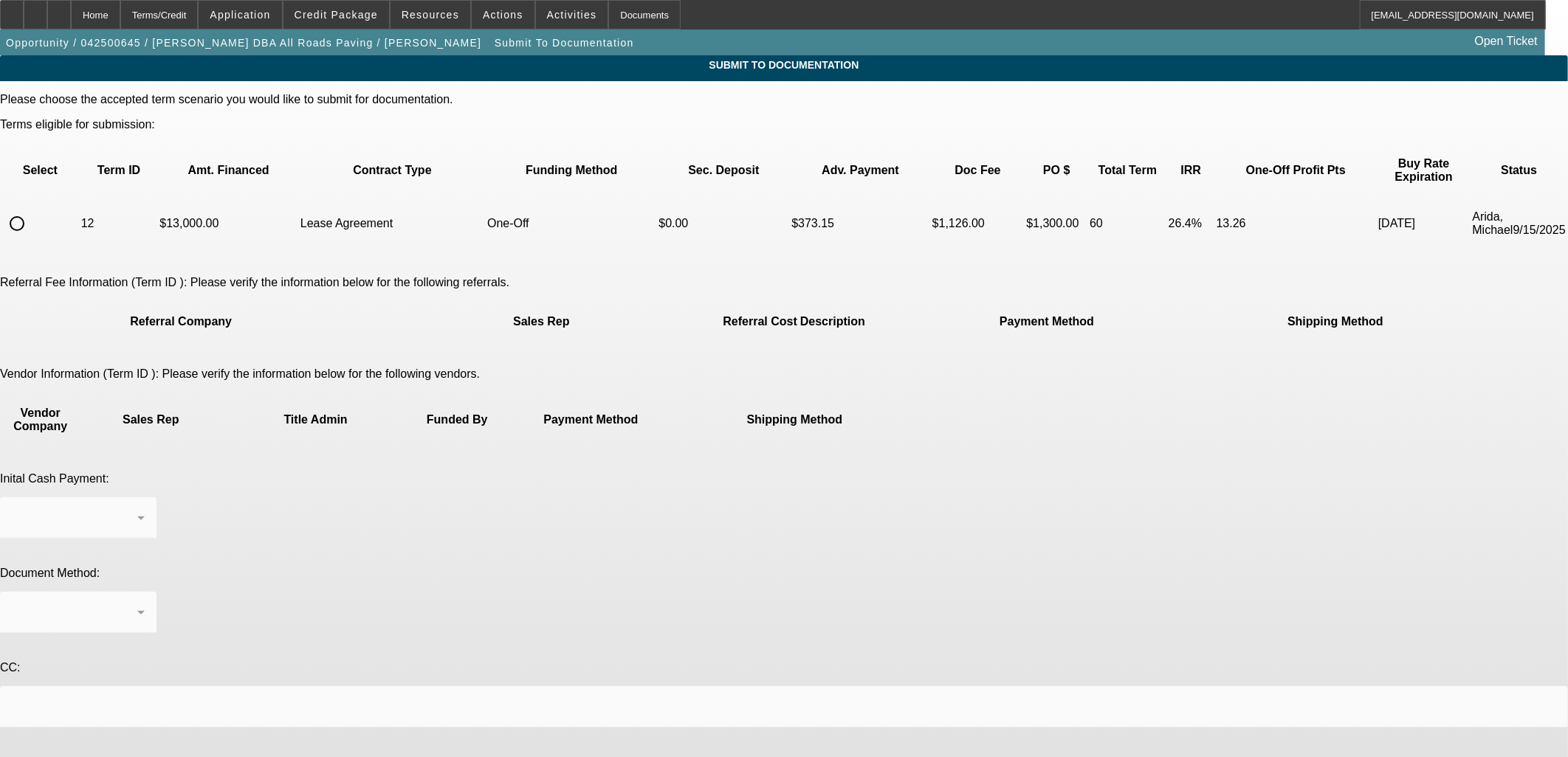
click at [32, 209] on input "radio" at bounding box center [17, 224] width 29 height 29
radio input "true"
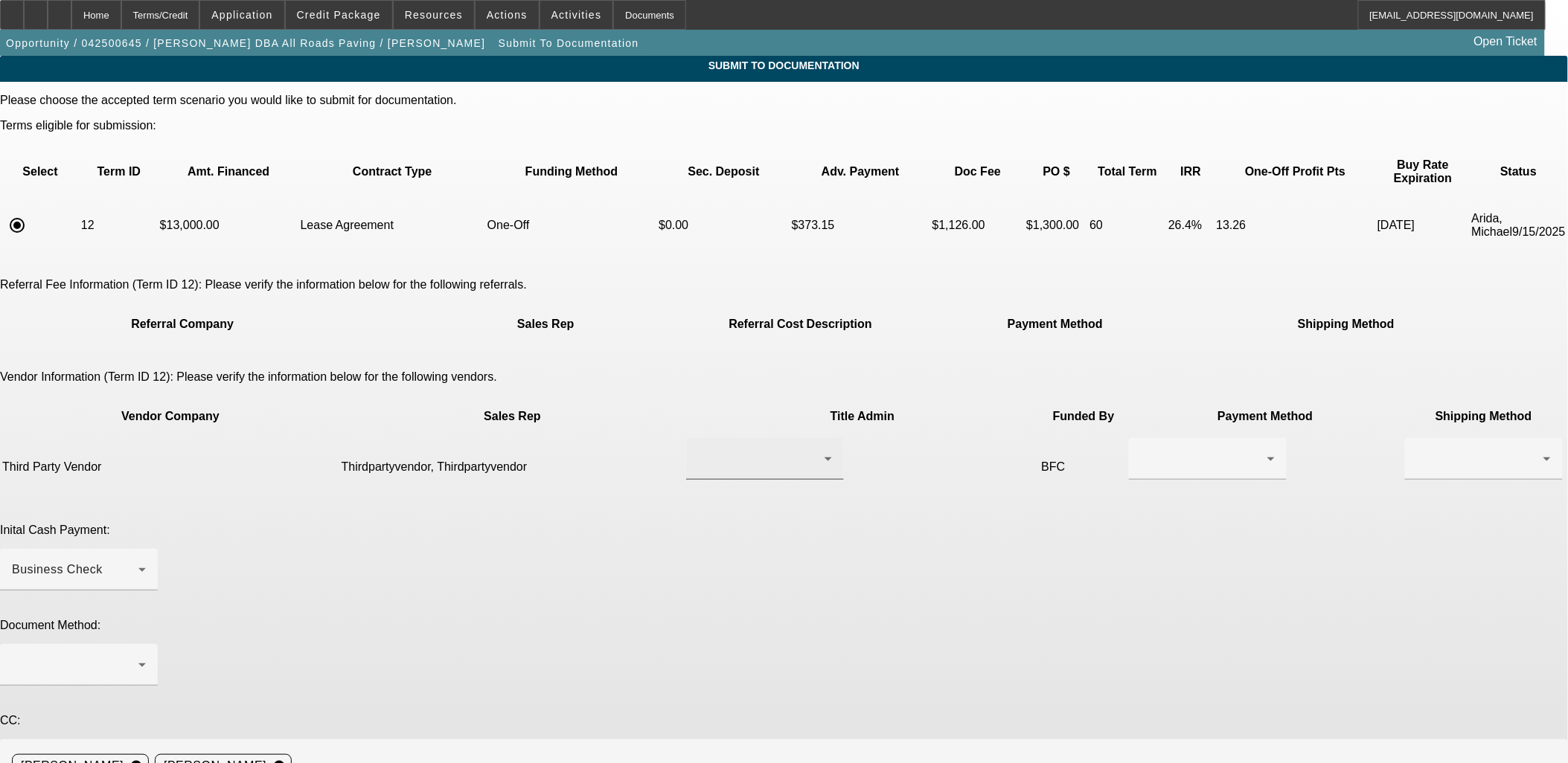
click at [711, 438] on div at bounding box center [765, 459] width 134 height 41
click at [715, 455] on span "Thirdpartyvendor, Thirdpartyvendor" at bounding box center [718, 450] width 151 height 36
click at [1141, 450] on div at bounding box center [1204, 459] width 126 height 18
click at [929, 455] on mat-option "Check" at bounding box center [938, 450] width 158 height 36
click at [1418, 438] on div at bounding box center [1485, 459] width 134 height 41
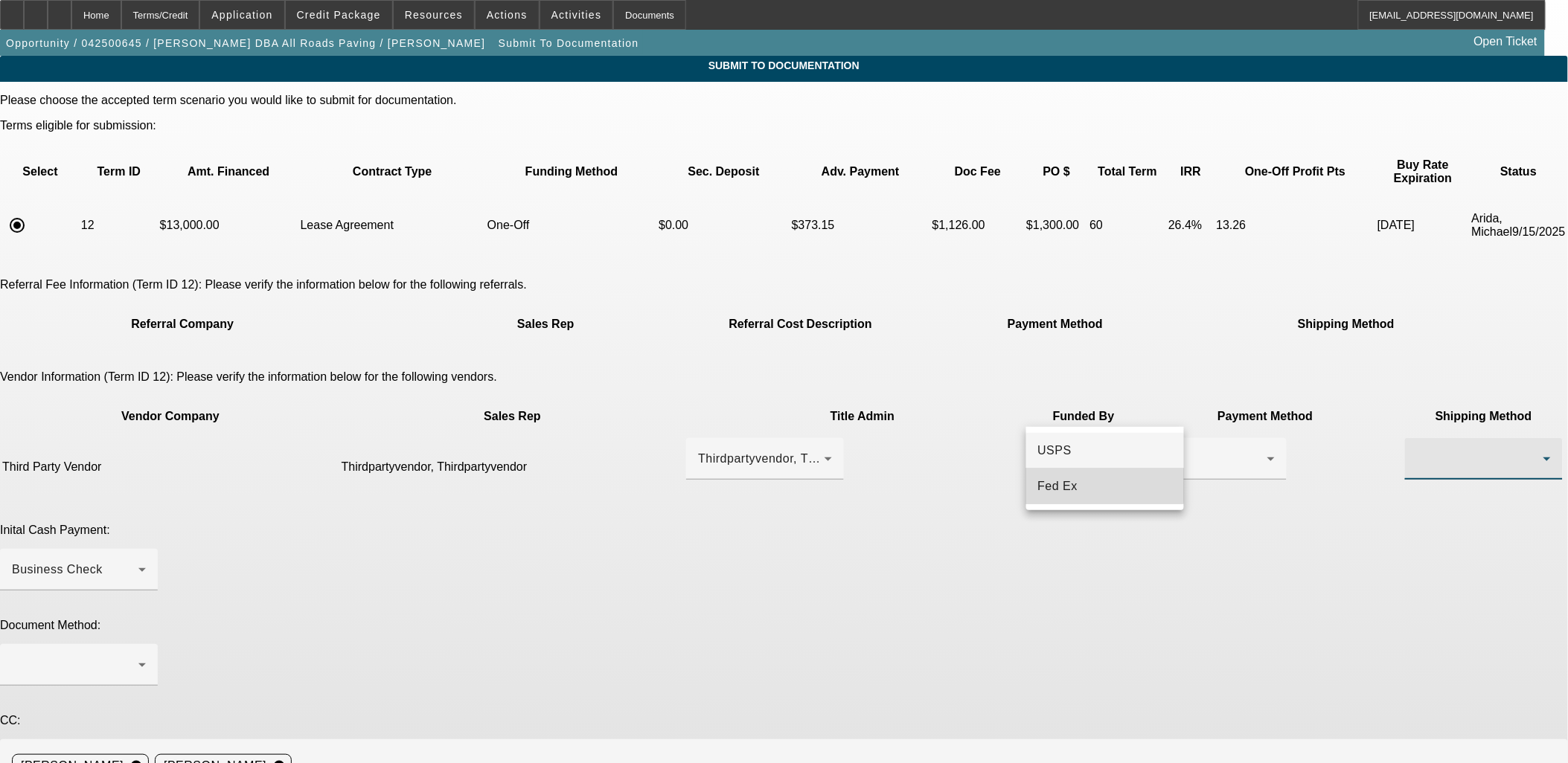
click at [1076, 486] on mat-option "Fed Ex" at bounding box center [1105, 486] width 158 height 36
click at [139, 561] on div "Business Check" at bounding box center [74, 570] width 126 height 18
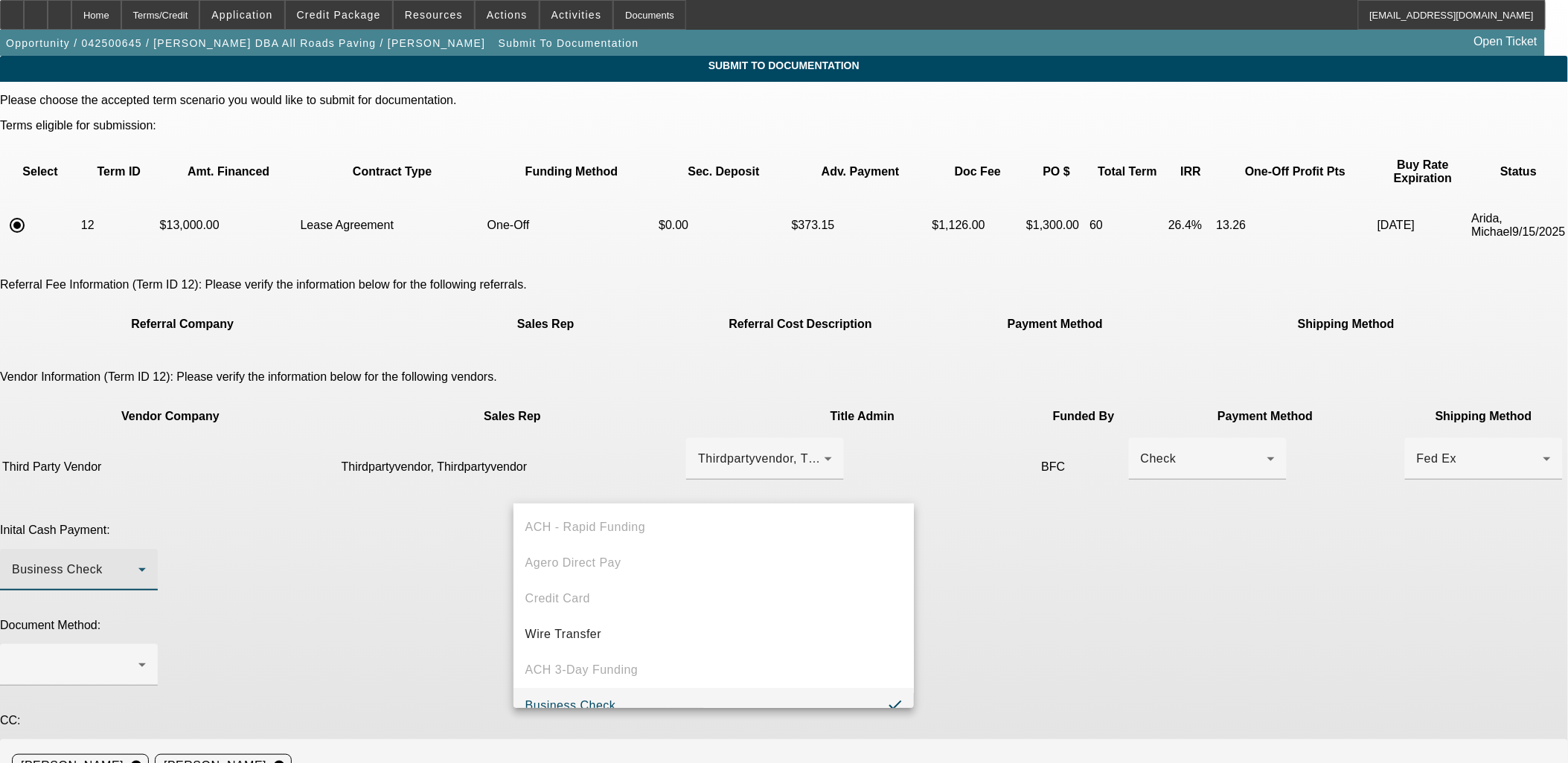
scroll to position [16, 0]
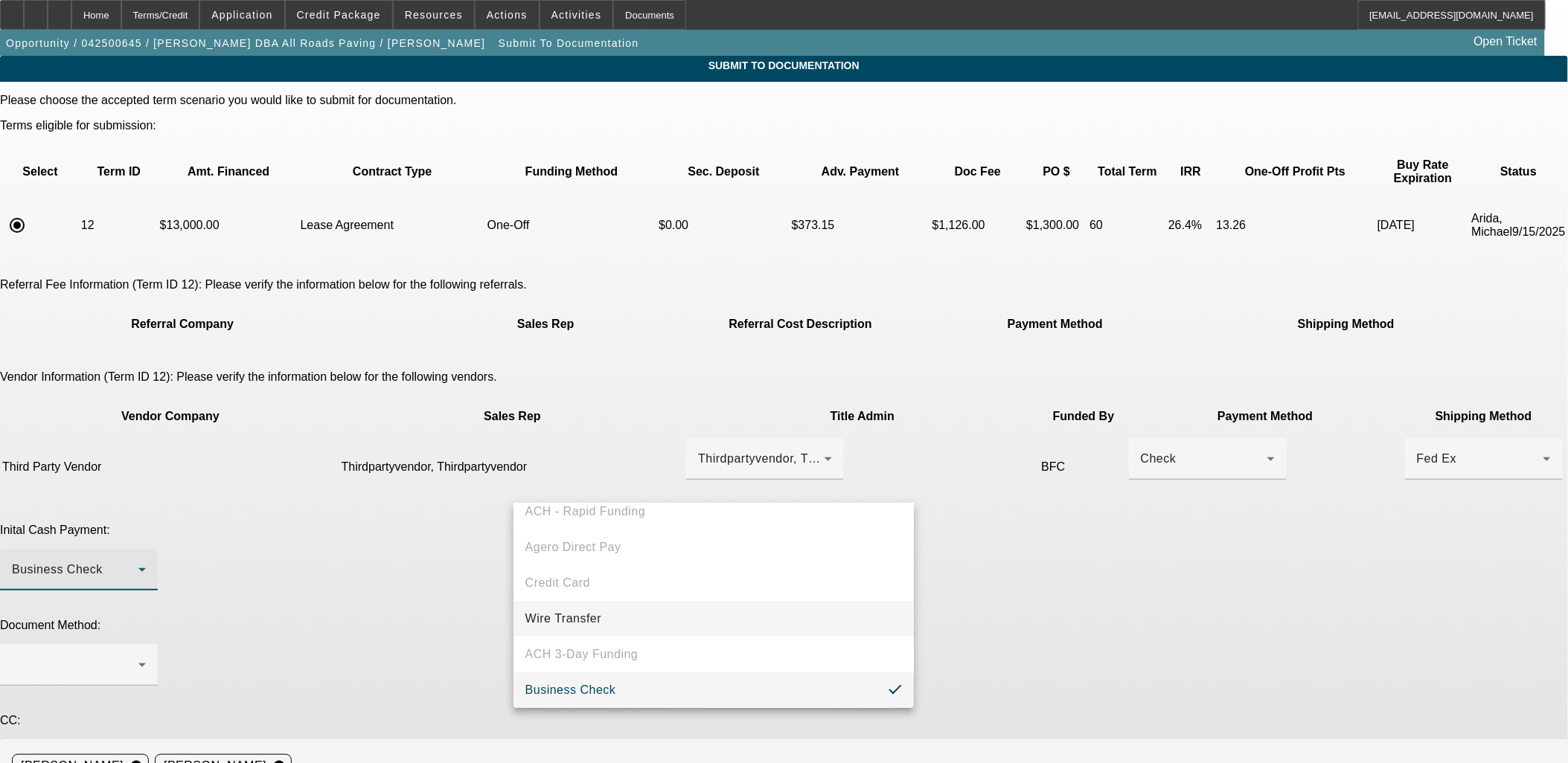
click at [556, 634] on mat-option "Wire Transfer" at bounding box center [715, 618] width 402 height 36
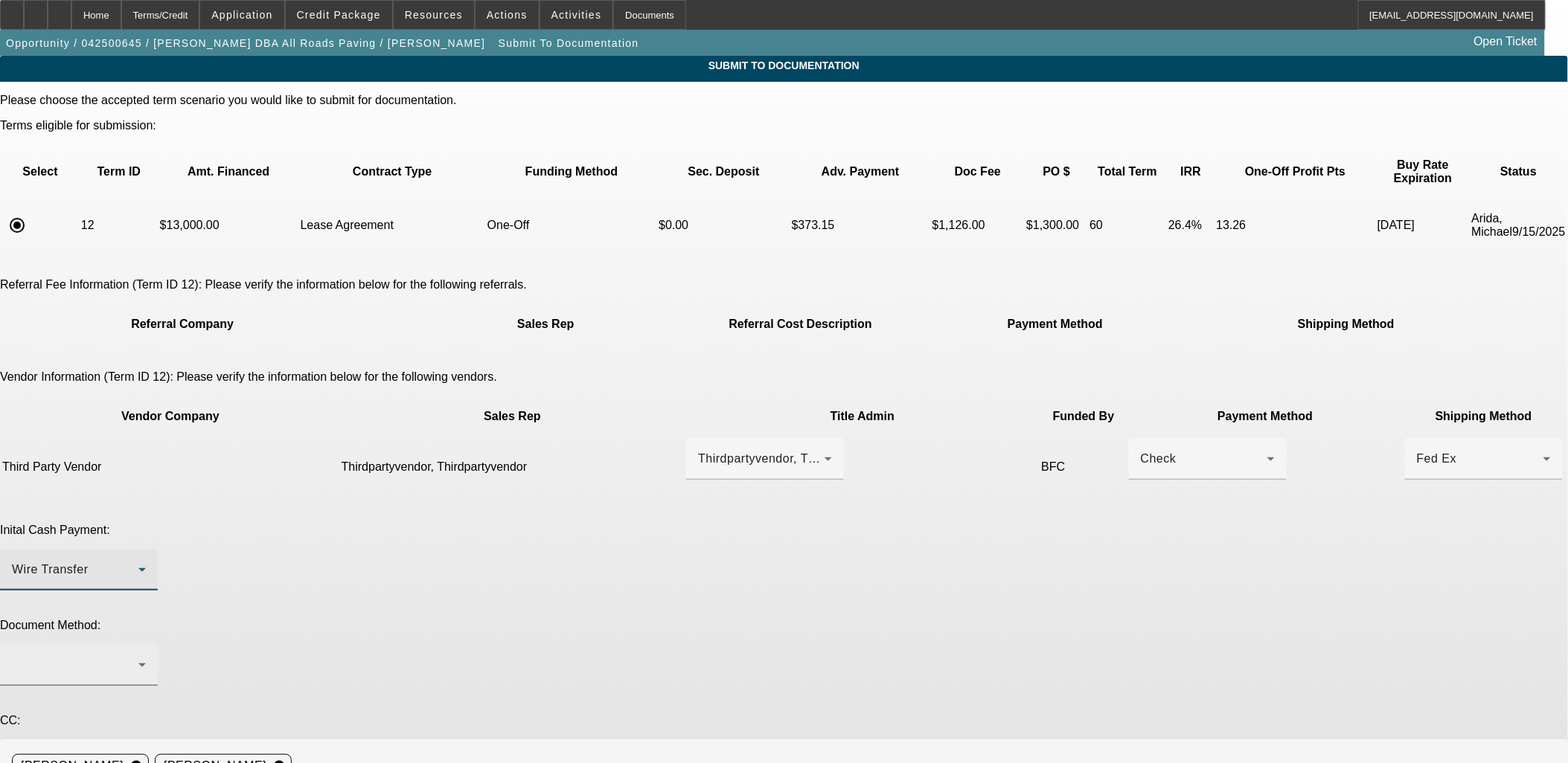
click at [139, 656] on div at bounding box center [74, 666] width 126 height 18
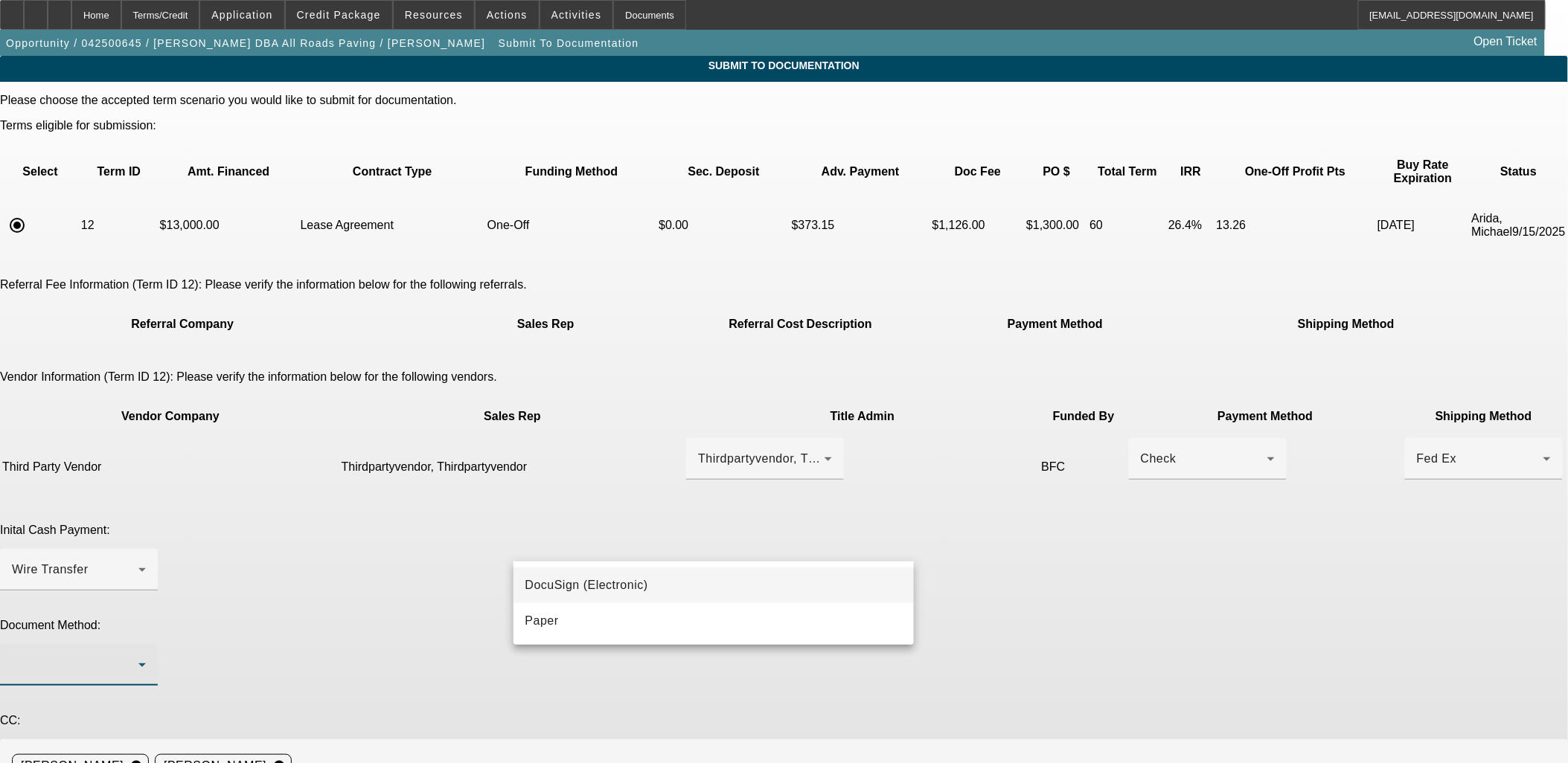
click at [573, 576] on mat-option "DocuSign (Electronic)" at bounding box center [715, 585] width 402 height 36
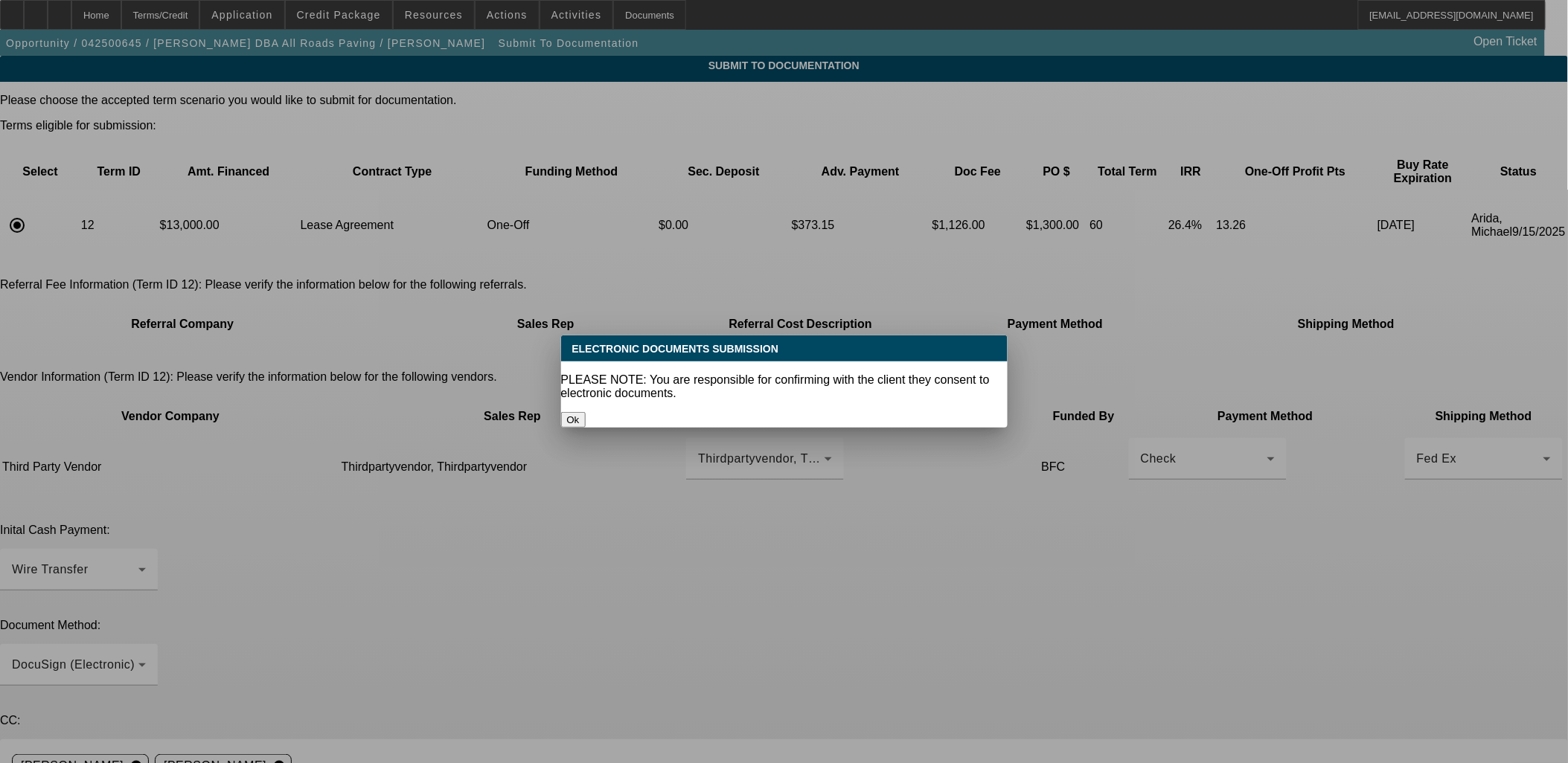
click at [586, 412] on button "Ok" at bounding box center [573, 419] width 25 height 16
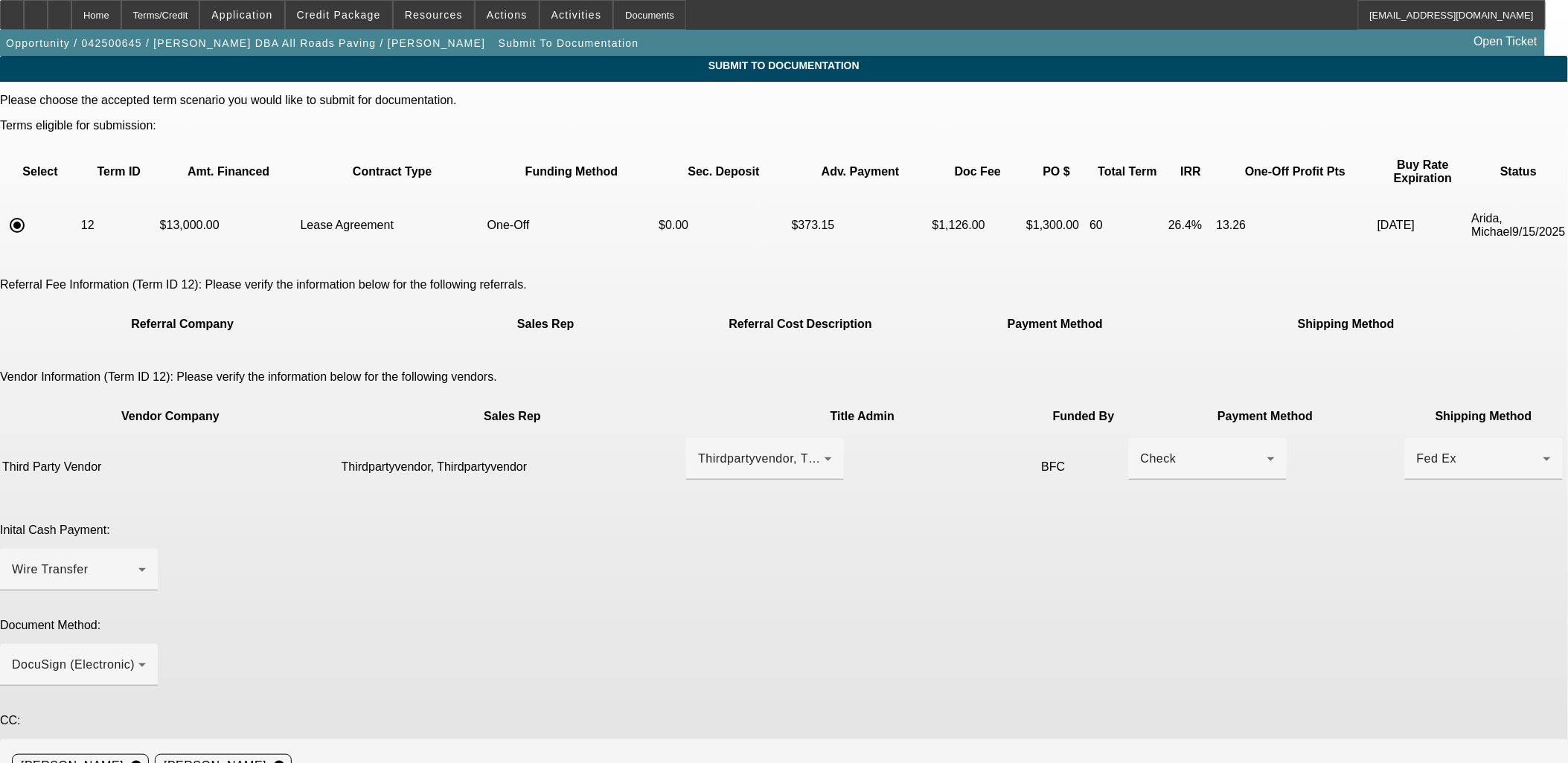
click at [353, 8] on span at bounding box center [339, 14] width 107 height 36
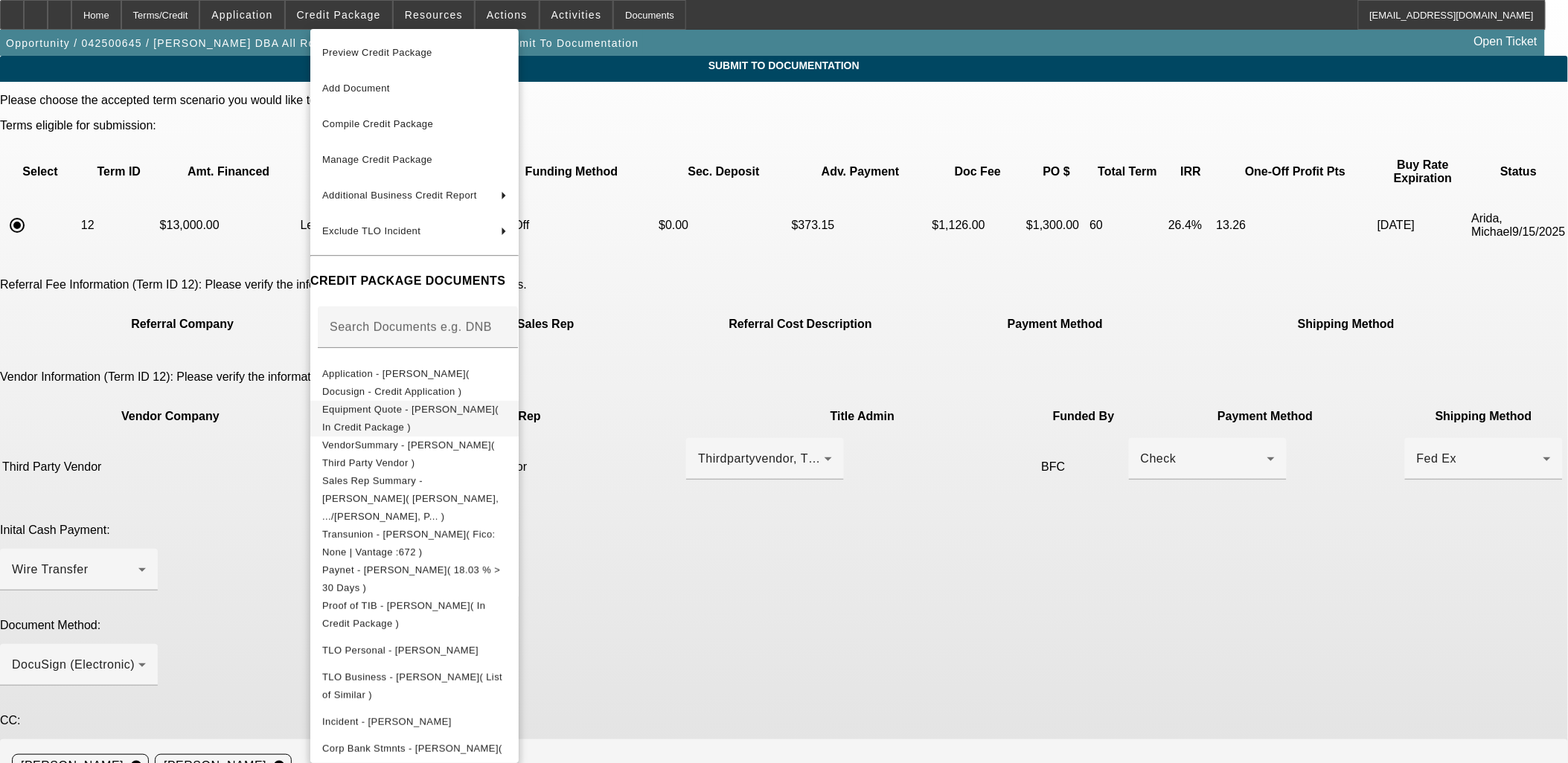
click at [391, 415] on span "Equipment Quote - Shane Stanley( In Credit Package )" at bounding box center [411, 417] width 177 height 29
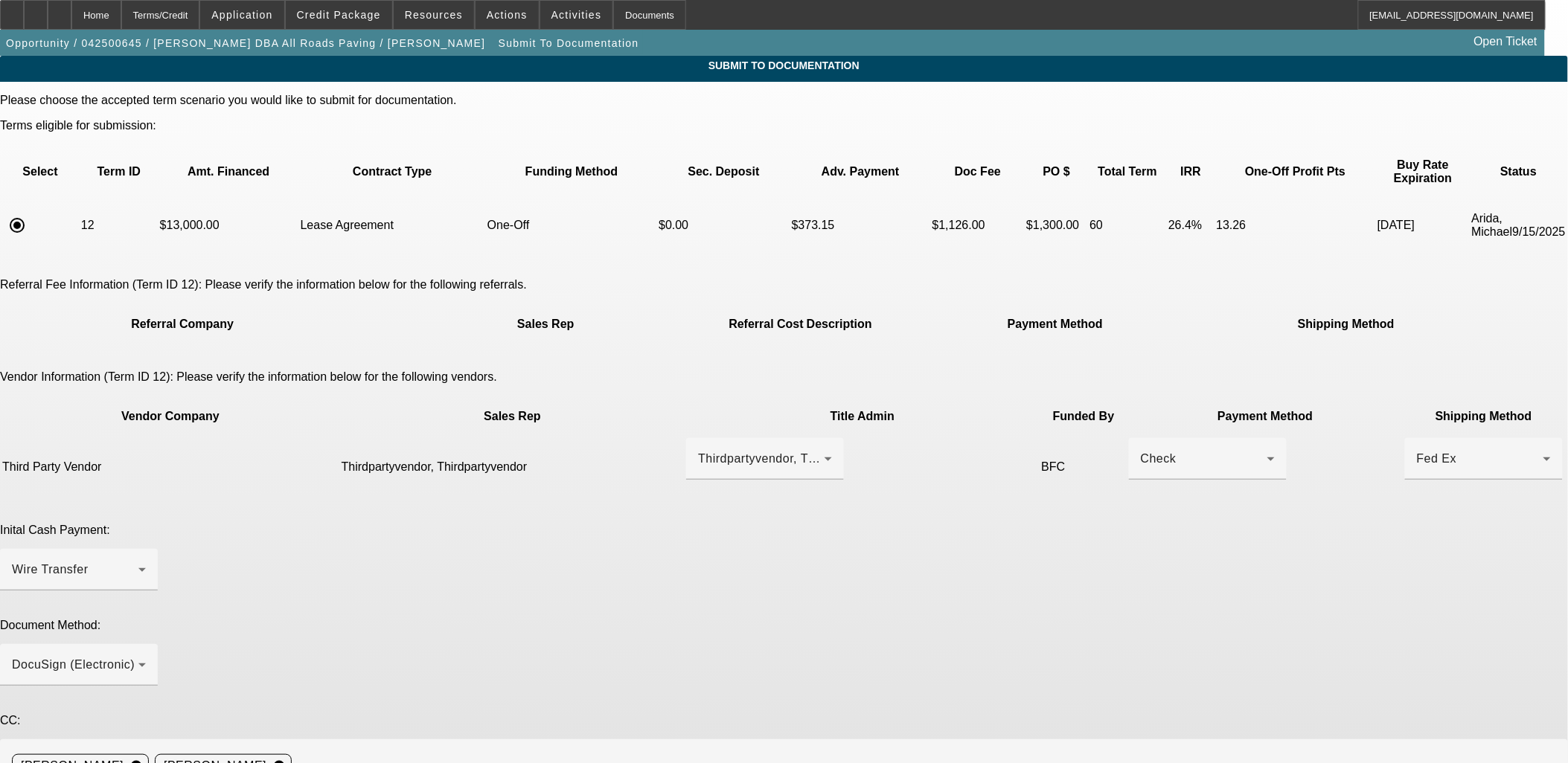
click at [363, 9] on span "Credit Package" at bounding box center [339, 15] width 84 height 12
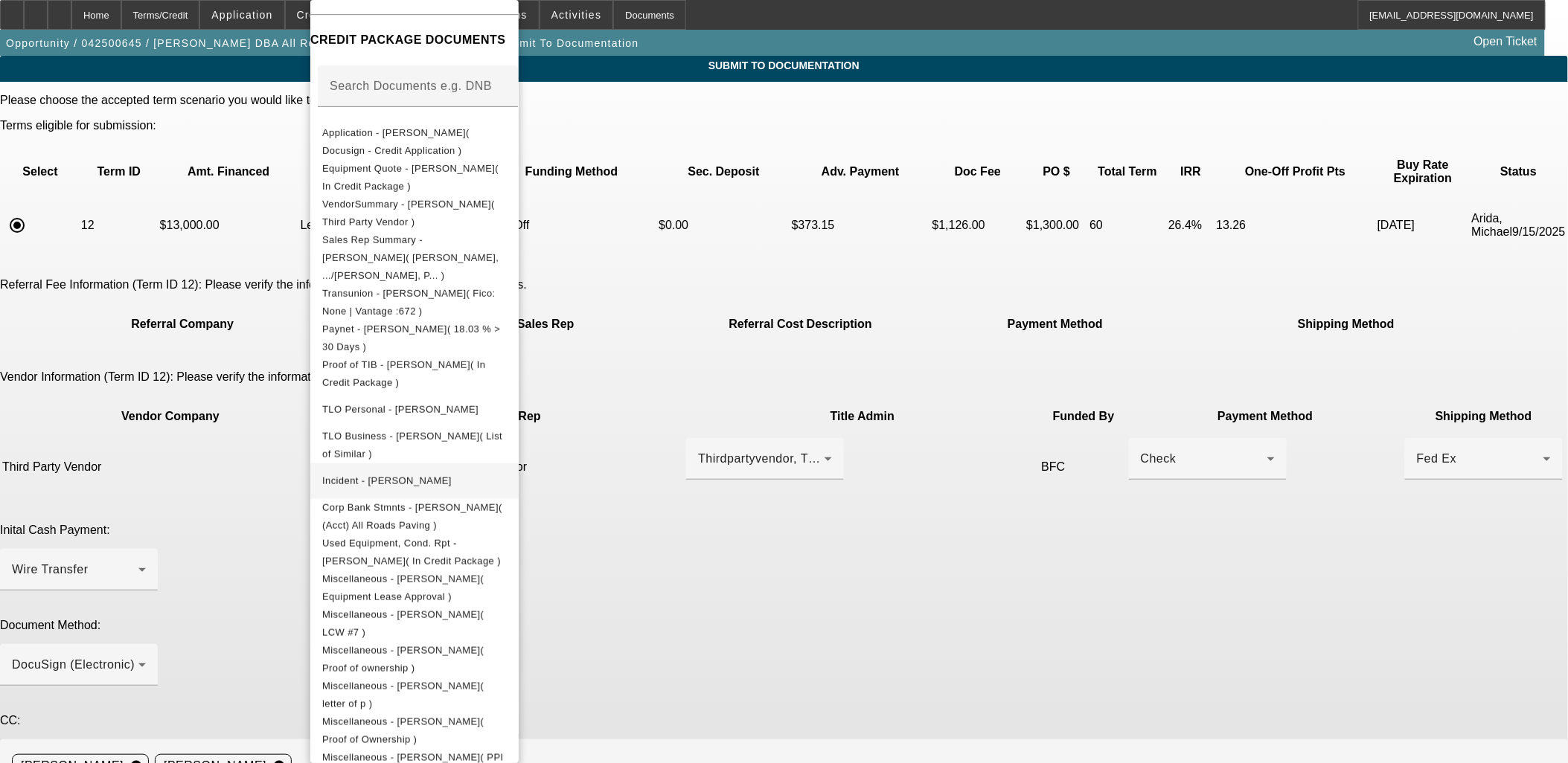
scroll to position [259, 0]
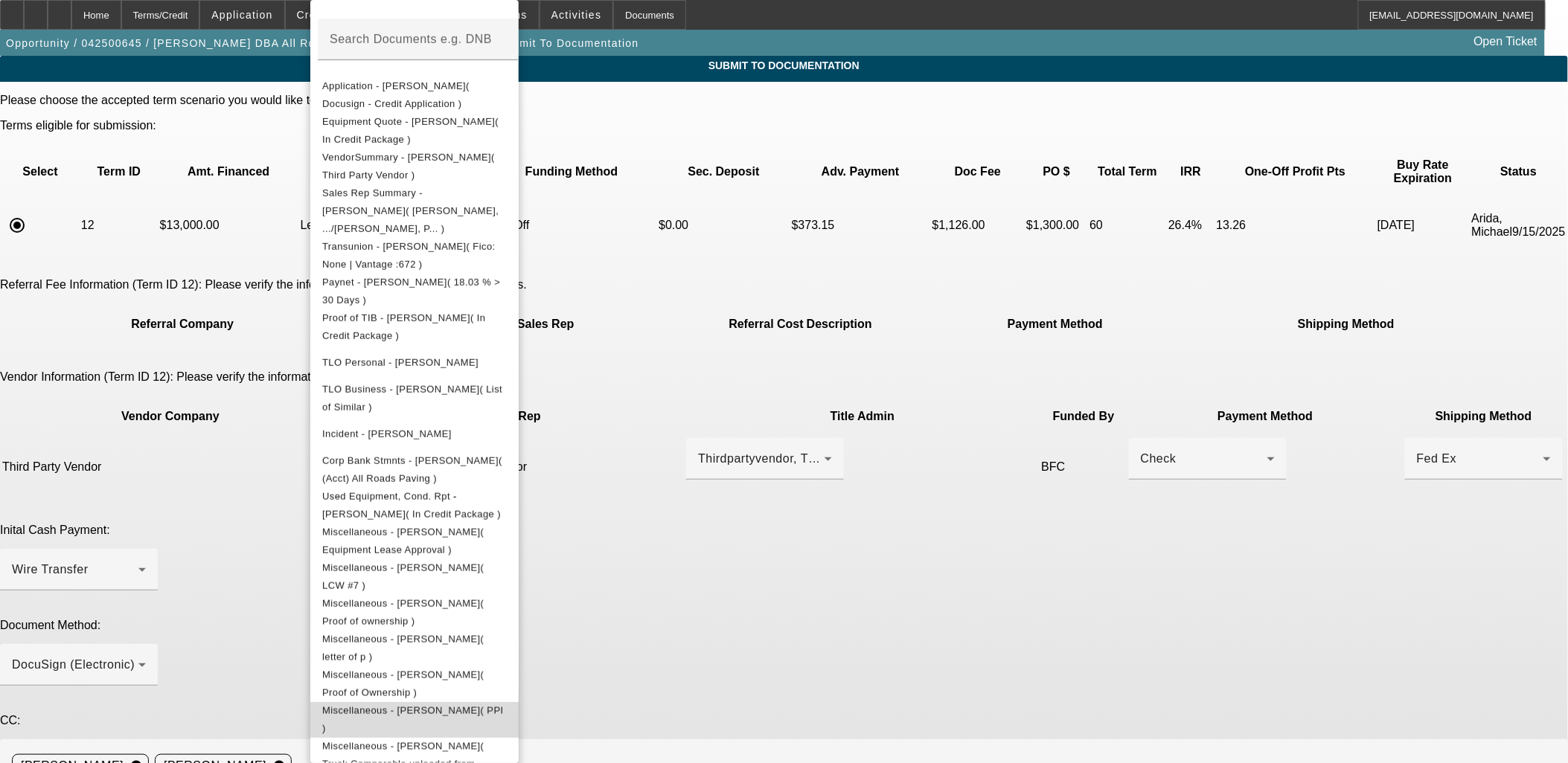
click at [463, 705] on span "Miscellaneous - Shane Stanley( PPI )" at bounding box center [413, 719] width 182 height 29
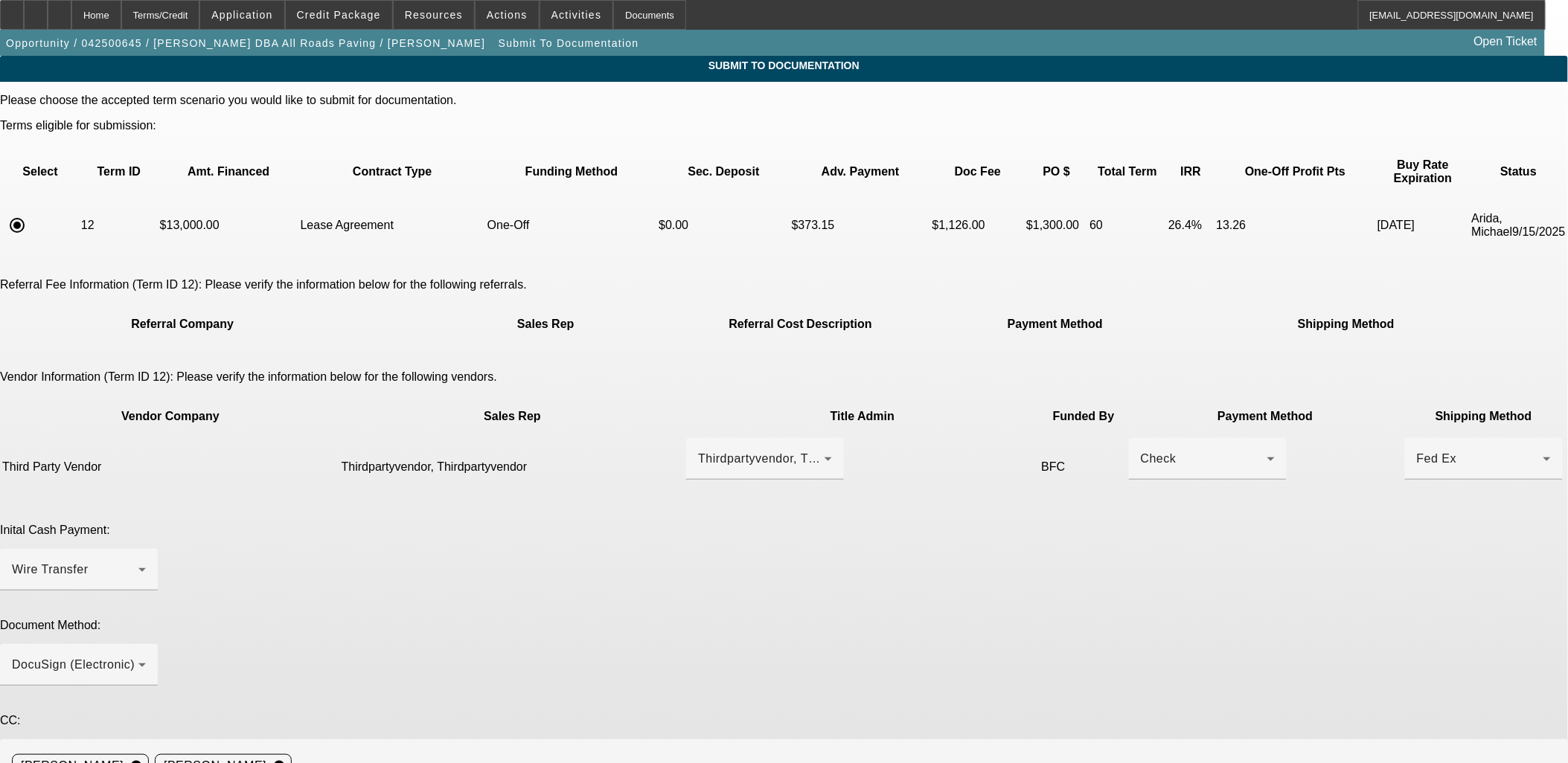
type textarea "Finpac Private party non titled - Lease to own - tax on stream - seller - Mike …"
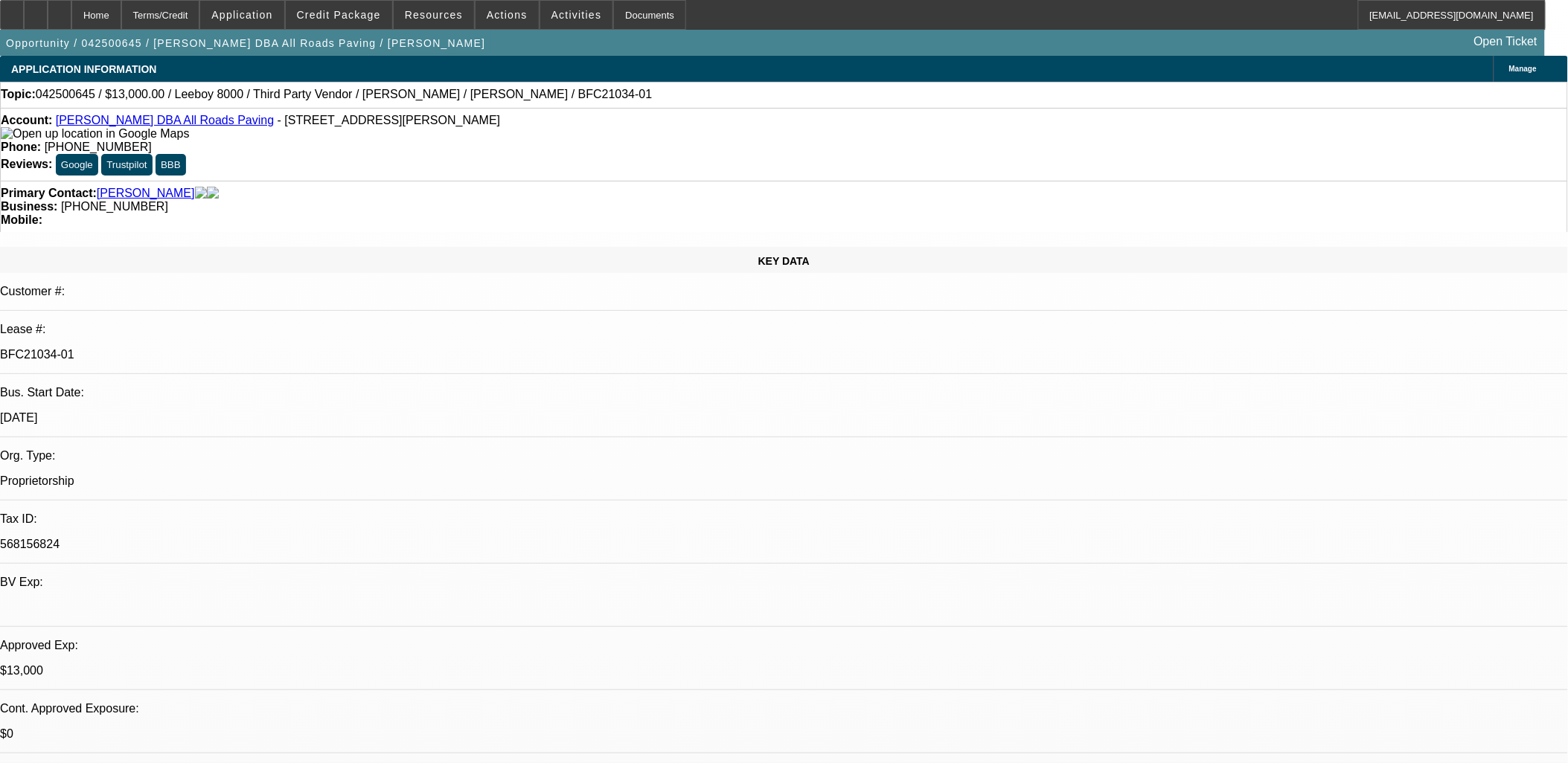
select select "0"
select select "3"
select select "0.1"
select select "5"
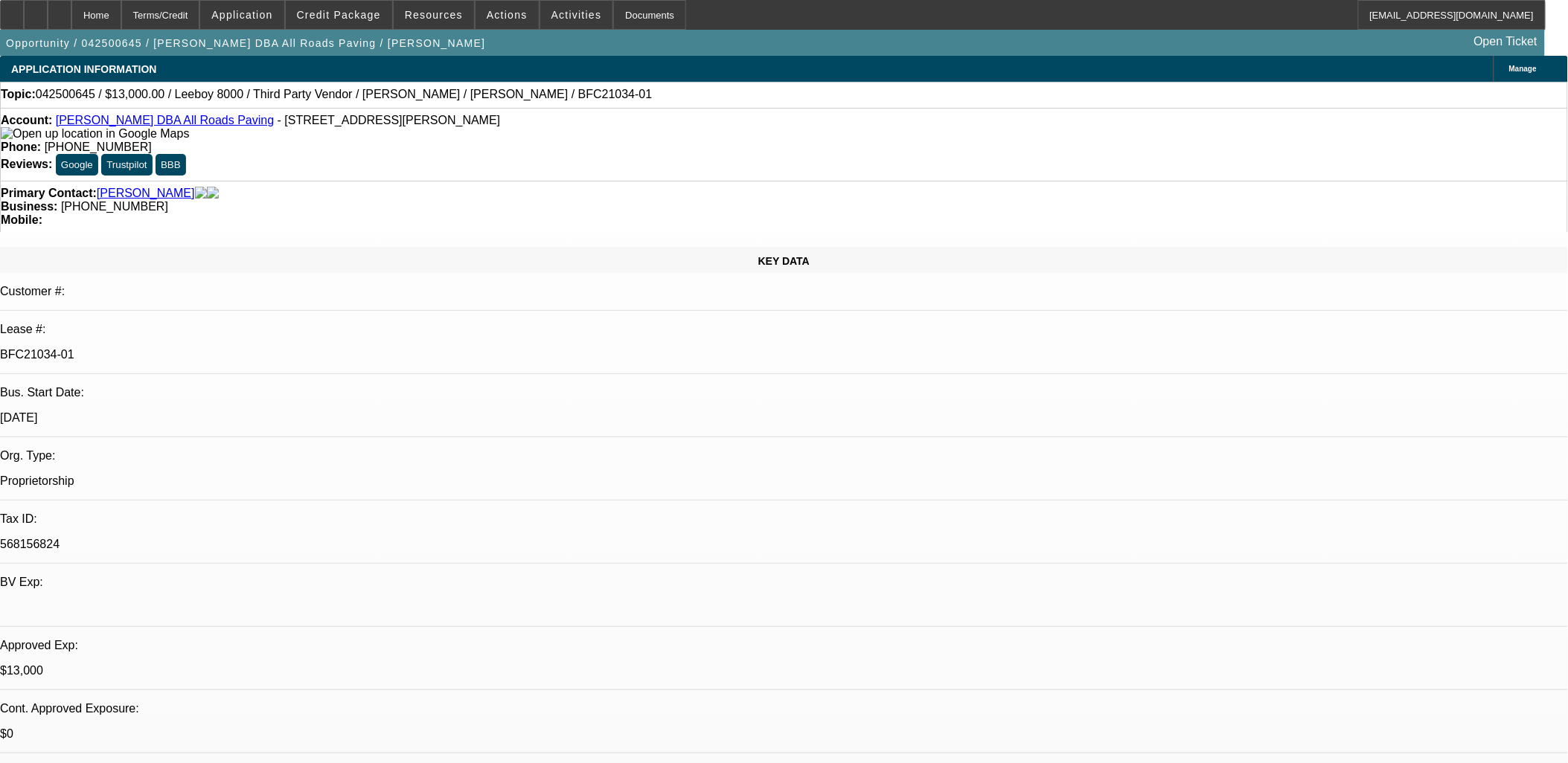
select select "0"
select select "3"
select select "0.1"
select select "5"
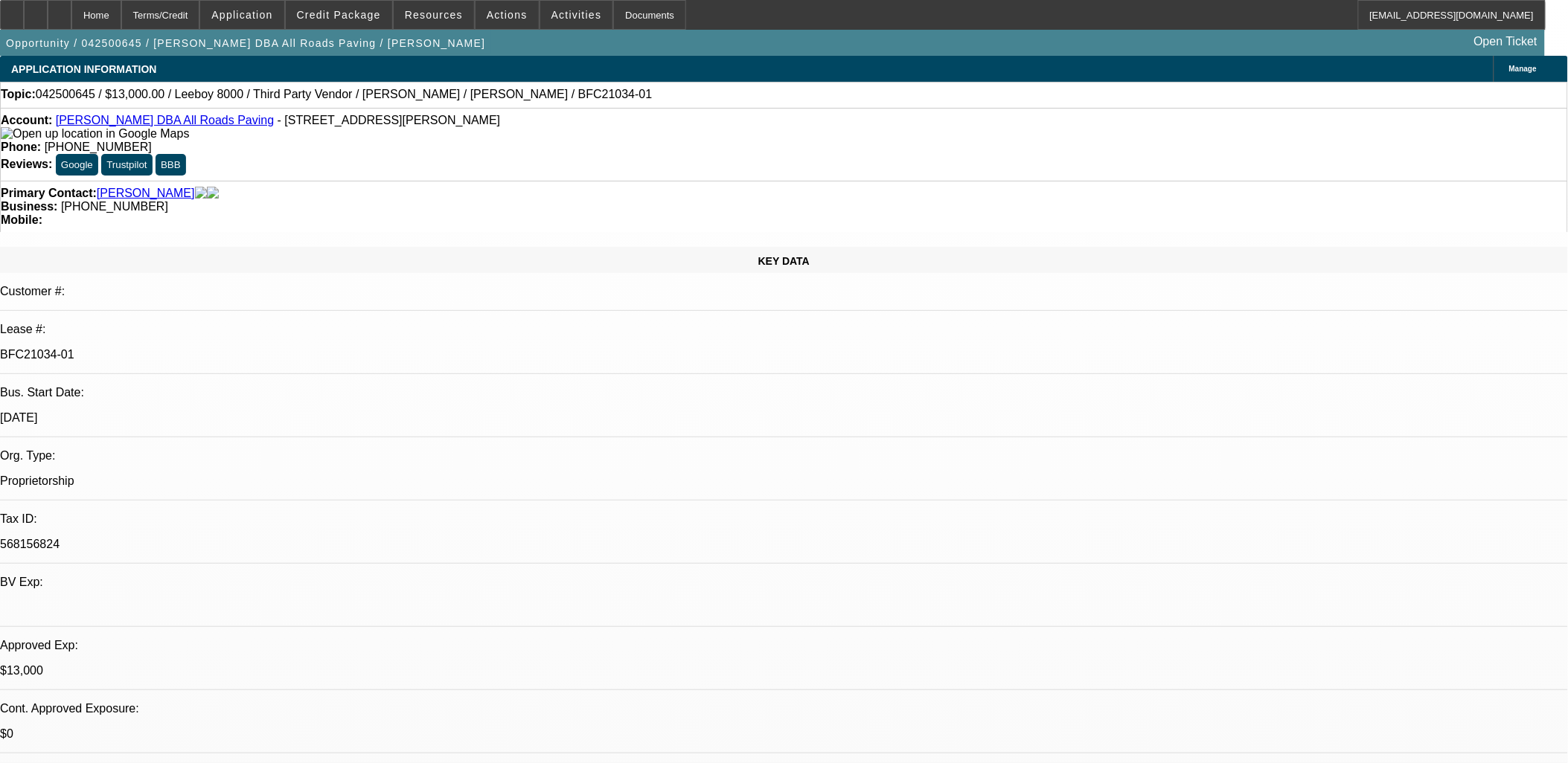
select select "0"
select select "3"
select select "0.1"
select select "5"
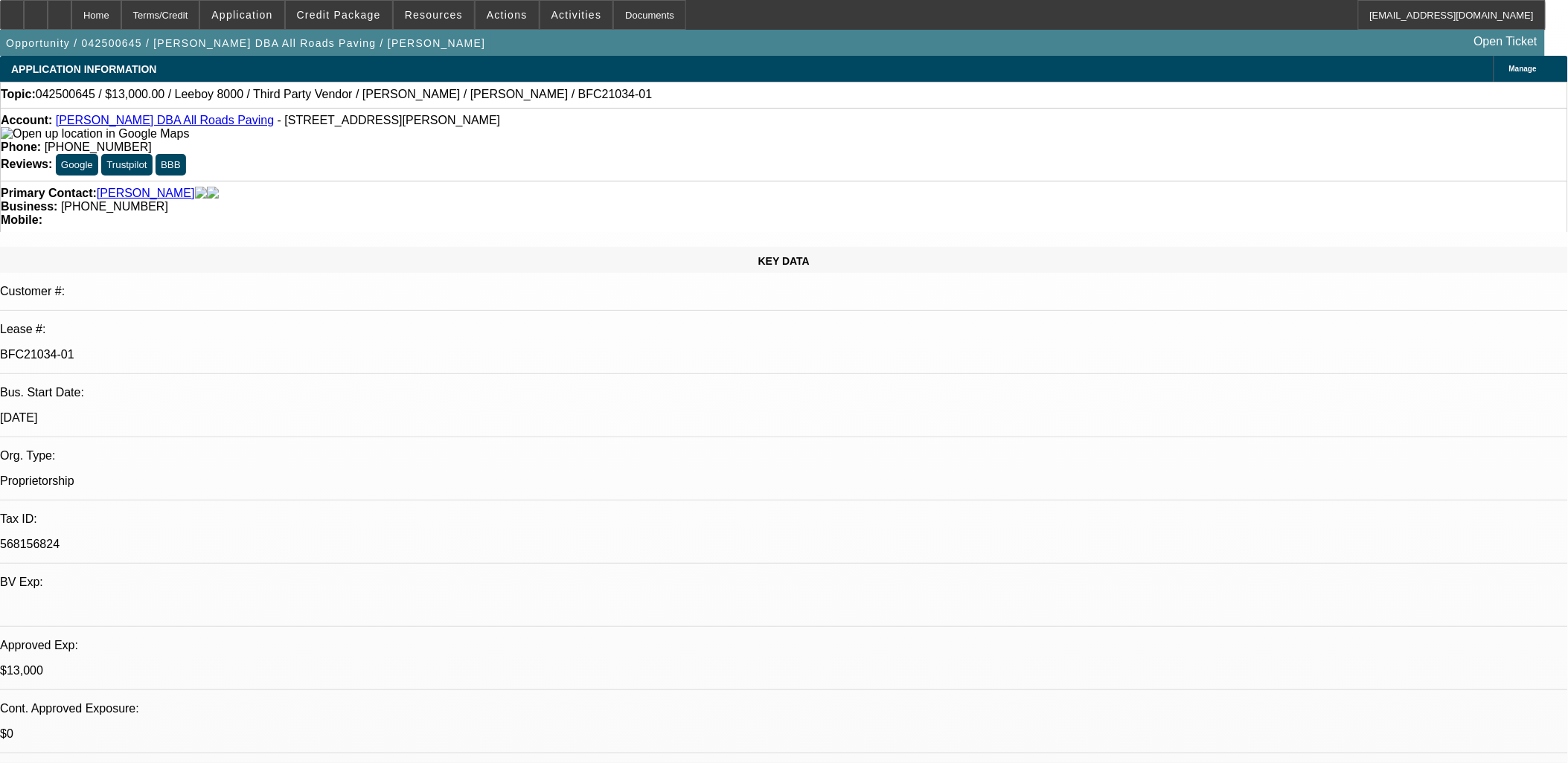
select select "0"
select select "3"
select select "0.1"
select select "5"
